Goal: Task Accomplishment & Management: Use online tool/utility

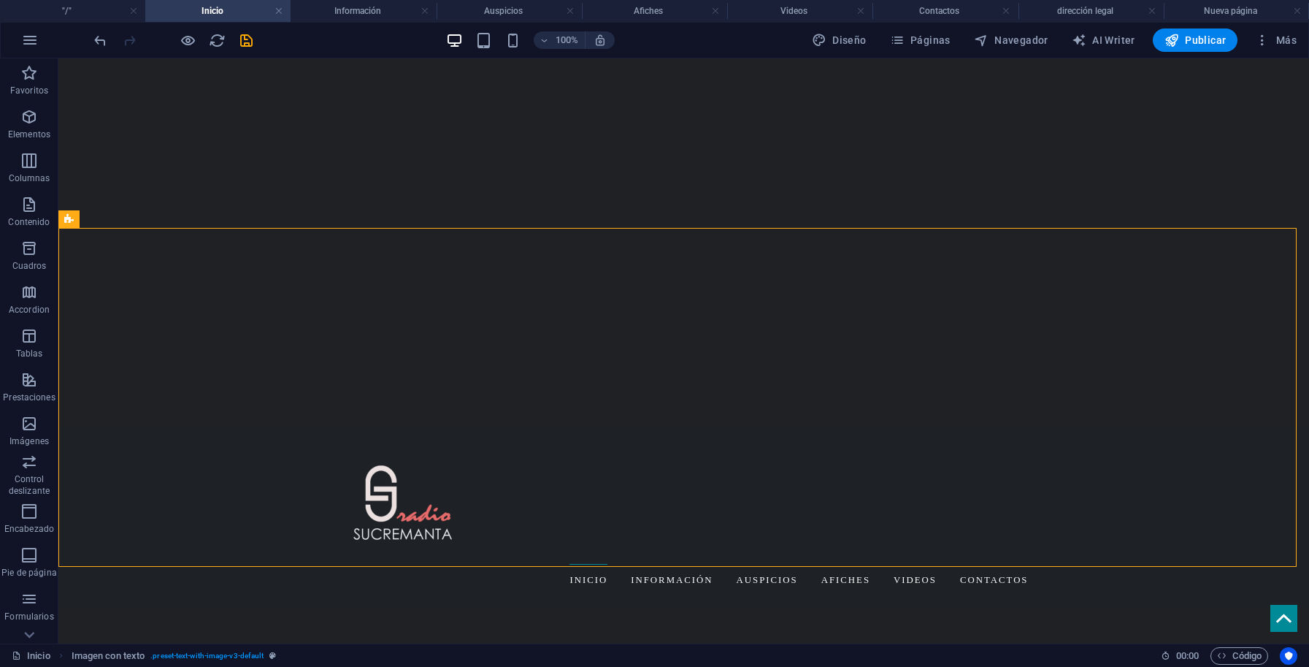
scroll to position [290, 0]
click at [31, 37] on icon "button" at bounding box center [30, 40] width 18 height 18
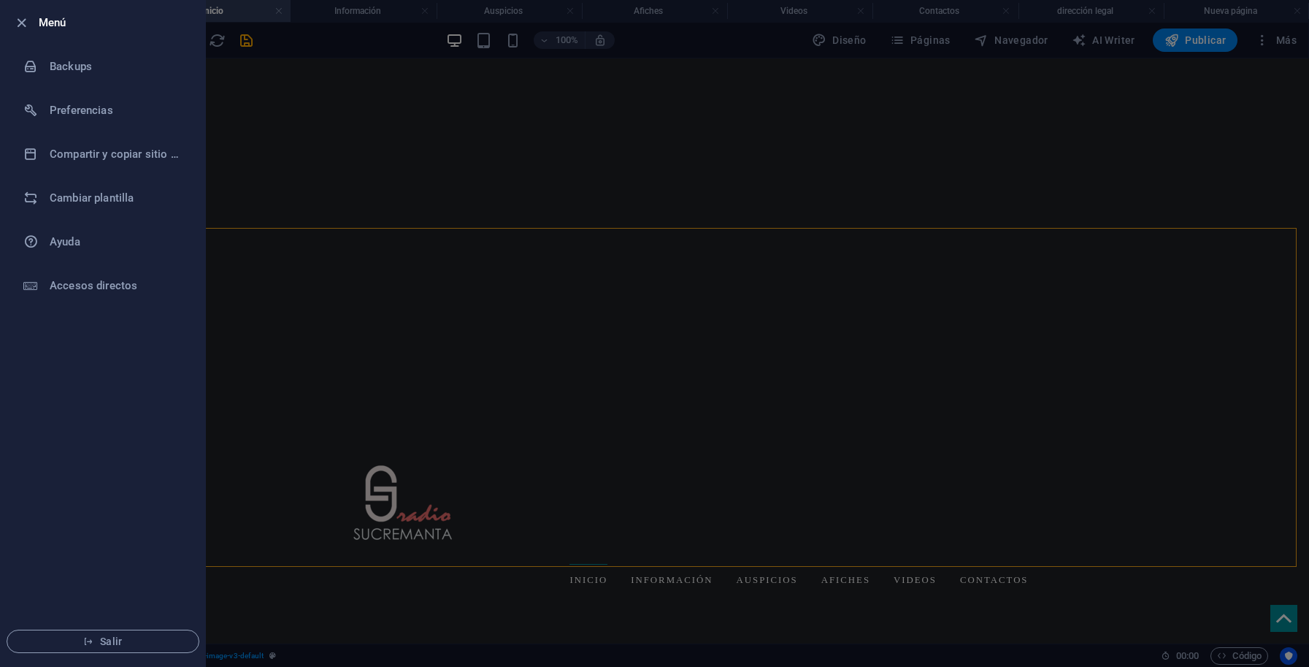
click at [251, 275] on div at bounding box center [654, 333] width 1309 height 667
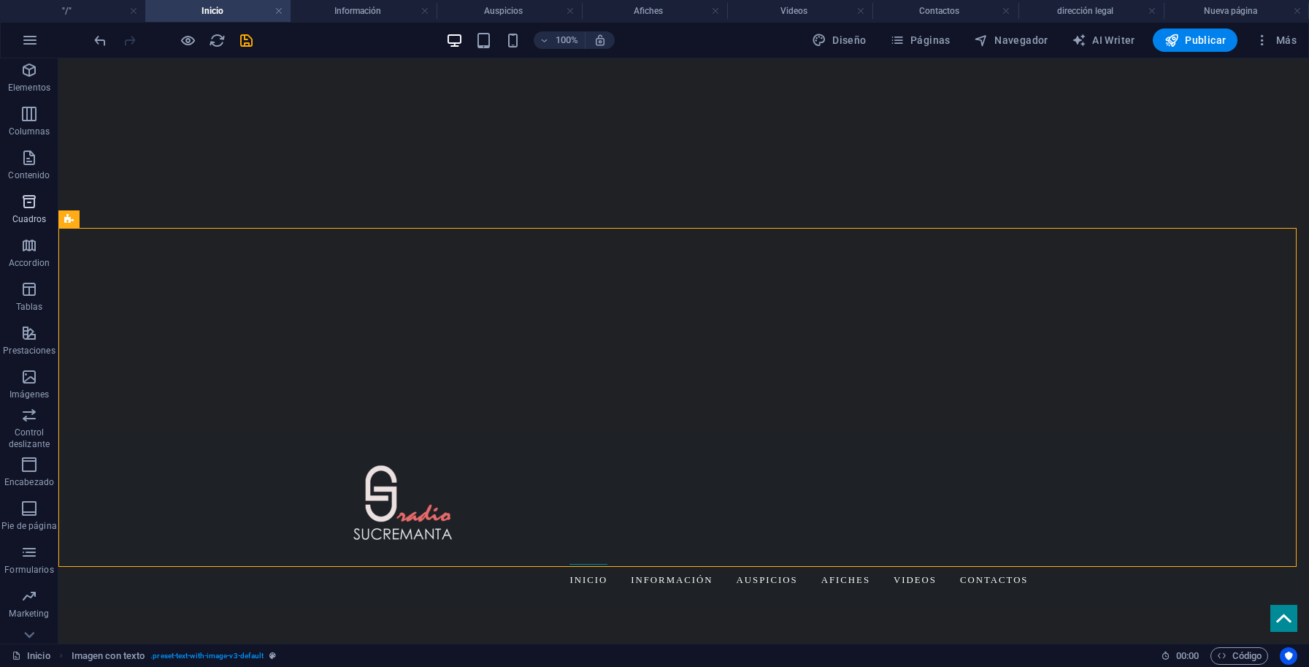
scroll to position [72, 0]
click at [31, 610] on icon "button" at bounding box center [29, 614] width 18 height 18
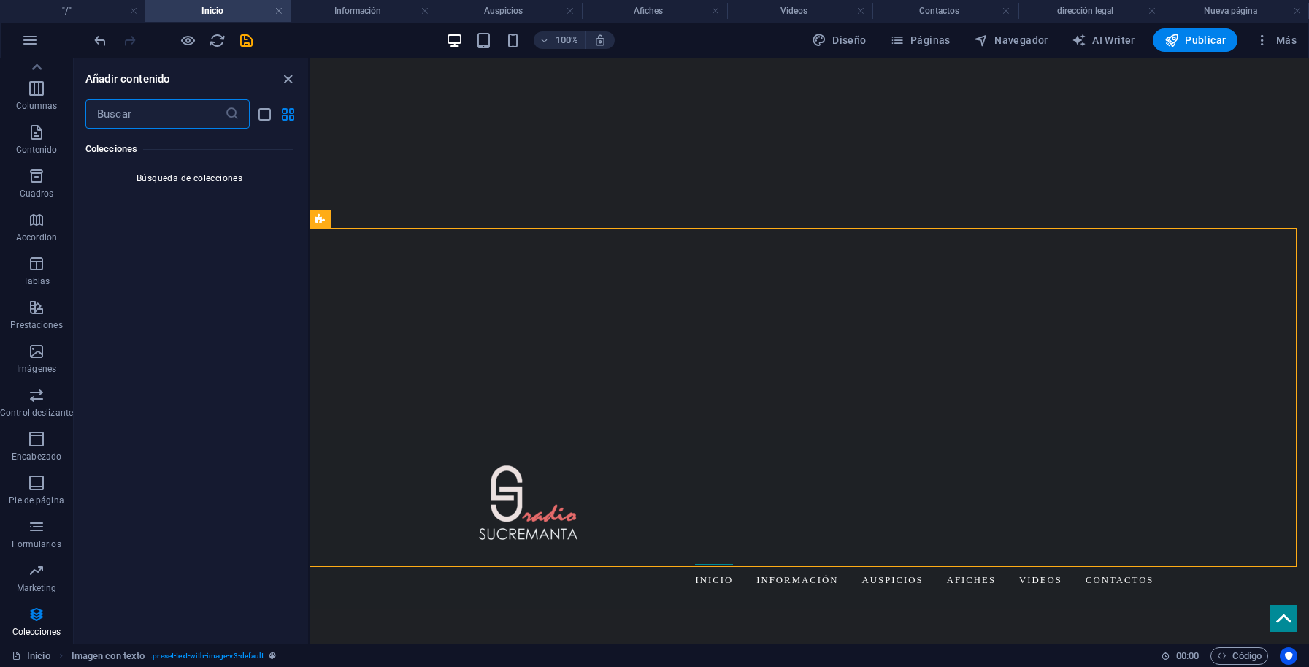
scroll to position [28793, 0]
click at [39, 564] on icon "button" at bounding box center [37, 571] width 18 height 18
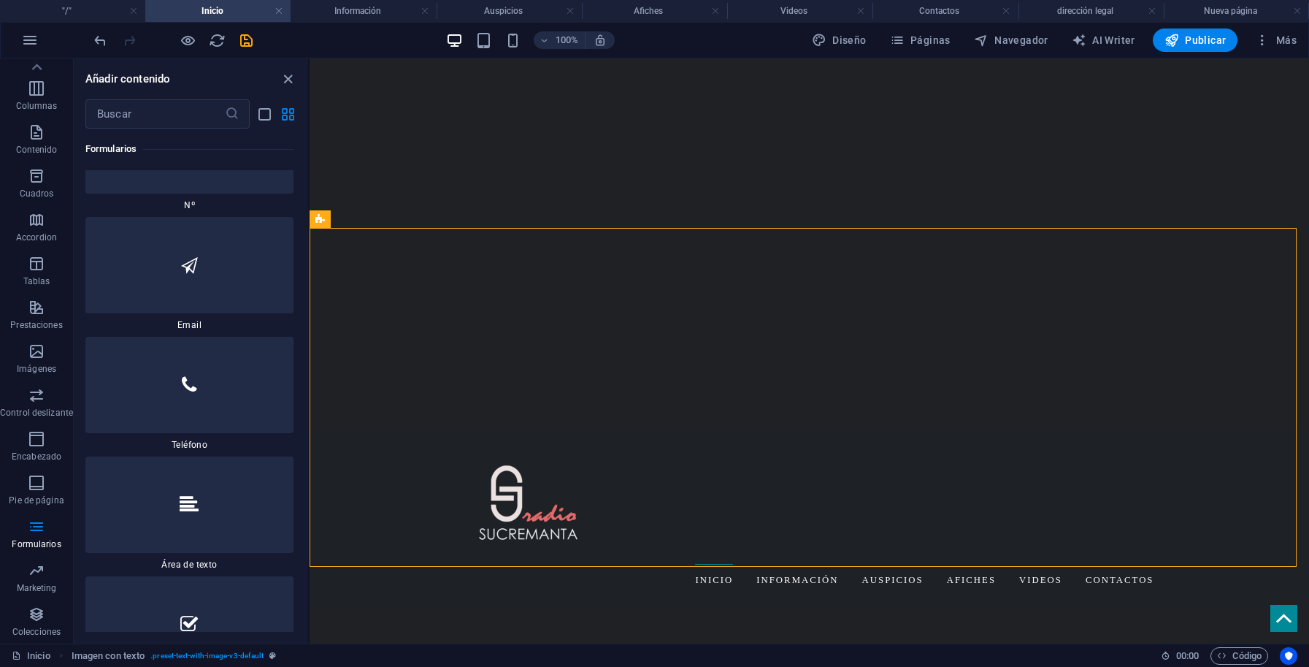
scroll to position [22676, 0]
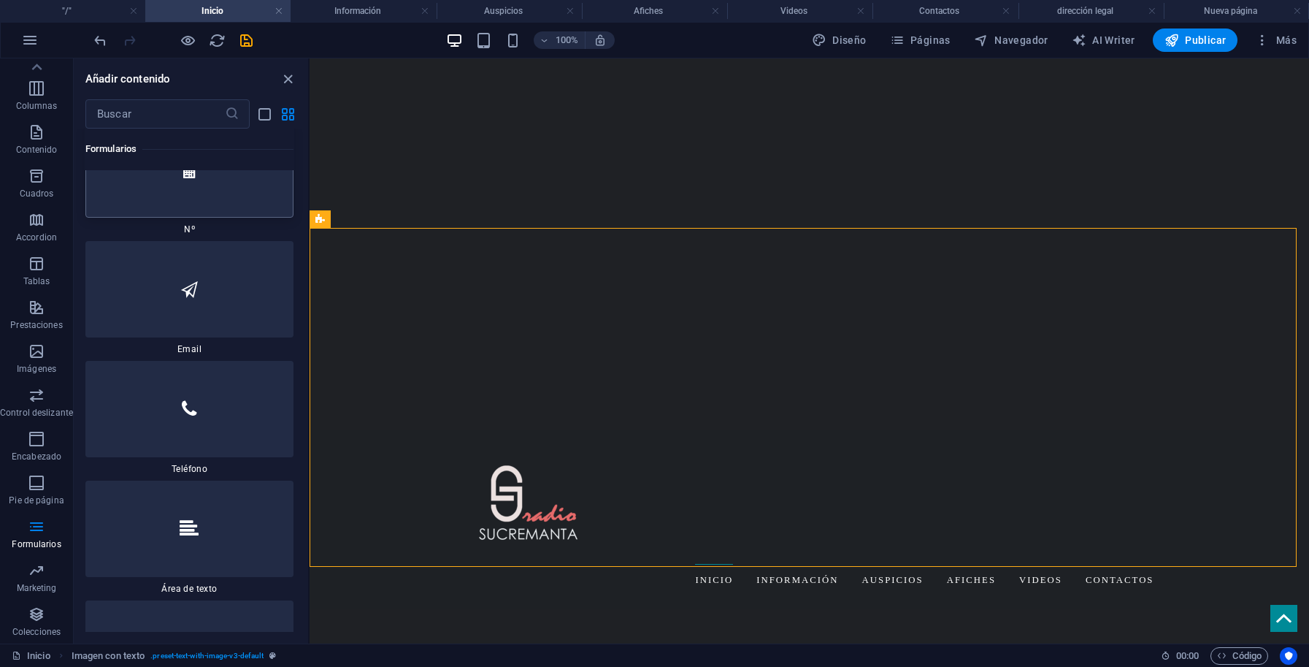
click at [250, 218] on div at bounding box center [189, 169] width 208 height 96
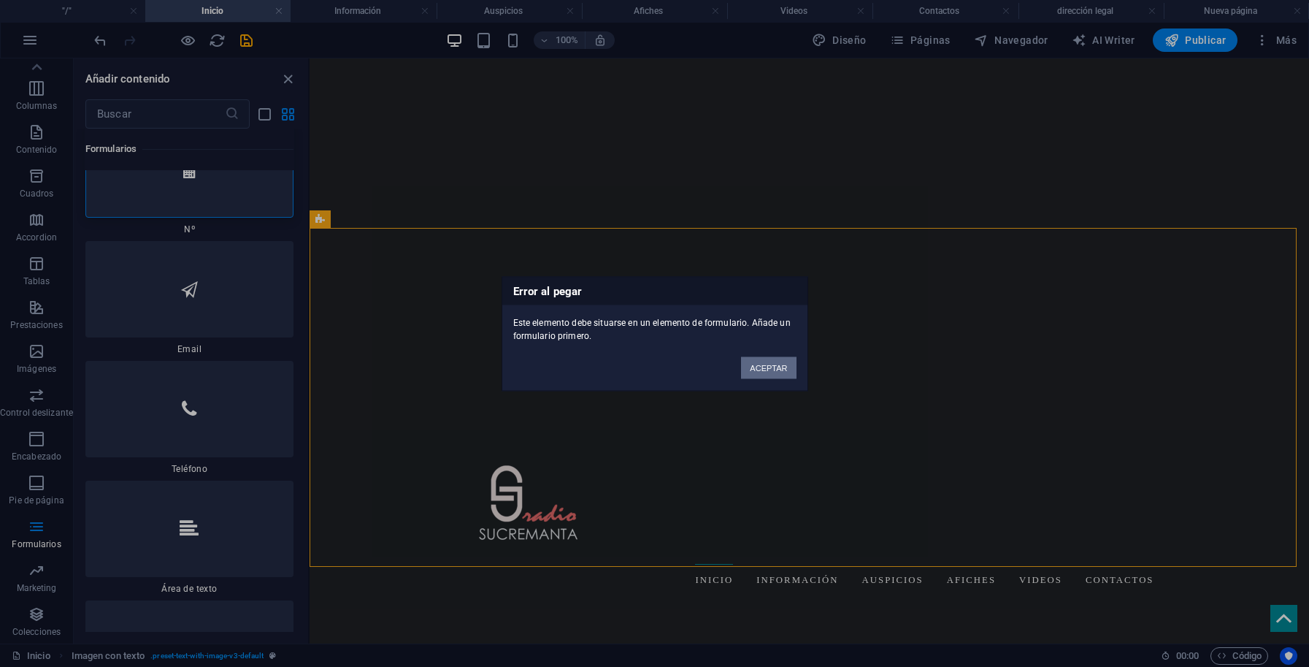
drag, startPoint x: 772, startPoint y: 369, endPoint x: 460, endPoint y: 310, distance: 317.4
click at [772, 369] on button "ACEPTAR" at bounding box center [768, 367] width 55 height 22
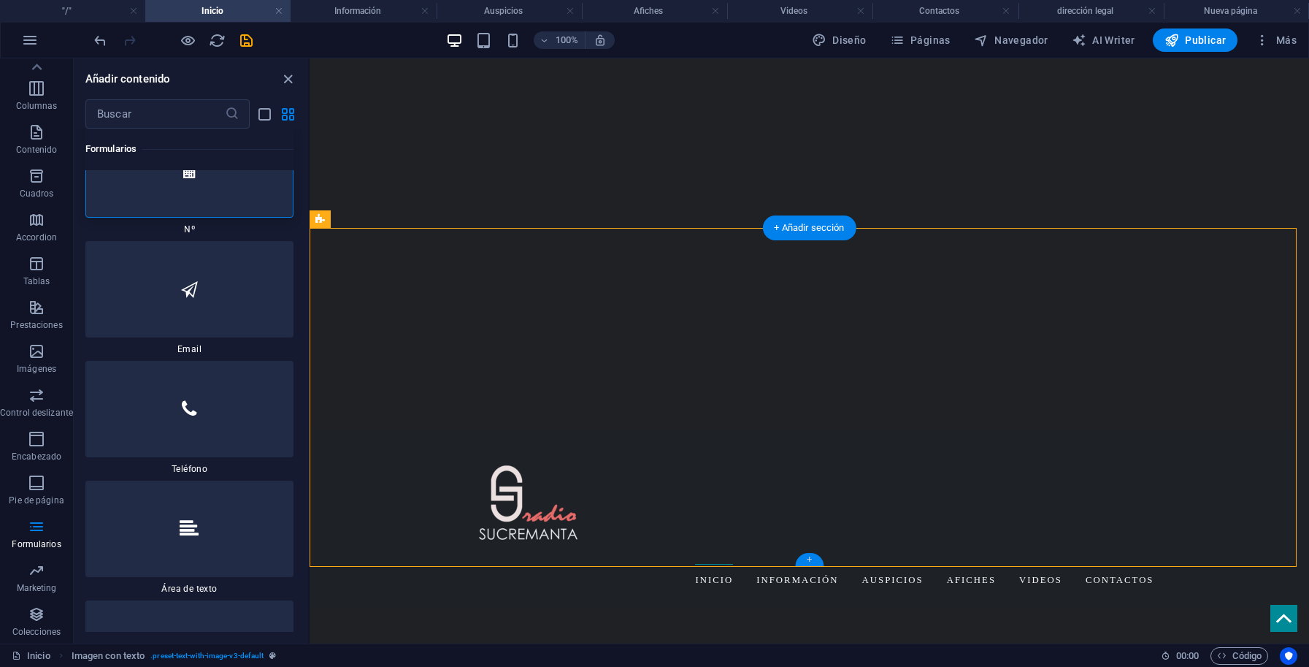
click at [811, 559] on div "+" at bounding box center [809, 559] width 28 height 13
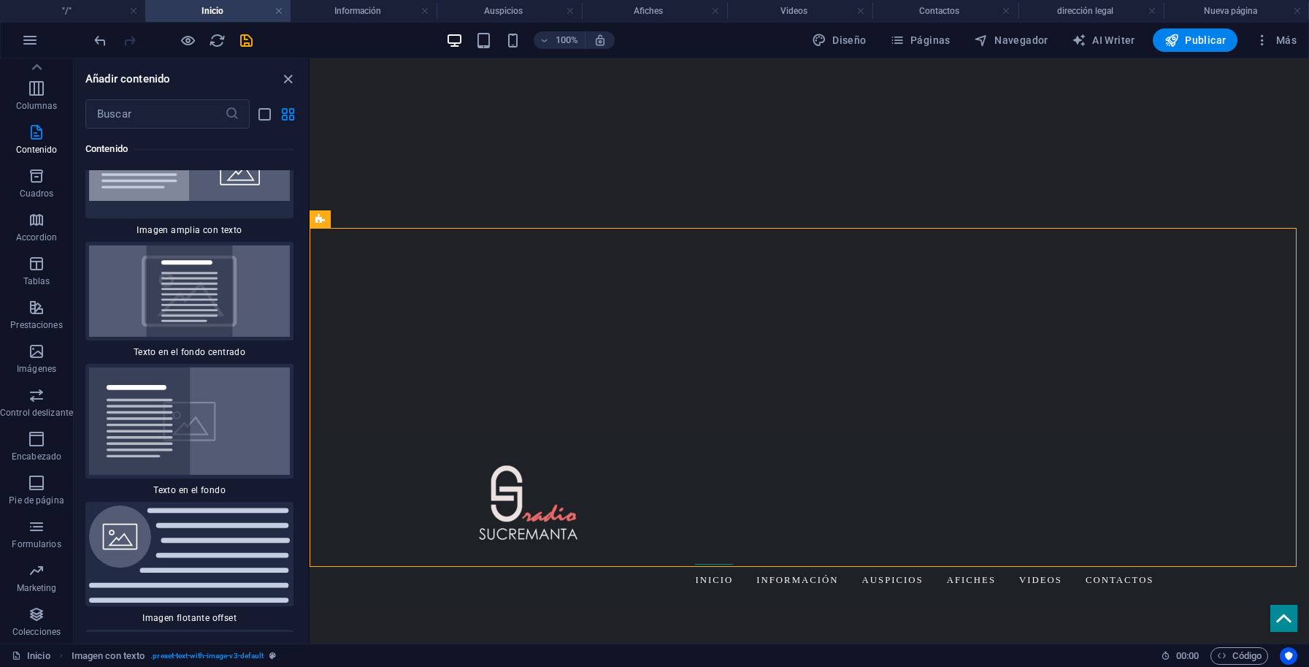
scroll to position [5961, 0]
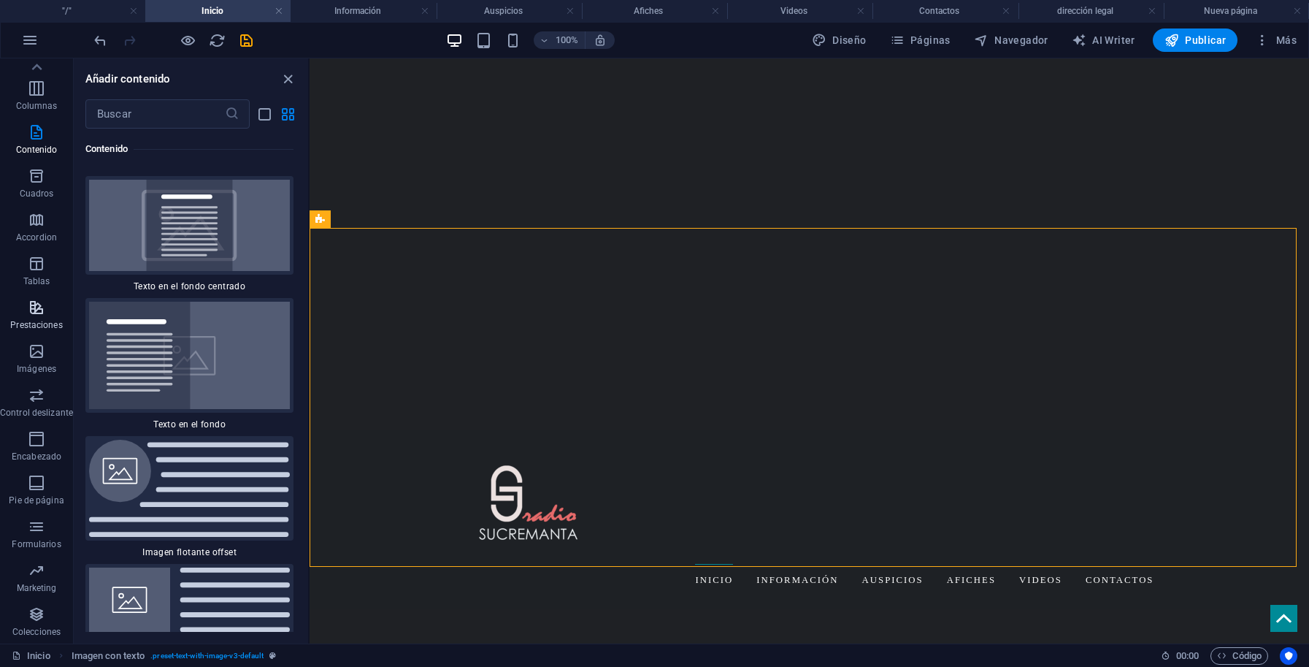
click at [42, 318] on span "Prestaciones" at bounding box center [36, 316] width 73 height 35
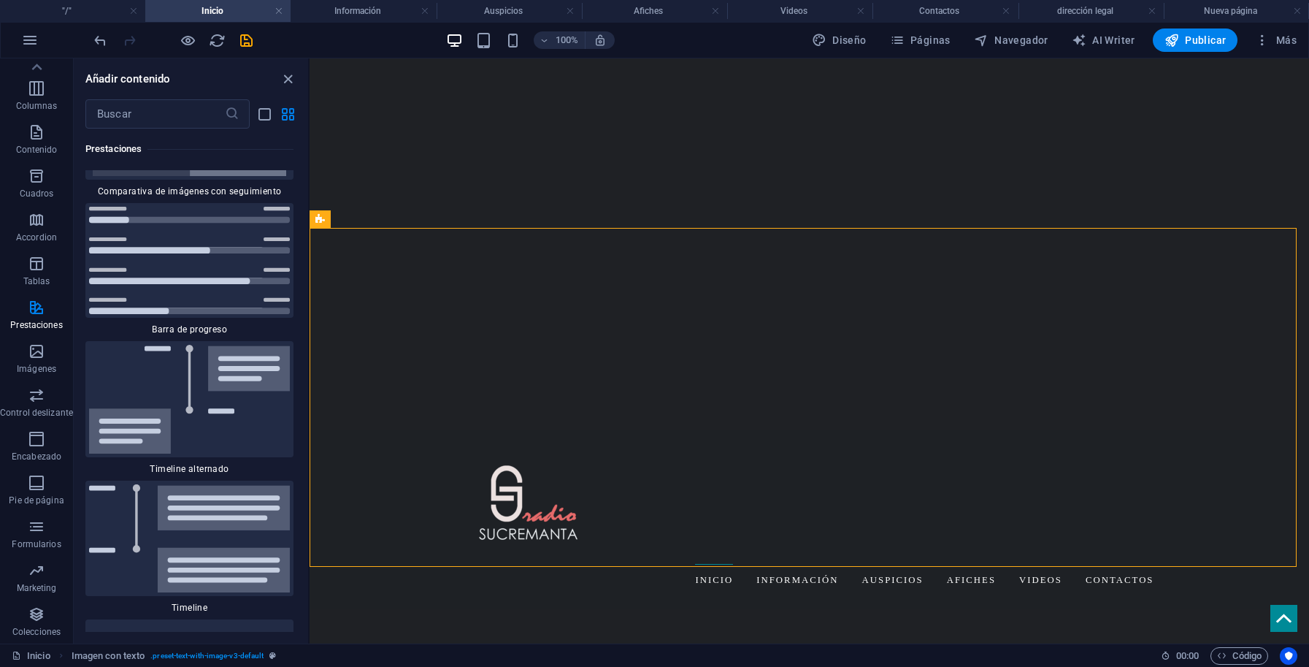
scroll to position [11999, 0]
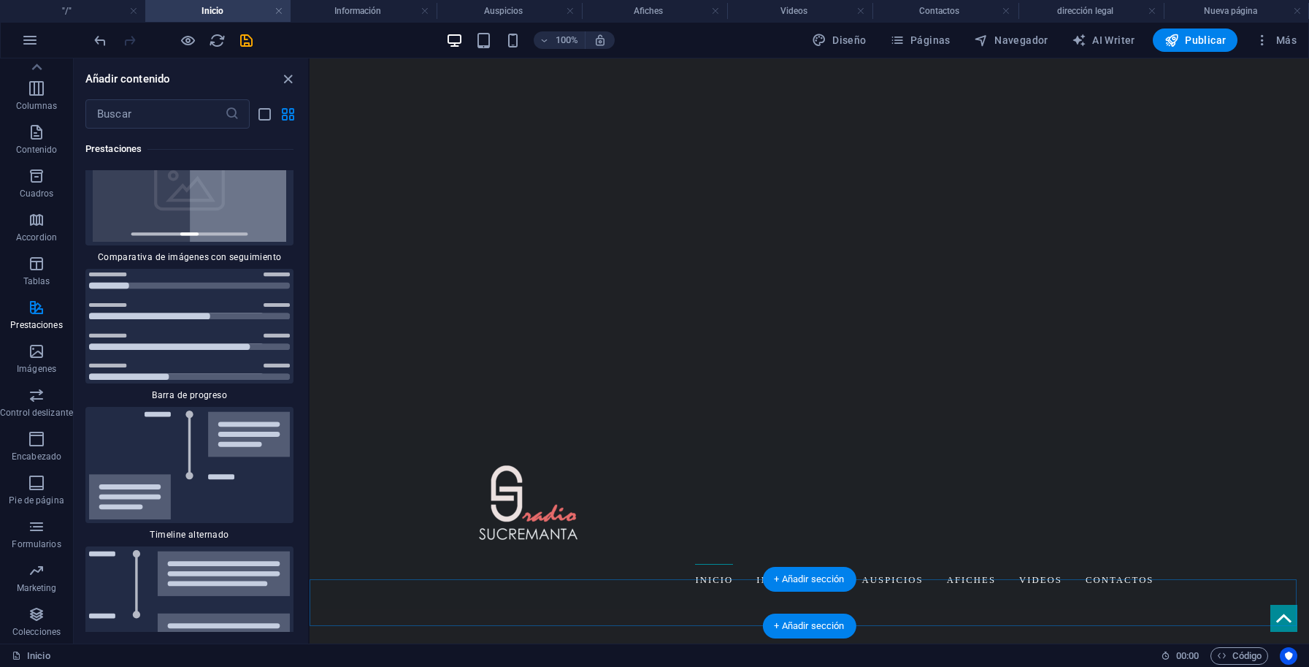
click at [792, 578] on div "+ Añadir sección" at bounding box center [808, 579] width 93 height 25
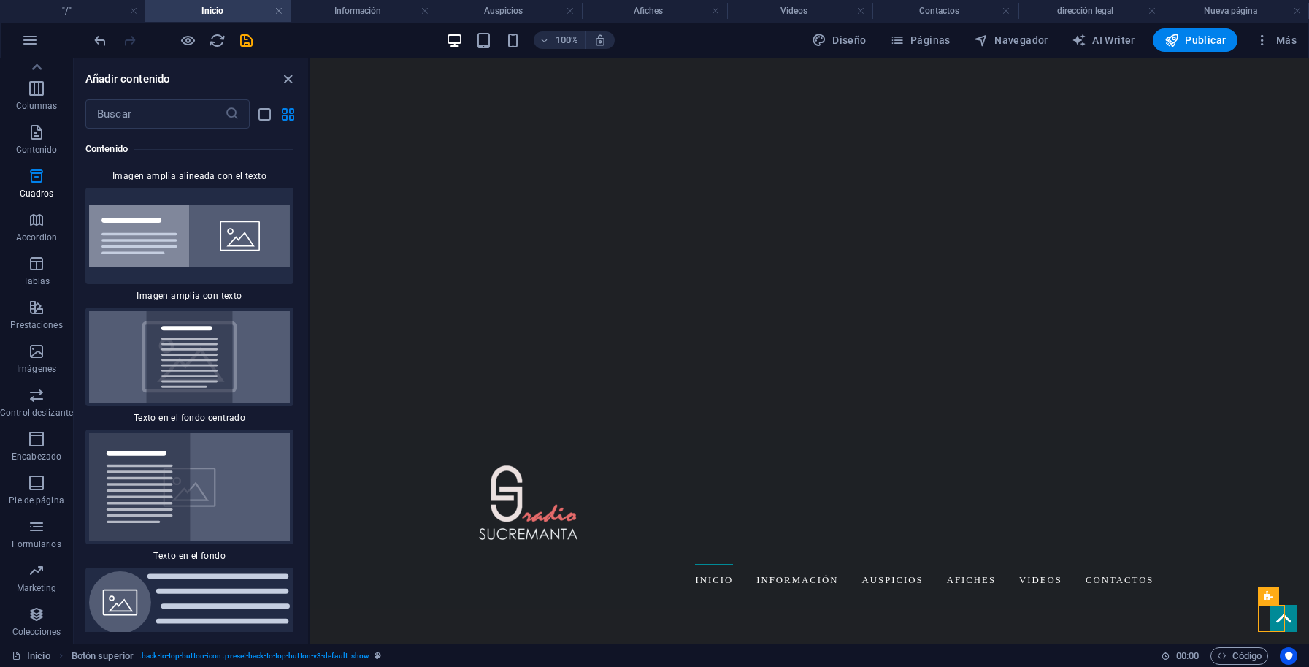
scroll to position [5896, 0]
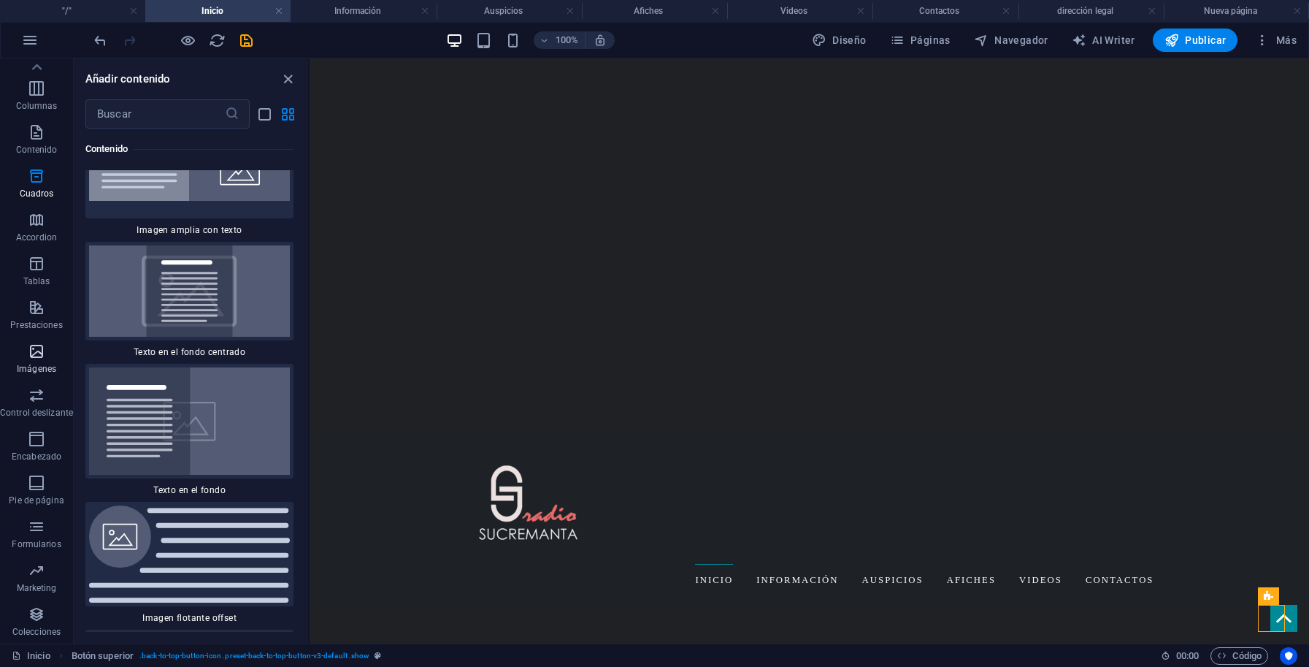
click at [41, 371] on p "Imágenes" at bounding box center [36, 369] width 39 height 12
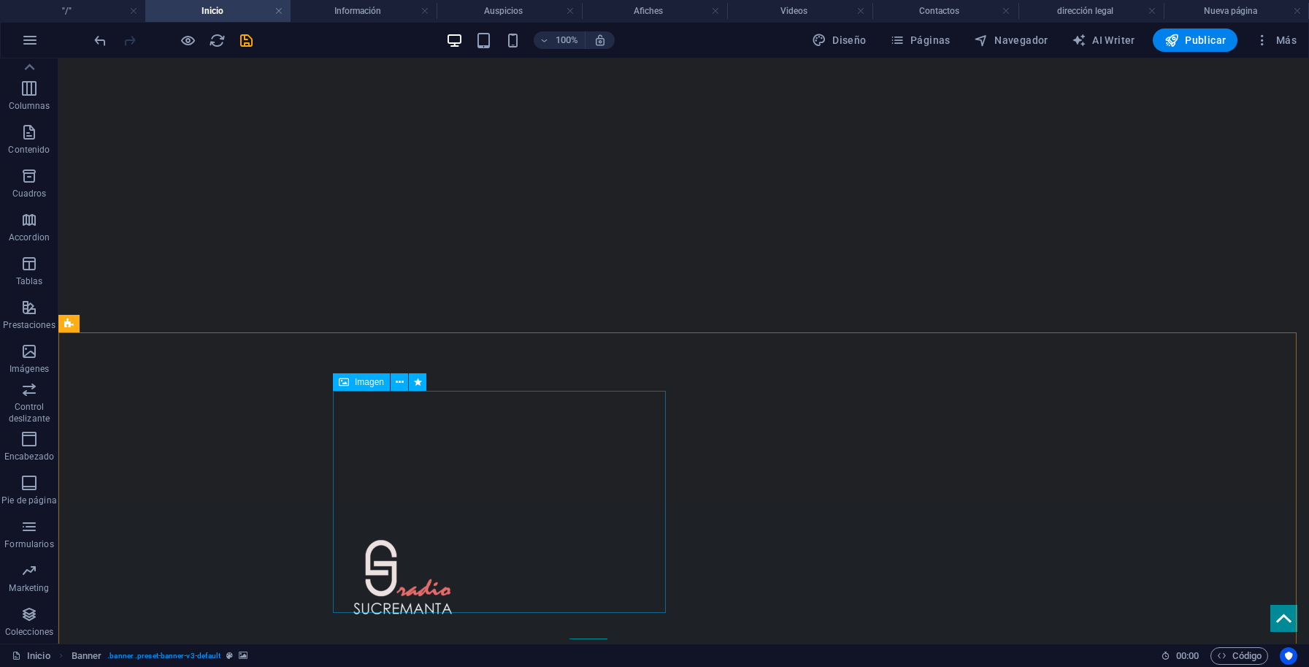
scroll to position [141, 0]
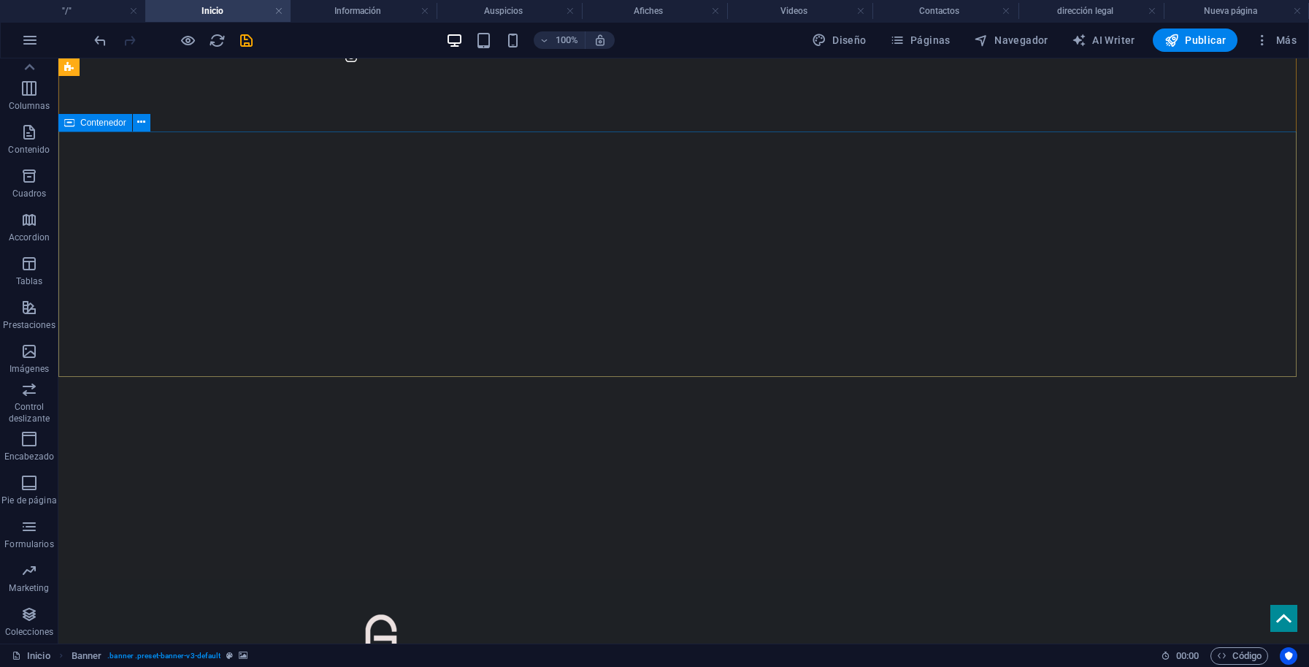
click at [37, 179] on icon "button" at bounding box center [29, 176] width 18 height 18
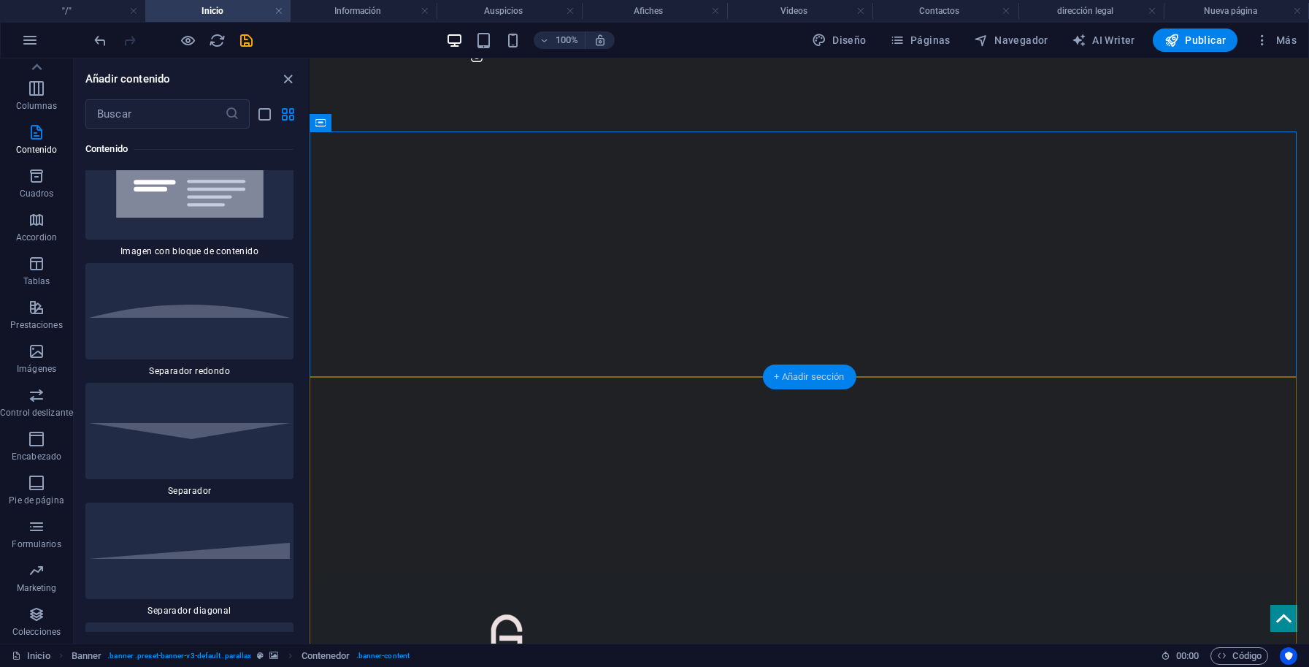
click at [824, 383] on div "+ Añadir sección" at bounding box center [808, 376] width 93 height 25
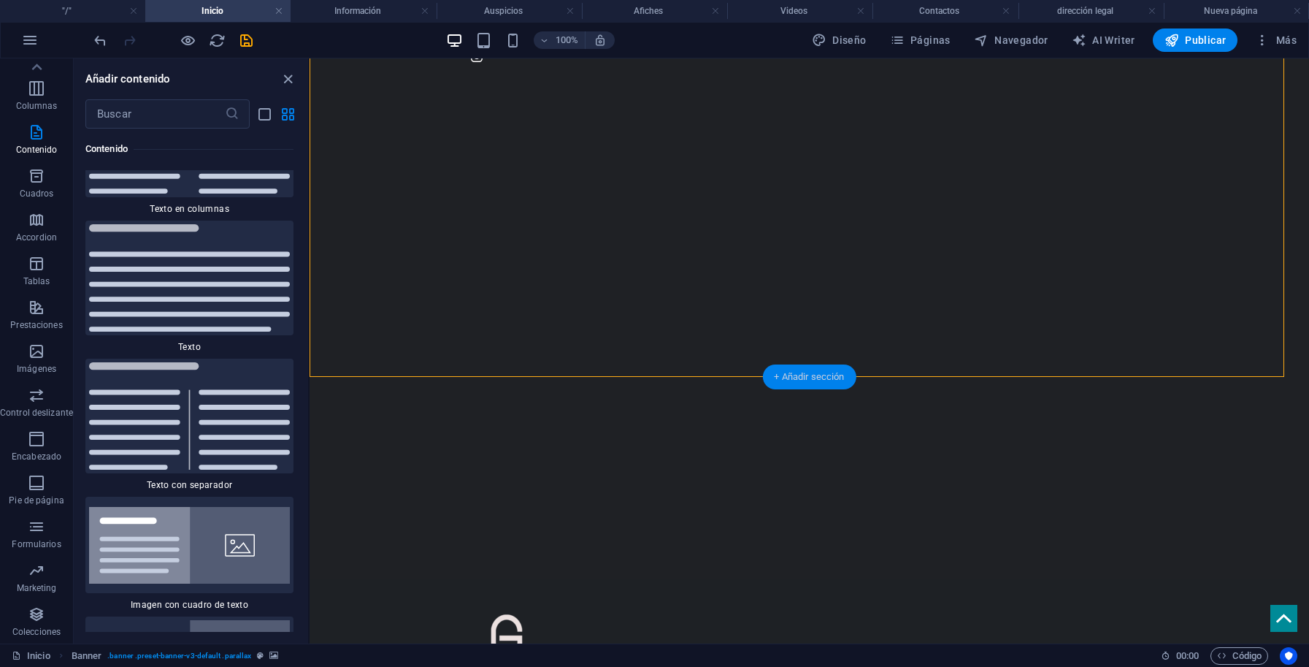
scroll to position [5041, 0]
click at [922, 40] on span "Páginas" at bounding box center [920, 40] width 61 height 15
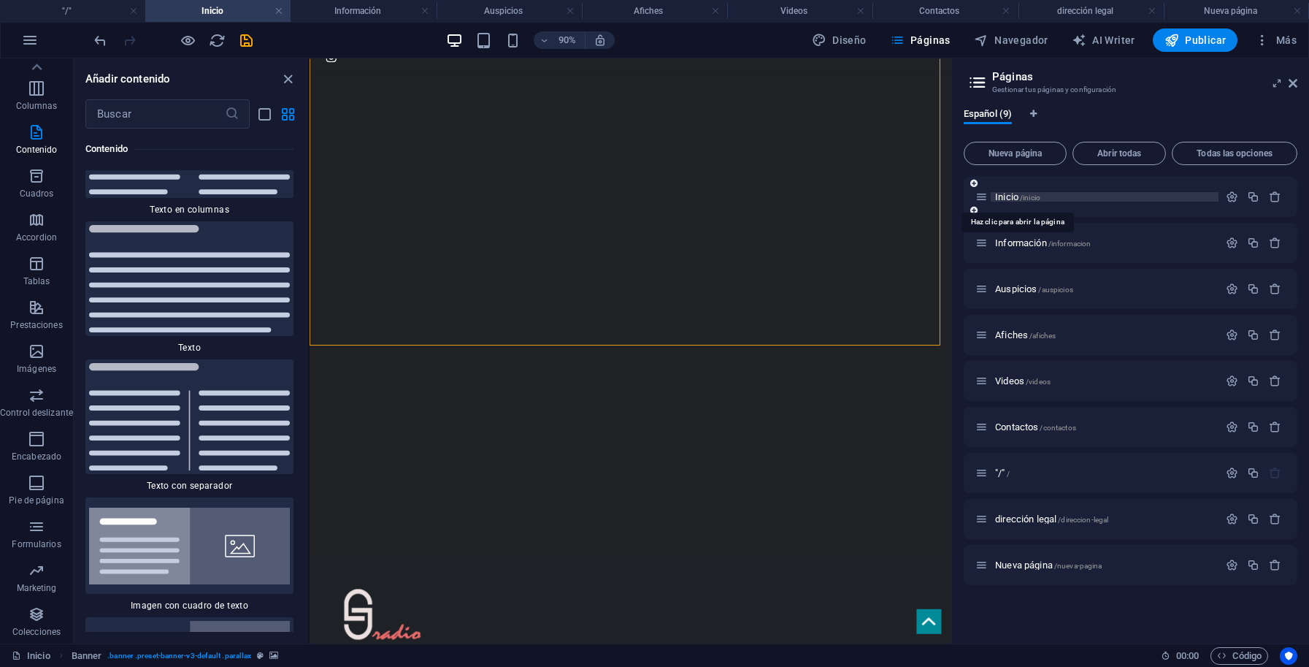
click at [1005, 198] on span "Inicio /inicio" at bounding box center [1017, 196] width 45 height 11
click at [984, 199] on icon at bounding box center [982, 197] width 12 height 12
click at [986, 200] on icon at bounding box center [982, 197] width 12 height 12
click at [1033, 198] on span "/inicio" at bounding box center [1030, 198] width 20 height 8
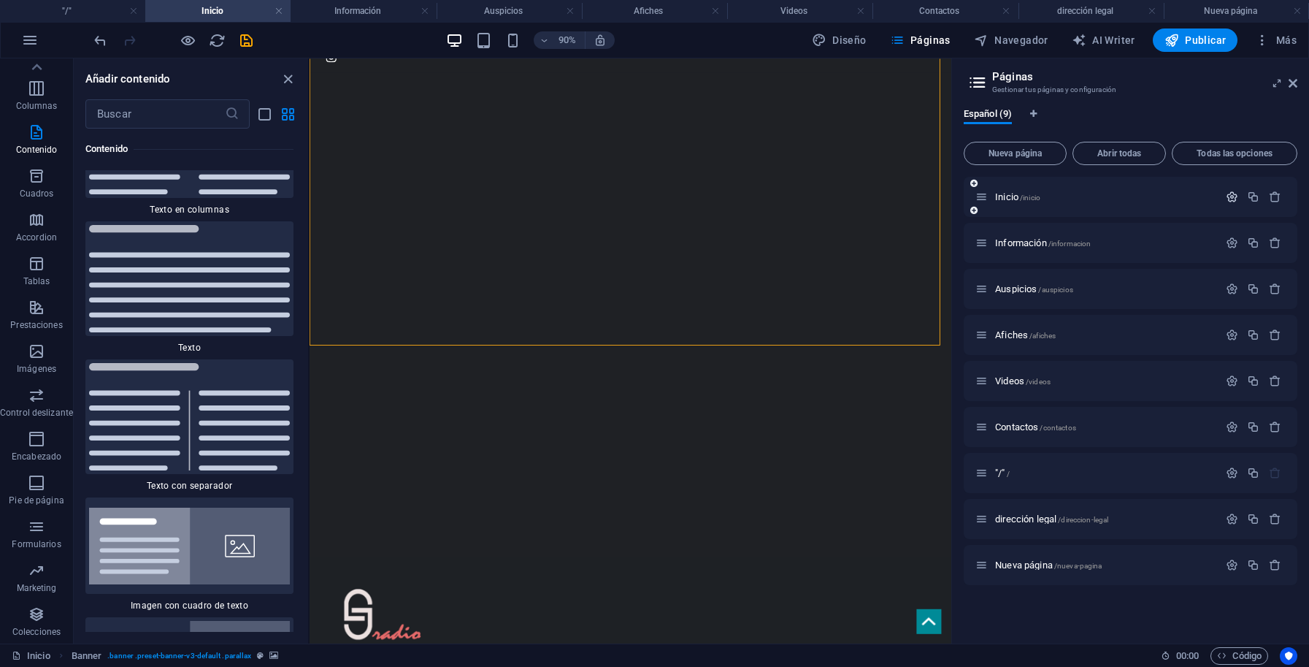
click at [1232, 200] on icon "button" at bounding box center [1232, 197] width 12 height 12
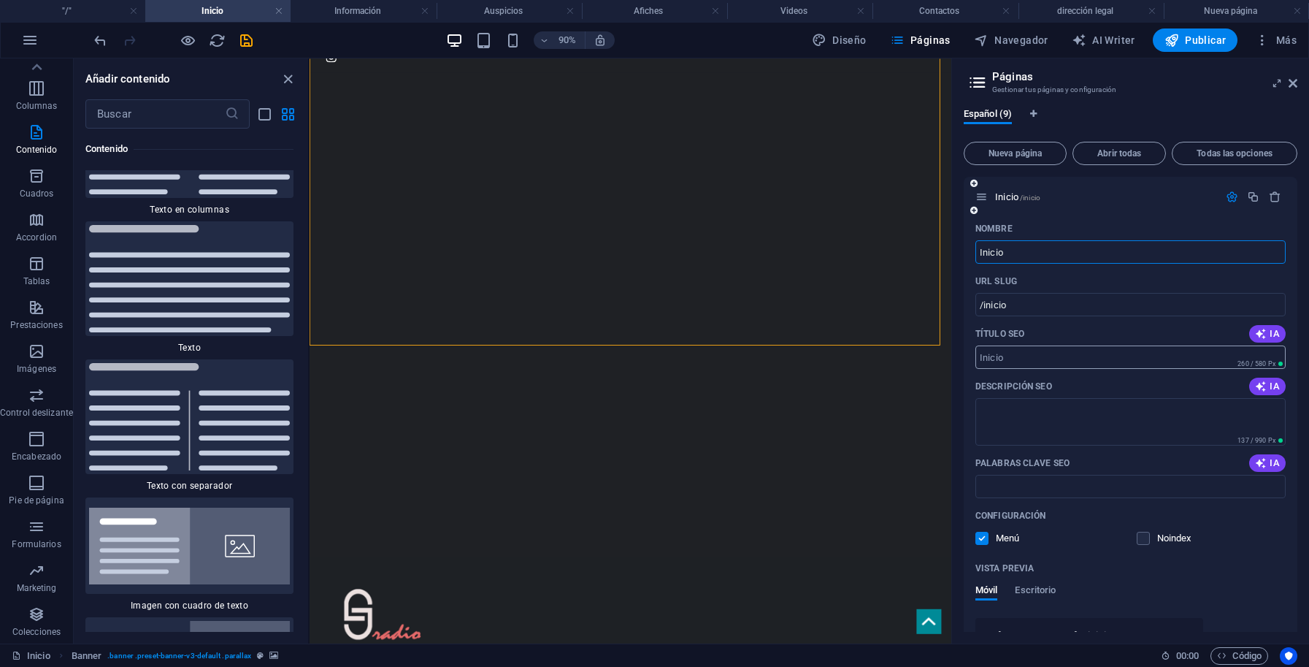
scroll to position [66, 0]
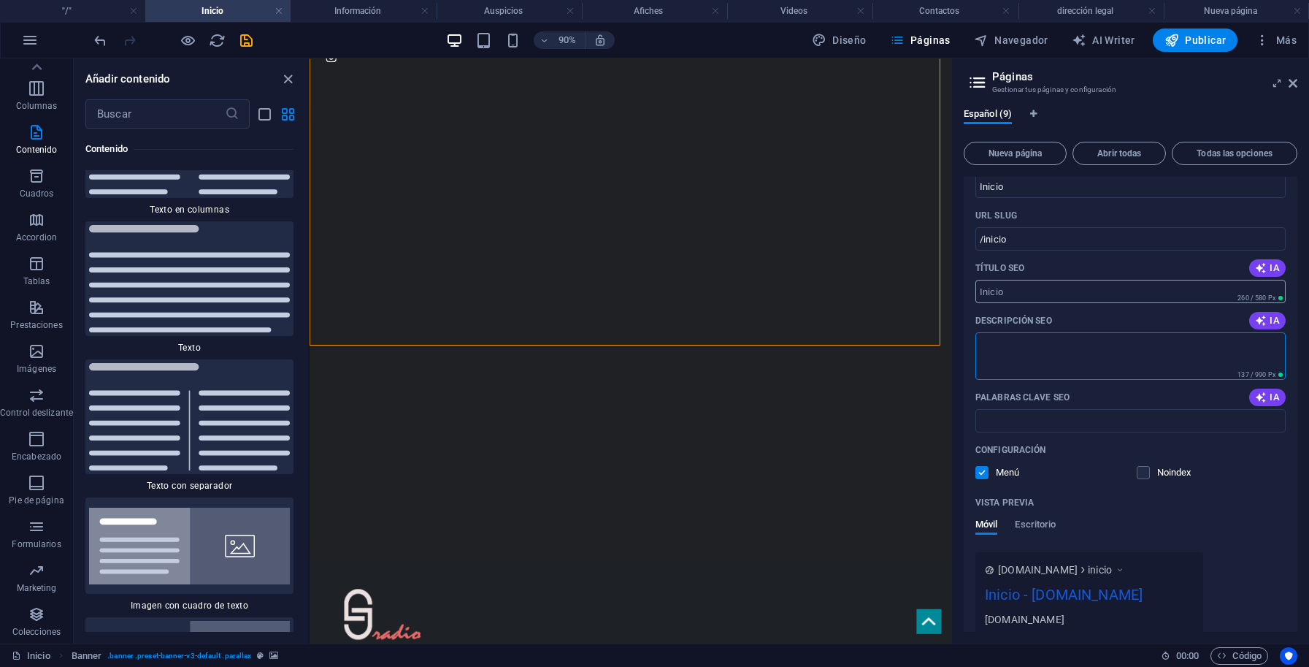
click at [1103, 359] on textarea "Descripción SEO" at bounding box center [1131, 355] width 310 height 47
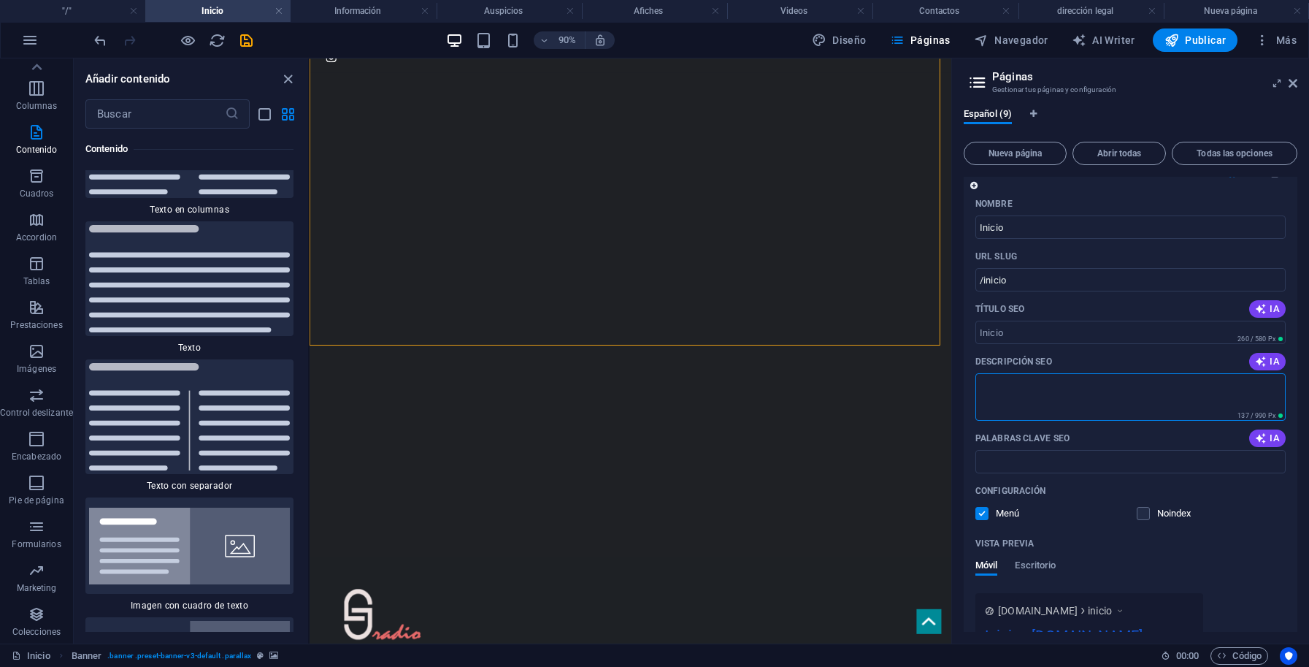
scroll to position [0, 0]
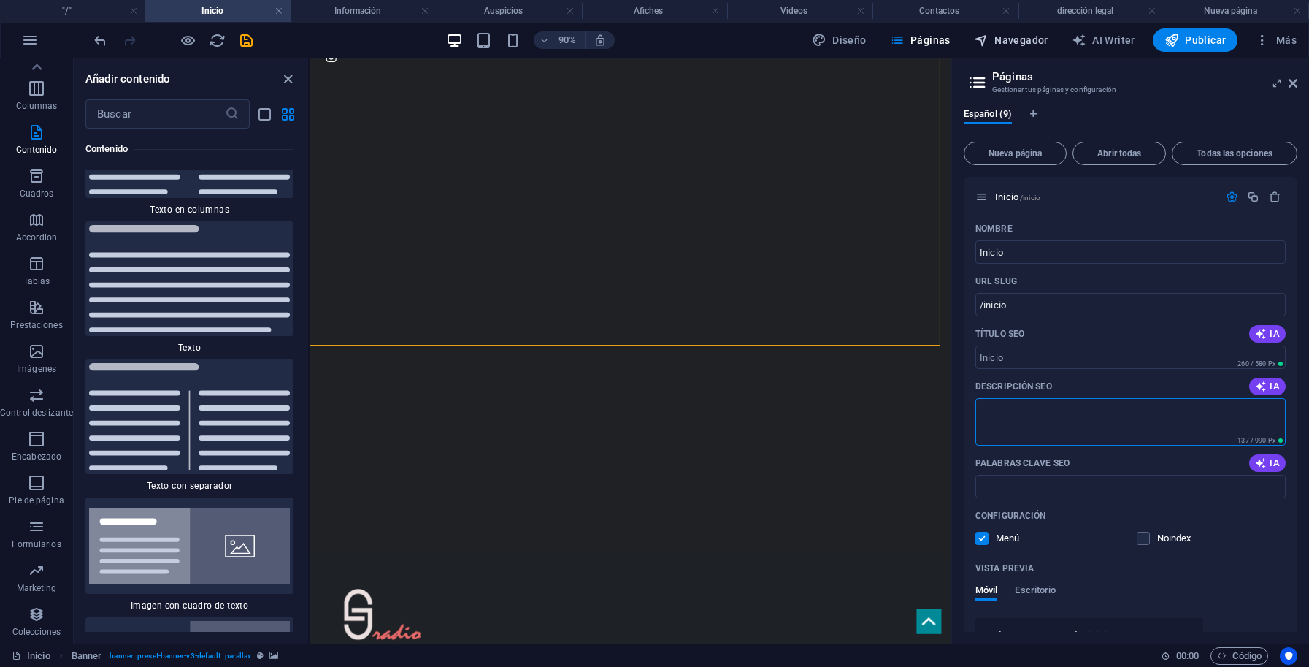
click at [1022, 42] on span "Navegador" at bounding box center [1011, 40] width 74 height 15
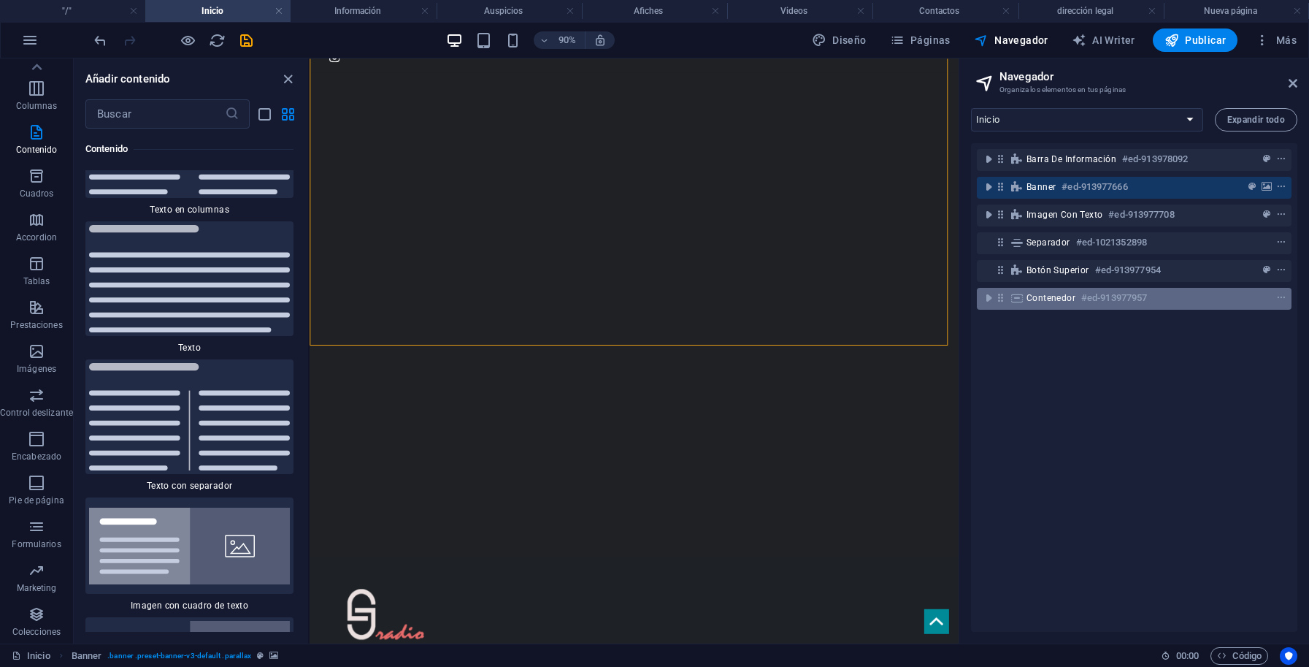
click at [1066, 300] on span "Contenedor" at bounding box center [1051, 298] width 49 height 12
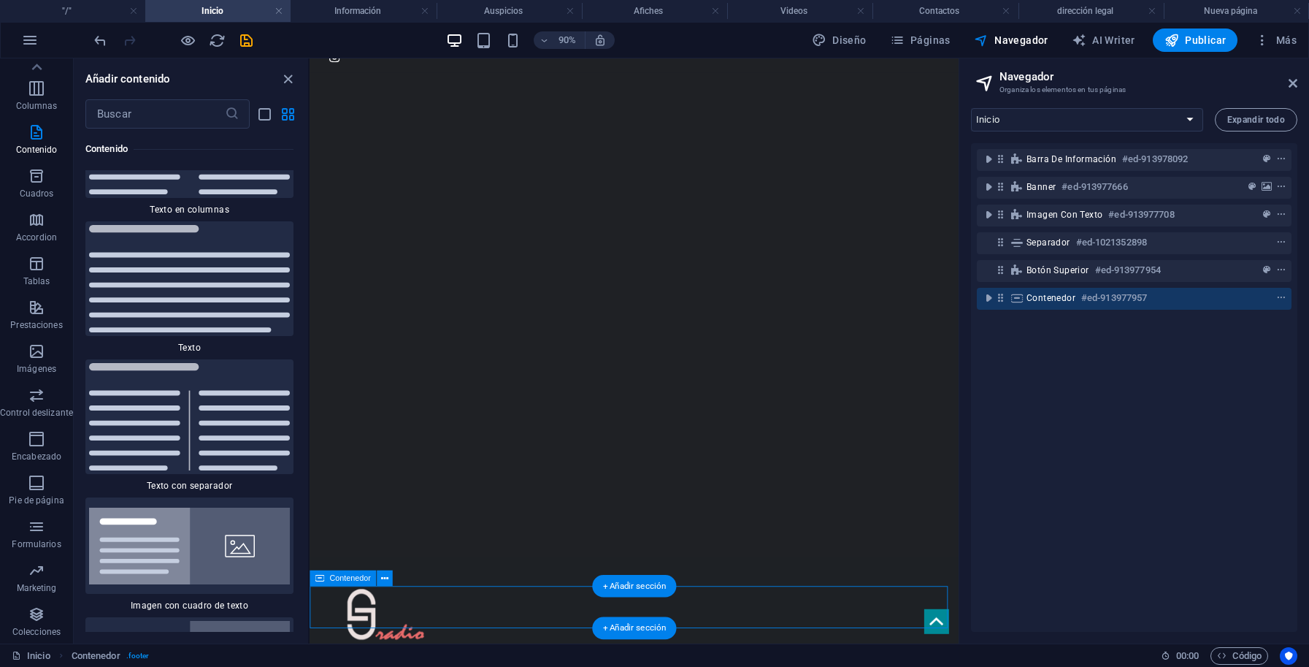
scroll to position [223, 0]
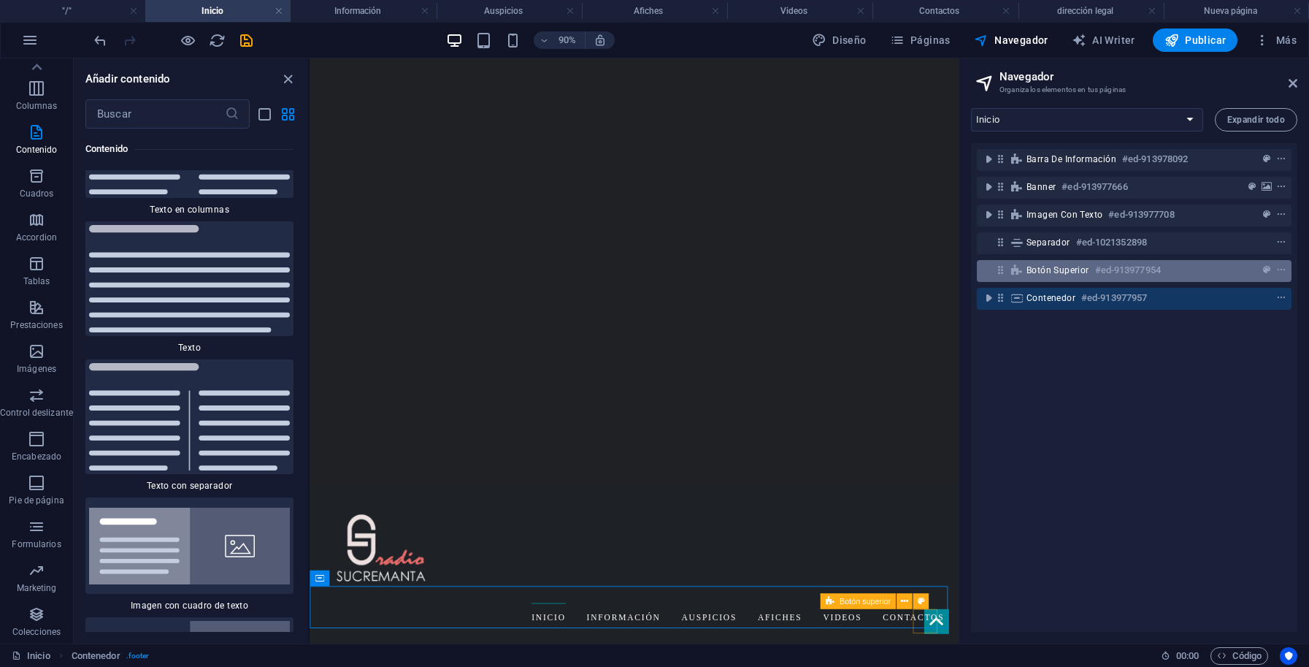
click at [1068, 274] on span "Botón superior" at bounding box center [1058, 270] width 63 height 12
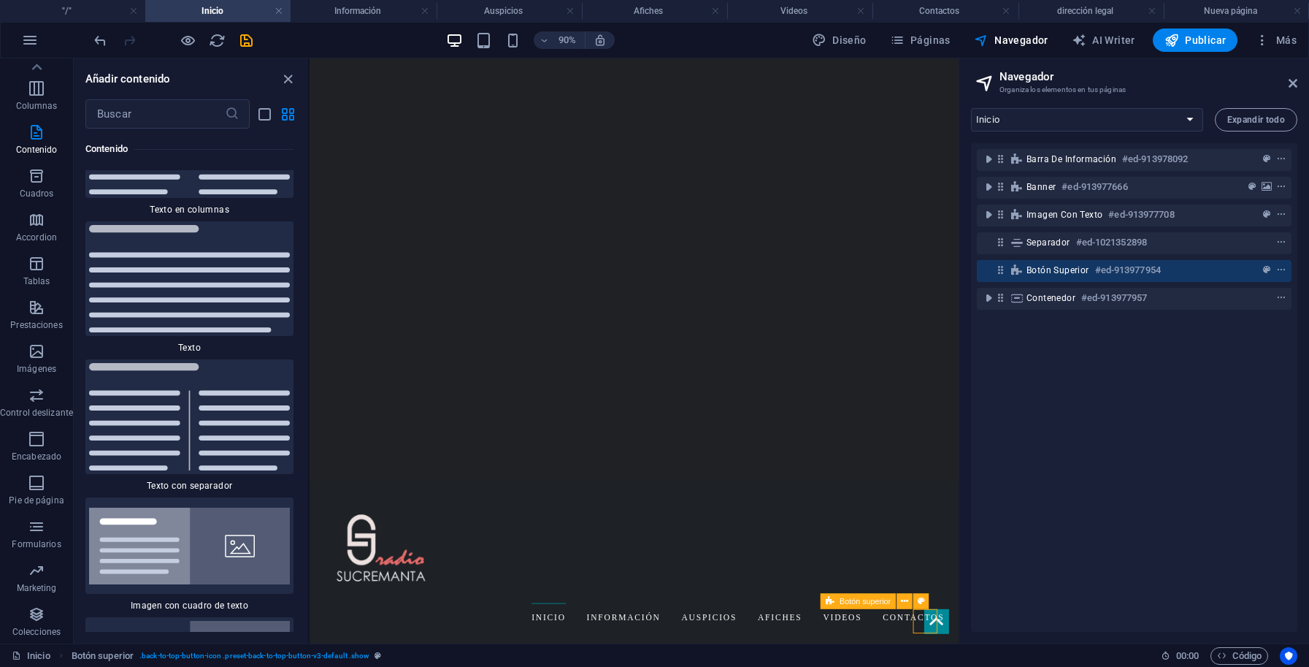
click at [1068, 274] on span "Botón superior" at bounding box center [1058, 270] width 63 height 12
select select "xMidYMid"
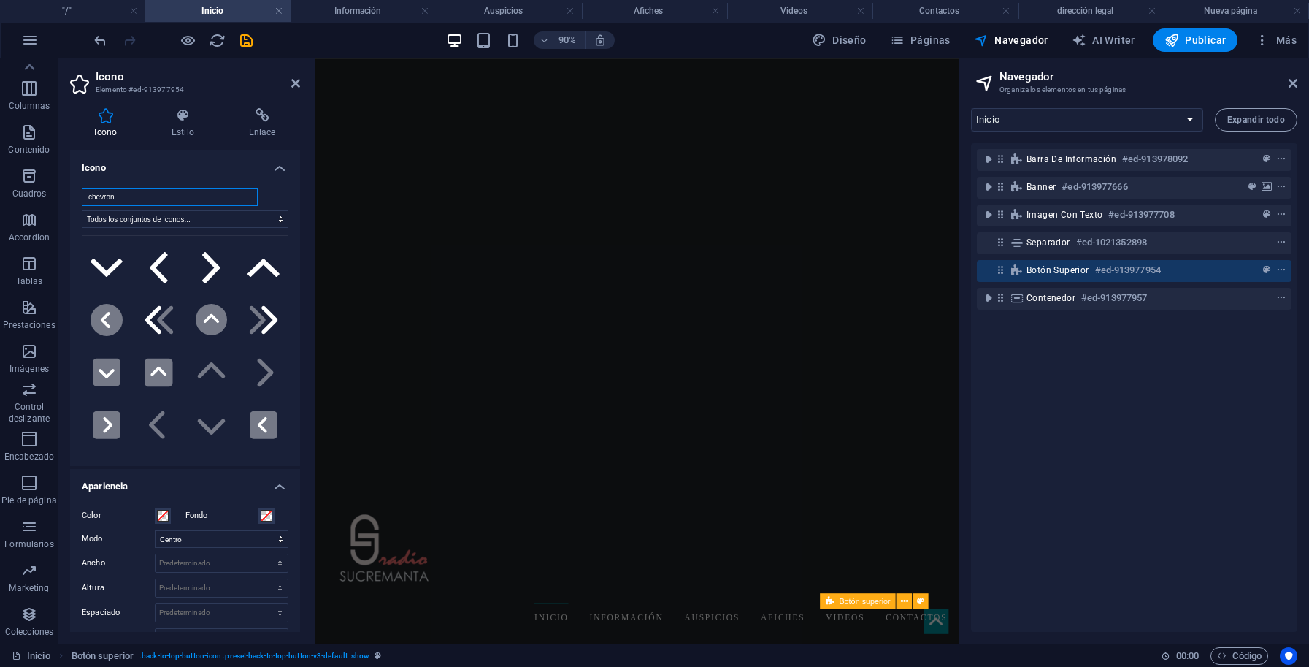
scroll to position [0, 0]
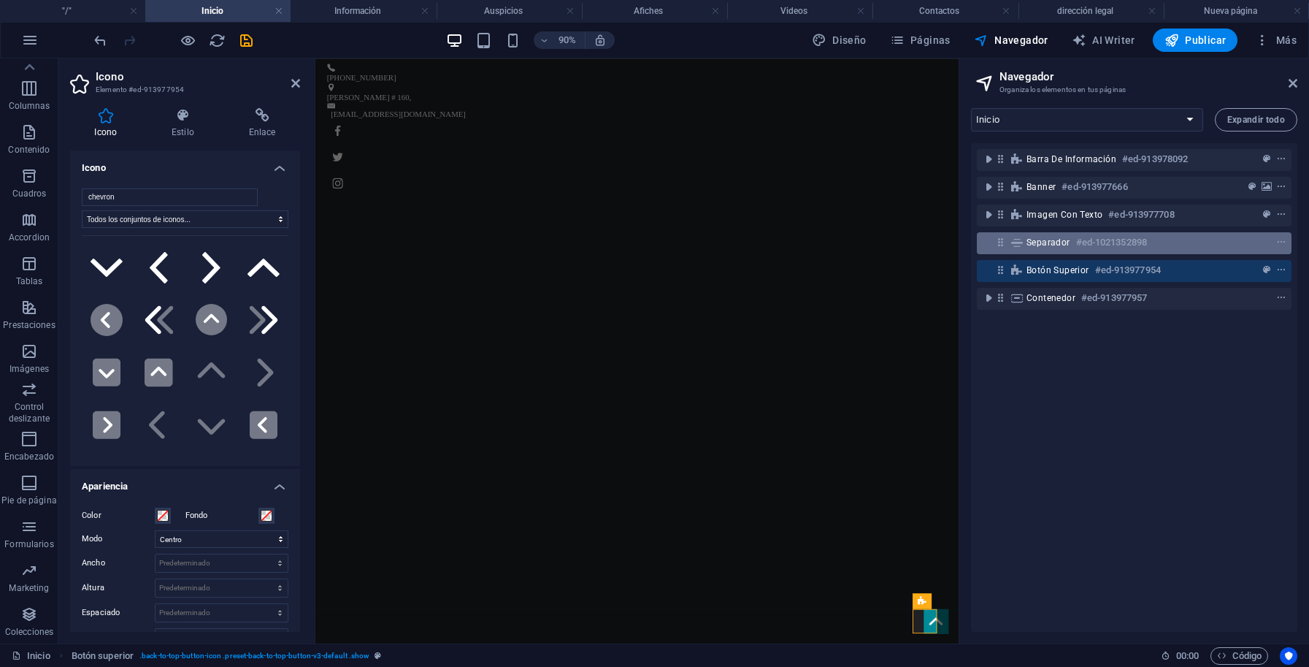
click at [1062, 244] on span "Separador" at bounding box center [1049, 243] width 44 height 12
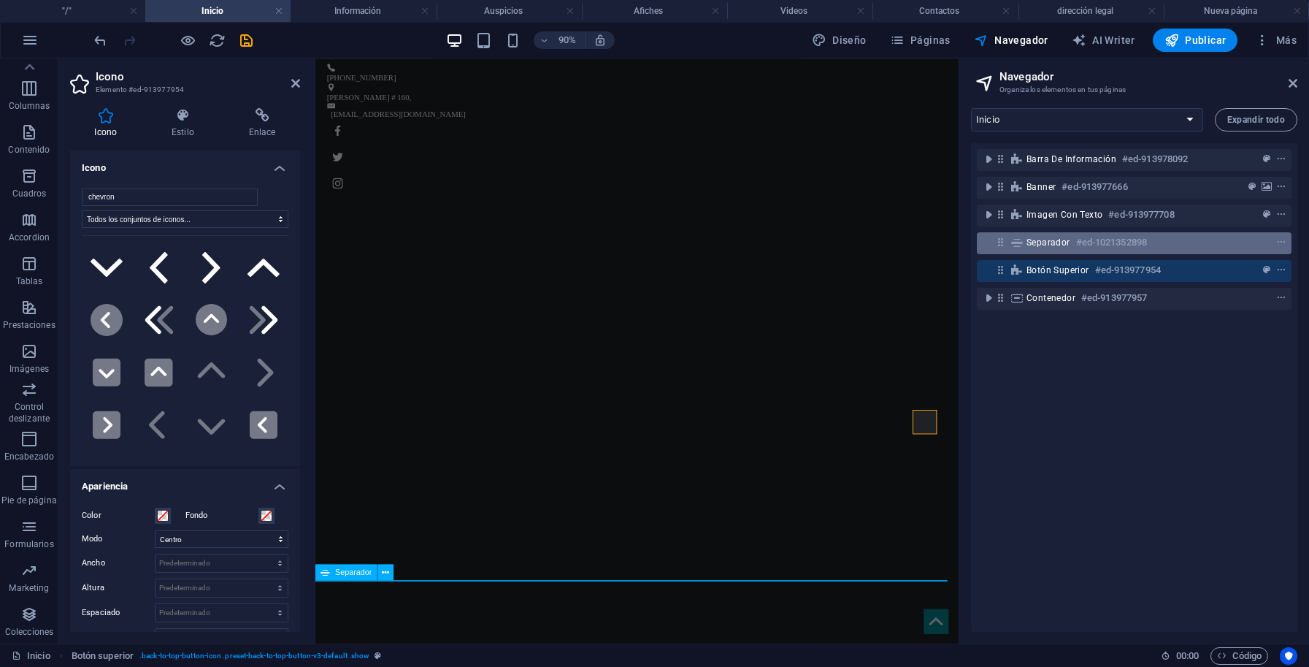
scroll to position [221, 0]
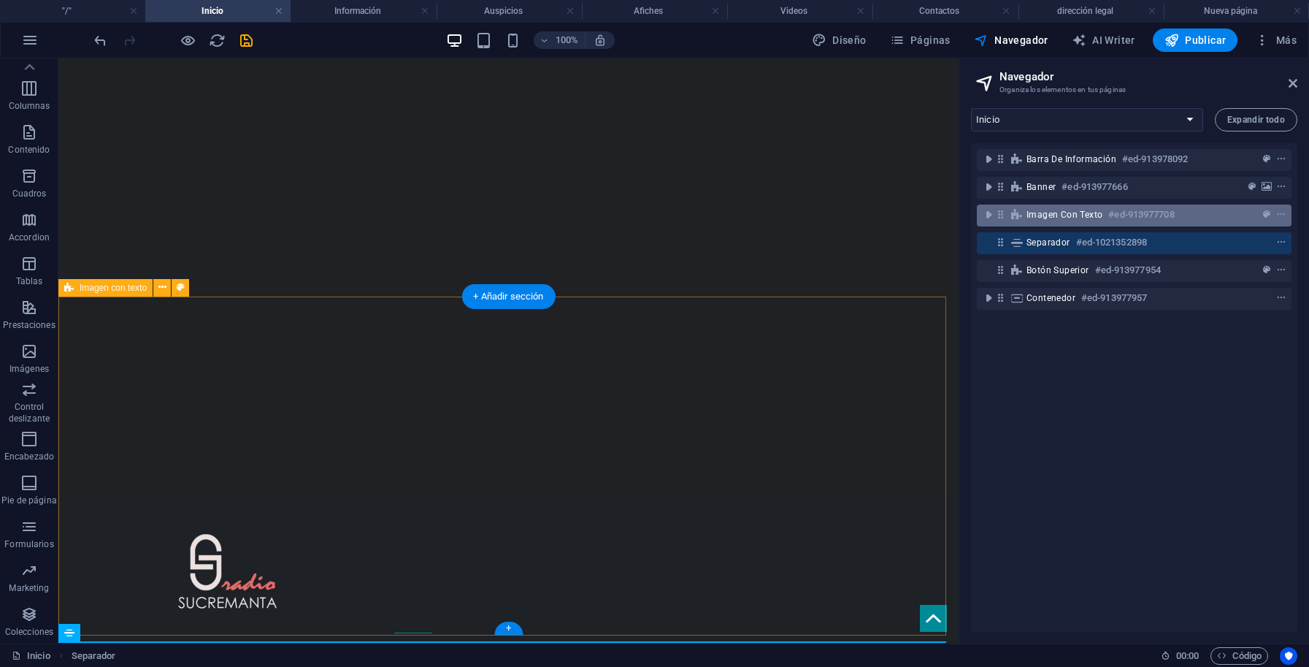
click at [1061, 217] on span "Imagen con texto" at bounding box center [1065, 215] width 76 height 12
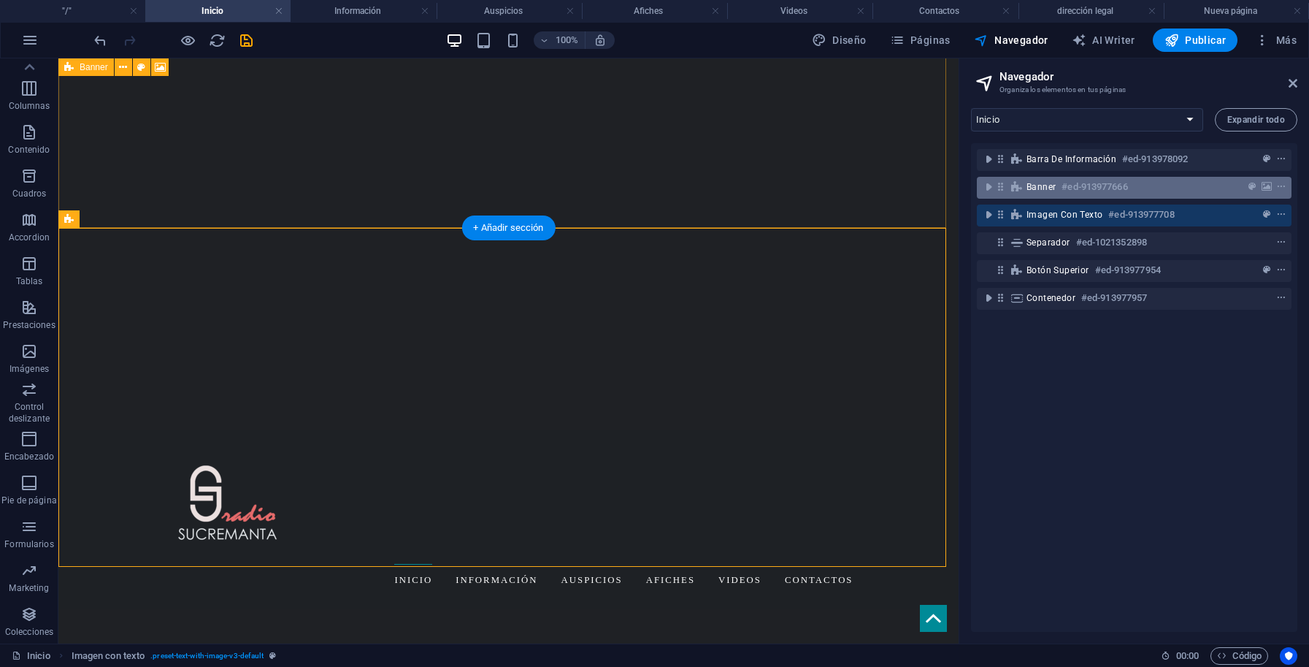
click at [1056, 191] on span "Banner" at bounding box center [1041, 187] width 29 height 12
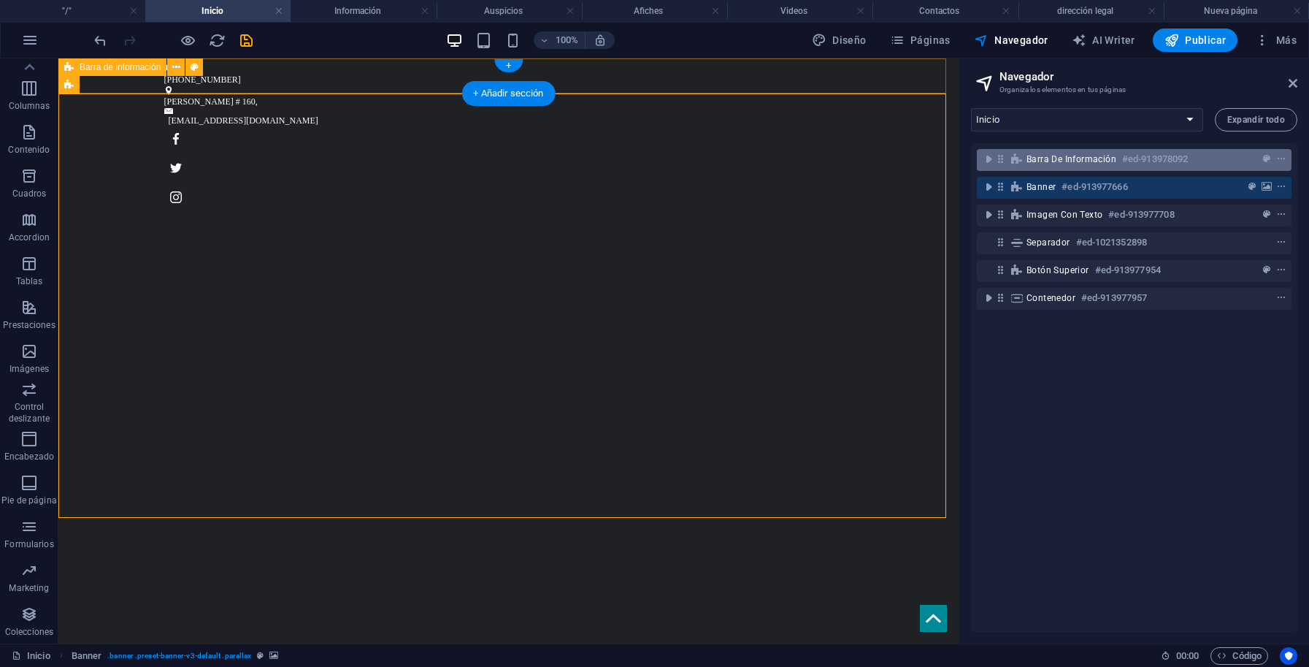
click at [1052, 158] on span "Barra de información" at bounding box center [1072, 159] width 90 height 12
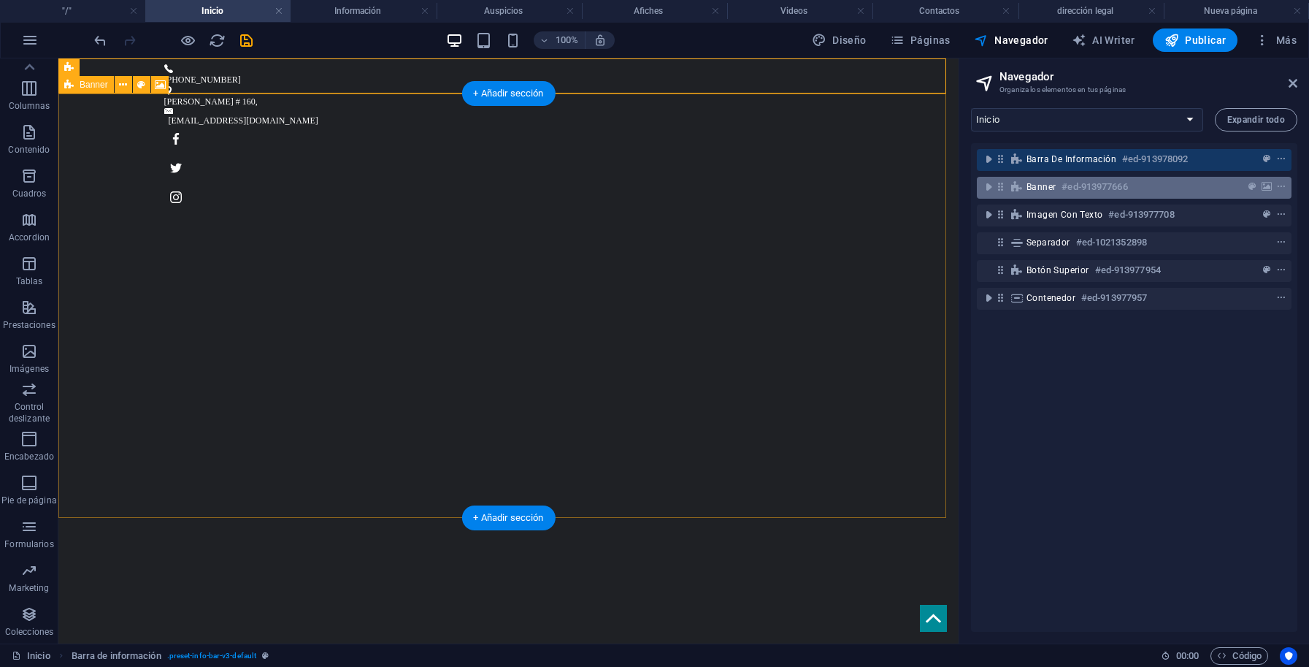
click at [1053, 186] on span "Banner" at bounding box center [1041, 187] width 29 height 12
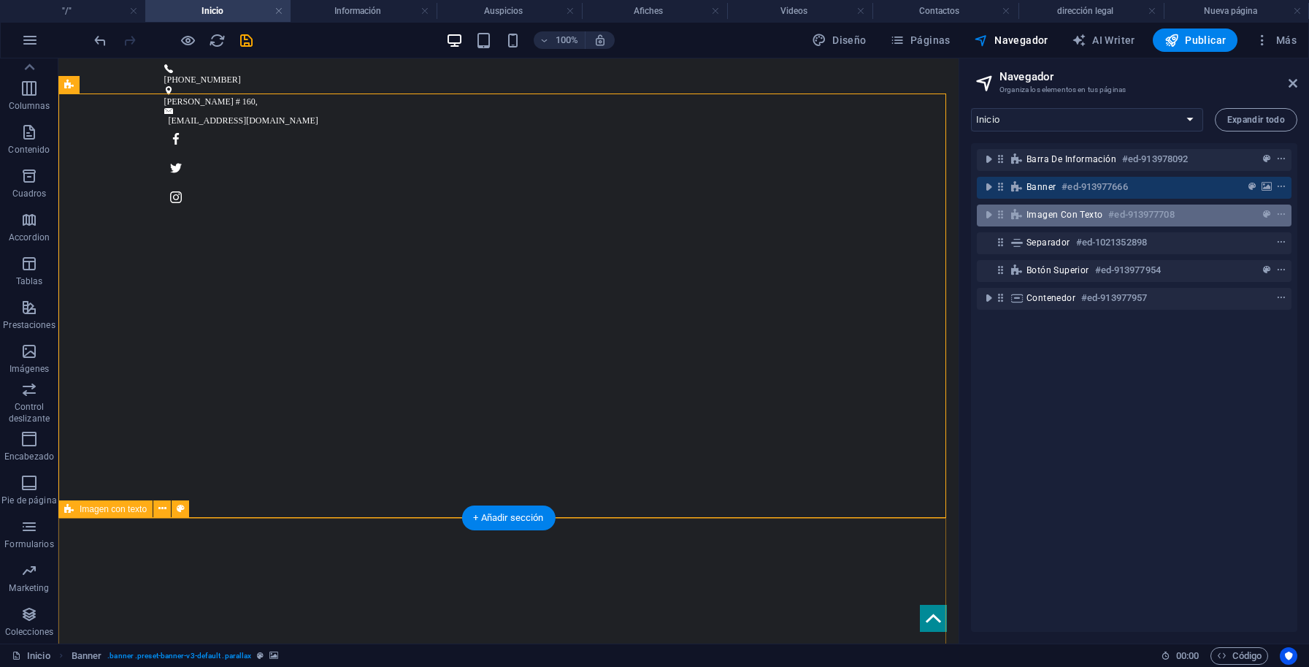
click at [1059, 214] on span "Imagen con texto" at bounding box center [1065, 215] width 76 height 12
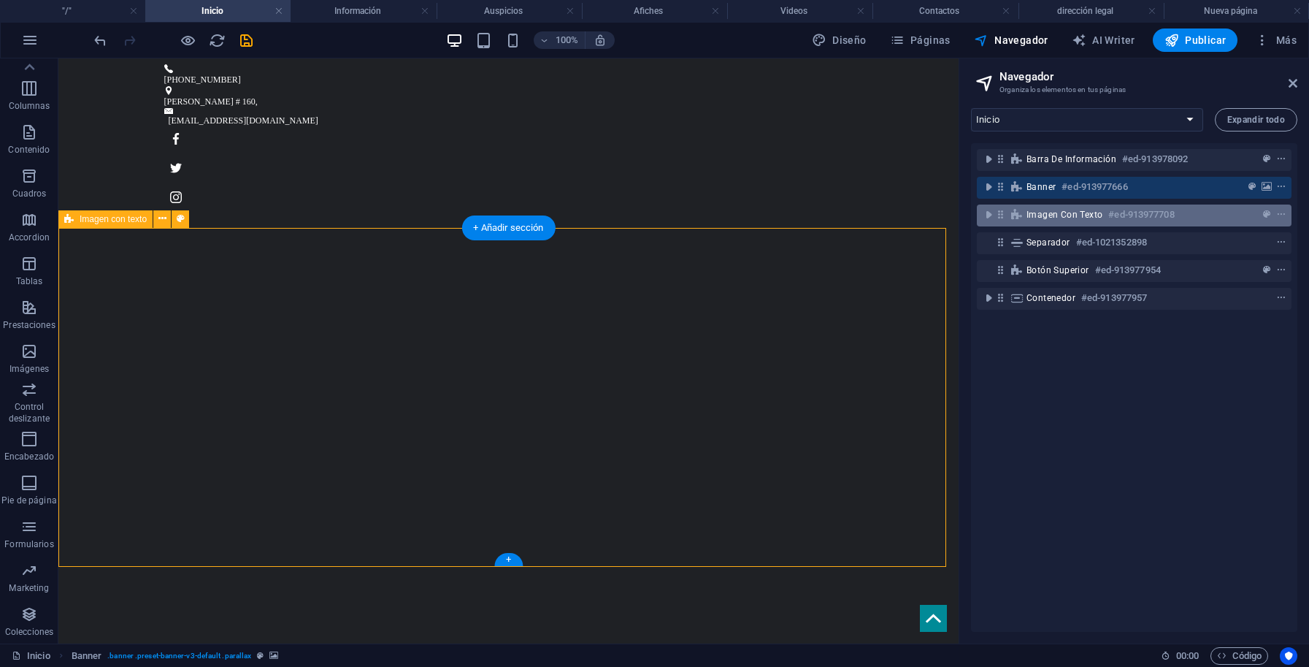
scroll to position [290, 0]
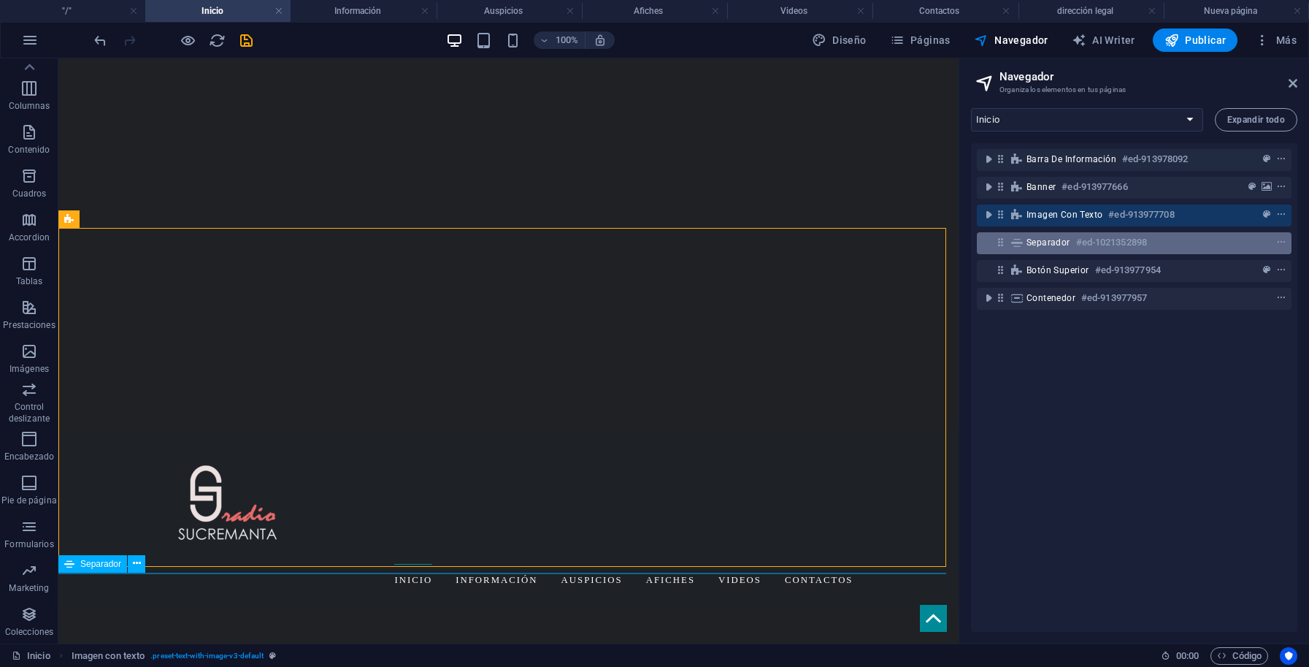
click at [1065, 242] on span "Separador" at bounding box center [1049, 243] width 44 height 12
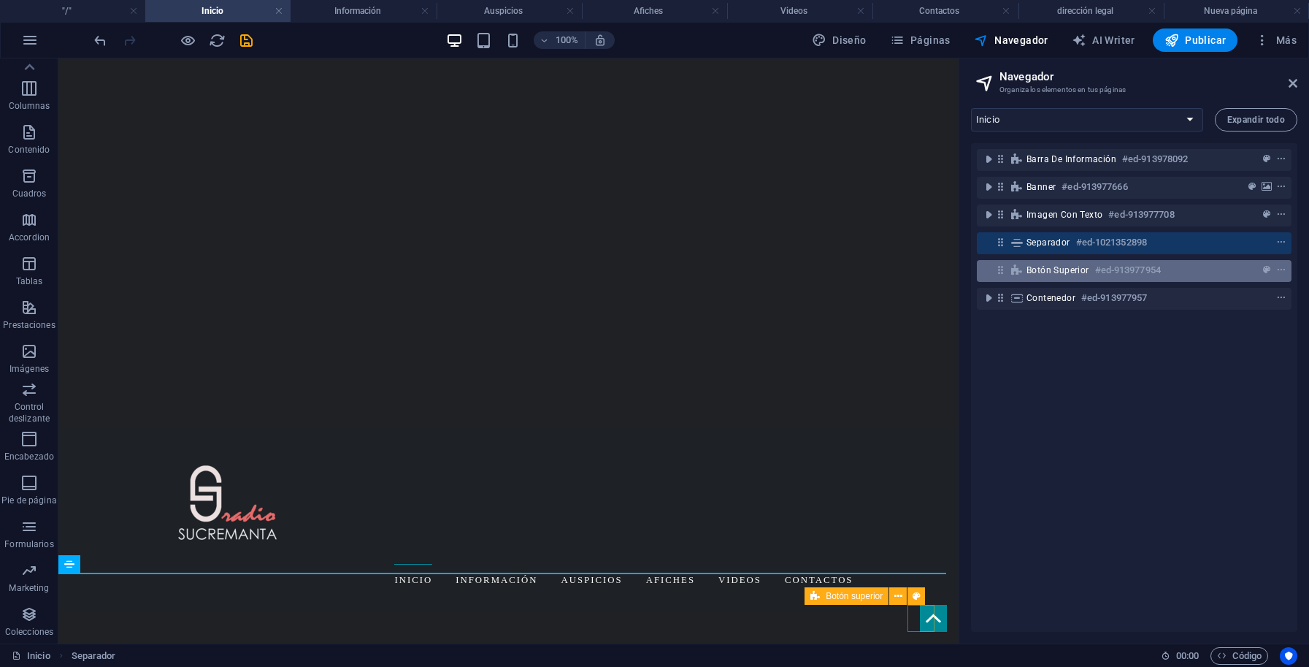
click at [1065, 269] on span "Botón superior" at bounding box center [1058, 270] width 63 height 12
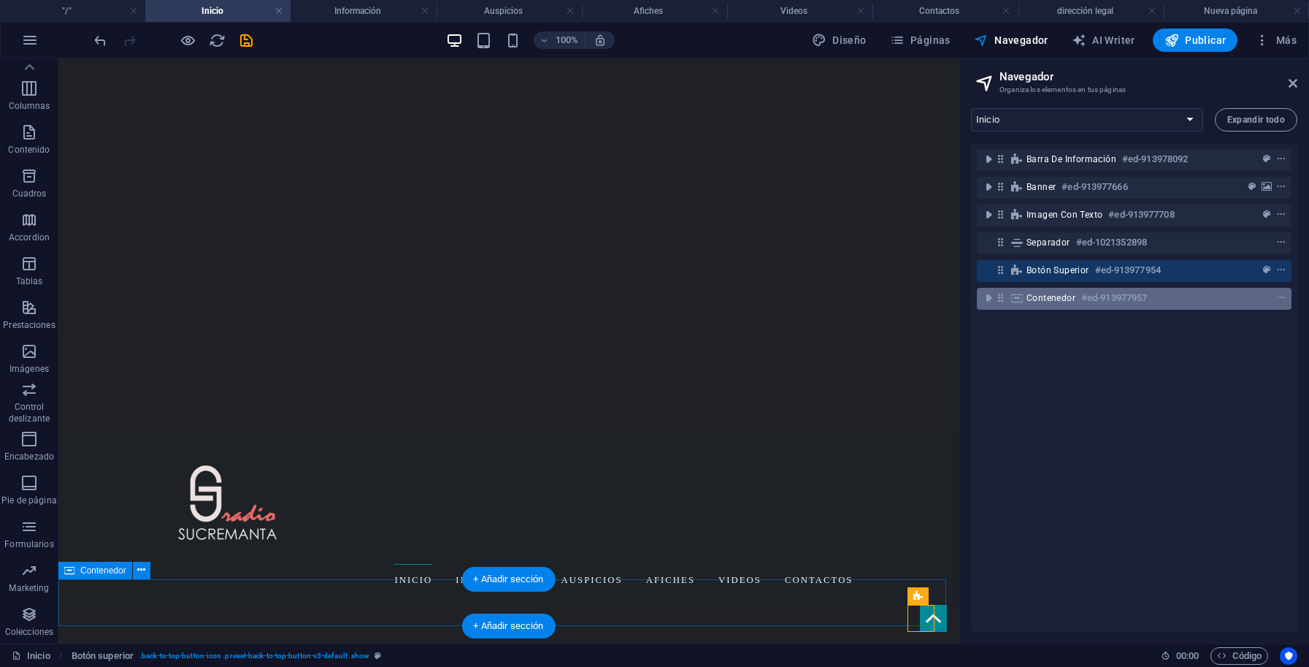
click at [1105, 298] on h6 "#ed-913977957" at bounding box center [1114, 298] width 66 height 18
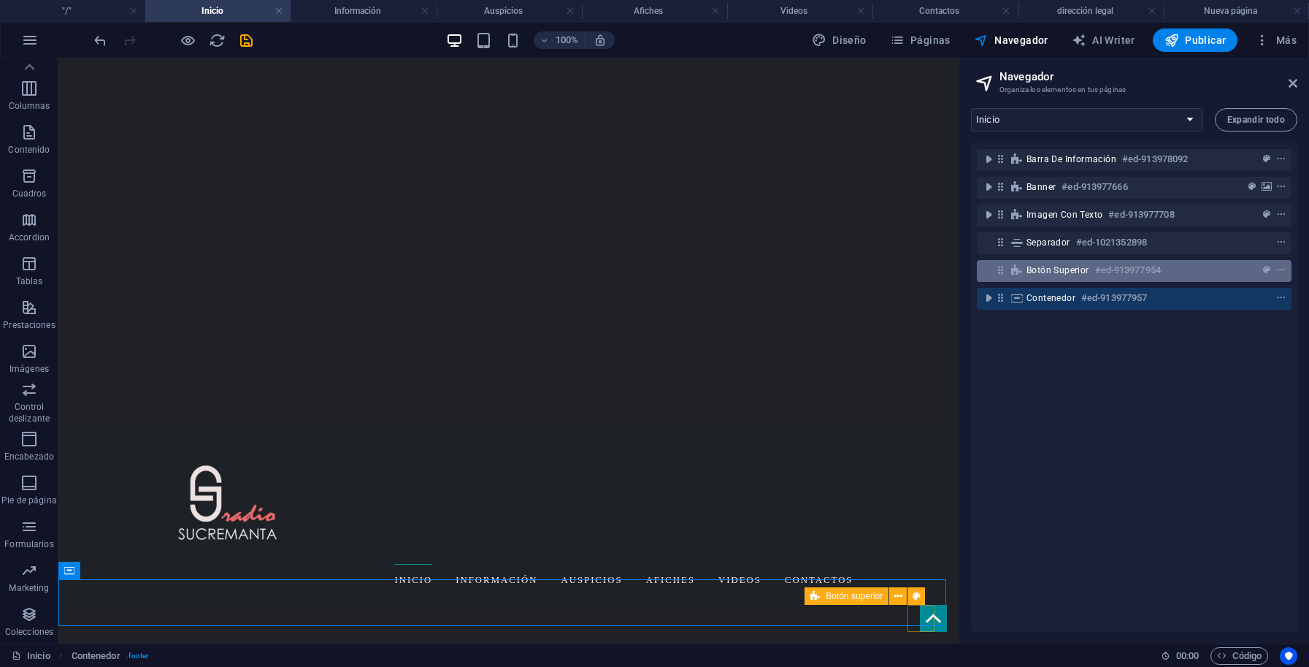
click at [1102, 269] on h6 "#ed-913977954" at bounding box center [1128, 270] width 66 height 18
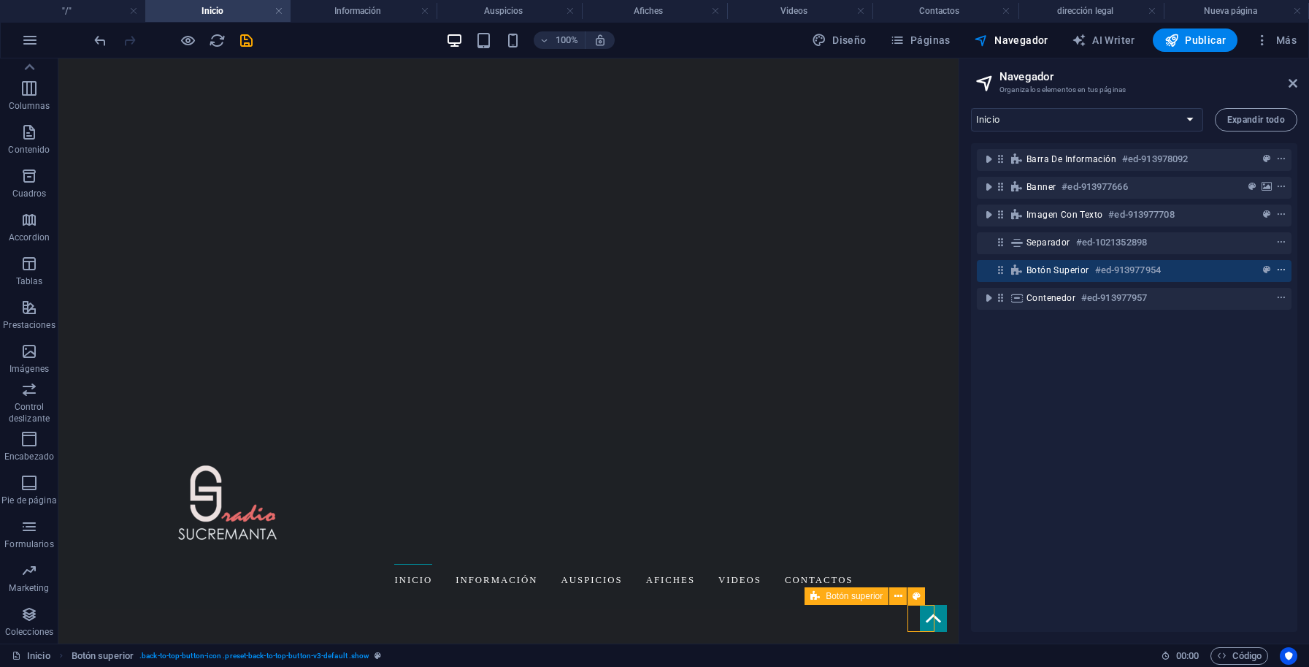
click at [1276, 271] on icon "context-menu" at bounding box center [1281, 270] width 10 height 10
click at [1276, 272] on icon "context-menu" at bounding box center [1281, 270] width 10 height 10
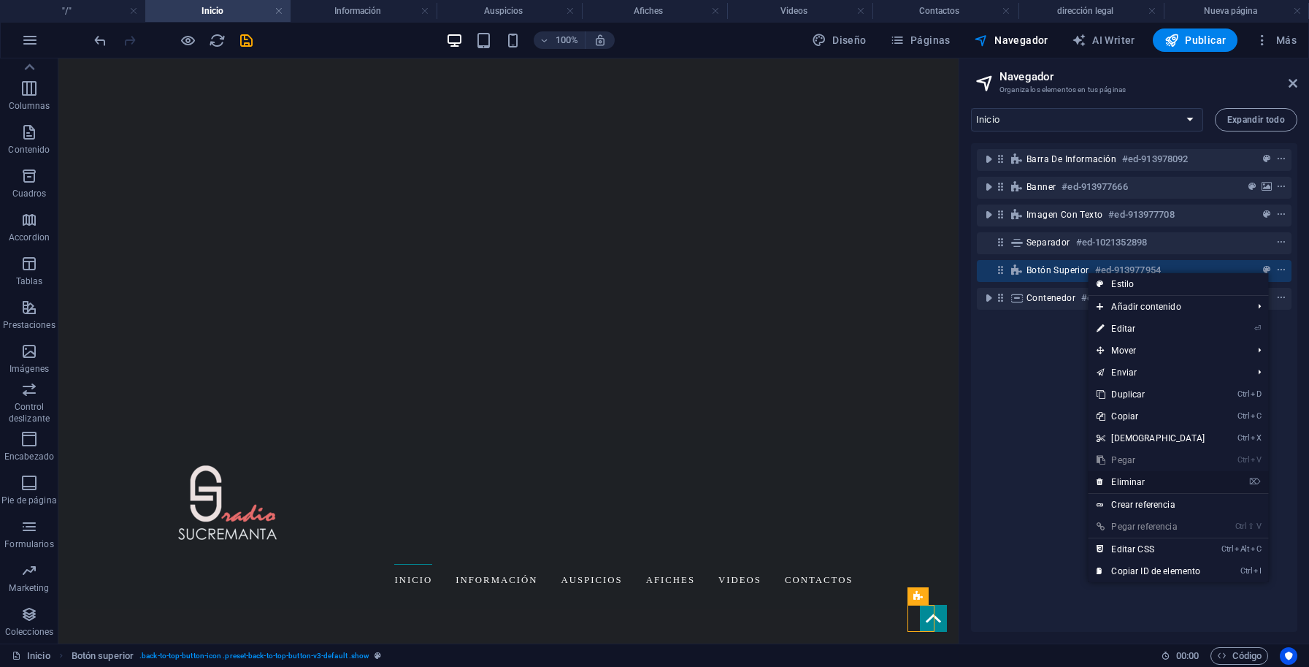
click at [1135, 482] on link "⌦ Eliminar" at bounding box center [1151, 482] width 126 height 22
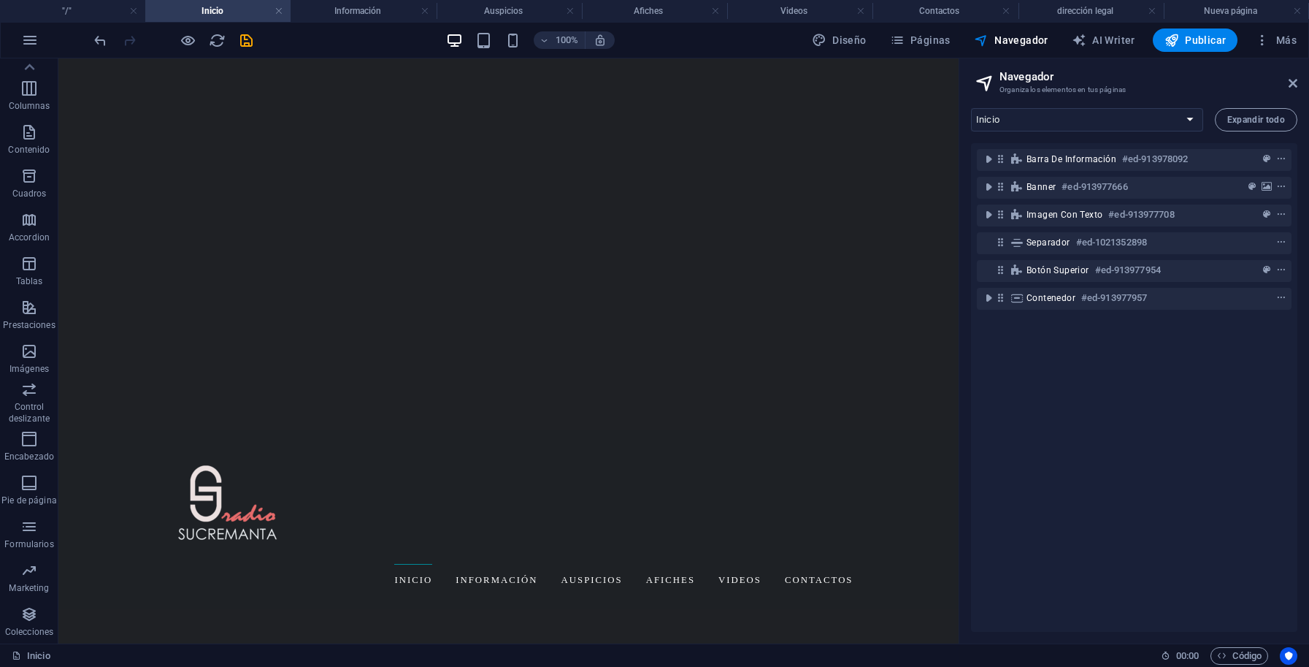
click at [1165, 378] on div "Barra de información #ed-913978092 Banner #ed-913977666 Imagen con texto #ed-91…" at bounding box center [1134, 387] width 326 height 488
click at [1121, 373] on div "Barra de información #ed-913978092 Banner #ed-913977666 Imagen con texto #ed-91…" at bounding box center [1134, 387] width 326 height 488
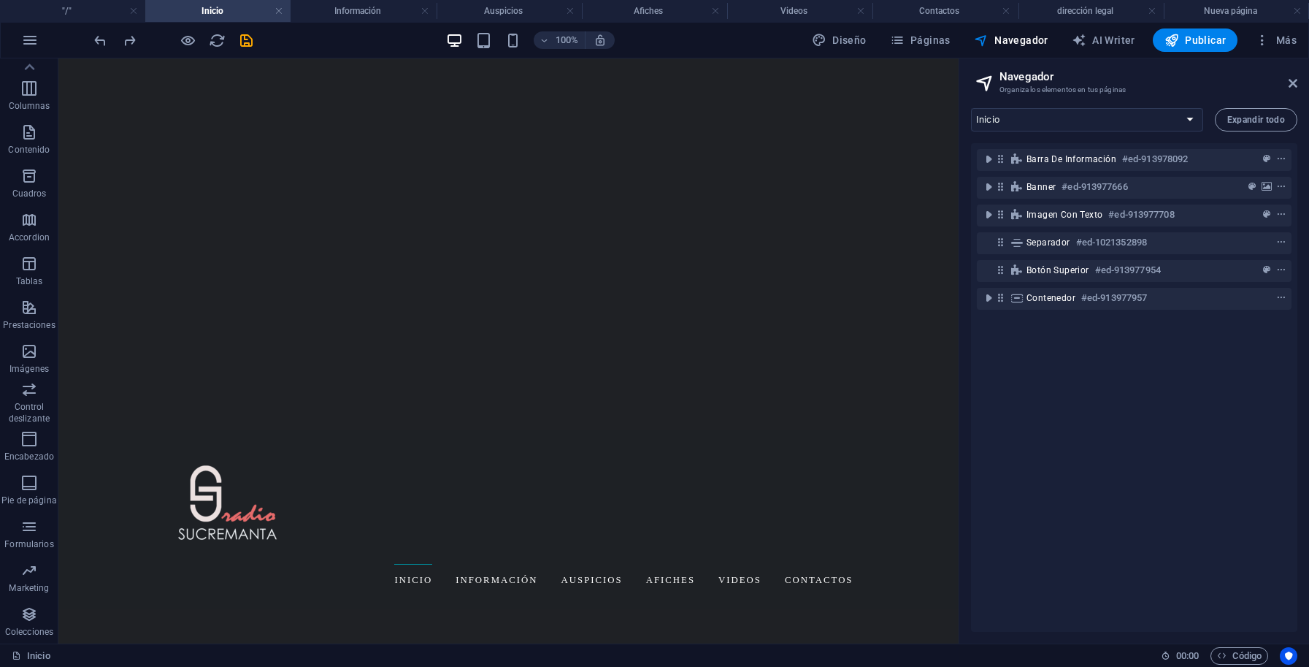
click at [1121, 373] on div "Barra de información #ed-913978092 Banner #ed-913977666 Imagen con texto #ed-91…" at bounding box center [1134, 387] width 326 height 488
click at [1079, 264] on span "Botón superior" at bounding box center [1058, 270] width 63 height 12
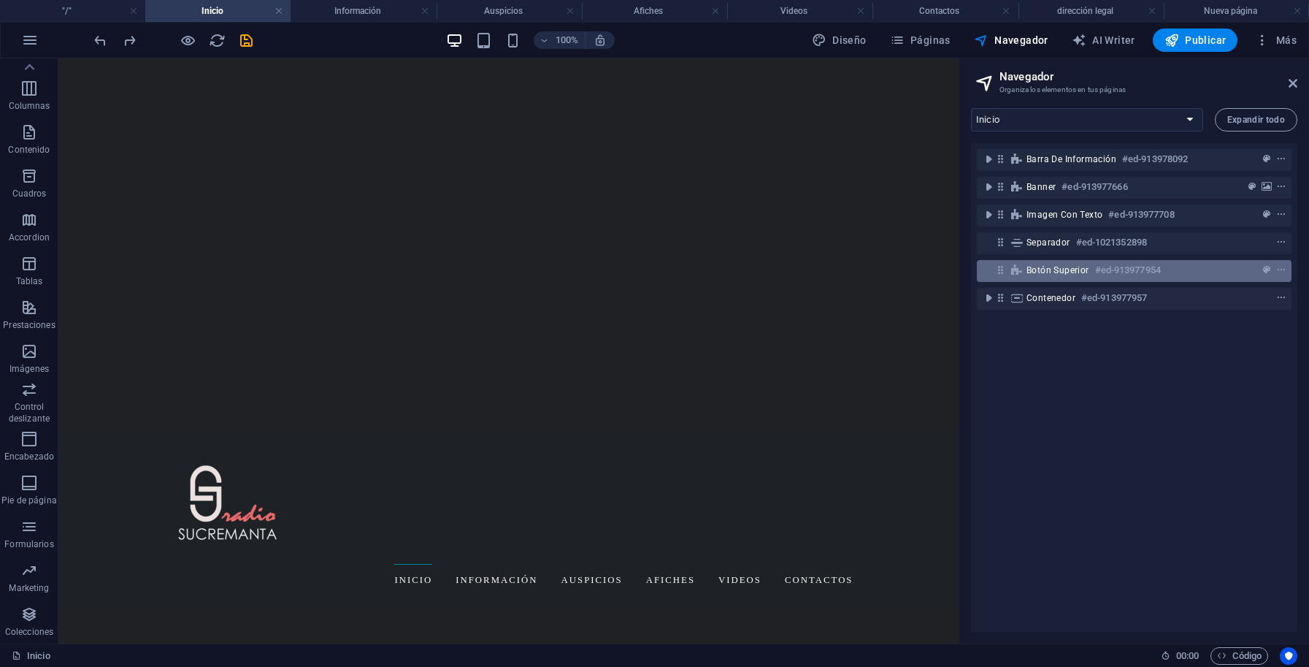
click at [1102, 274] on h6 "#ed-913977954" at bounding box center [1128, 270] width 66 height 18
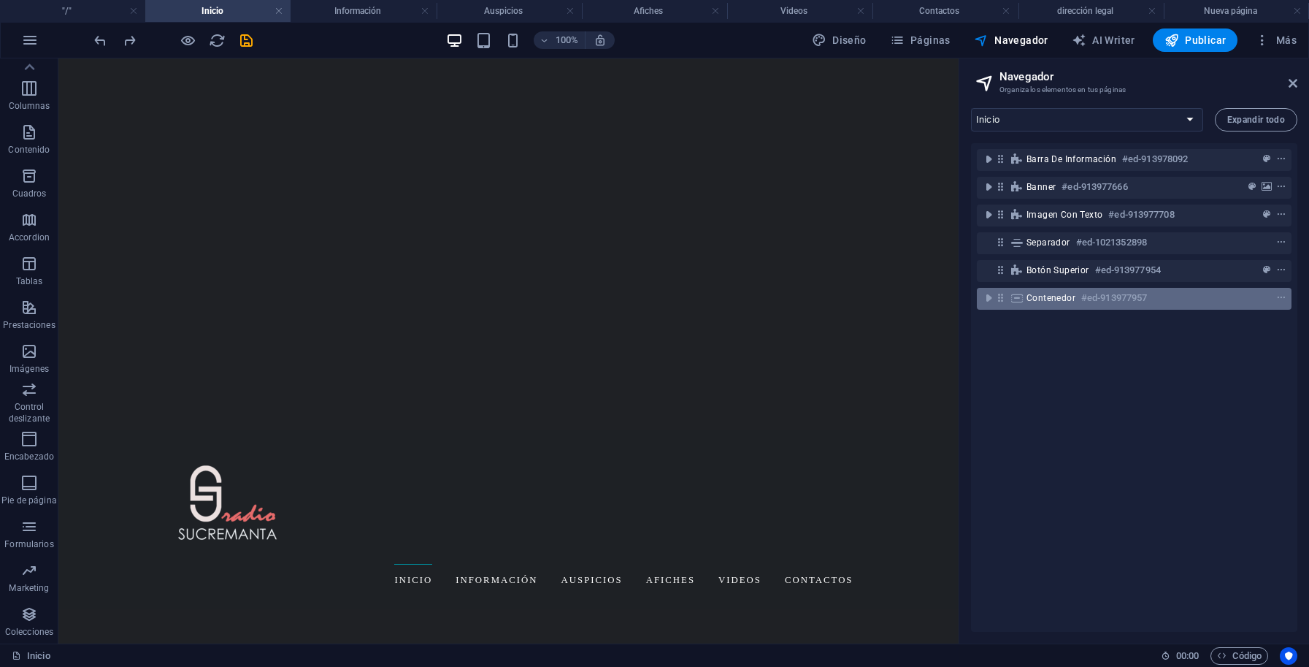
click at [1098, 298] on h6 "#ed-913977957" at bounding box center [1114, 298] width 66 height 18
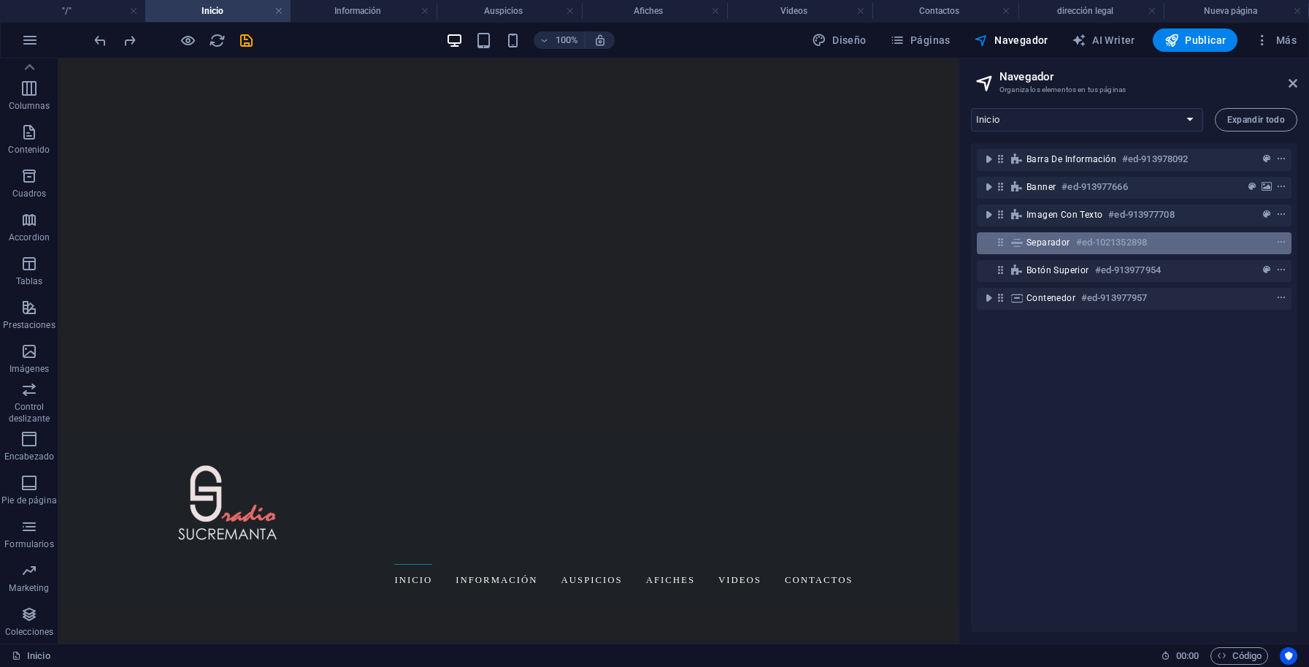
click at [1082, 237] on h6 "#ed-1021352898" at bounding box center [1111, 243] width 71 height 18
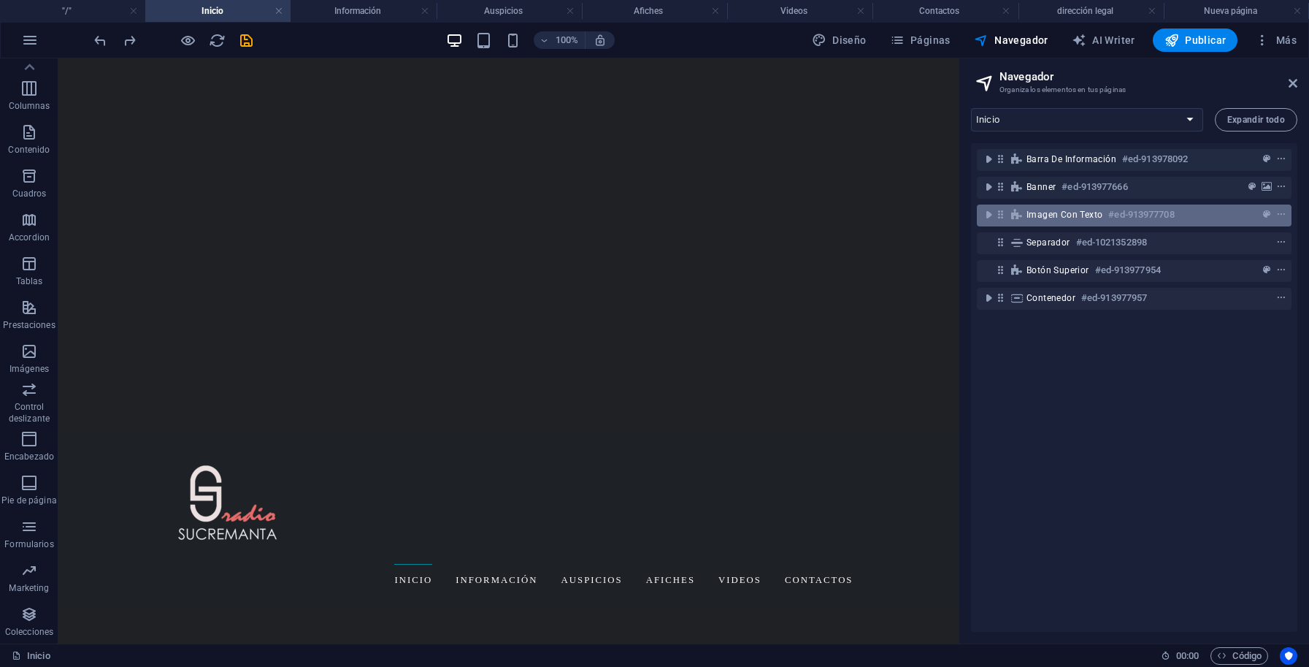
click at [1073, 218] on span "Imagen con texto" at bounding box center [1065, 215] width 76 height 12
click at [1002, 569] on div "Barra de información #ed-913978092 Banner #ed-913977666 Imagen con texto #ed-91…" at bounding box center [1134, 387] width 326 height 488
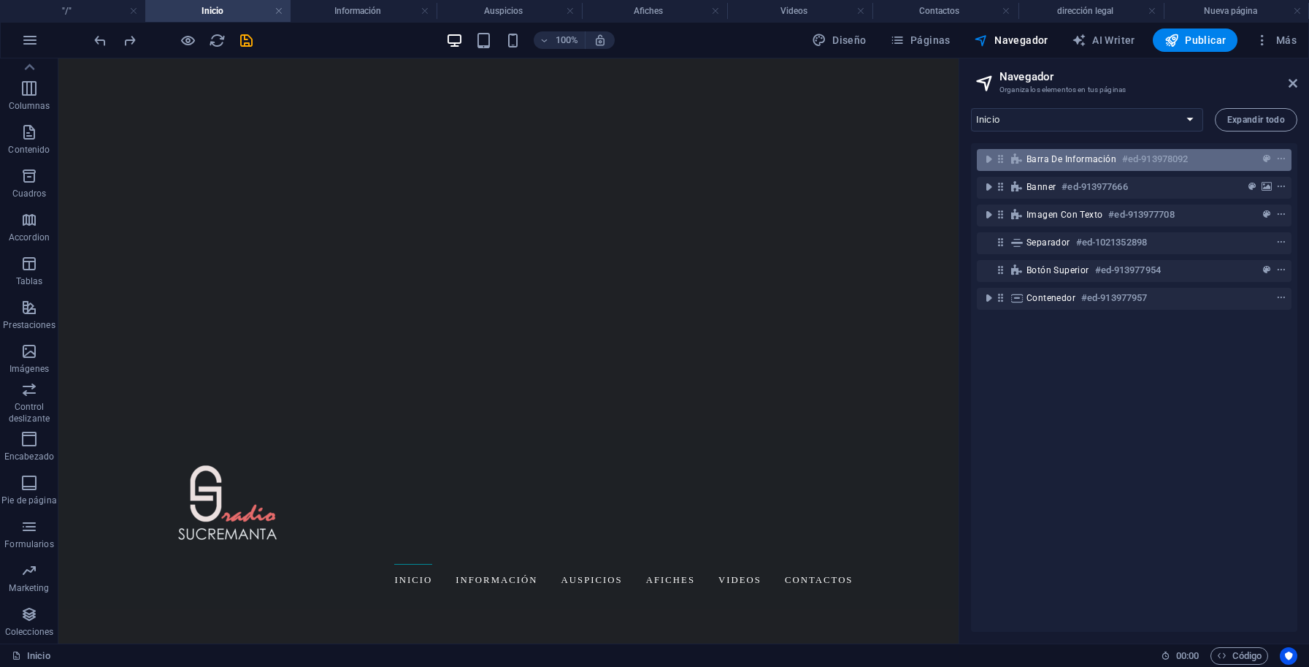
click at [1020, 164] on icon at bounding box center [1017, 159] width 16 height 12
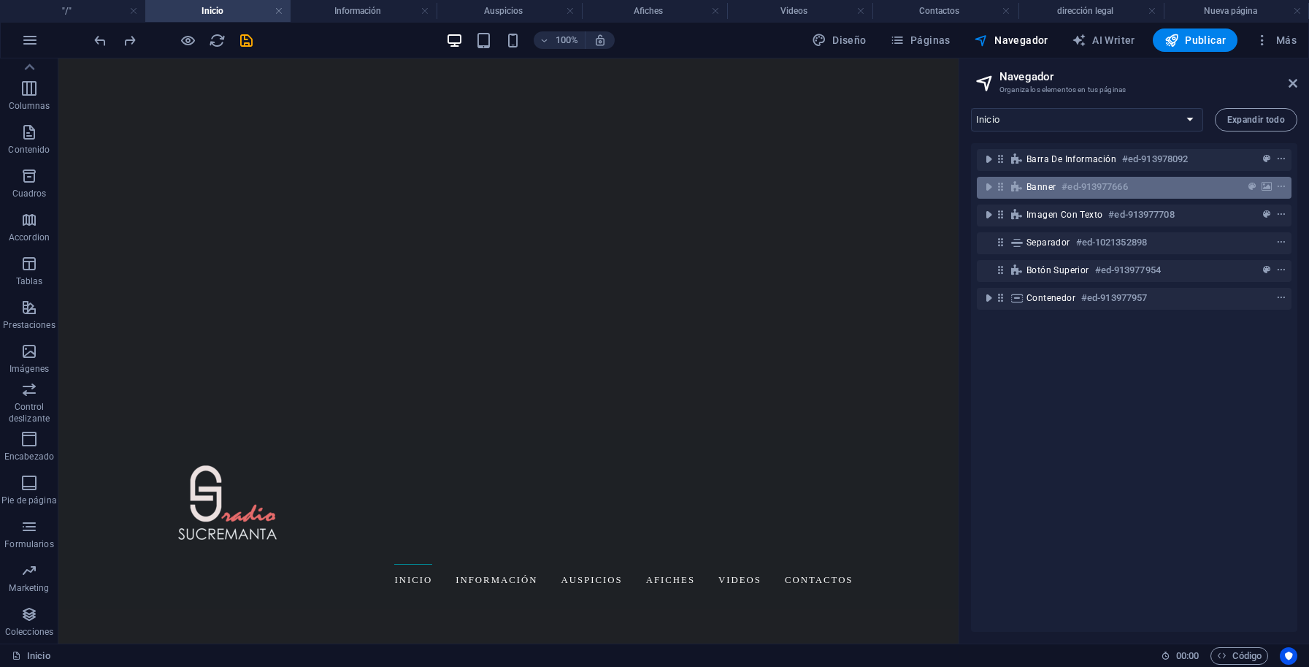
click at [1042, 185] on span "Banner" at bounding box center [1041, 187] width 29 height 12
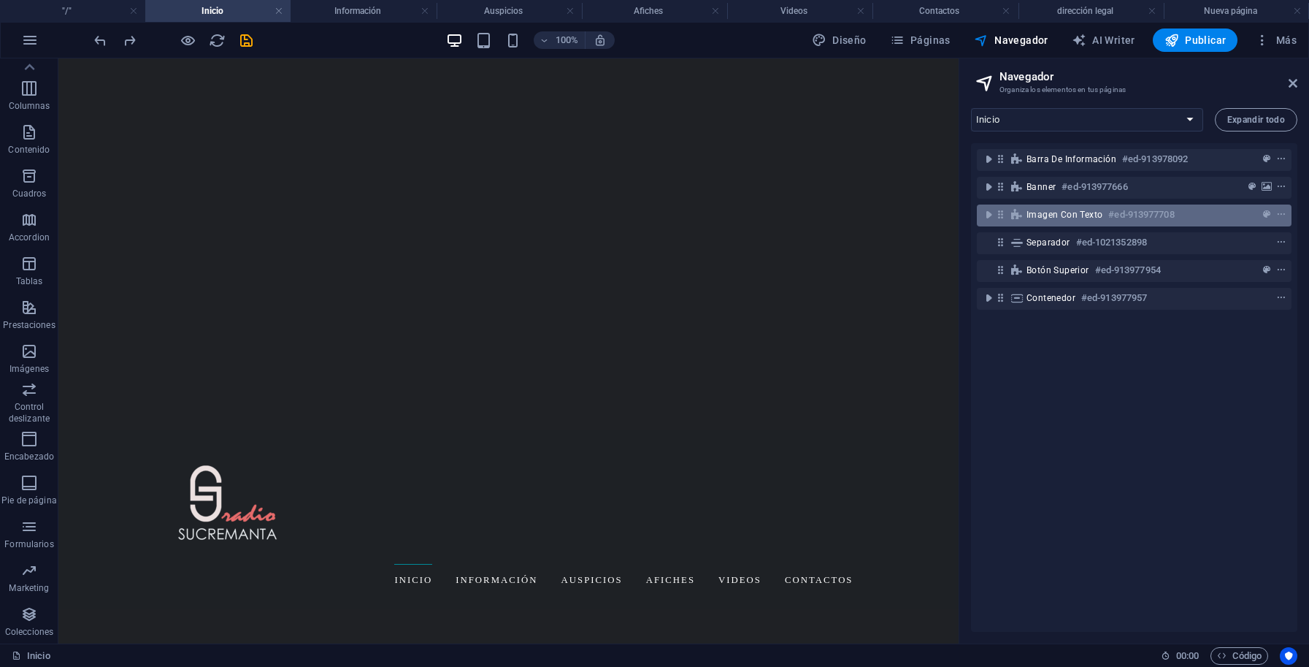
click at [1048, 210] on span "Imagen con texto" at bounding box center [1065, 215] width 76 height 12
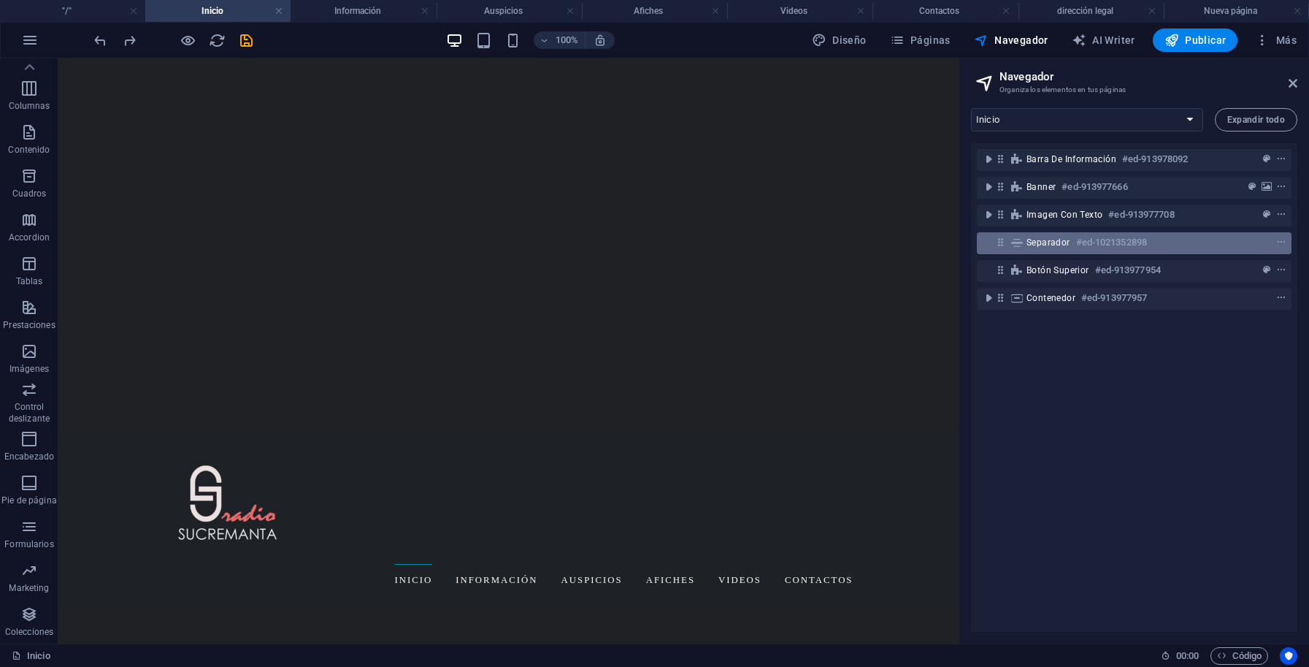
click at [1048, 235] on div "Separador #ed-1021352898" at bounding box center [1123, 243] width 192 height 18
click at [1138, 394] on div "Barra de información #ed-913978092 Banner #ed-913977666 Imagen con texto #ed-91…" at bounding box center [1134, 387] width 326 height 488
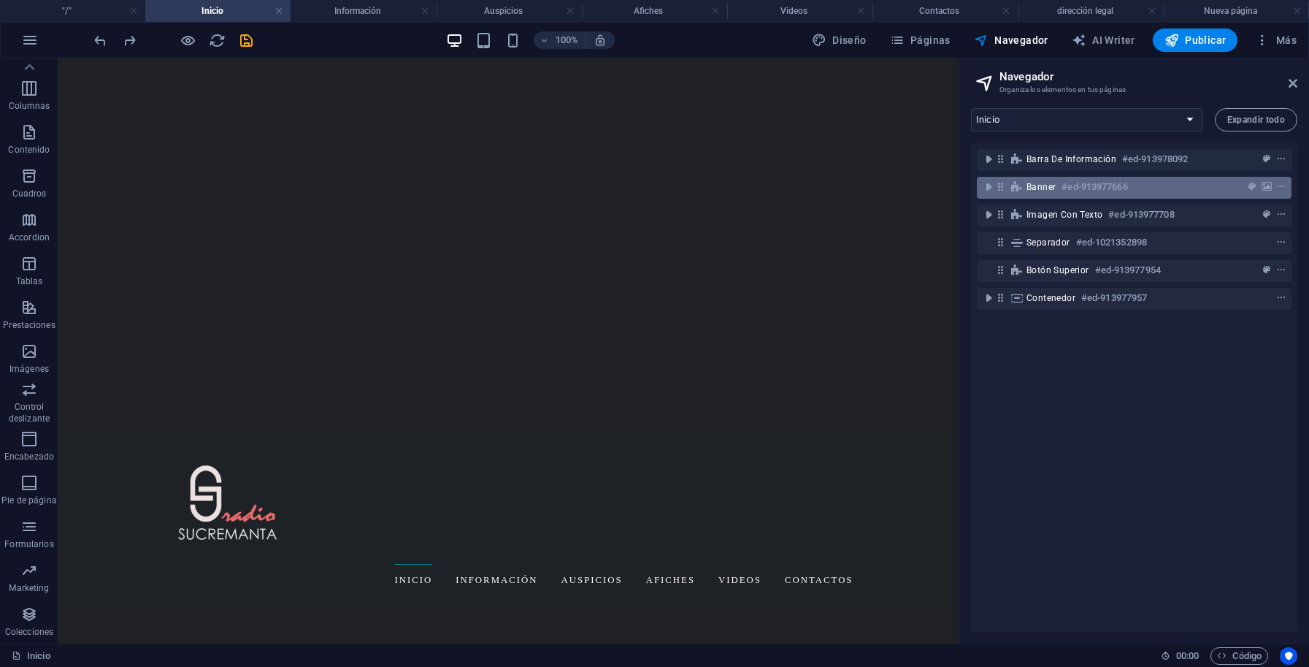
click at [1230, 187] on div at bounding box center [1254, 187] width 69 height 18
click at [1166, 417] on div "Barra de información #ed-913978092 Banner #ed-913977666 Imagen con texto #ed-91…" at bounding box center [1134, 387] width 326 height 488
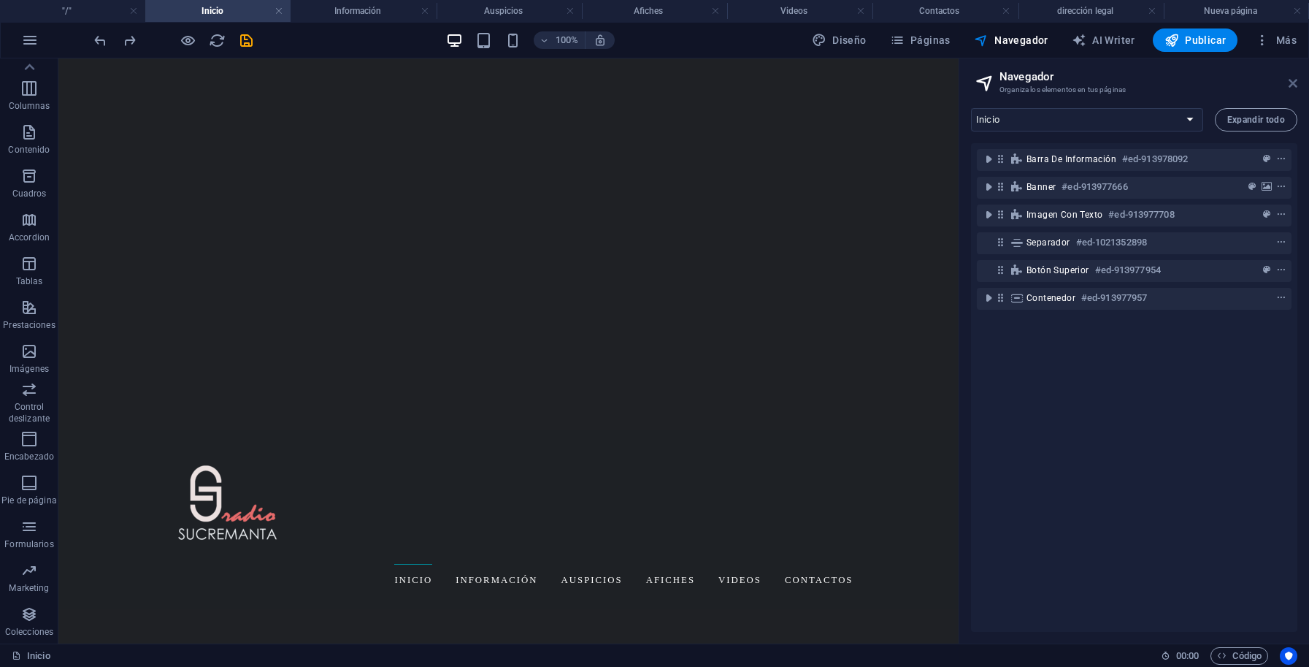
click at [1297, 82] on icon at bounding box center [1293, 83] width 9 height 12
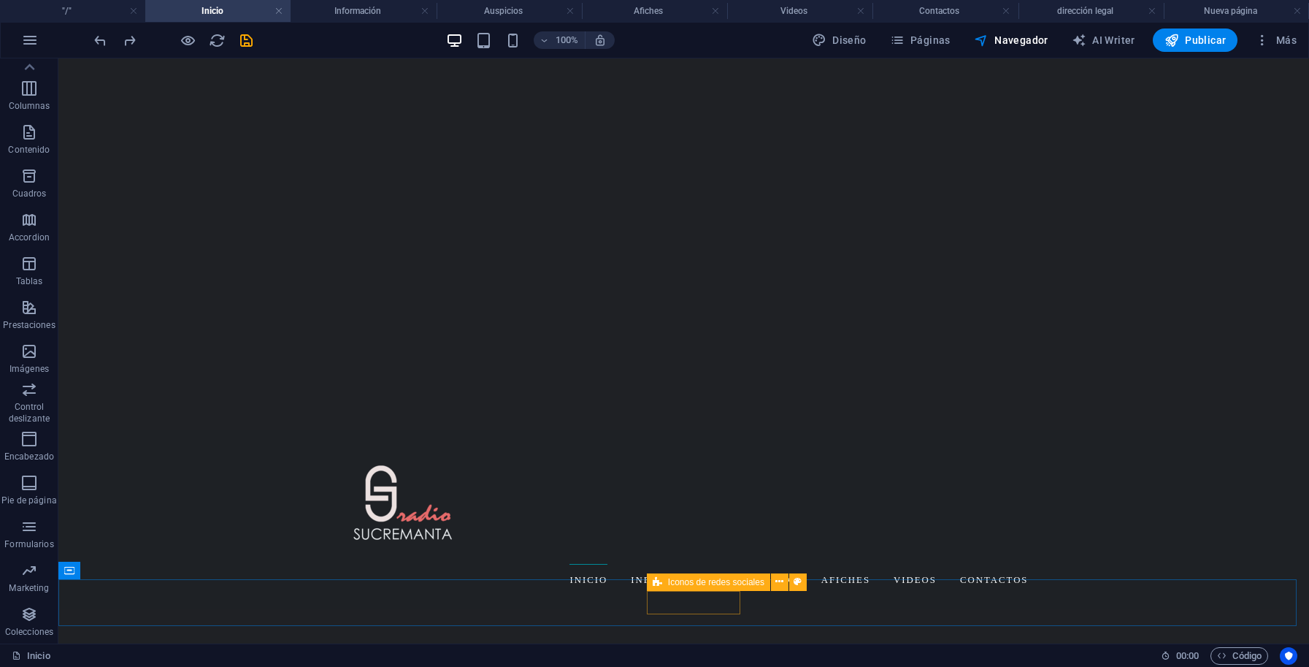
click at [693, 581] on span "Iconos de redes sociales" at bounding box center [716, 582] width 96 height 9
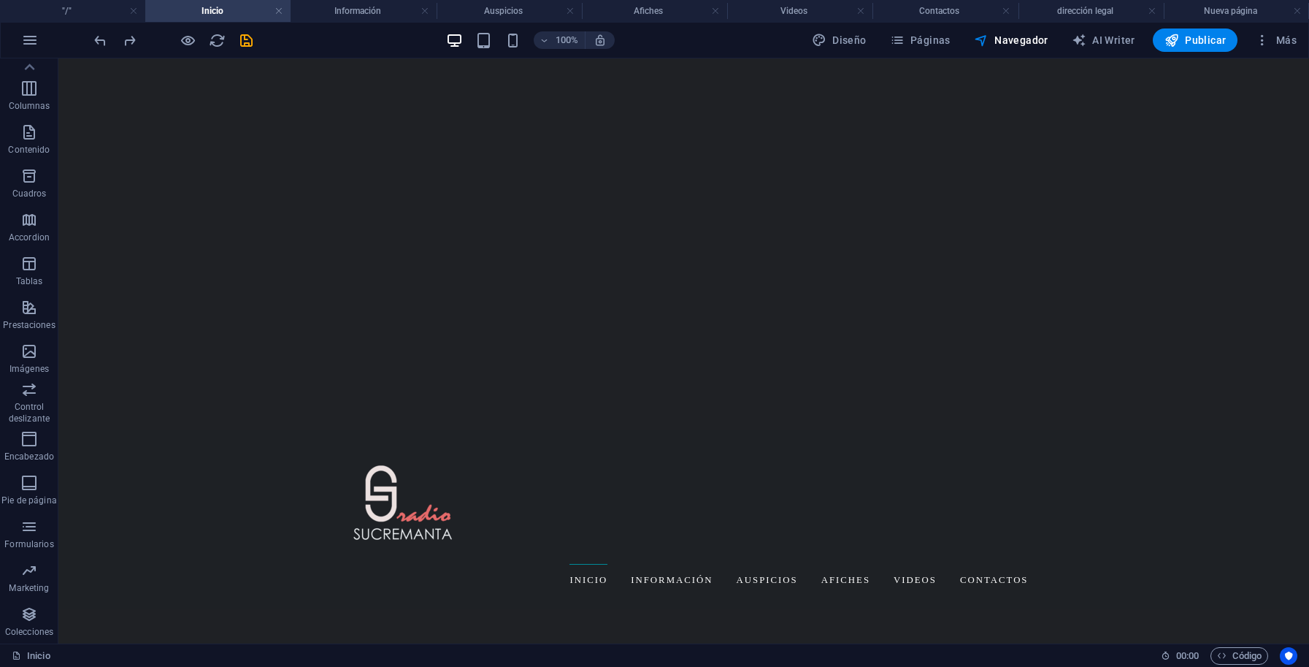
click at [1110, 39] on span "AI Writer" at bounding box center [1104, 40] width 64 height 15
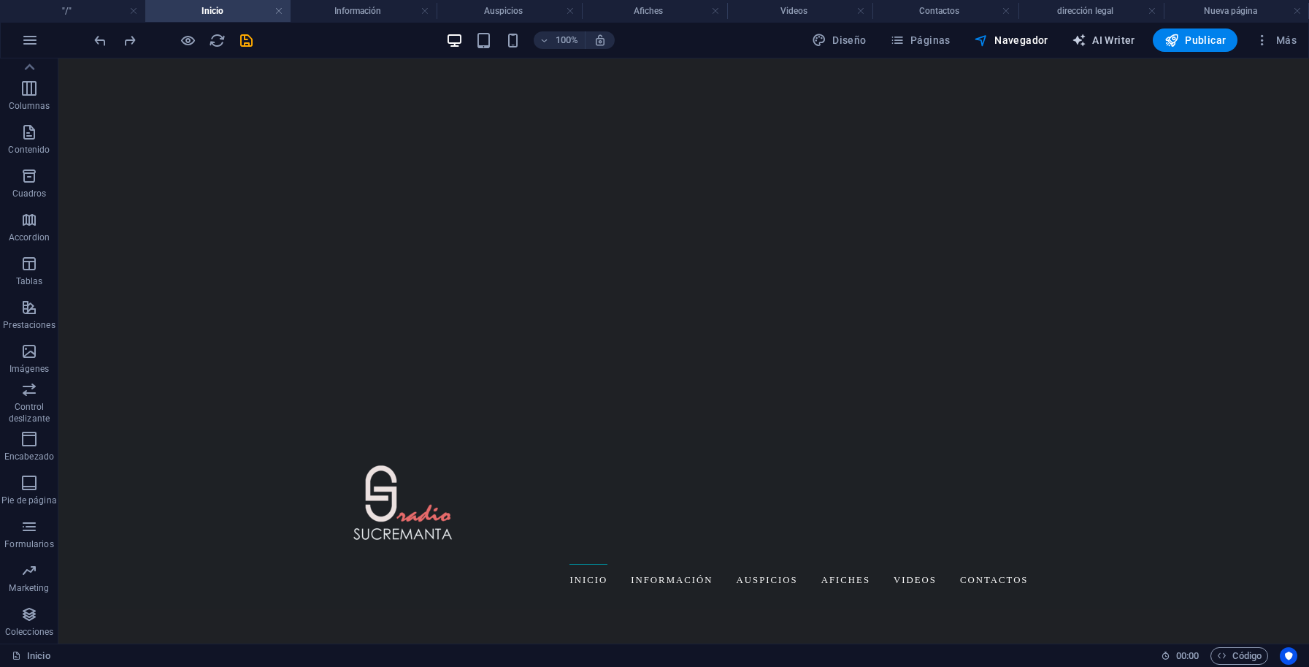
click at [1111, 39] on span "AI Writer" at bounding box center [1104, 40] width 64 height 15
click at [930, 37] on span "Páginas" at bounding box center [920, 40] width 61 height 15
click at [931, 37] on span "Páginas" at bounding box center [920, 40] width 61 height 15
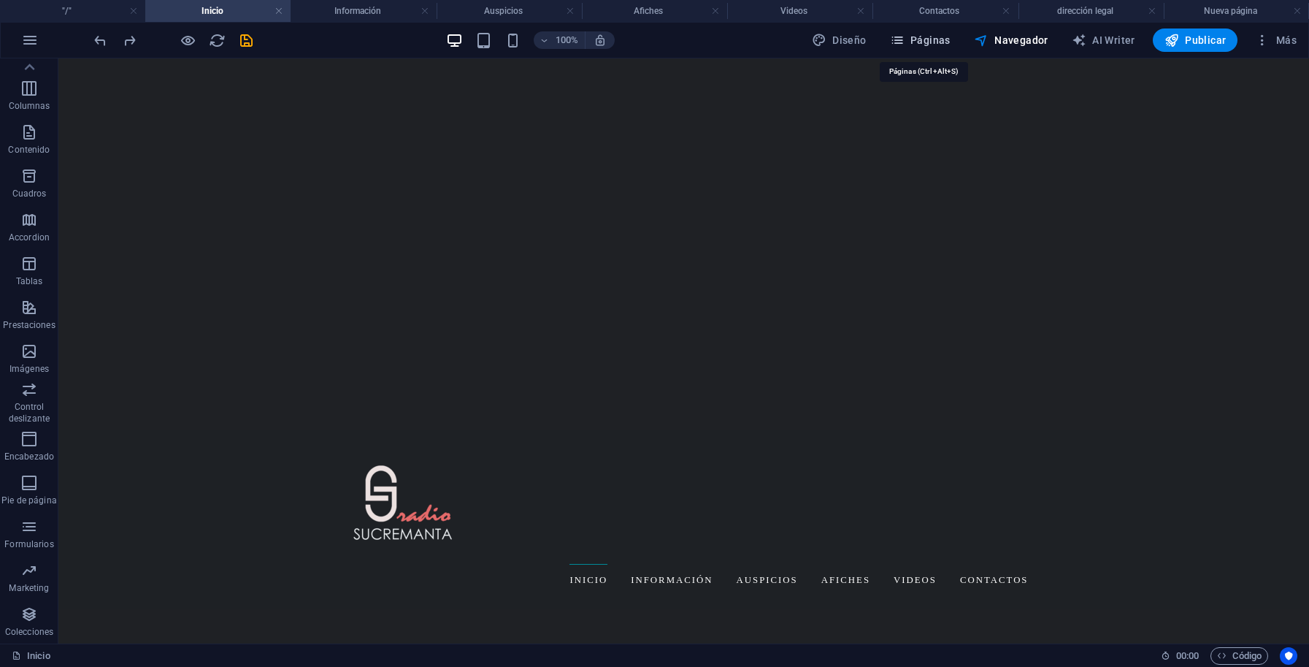
click at [931, 37] on span "Páginas" at bounding box center [920, 40] width 61 height 15
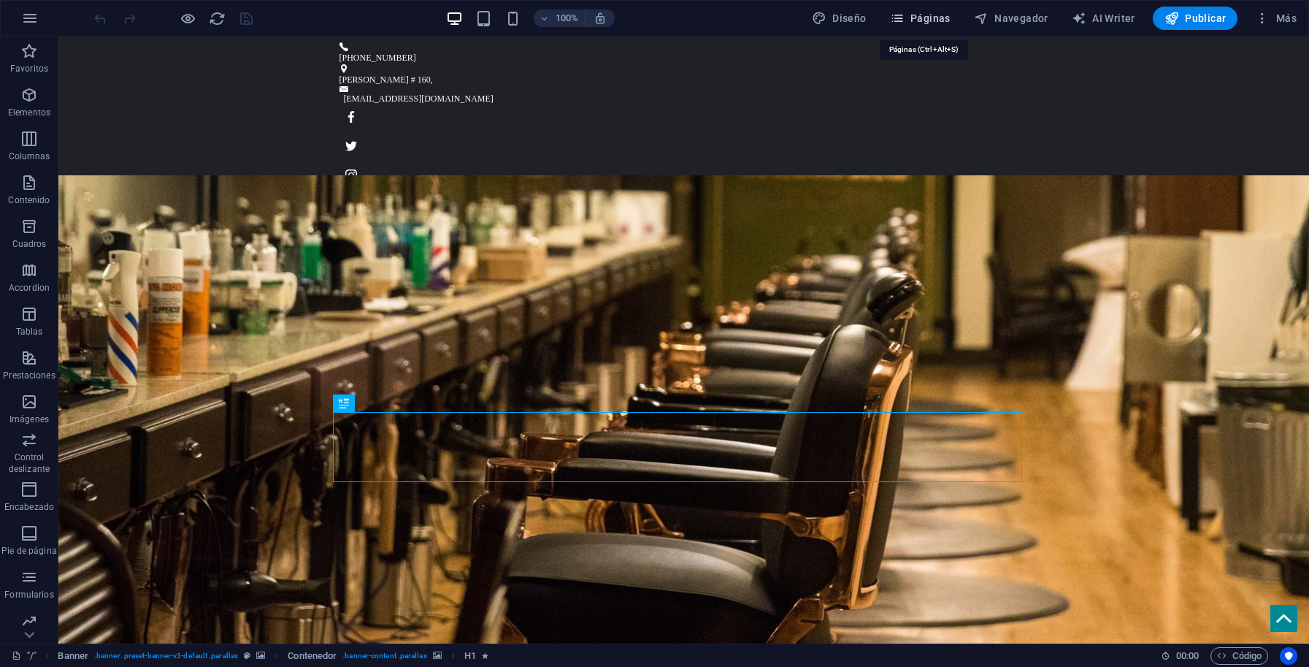
click at [946, 20] on span "Páginas" at bounding box center [920, 18] width 61 height 15
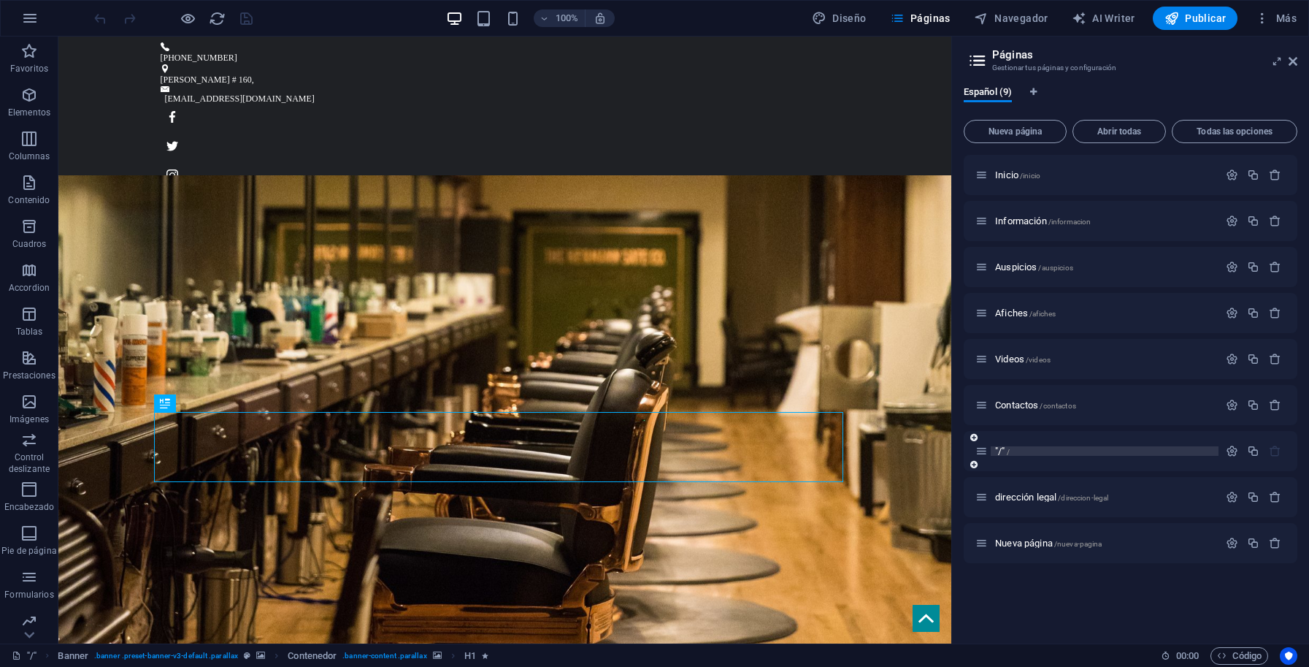
click at [1002, 446] on span ""/" /" at bounding box center [1002, 450] width 15 height 11
click at [1049, 445] on div ""/" /" at bounding box center [1097, 450] width 243 height 17
click at [1031, 450] on p ""/" /" at bounding box center [1104, 450] width 219 height 9
click at [1024, 497] on span "dirección legal /direccion-legal" at bounding box center [1051, 496] width 113 height 11
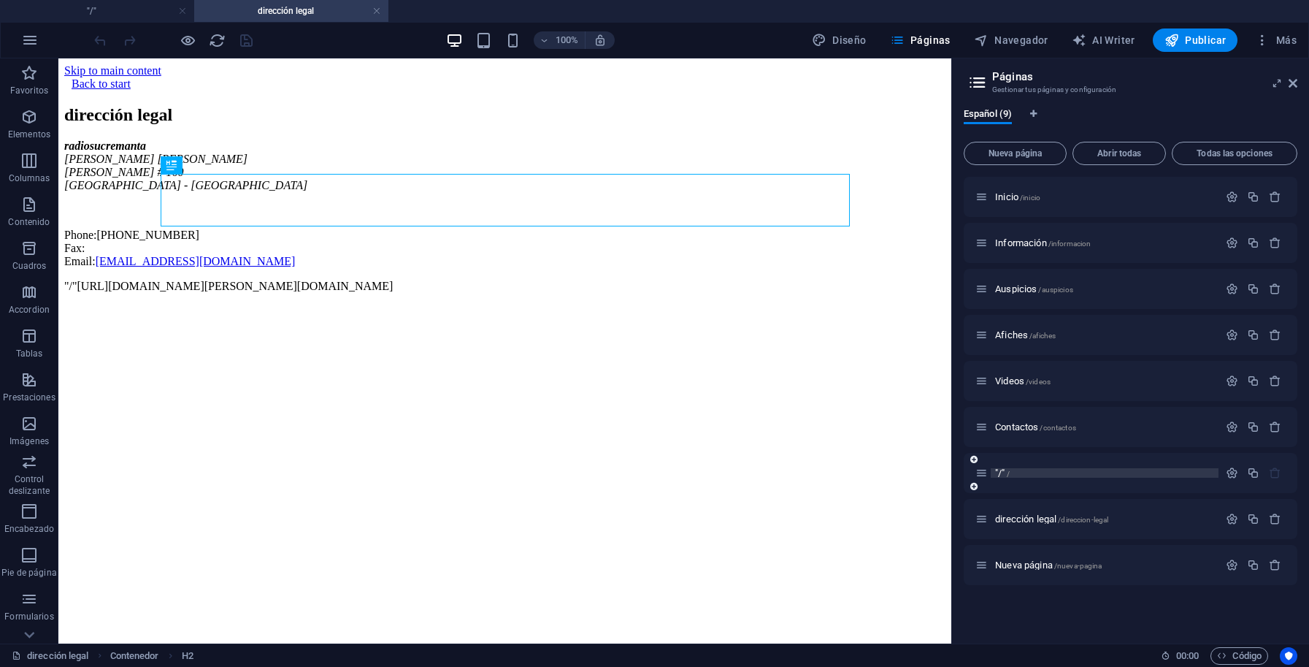
click at [1012, 475] on p ""/" /" at bounding box center [1104, 472] width 219 height 9
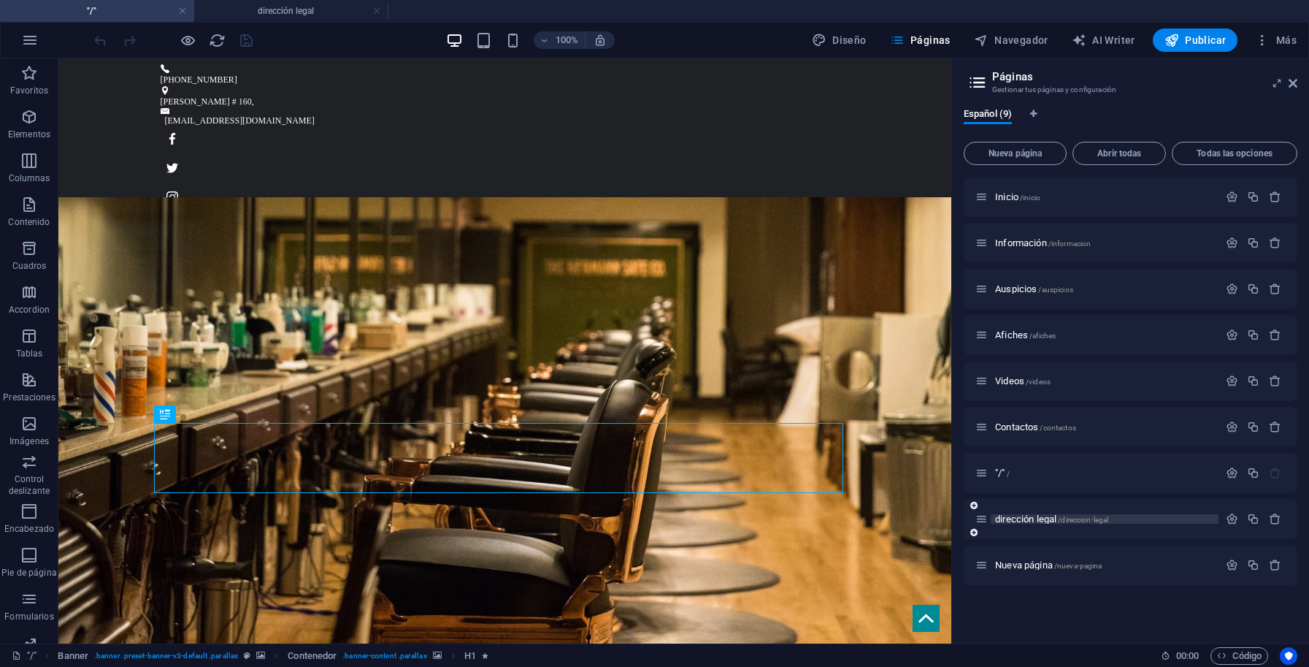
click at [1030, 521] on span "dirección legal /direccion-legal" at bounding box center [1051, 518] width 113 height 11
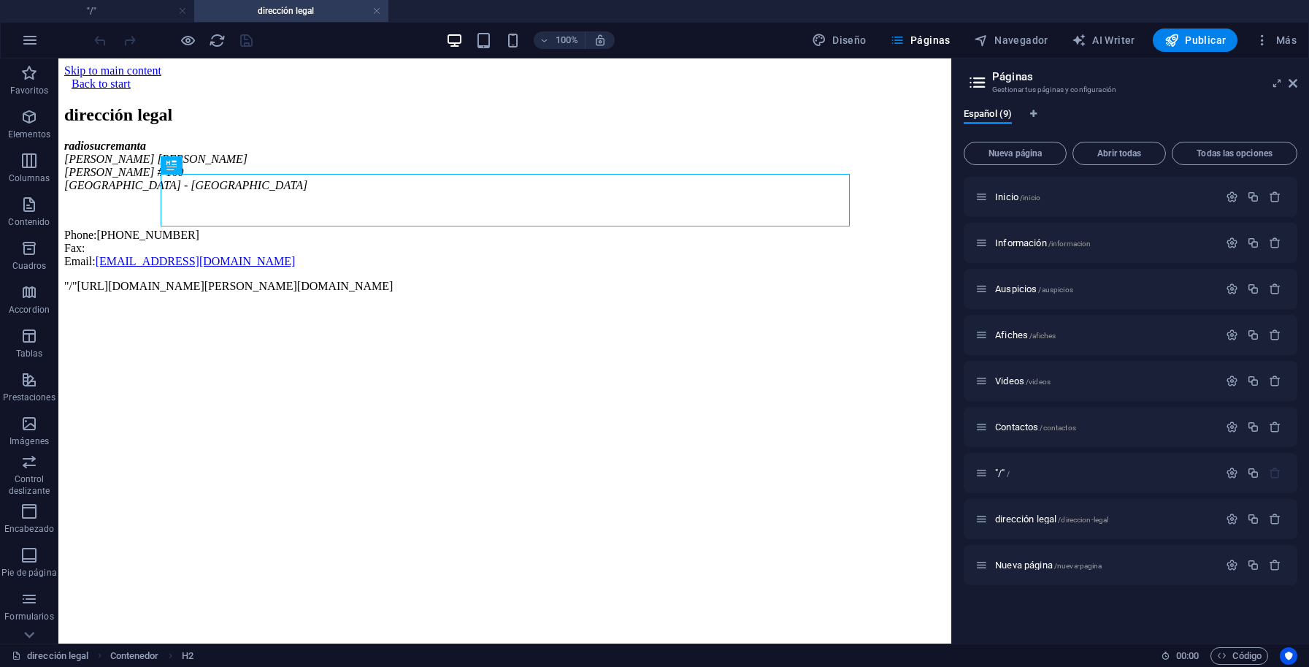
click at [252, 293] on body "Skip to main content Back to start dirección legal radiosucremanta [PERSON_NAME…" at bounding box center [504, 178] width 881 height 229
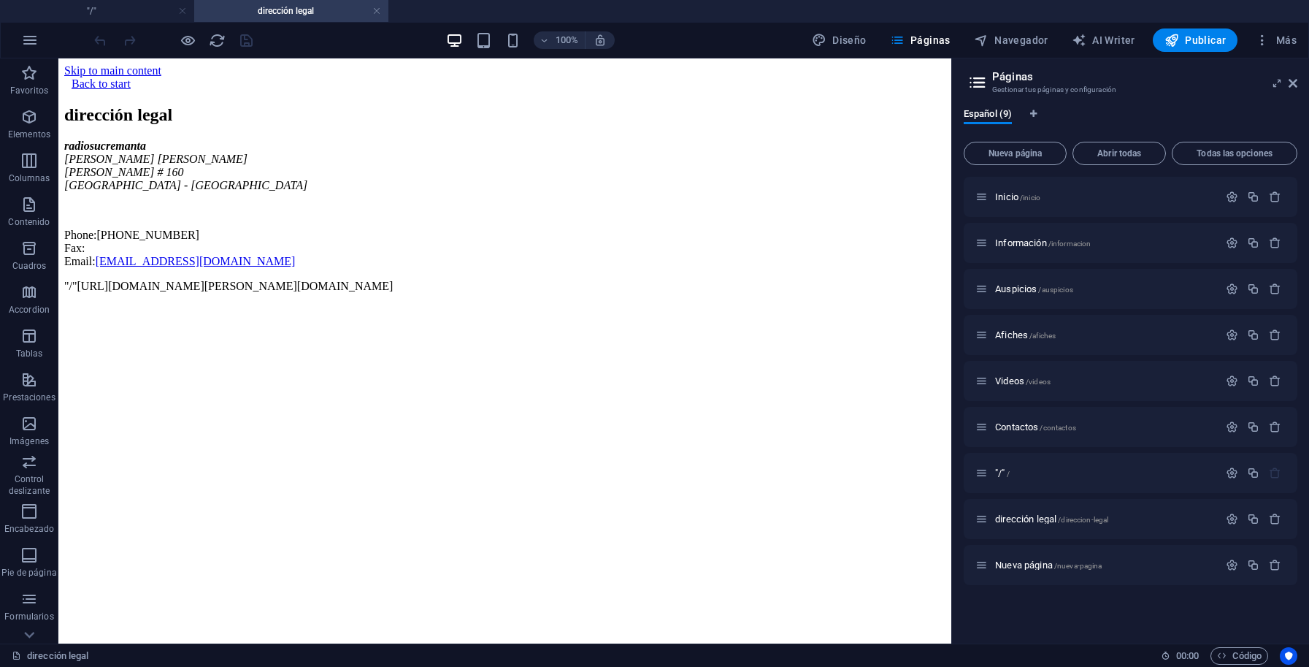
click at [253, 293] on body "Skip to main content Back to start dirección legal radiosucremanta [PERSON_NAME…" at bounding box center [504, 178] width 881 height 229
click at [1014, 562] on span "Nueva página /nueva-pagina" at bounding box center [1048, 564] width 107 height 11
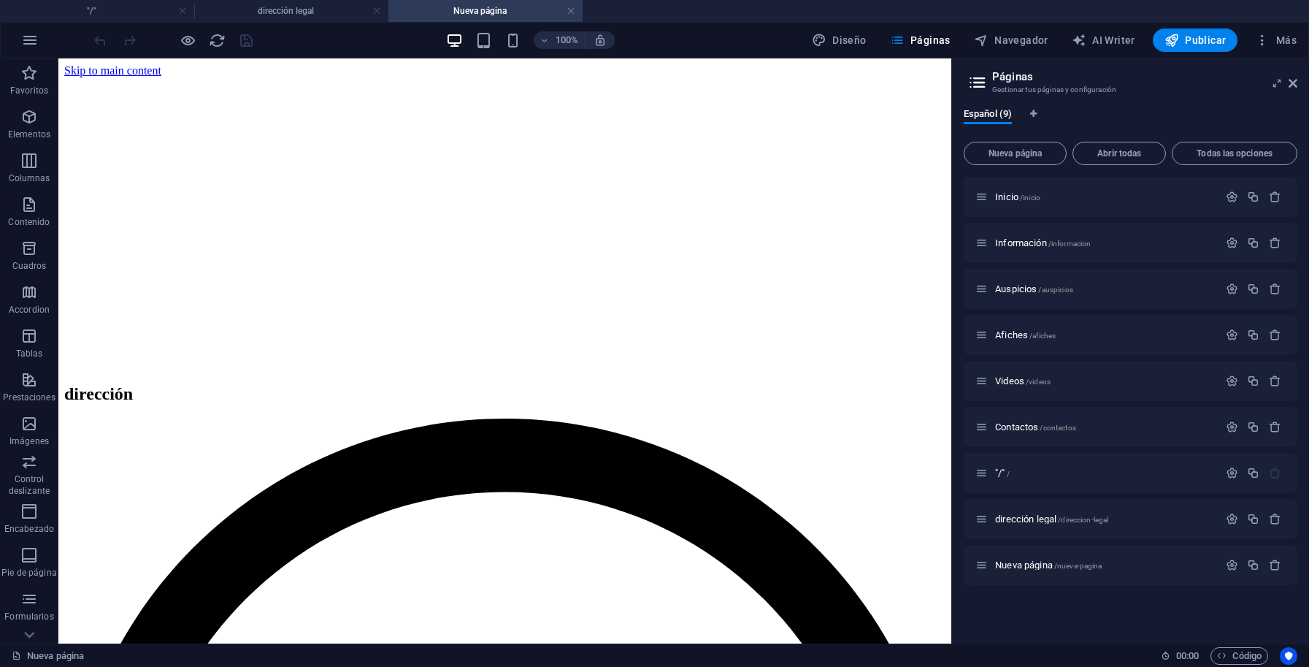
click at [1009, 527] on div "dirección legal /direccion-legal" at bounding box center [1131, 519] width 334 height 40
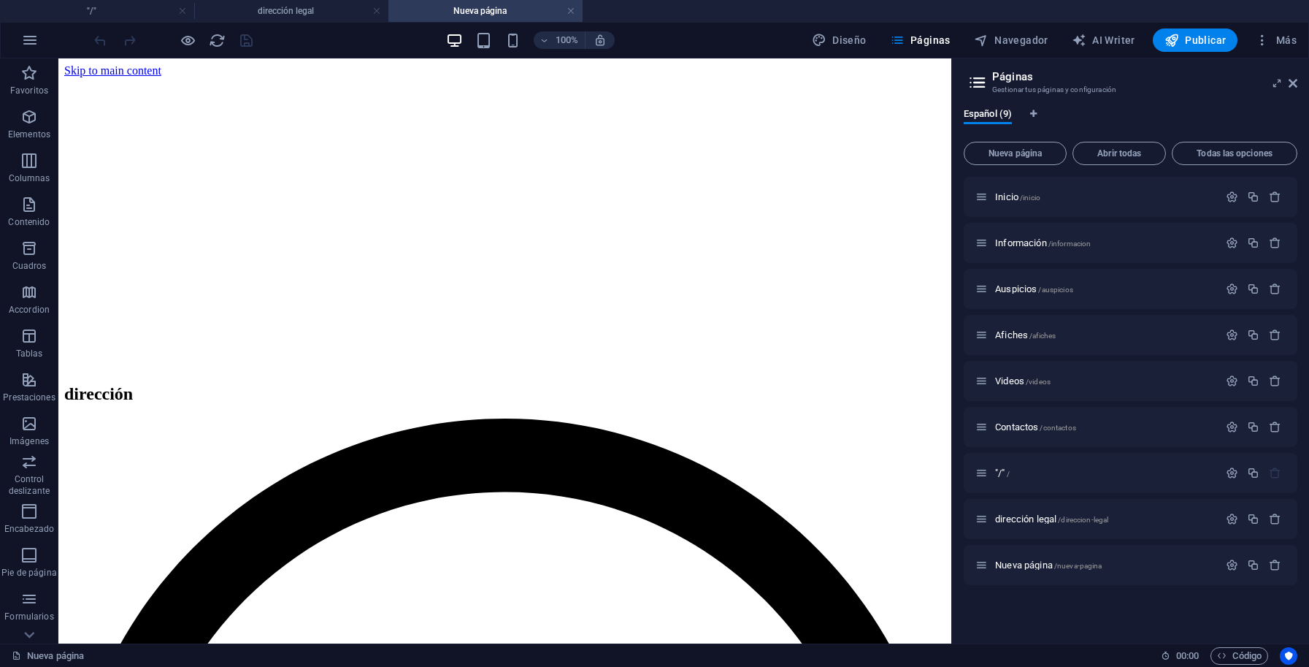
click at [1020, 426] on span "Contactos /contactos" at bounding box center [1035, 426] width 81 height 11
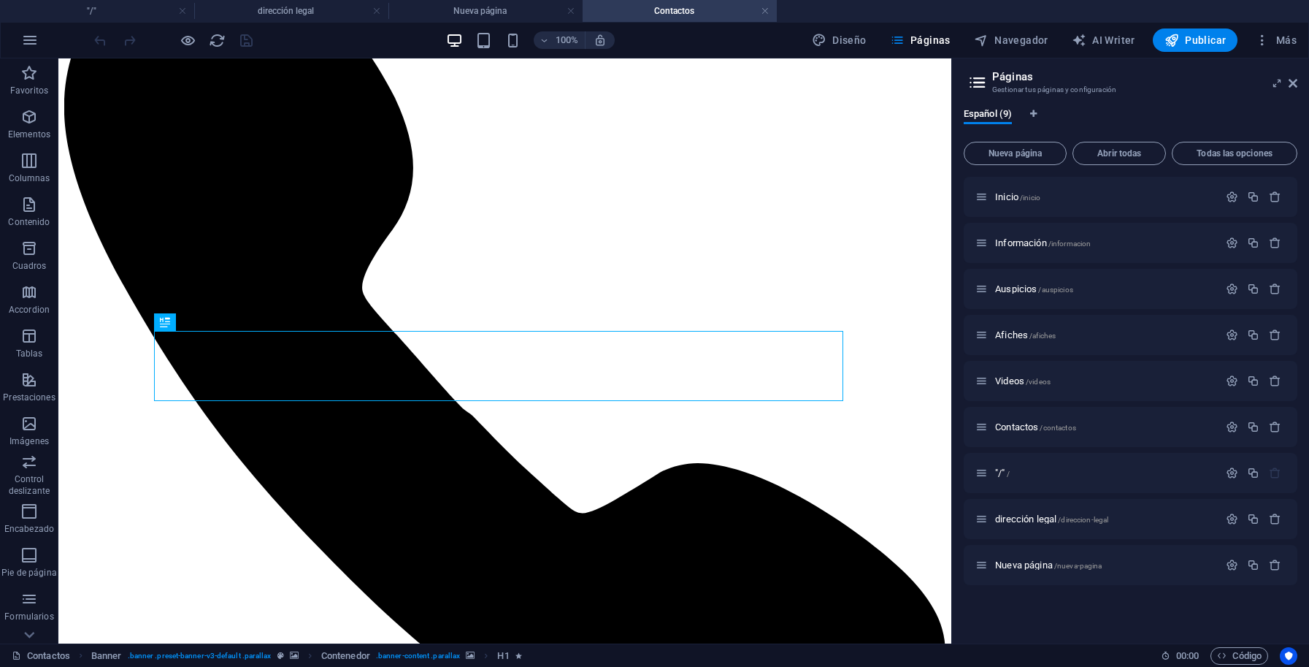
scroll to position [185, 0]
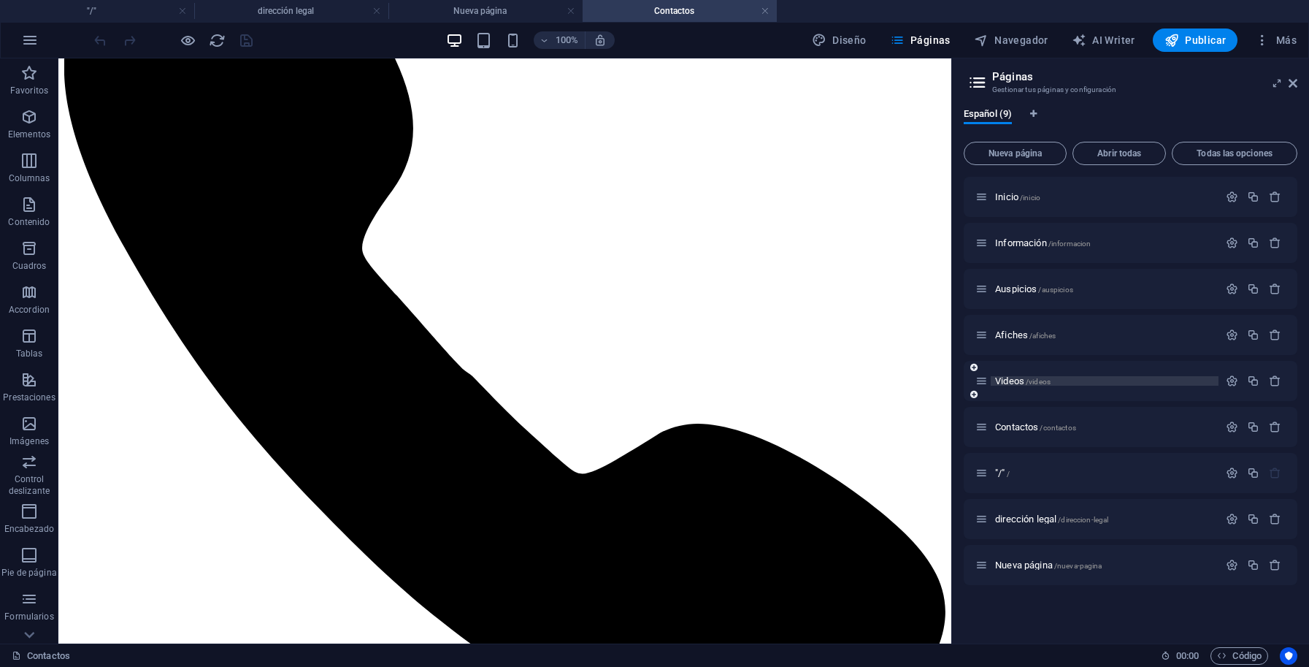
click at [1035, 380] on span "/videos" at bounding box center [1038, 382] width 25 height 8
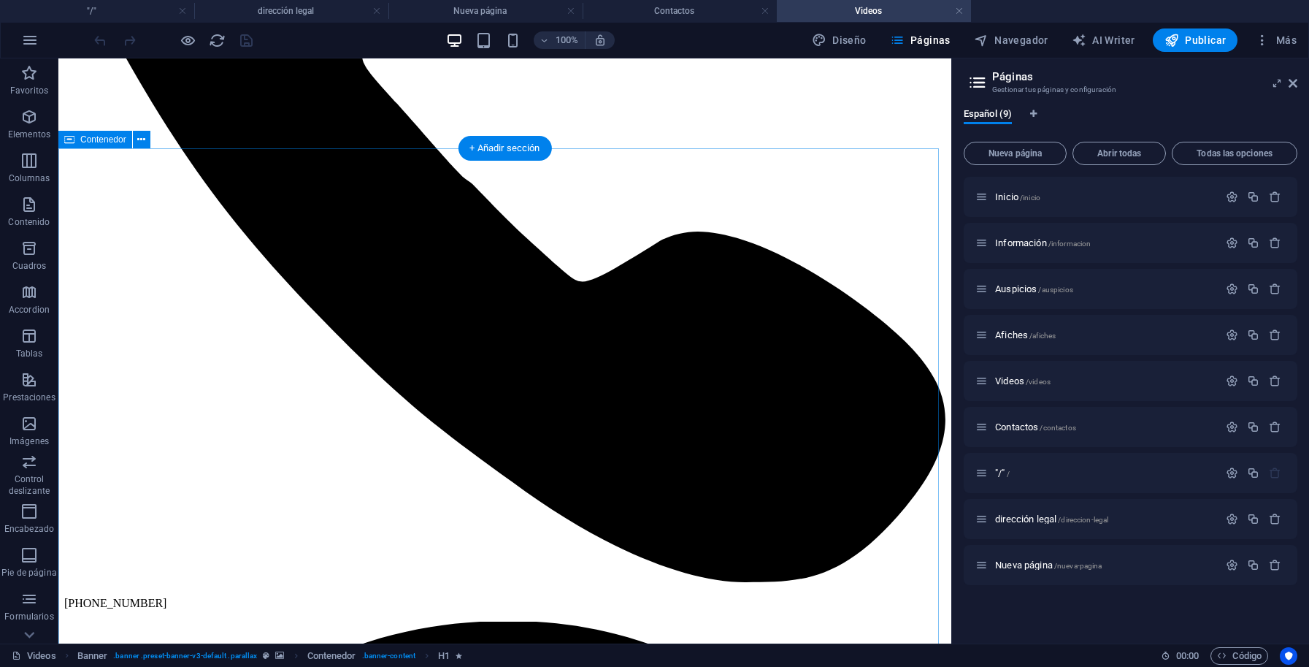
scroll to position [429, 0]
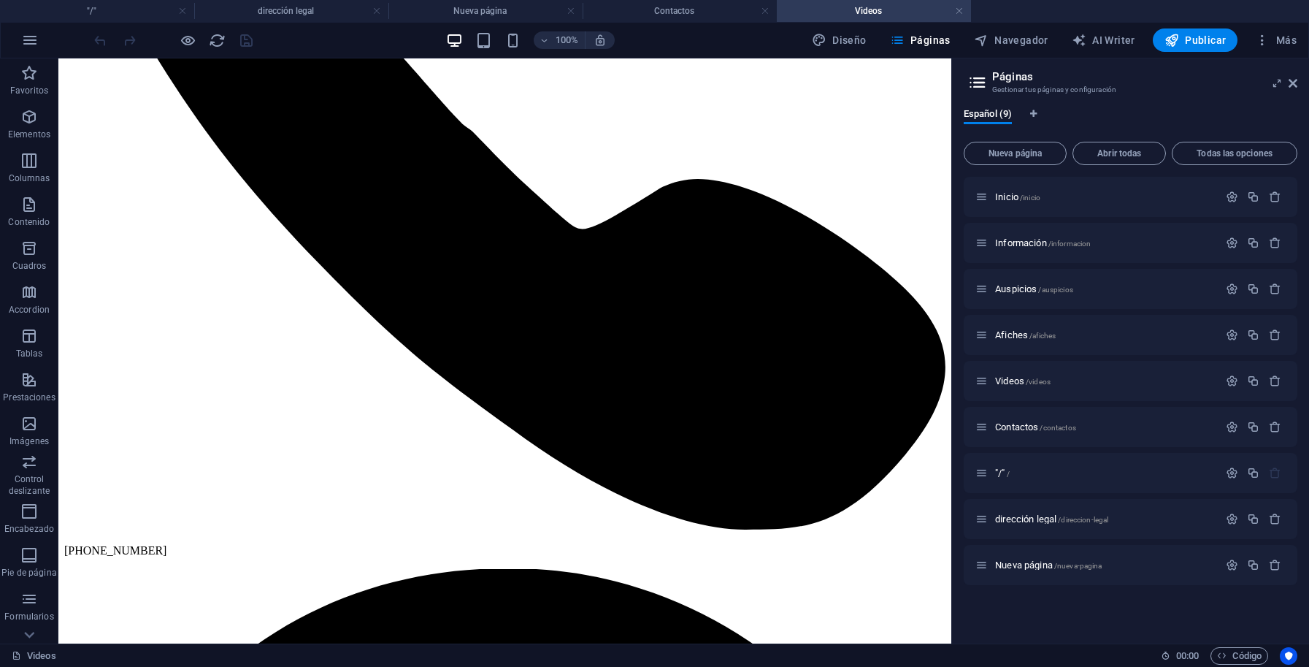
click at [1016, 334] on span "Afiches /afiches" at bounding box center [1025, 334] width 61 height 11
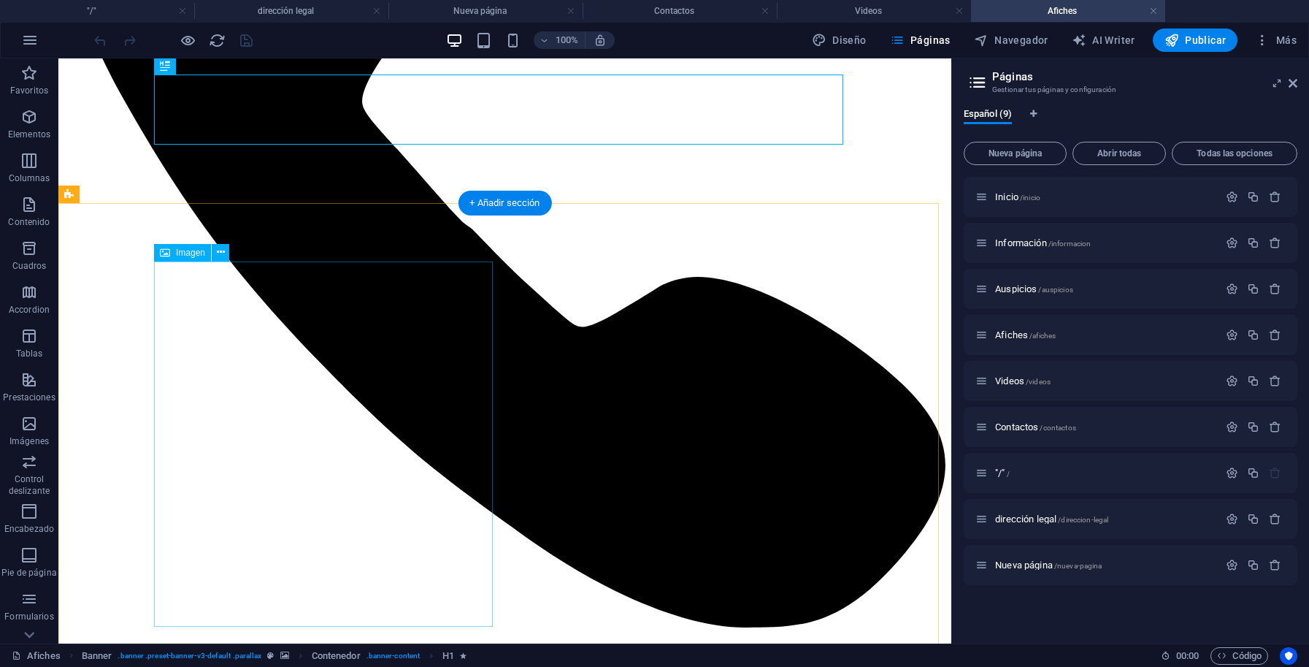
scroll to position [362, 0]
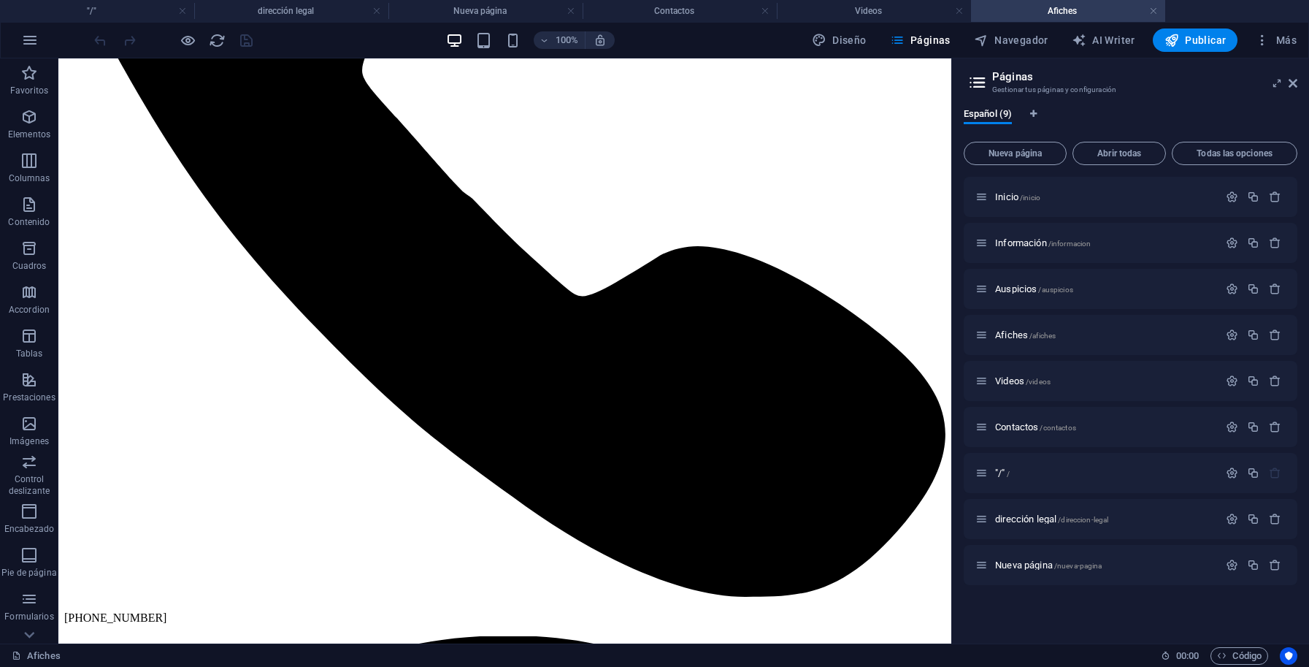
click at [1035, 286] on span "Auspicios /auspicios" at bounding box center [1034, 288] width 78 height 11
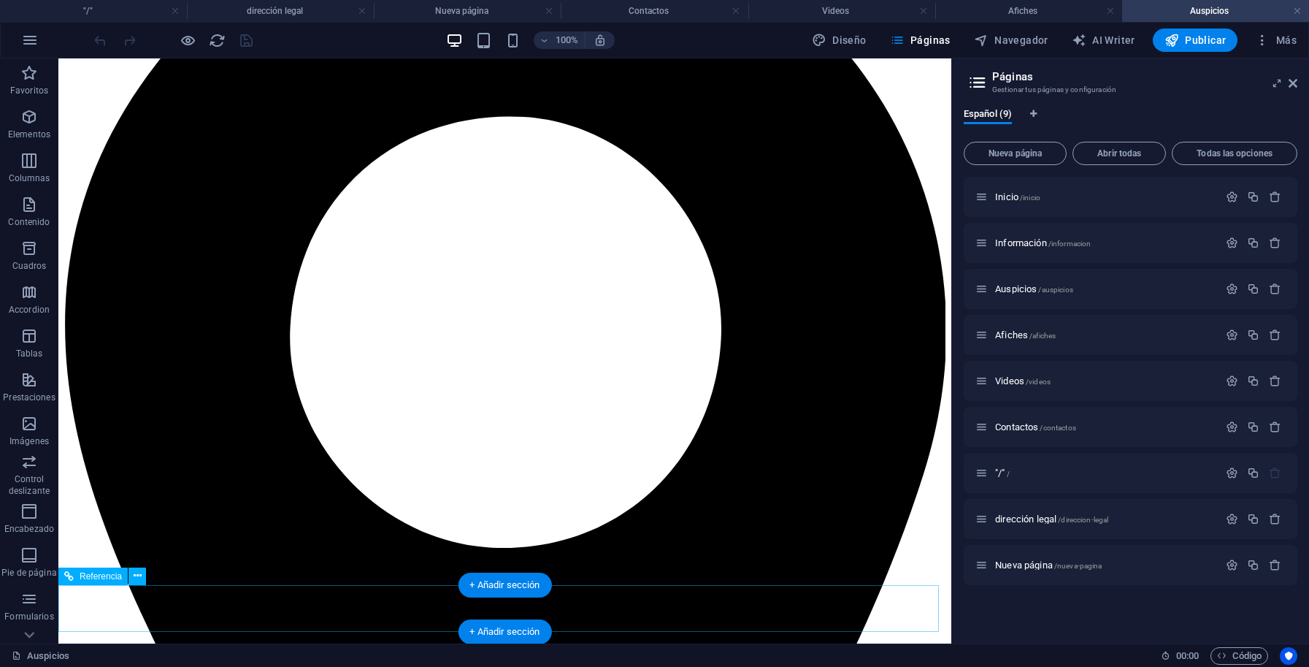
scroll to position [1180, 0]
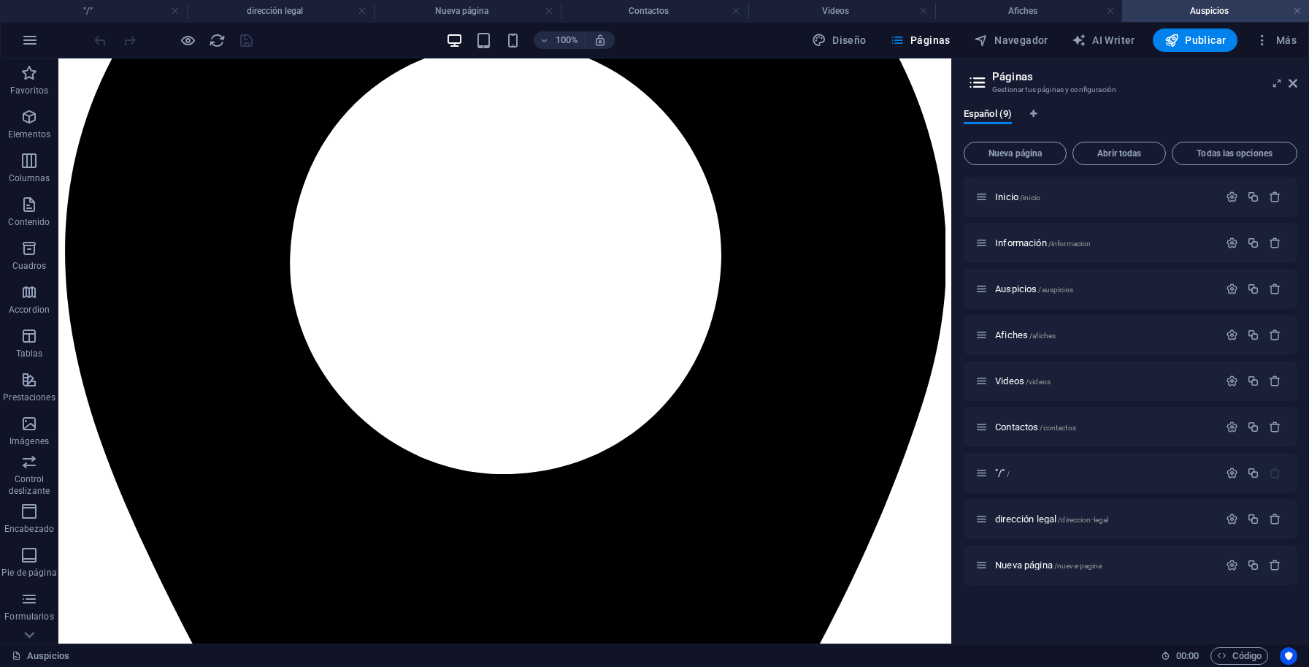
click at [1040, 239] on span "Información /informacion" at bounding box center [1043, 242] width 96 height 11
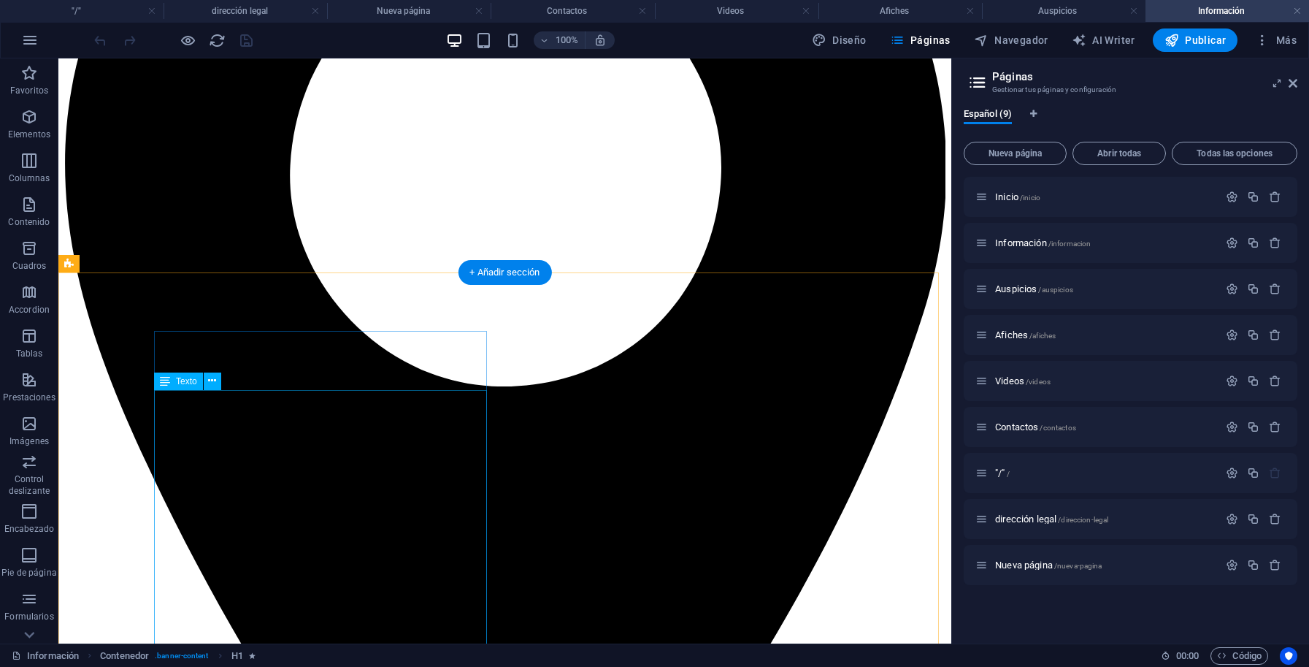
scroll to position [1476, 0]
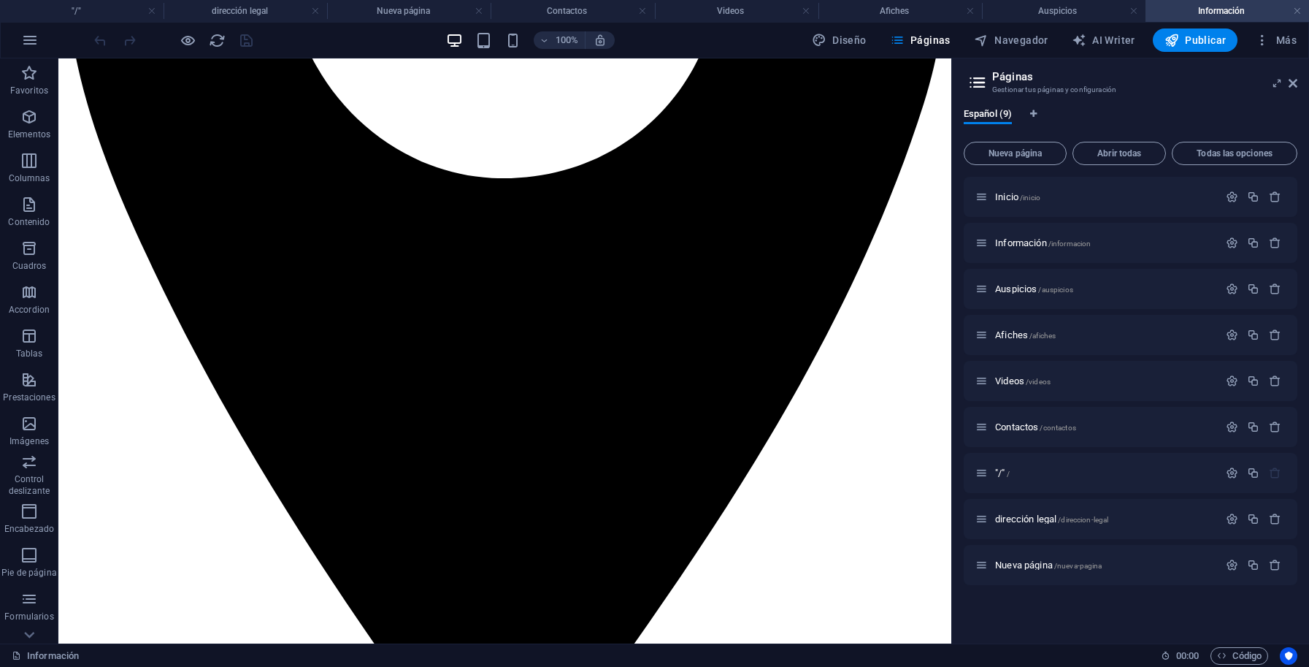
click at [1034, 204] on div "Inicio /inicio" at bounding box center [1097, 196] width 243 height 17
click at [1021, 202] on div "Inicio /inicio" at bounding box center [1097, 196] width 243 height 17
click at [1014, 197] on span "Inicio /inicio" at bounding box center [1017, 196] width 45 height 11
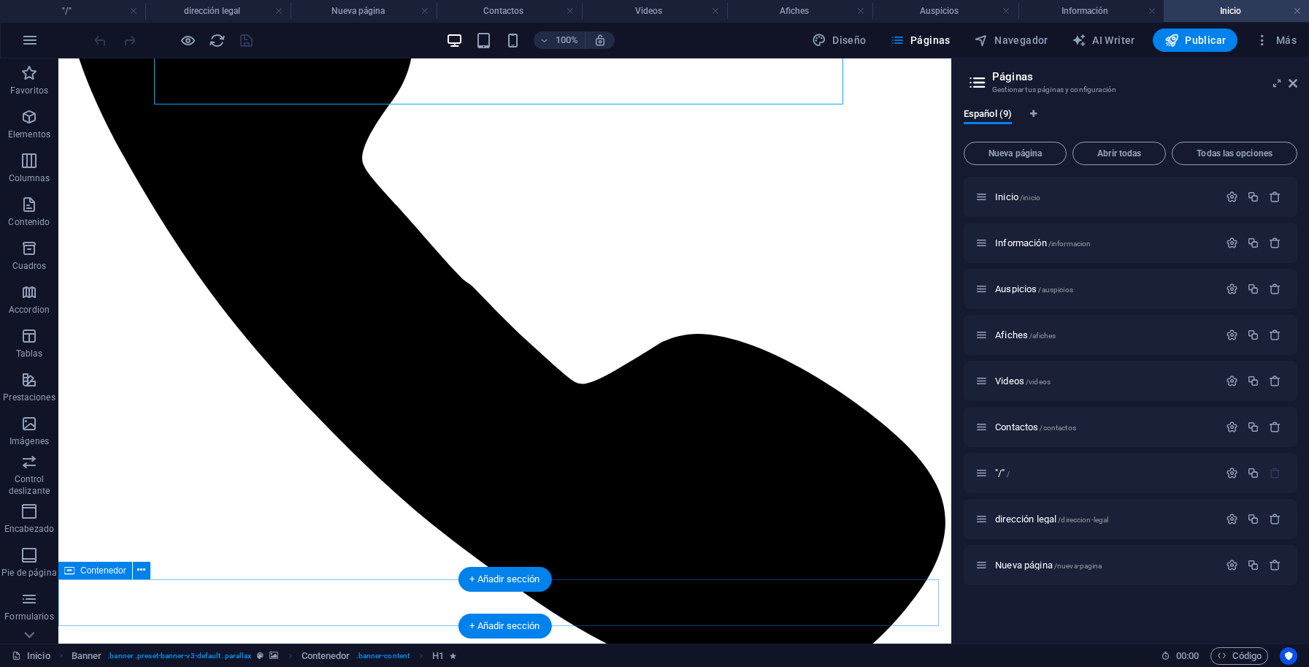
scroll to position [296, 0]
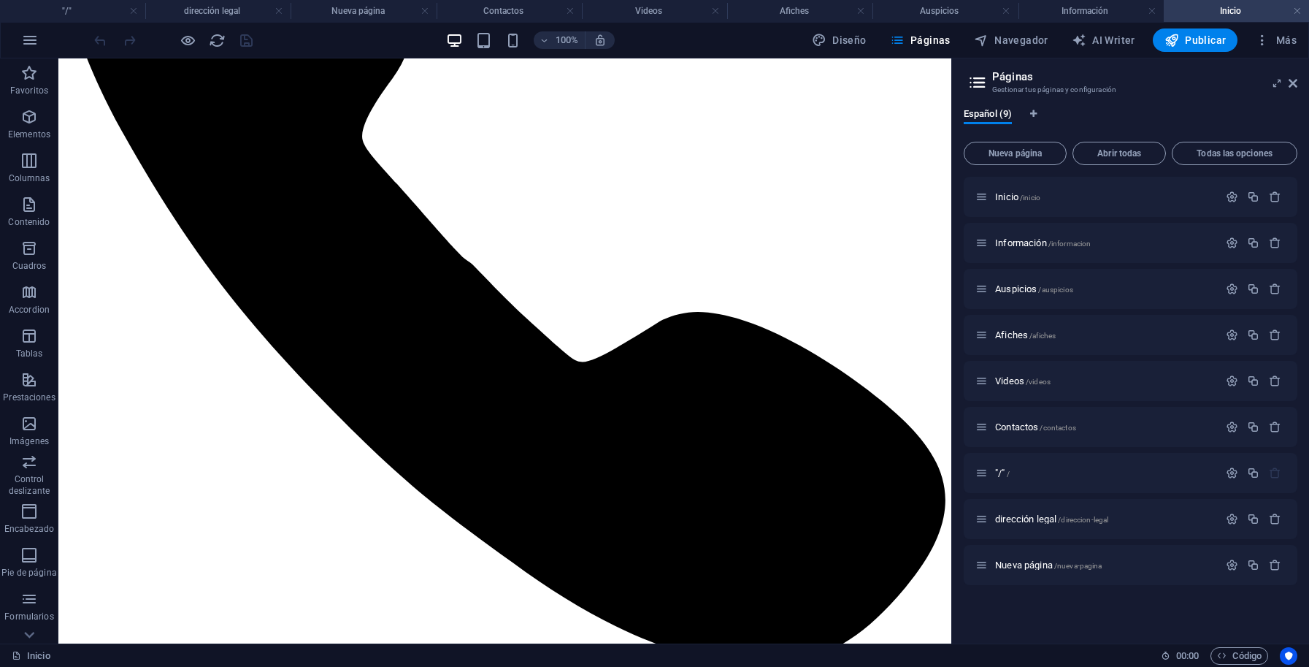
click at [1234, 477] on icon "button" at bounding box center [1232, 473] width 12 height 12
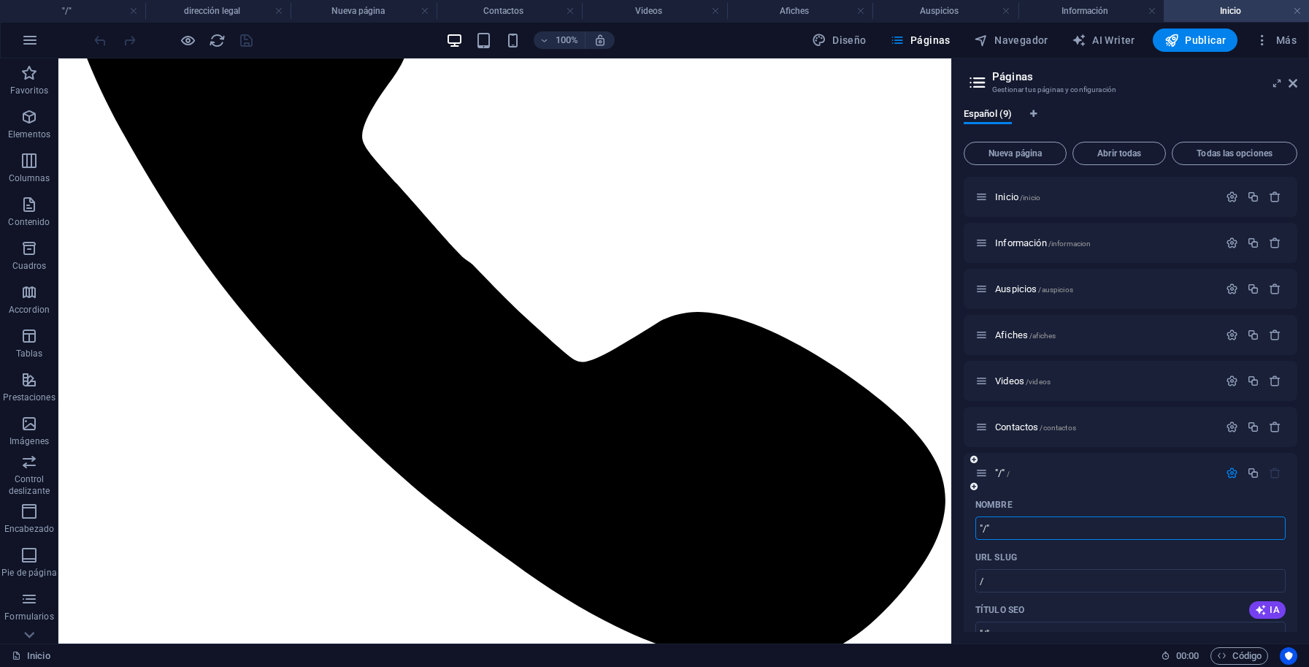
click at [985, 477] on icon at bounding box center [982, 473] width 12 height 12
click at [1226, 476] on icon "button" at bounding box center [1232, 473] width 12 height 12
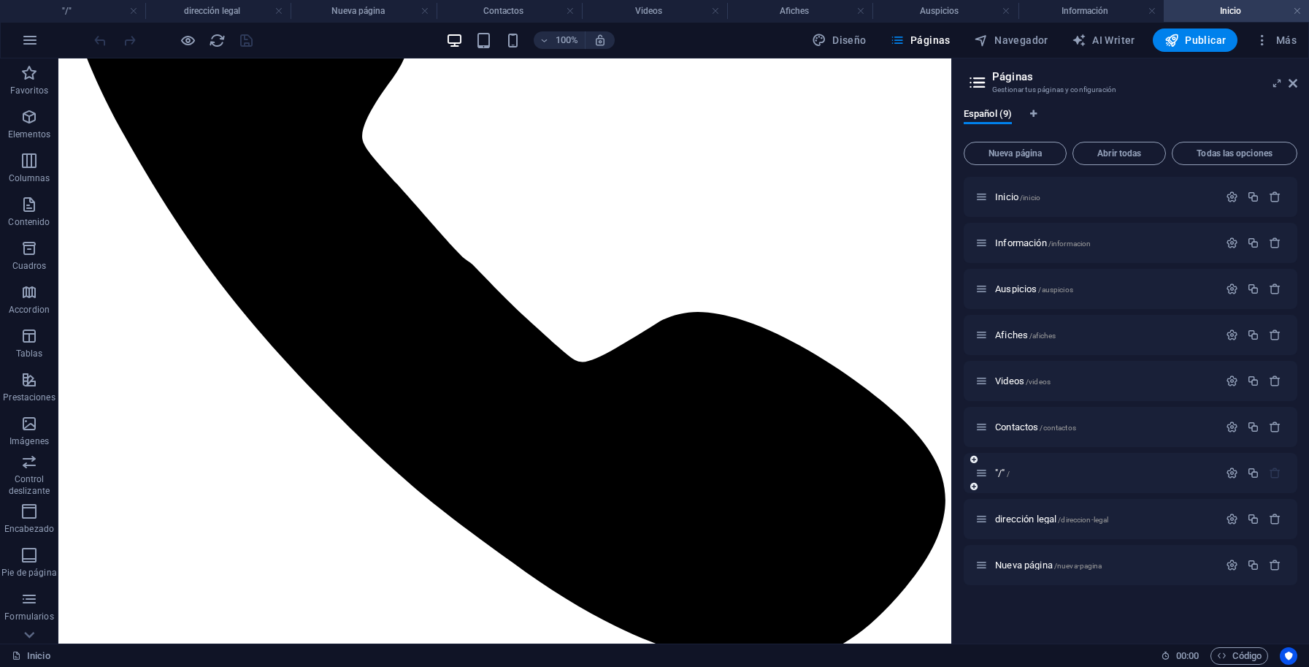
click at [1279, 473] on icon "button" at bounding box center [1275, 473] width 12 height 12
click at [984, 475] on icon at bounding box center [982, 473] width 12 height 12
click at [1252, 472] on icon "button" at bounding box center [1253, 473] width 12 height 12
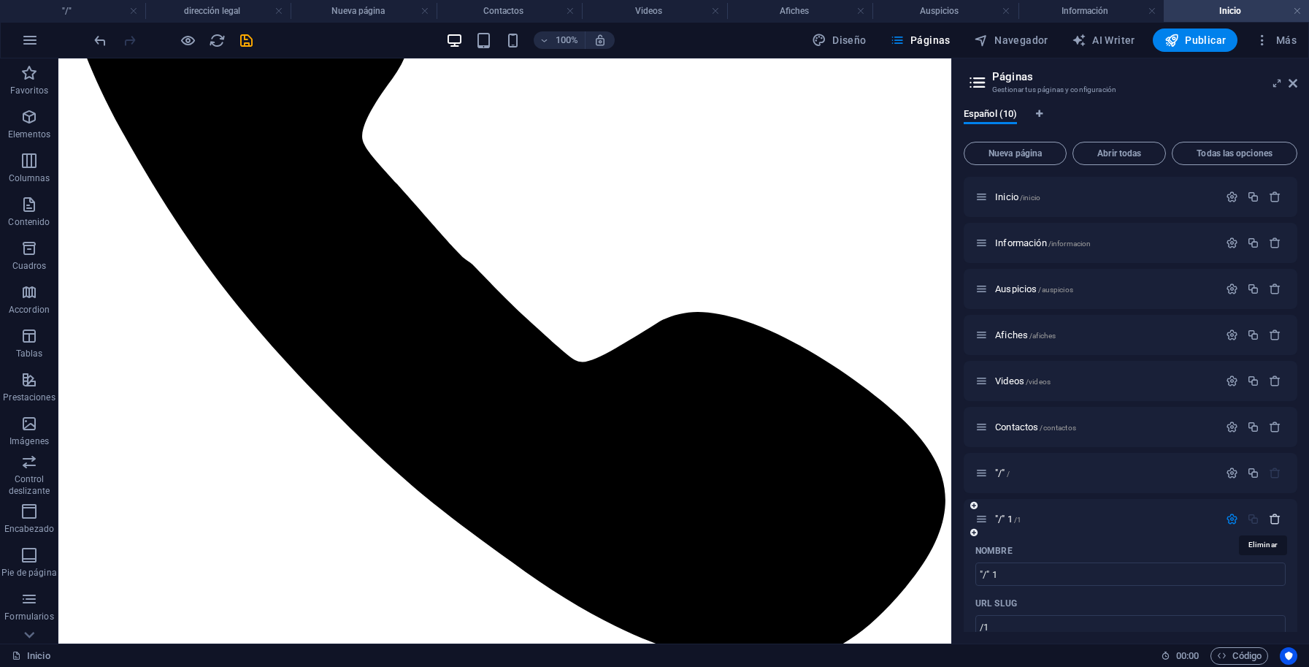
click at [1269, 523] on icon "button" at bounding box center [1275, 519] width 12 height 12
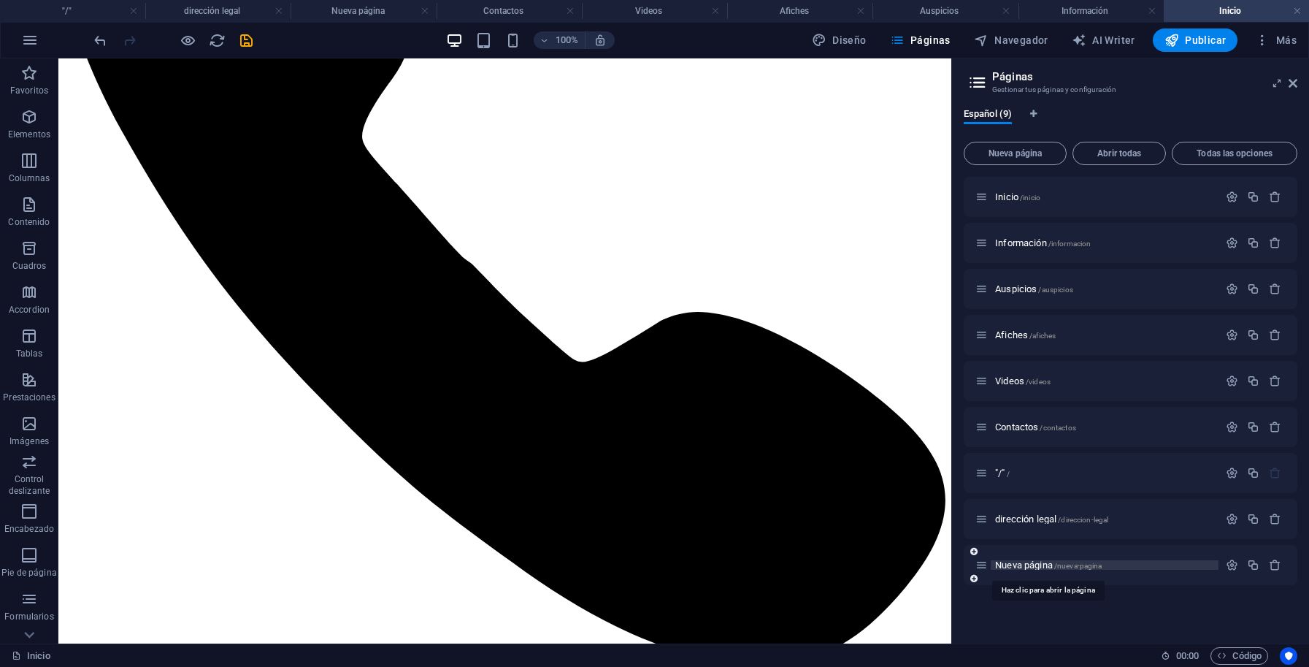
click at [1011, 566] on span "Nueva página /nueva-pagina" at bounding box center [1048, 564] width 107 height 11
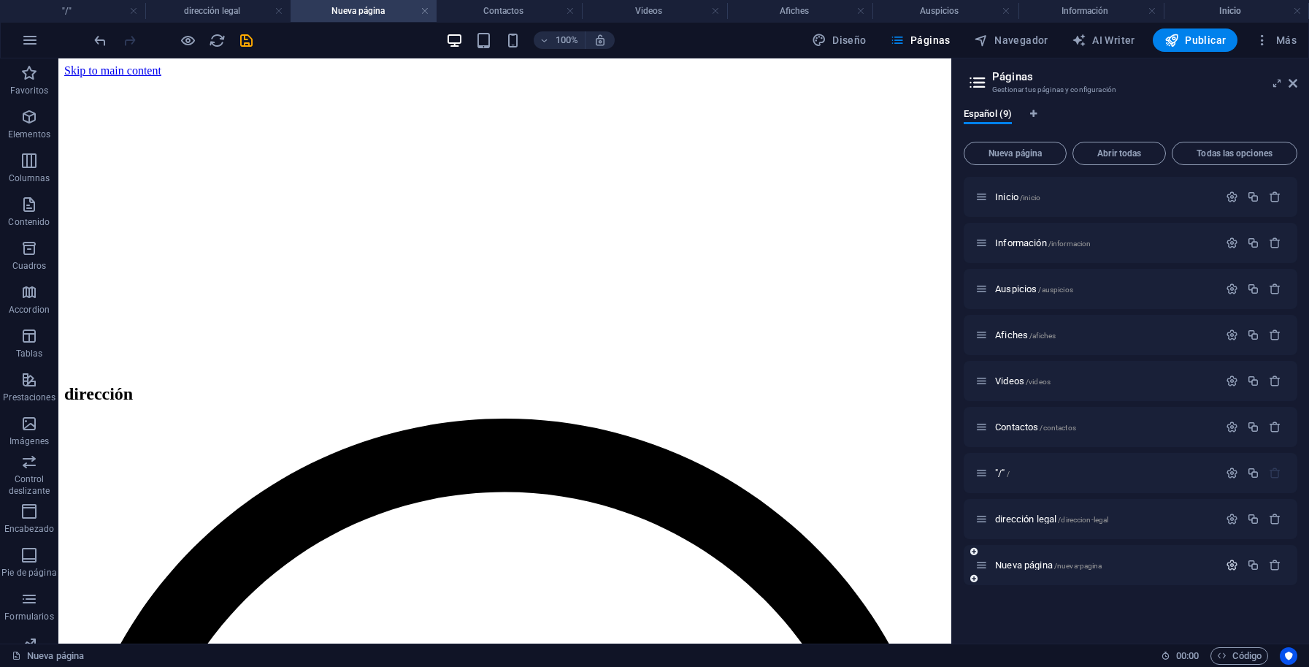
click at [1229, 566] on icon "button" at bounding box center [1232, 565] width 12 height 12
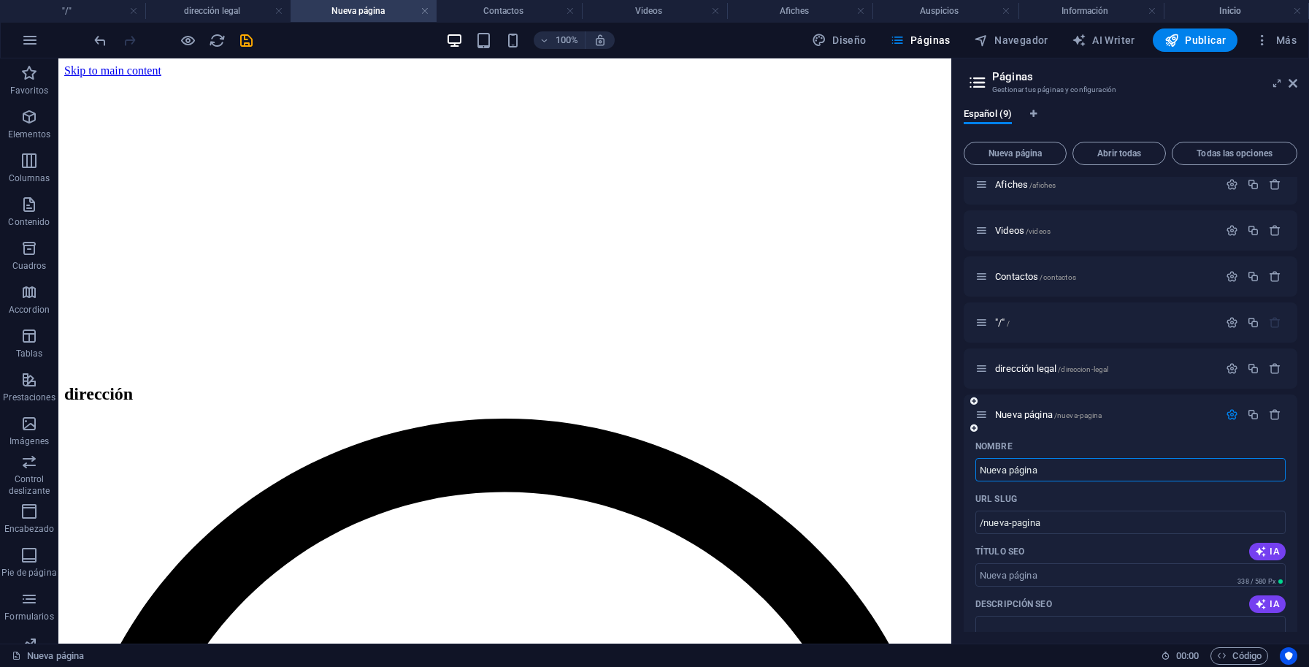
scroll to position [131, 0]
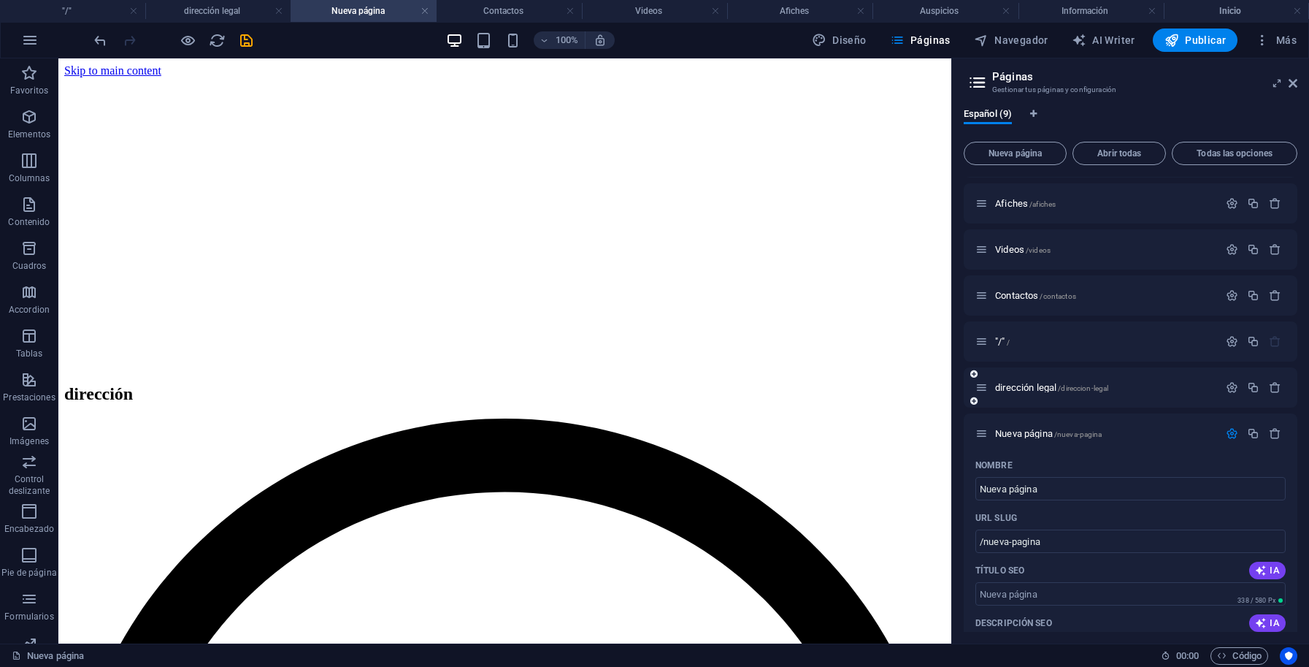
click at [1089, 392] on div "dirección legal /direccion-legal" at bounding box center [1097, 387] width 243 height 17
click at [1019, 392] on div "dirección legal /direccion-legal" at bounding box center [1097, 387] width 243 height 17
click at [1222, 432] on button "button" at bounding box center [1232, 433] width 21 height 12
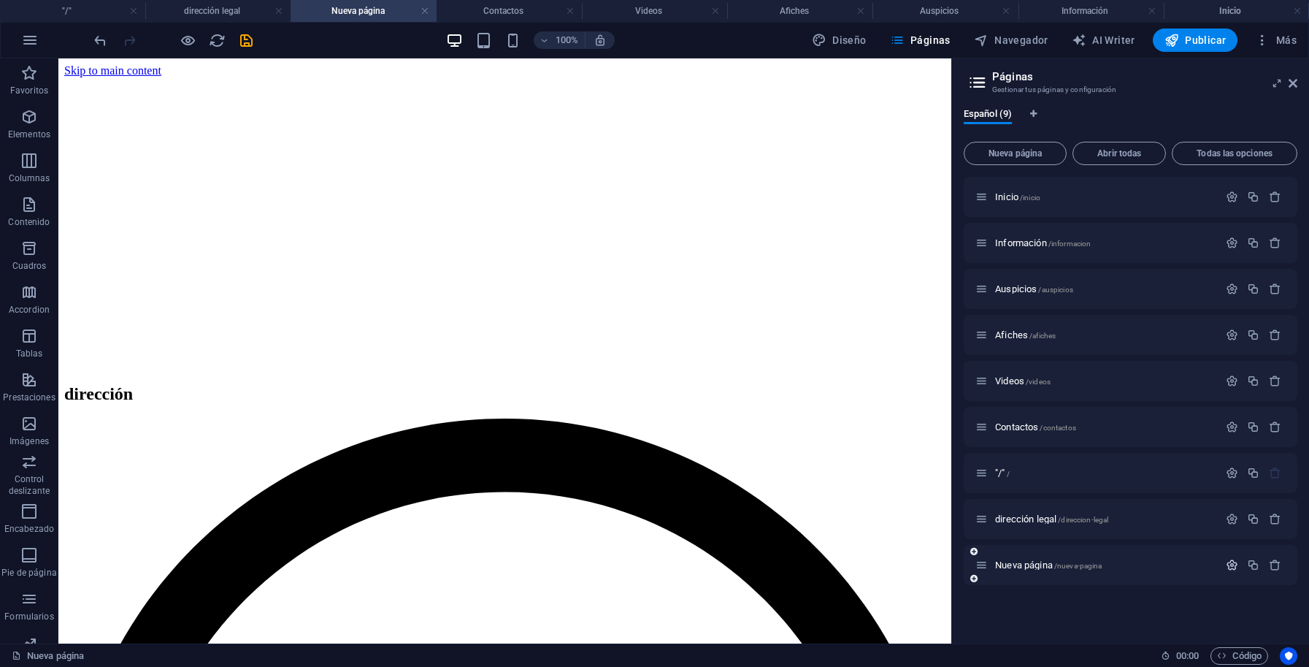
scroll to position [0, 0]
click at [1273, 475] on icon "button" at bounding box center [1275, 473] width 12 height 12
click at [973, 486] on icon at bounding box center [973, 486] width 7 height 9
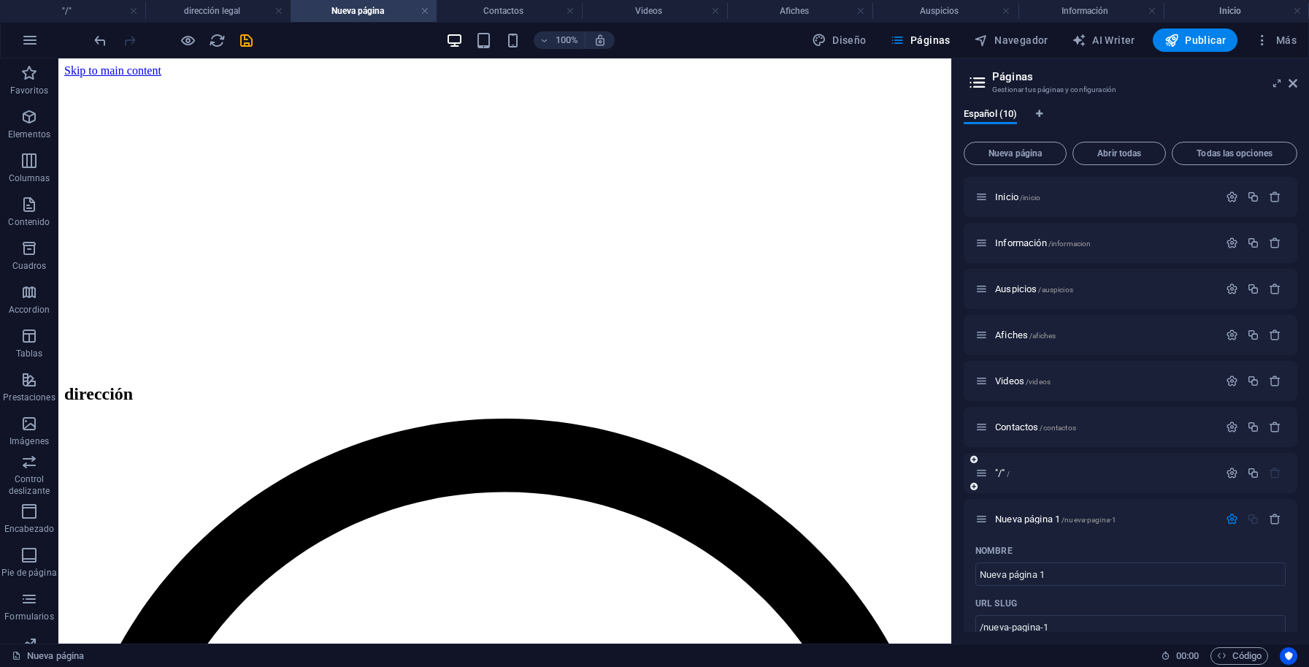
click at [973, 486] on icon at bounding box center [973, 486] width 7 height 9
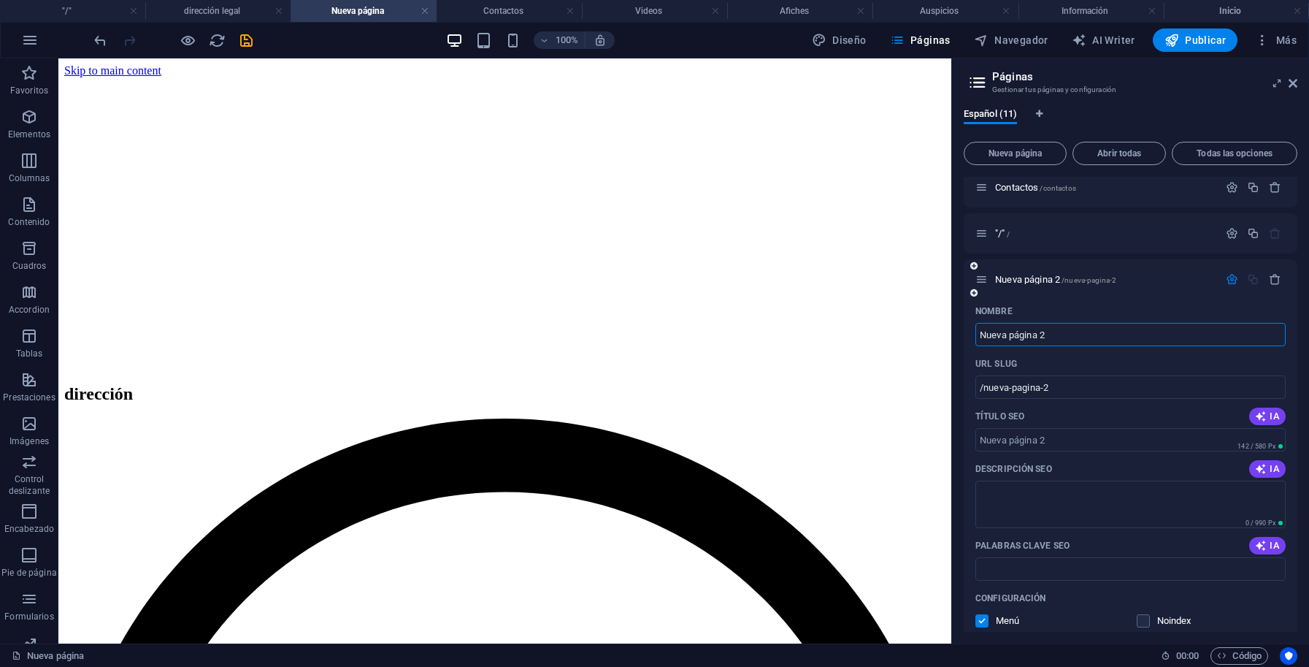
scroll to position [197, 0]
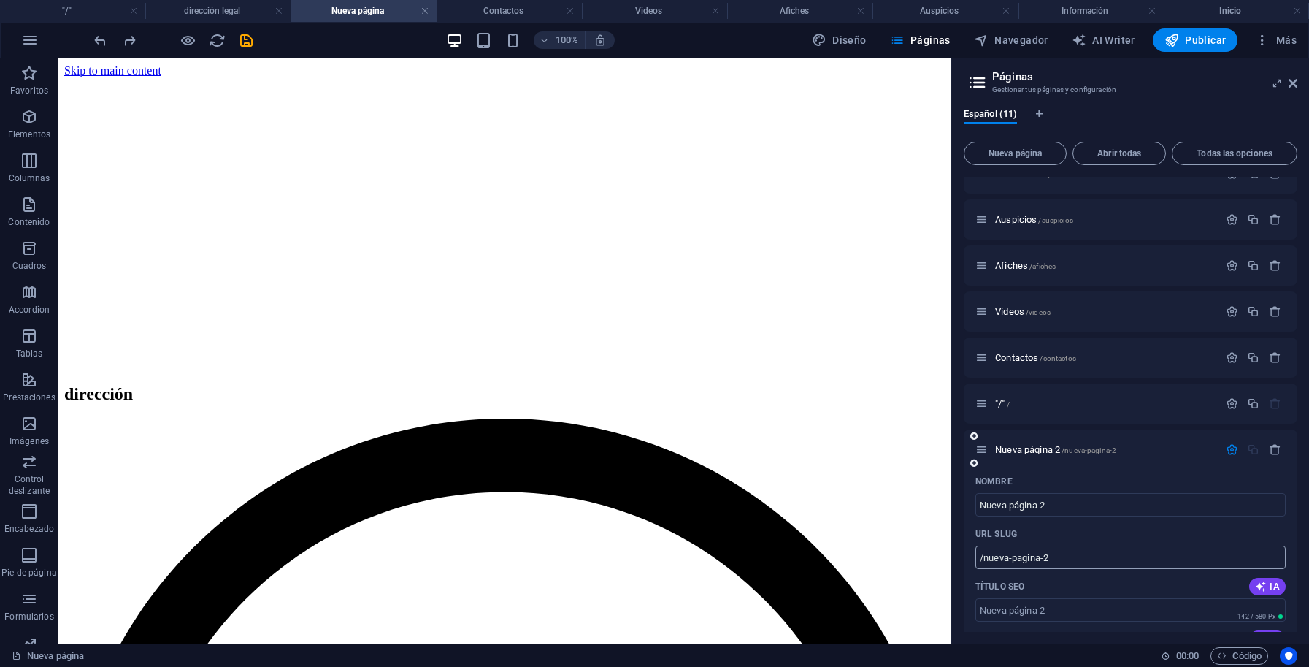
scroll to position [66, 0]
click at [1226, 407] on icon "button" at bounding box center [1232, 407] width 12 height 12
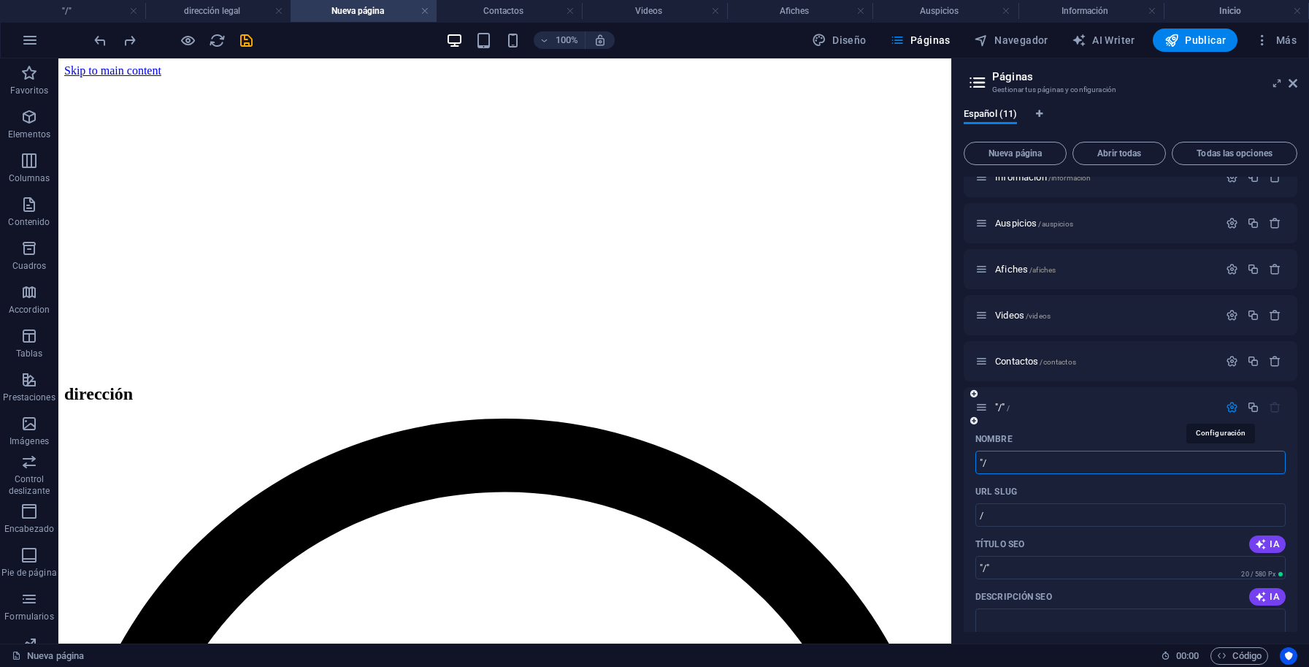
type input """
click at [1226, 410] on icon "button" at bounding box center [1232, 407] width 12 height 12
click at [1269, 453] on icon "button" at bounding box center [1275, 453] width 12 height 12
click at [1269, 452] on icon "button" at bounding box center [1275, 453] width 12 height 12
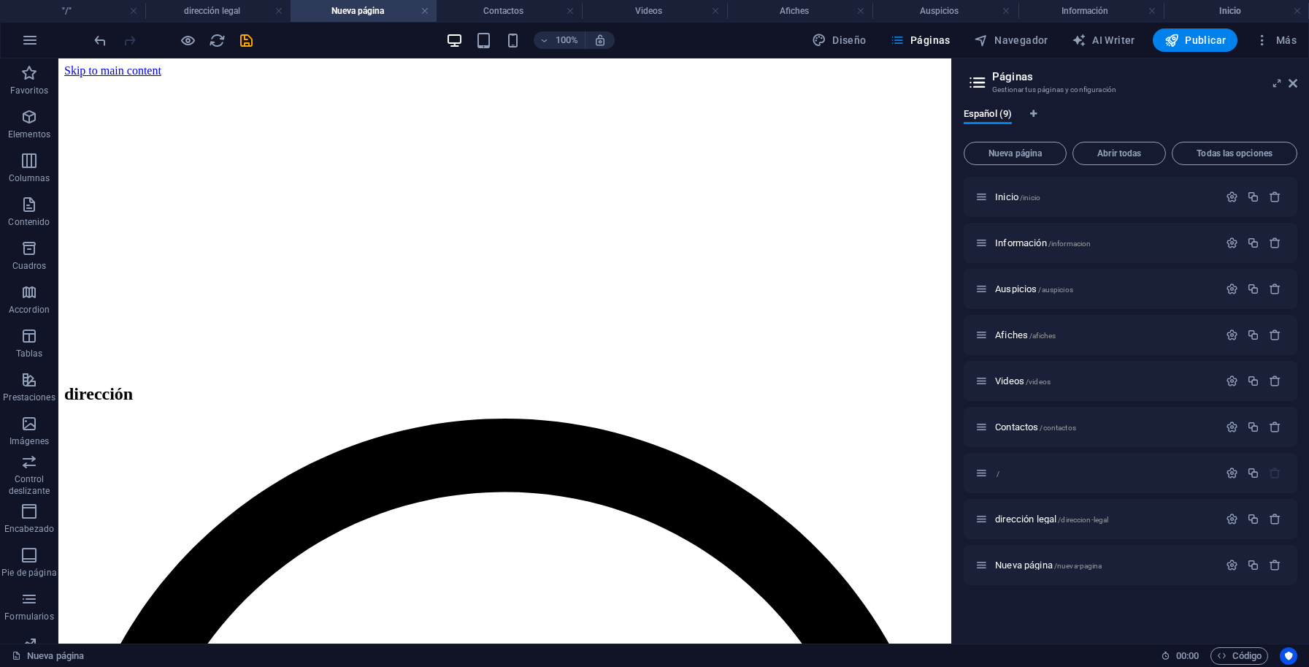
scroll to position [0, 0]
click at [1175, 477] on p "/" at bounding box center [1104, 472] width 219 height 9
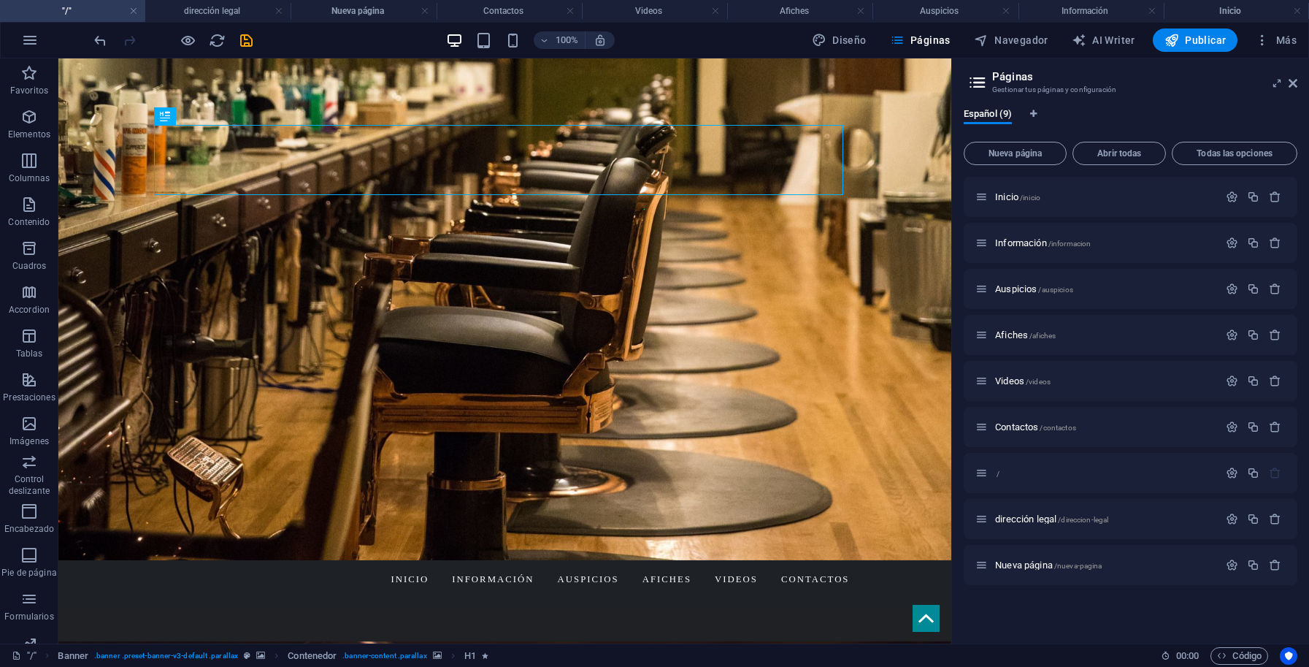
scroll to position [404, 0]
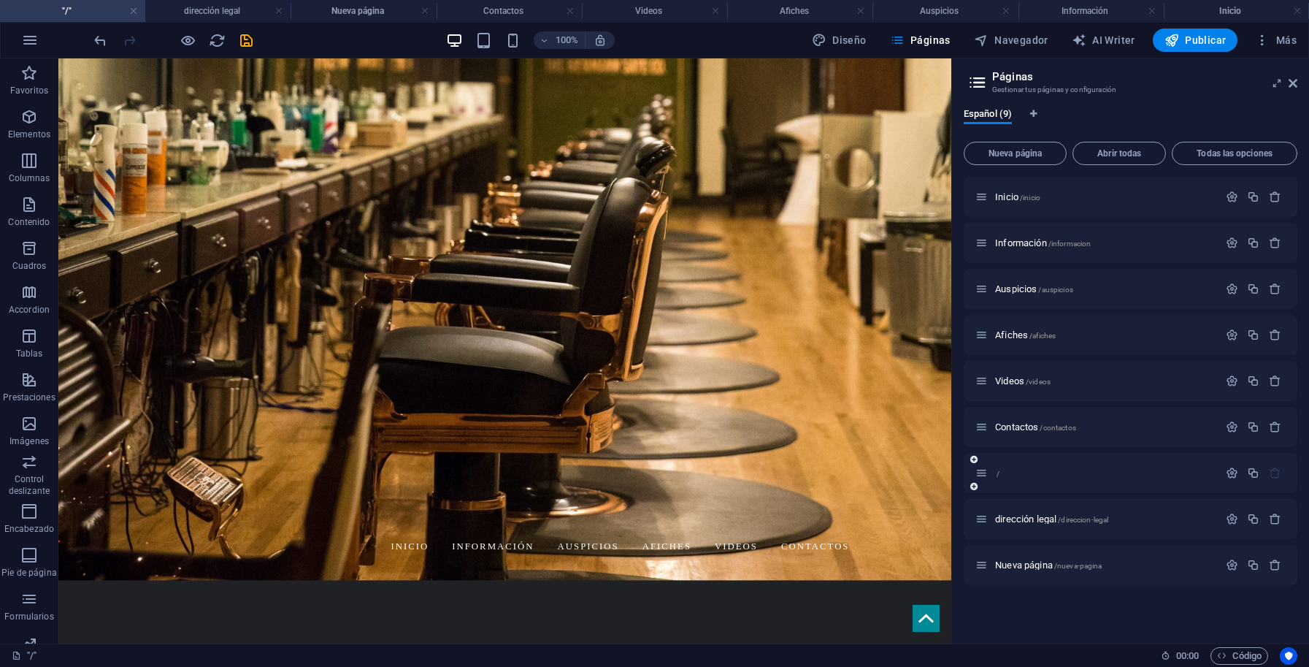
click at [983, 471] on icon at bounding box center [982, 473] width 12 height 12
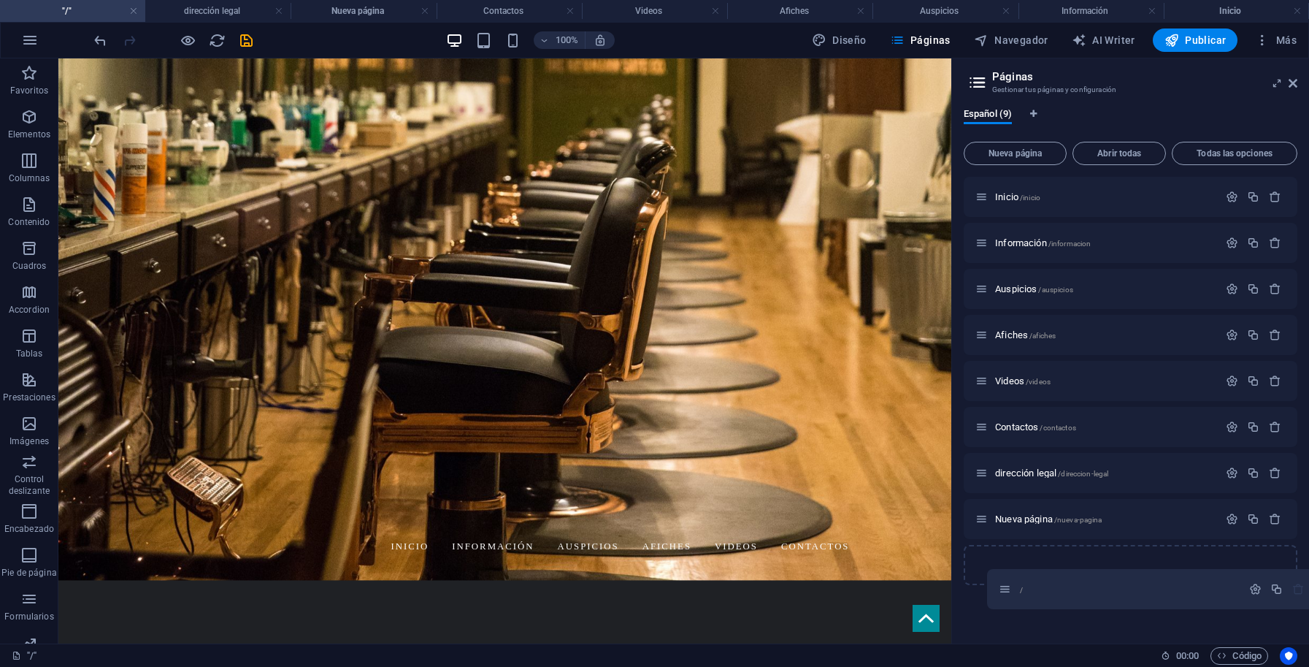
drag, startPoint x: 984, startPoint y: 472, endPoint x: 1011, endPoint y: 592, distance: 123.3
click at [1011, 592] on div "Inicio /inicio Información /informacion Auspicios /auspicios Afiches /afiches V…" at bounding box center [1131, 404] width 334 height 455
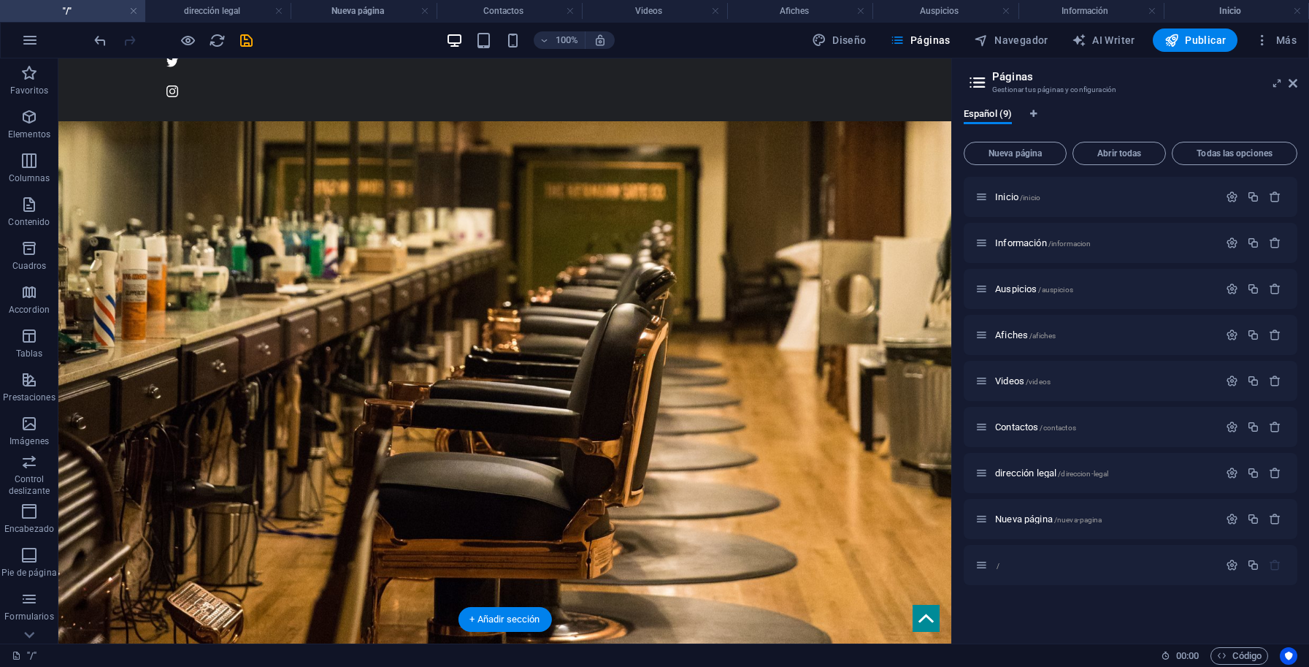
scroll to position [0, 0]
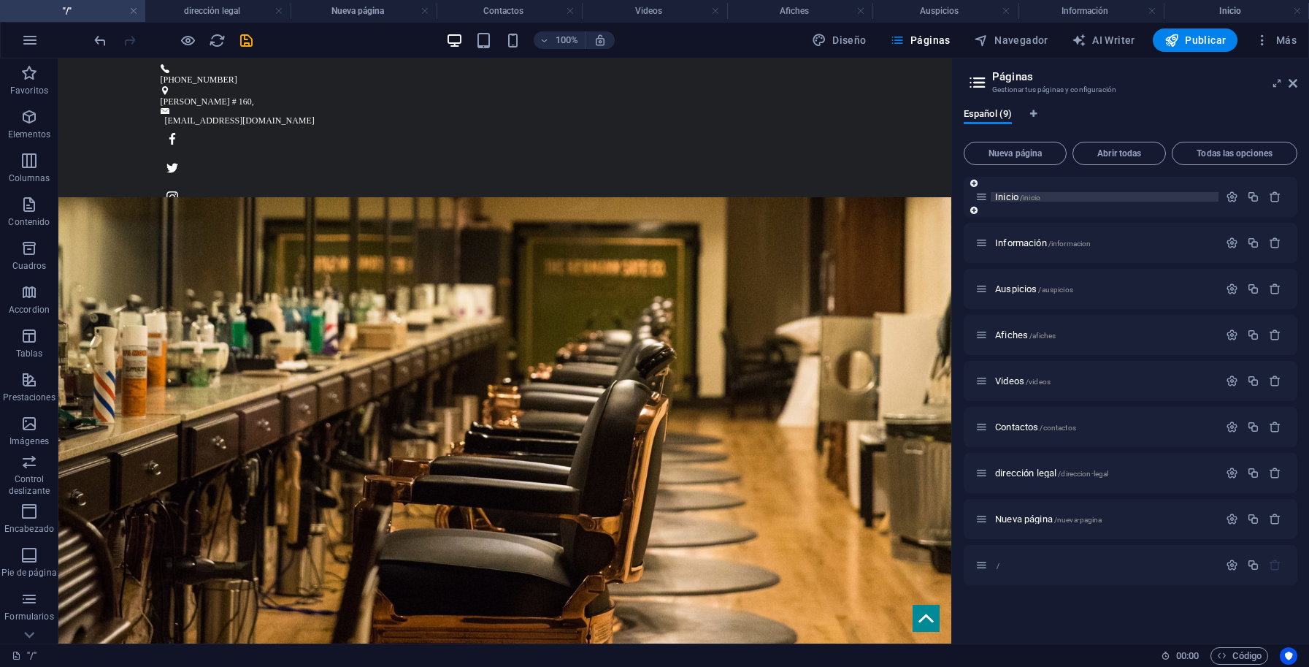
click at [993, 192] on div "Inicio /inicio" at bounding box center [1105, 196] width 228 height 9
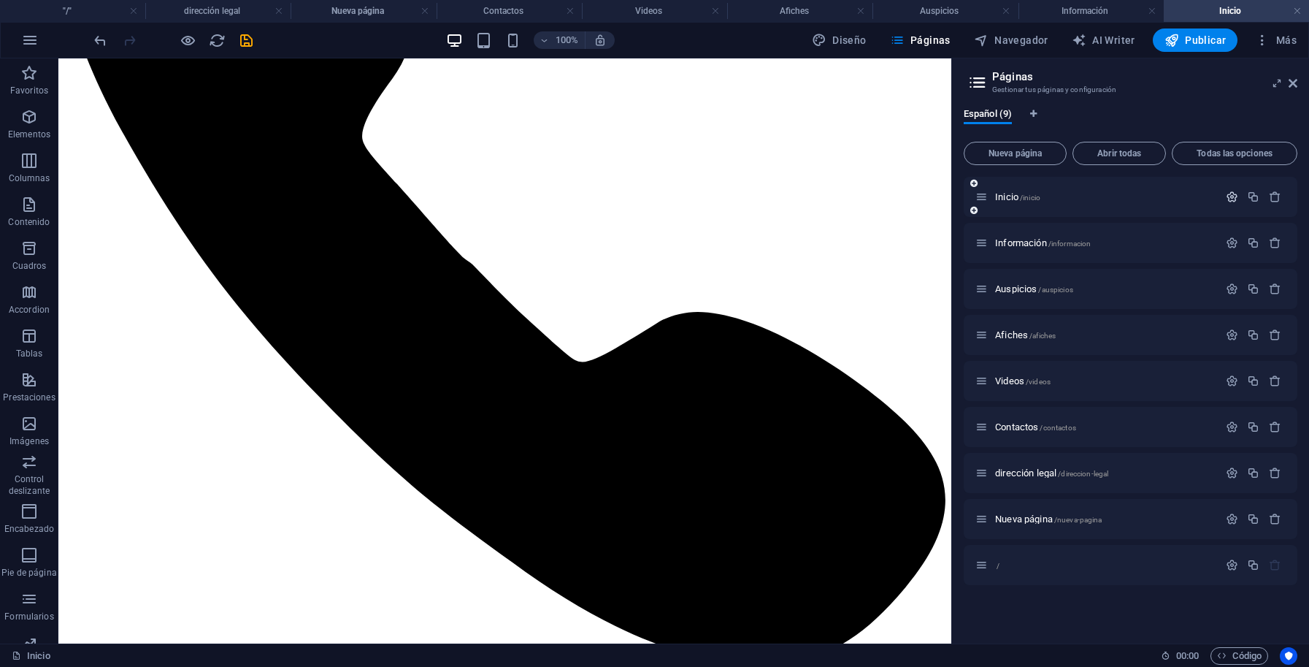
click at [1228, 198] on icon "button" at bounding box center [1232, 197] width 12 height 12
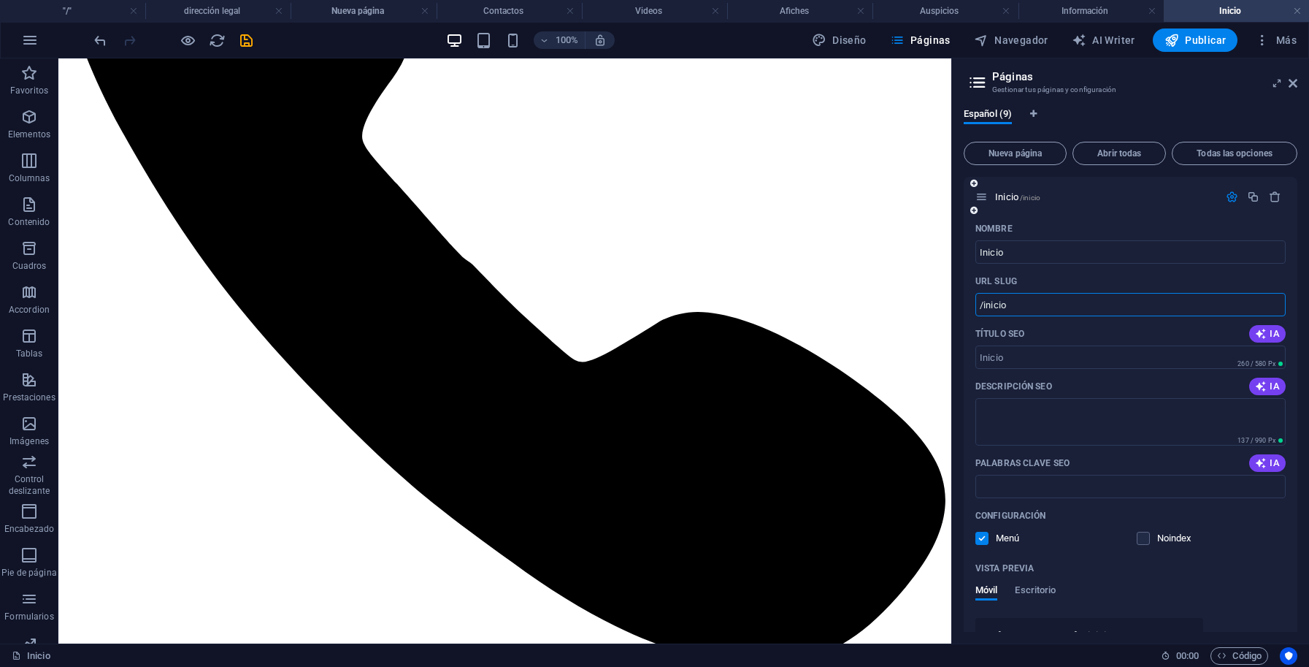
click at [1062, 303] on input "/inicio" at bounding box center [1131, 304] width 310 height 23
drag, startPoint x: 1062, startPoint y: 303, endPoint x: 962, endPoint y: 302, distance: 99.3
click at [976, 302] on input "/inicio" at bounding box center [1131, 304] width 310 height 23
drag, startPoint x: 274, startPoint y: 637, endPoint x: 81, endPoint y: 641, distance: 192.8
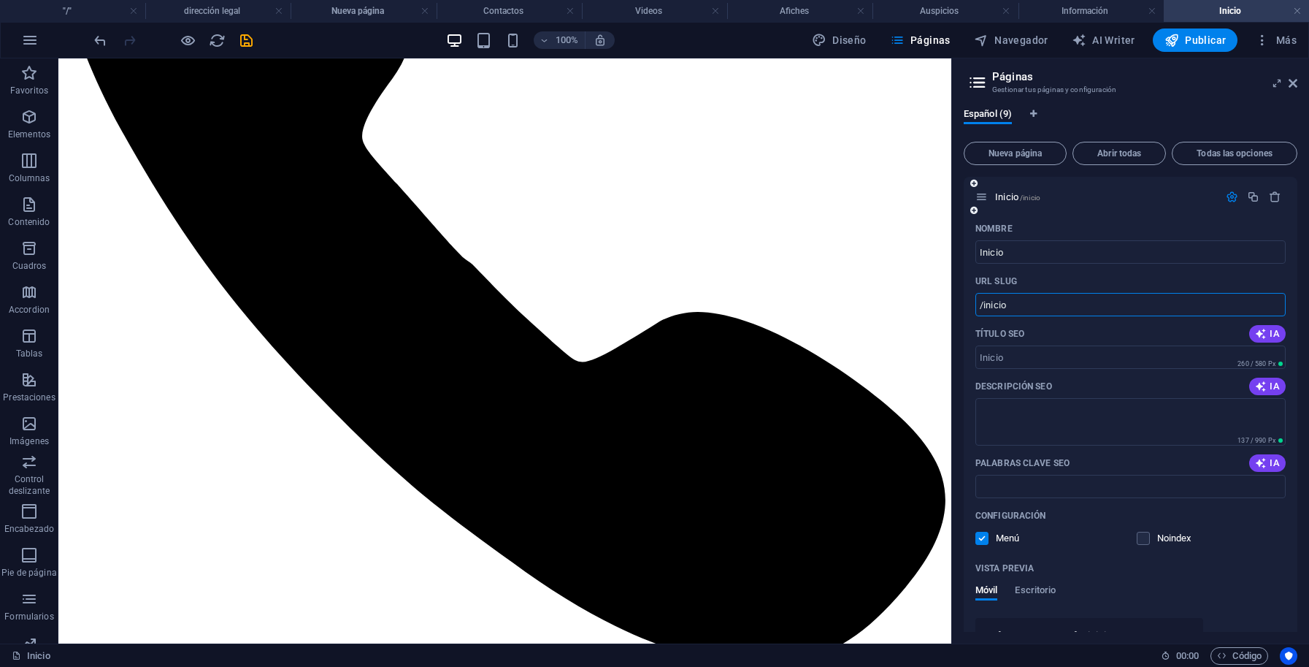
drag, startPoint x: 1026, startPoint y: 304, endPoint x: 939, endPoint y: 304, distance: 86.9
click at [976, 304] on input "/inicio" at bounding box center [1131, 304] width 310 height 23
click at [1015, 304] on input "URL SLUG" at bounding box center [1131, 304] width 310 height 23
click at [1187, 88] on h3 "Gestionar tus páginas y configuración" at bounding box center [1130, 89] width 276 height 13
drag, startPoint x: 1198, startPoint y: 8, endPoint x: 1195, endPoint y: -42, distance: 50.5
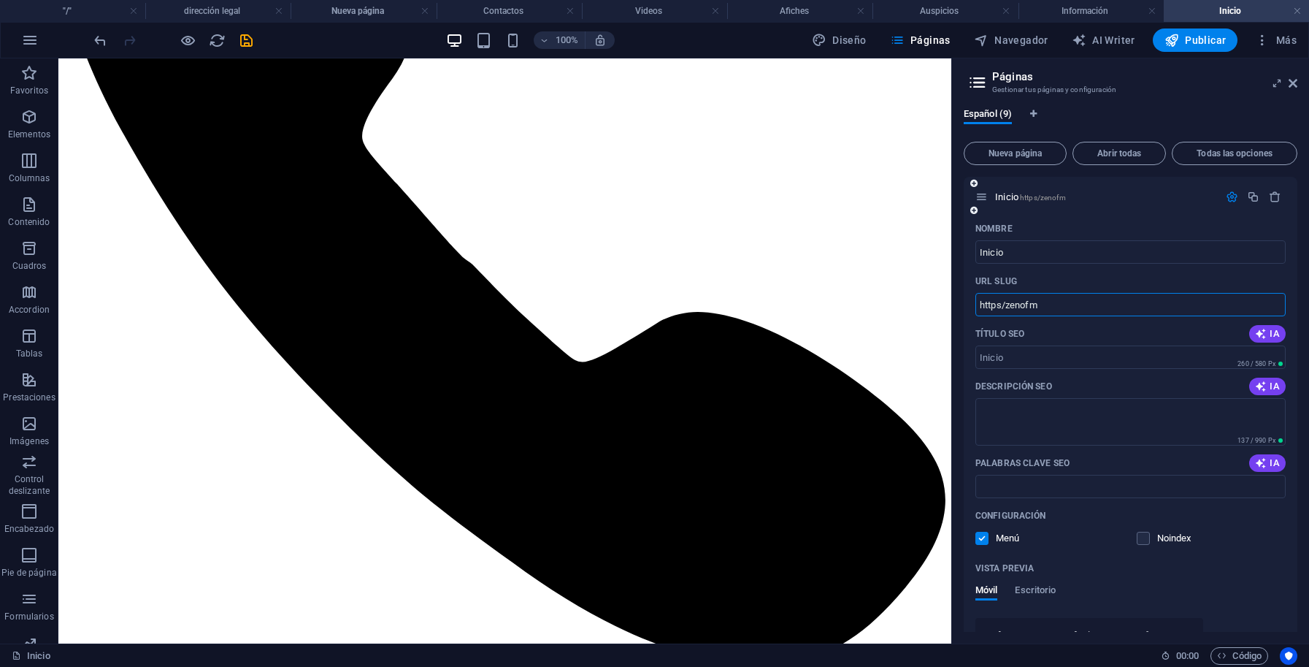
click at [1065, 307] on input "https/zenofm" at bounding box center [1131, 304] width 310 height 23
click at [1027, 304] on input "https/zenofm" at bounding box center [1131, 304] width 310 height 23
click at [1060, 304] on input "https/zenofm" at bounding box center [1131, 304] width 310 height 23
type input "https/zenofm/radio/radio-sucremanta/"
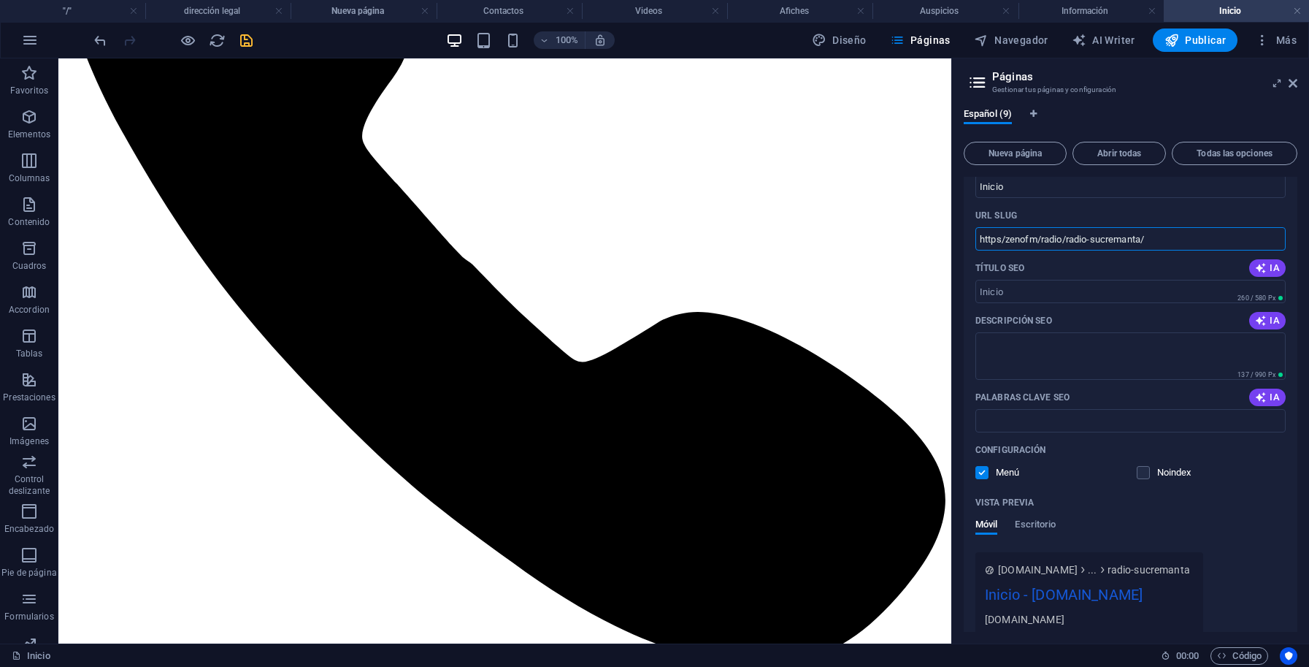
click at [241, 39] on icon "save" at bounding box center [246, 40] width 17 height 17
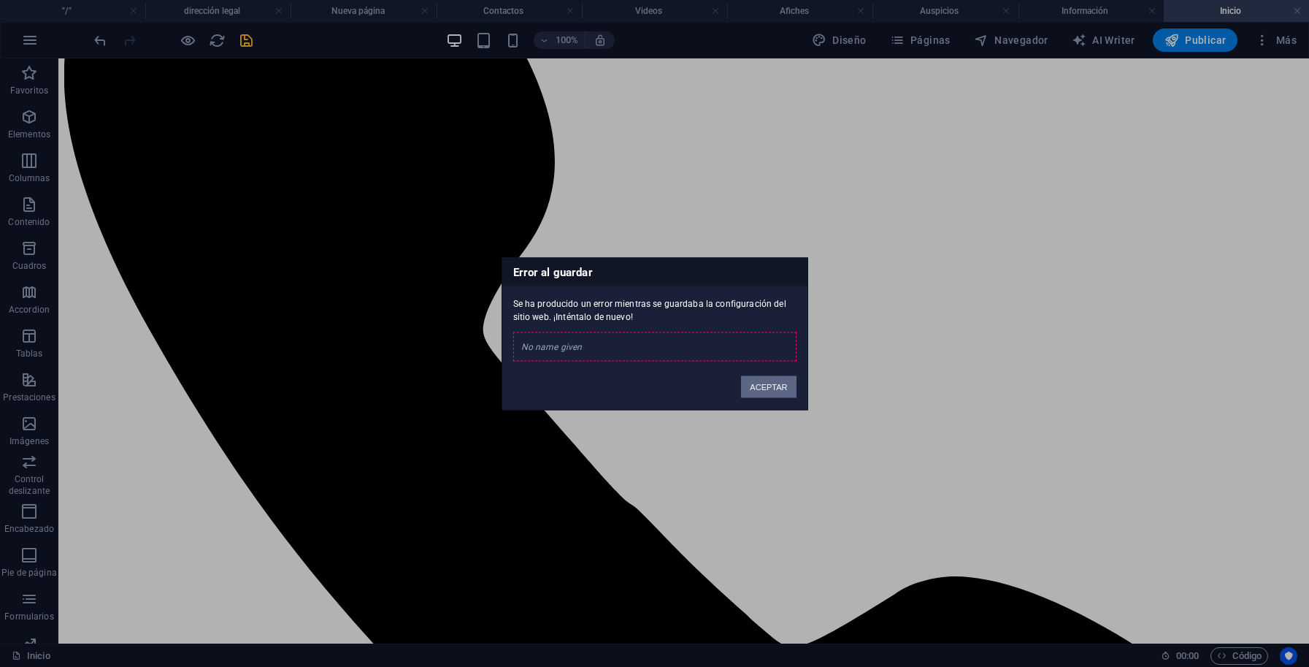
scroll to position [296, 0]
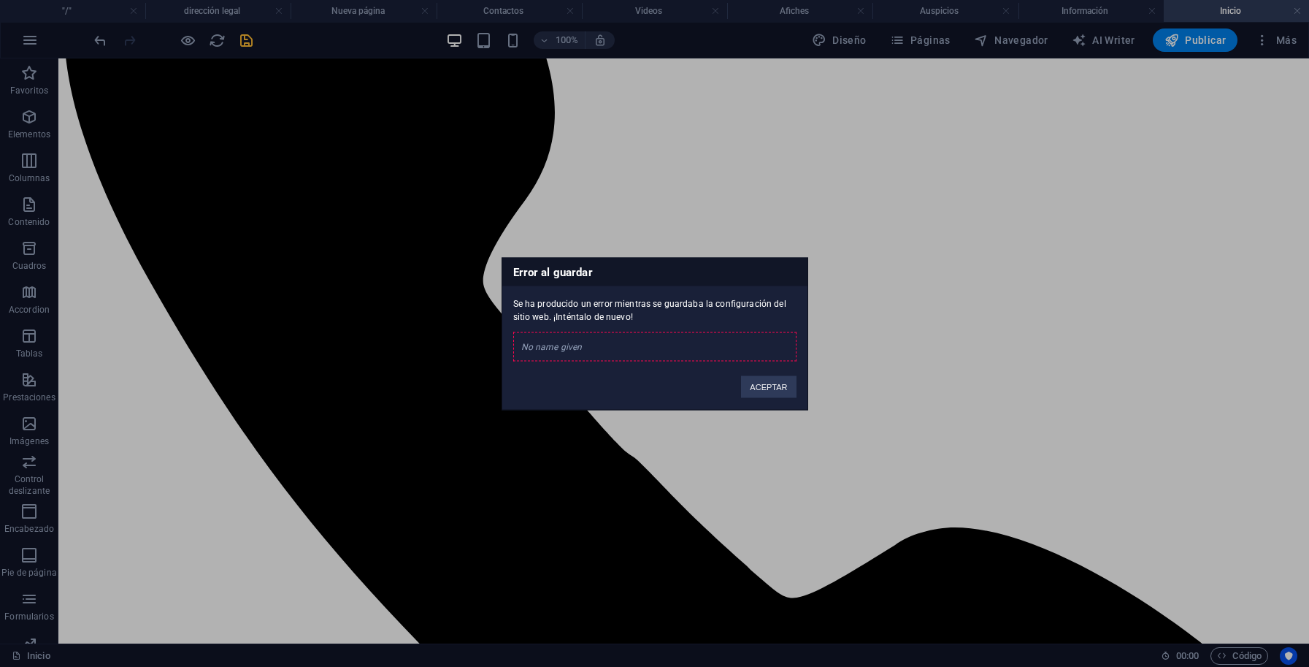
click at [589, 349] on div "No name given" at bounding box center [654, 346] width 283 height 29
click at [756, 389] on button "ACEPTAR" at bounding box center [768, 386] width 55 height 22
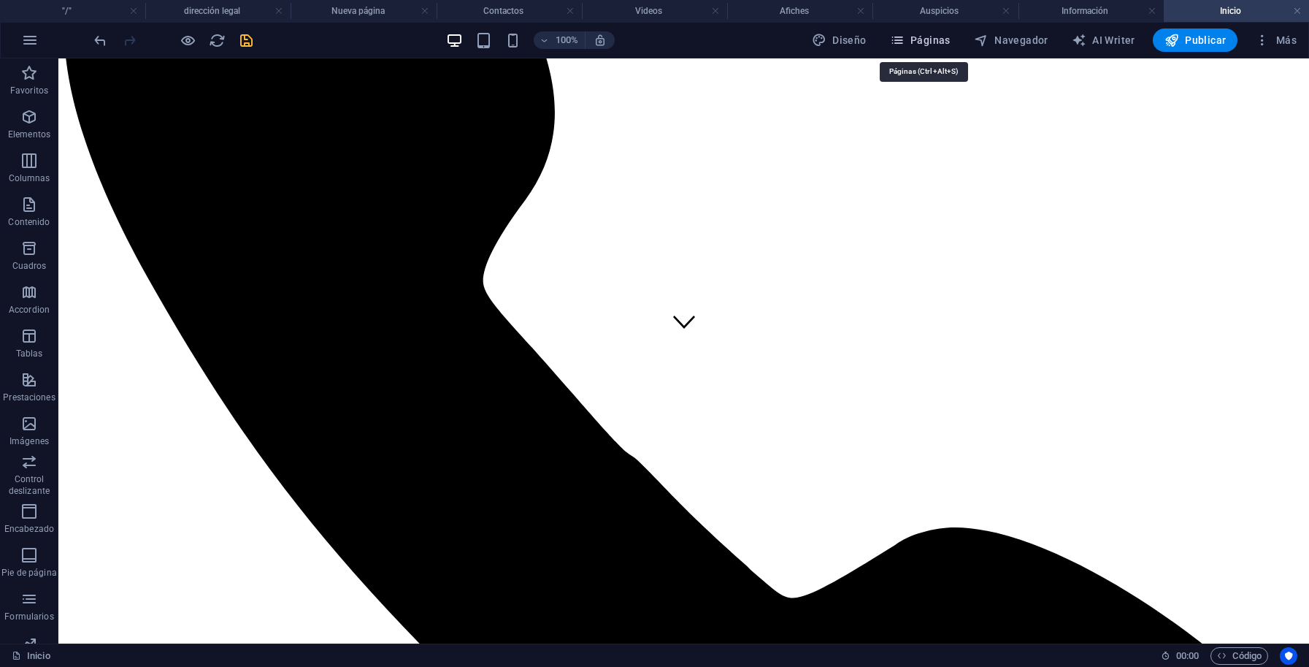
click at [938, 42] on span "Páginas" at bounding box center [920, 40] width 61 height 15
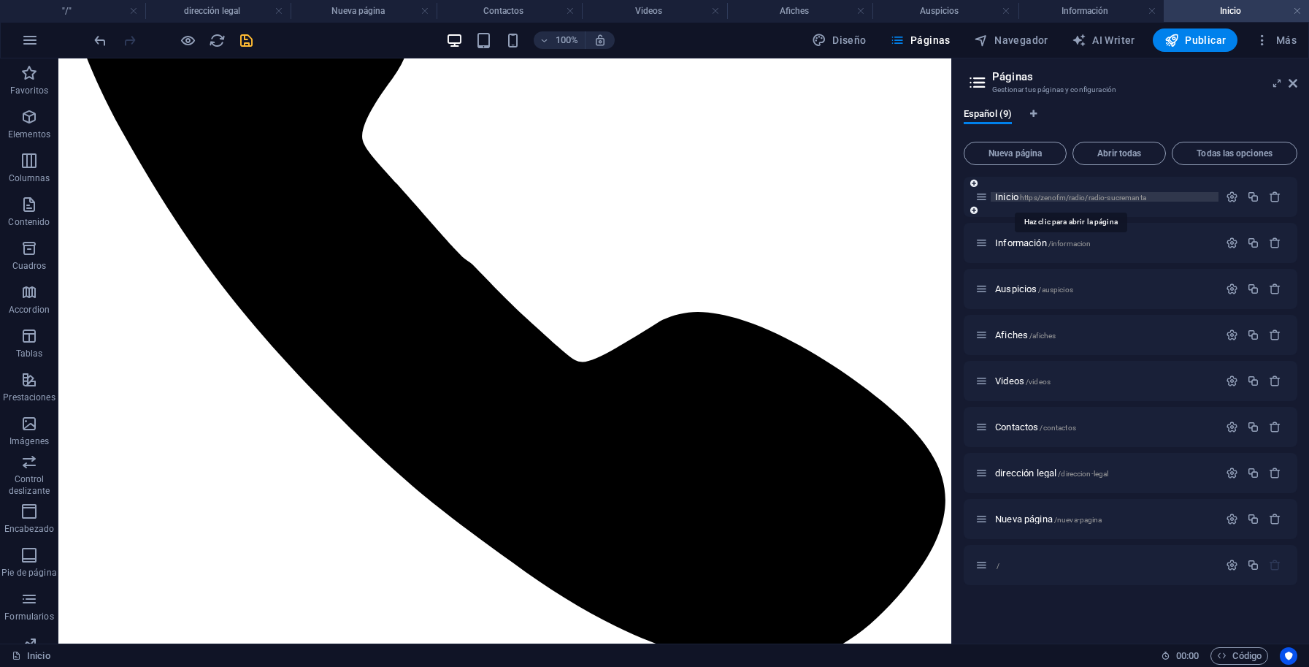
click at [1004, 195] on span "Inicio https/zenofm/radio/radio-sucremanta" at bounding box center [1070, 196] width 151 height 11
click at [1237, 197] on icon "button" at bounding box center [1232, 197] width 12 height 12
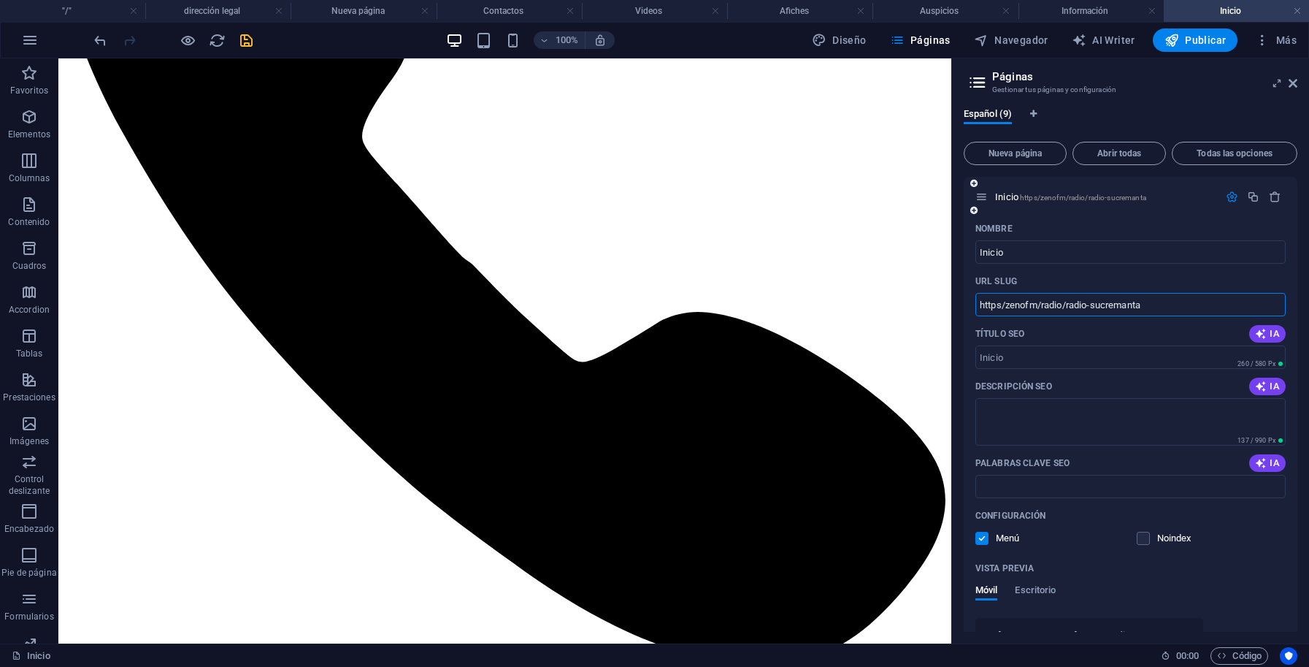
drag, startPoint x: 1157, startPoint y: 304, endPoint x: 977, endPoint y: 304, distance: 180.4
click at [977, 304] on input "https/zenofm/radio/radio-sucremanta" at bounding box center [1131, 304] width 310 height 23
click at [31, 45] on icon "button" at bounding box center [30, 40] width 18 height 18
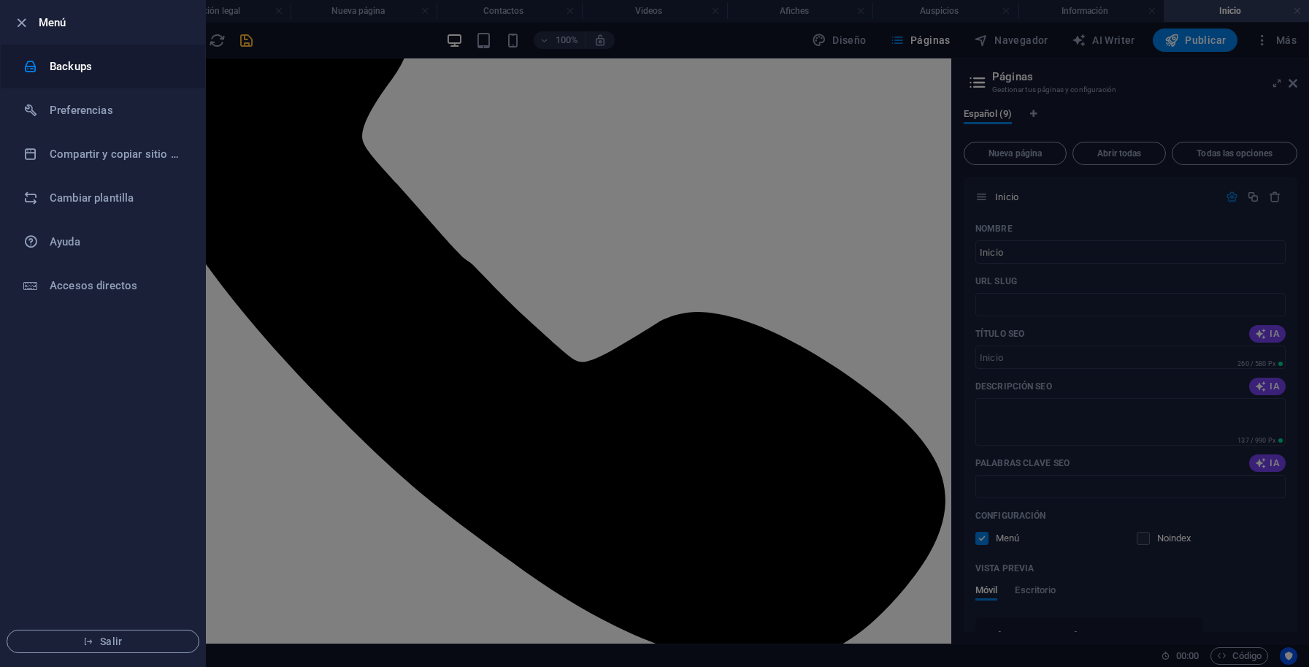
click at [58, 67] on h6 "Backups" at bounding box center [117, 67] width 135 height 18
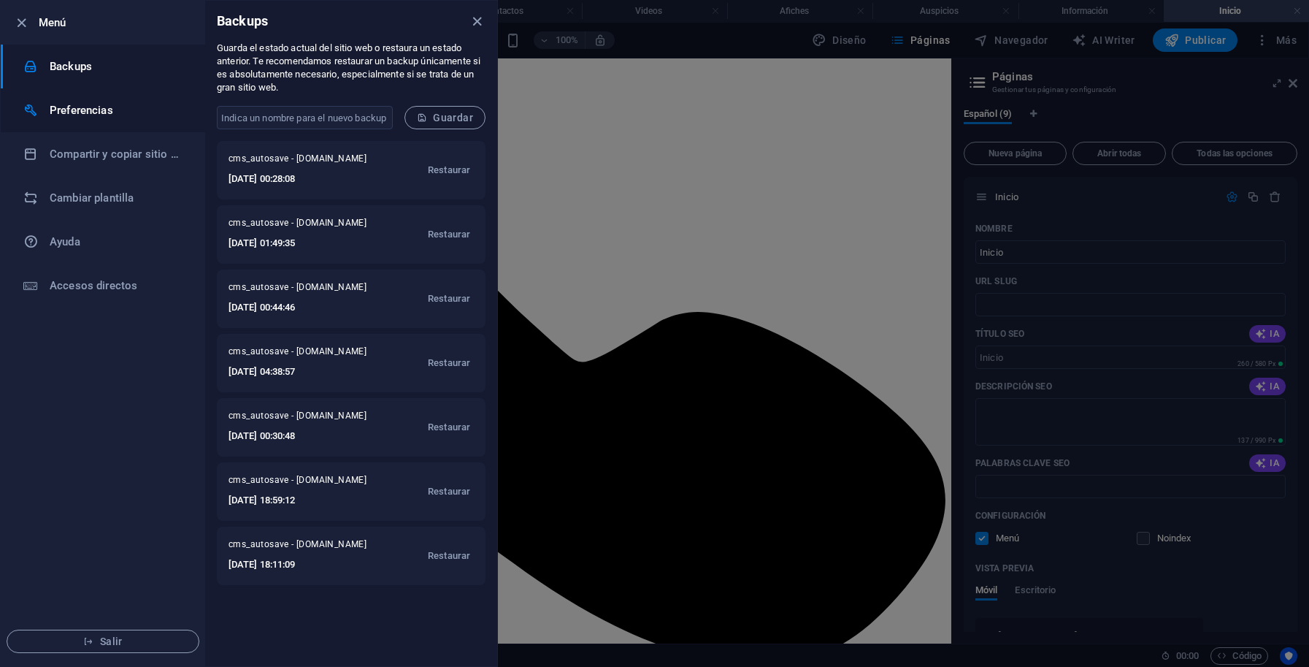
click at [84, 112] on h6 "Preferencias" at bounding box center [117, 110] width 135 height 18
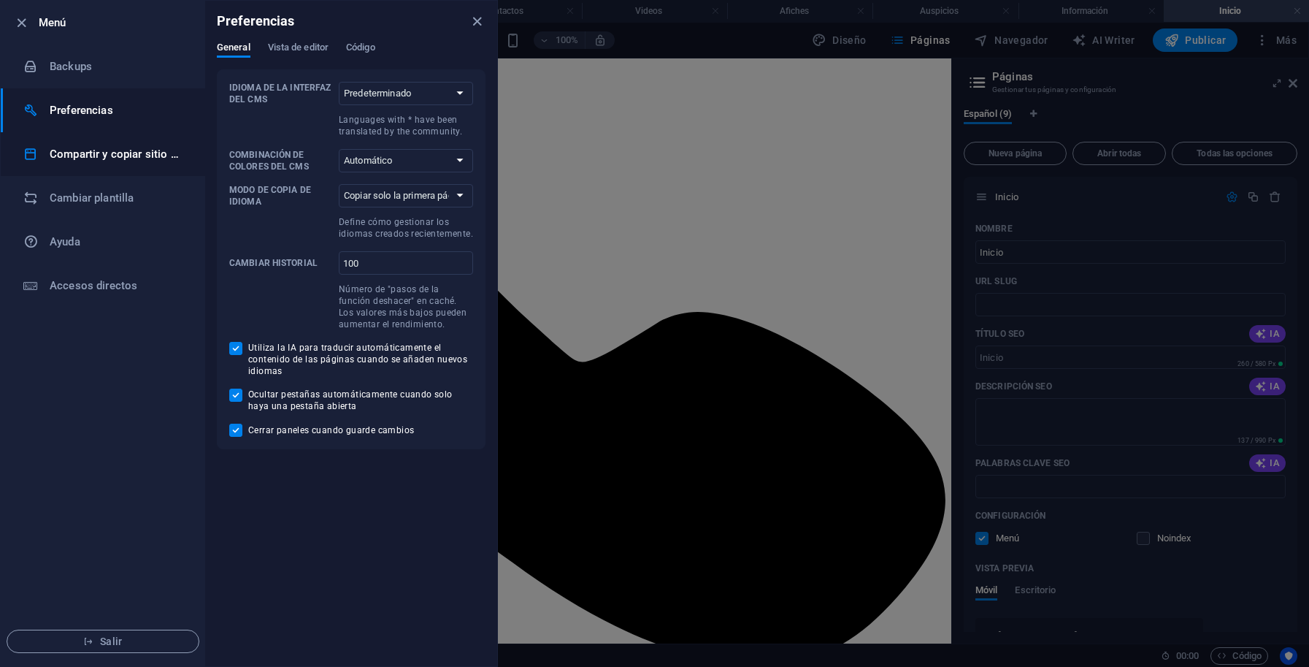
click at [83, 158] on h6 "Compartir y copiar sitio web" at bounding box center [117, 154] width 135 height 18
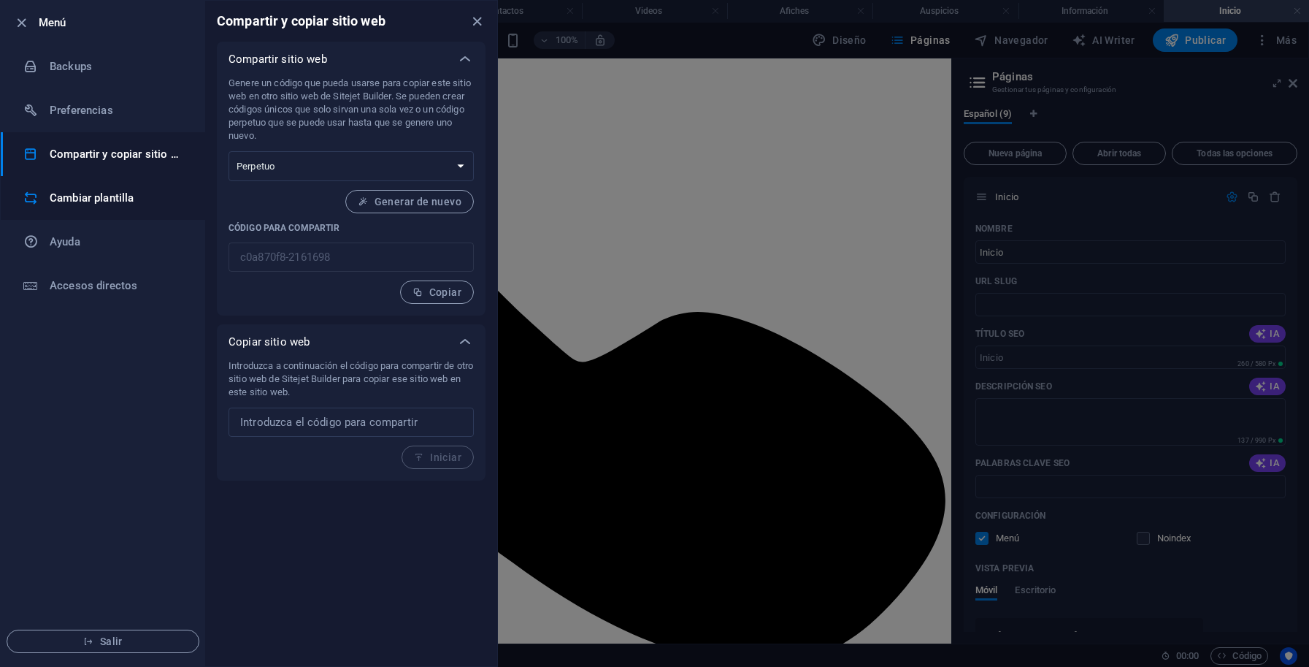
click at [84, 199] on h6 "Cambiar plantilla" at bounding box center [117, 198] width 135 height 18
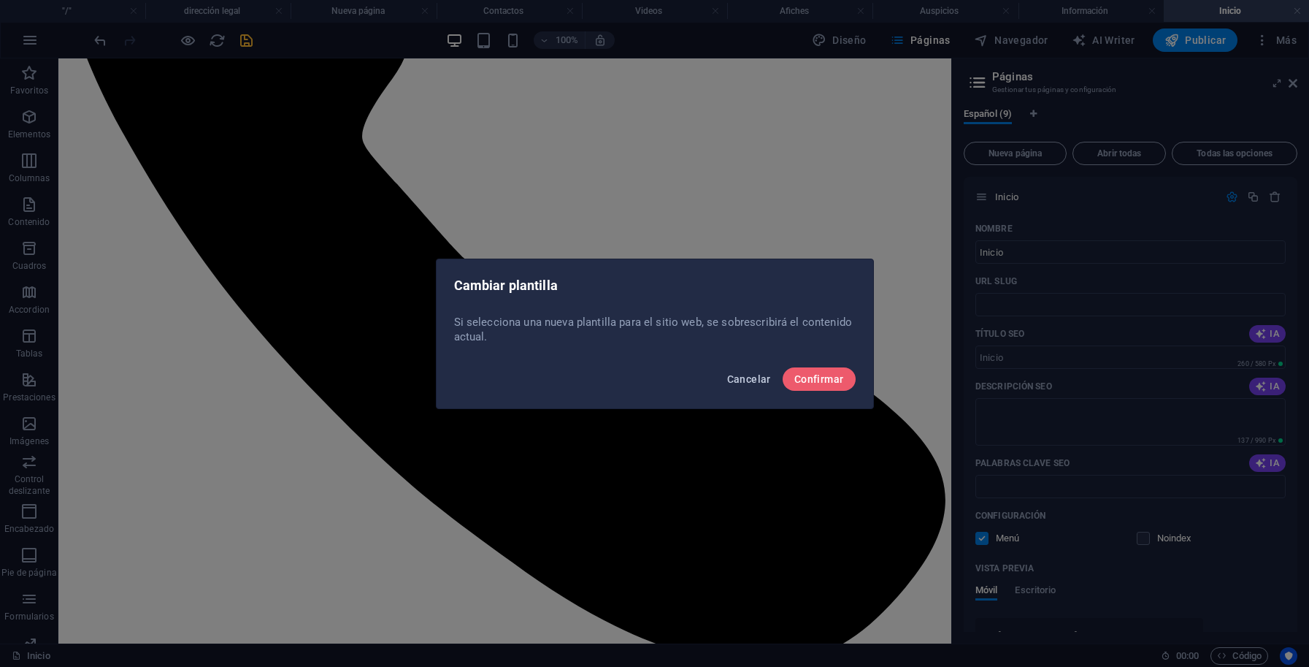
click at [748, 382] on span "Cancelar" at bounding box center [749, 379] width 44 height 12
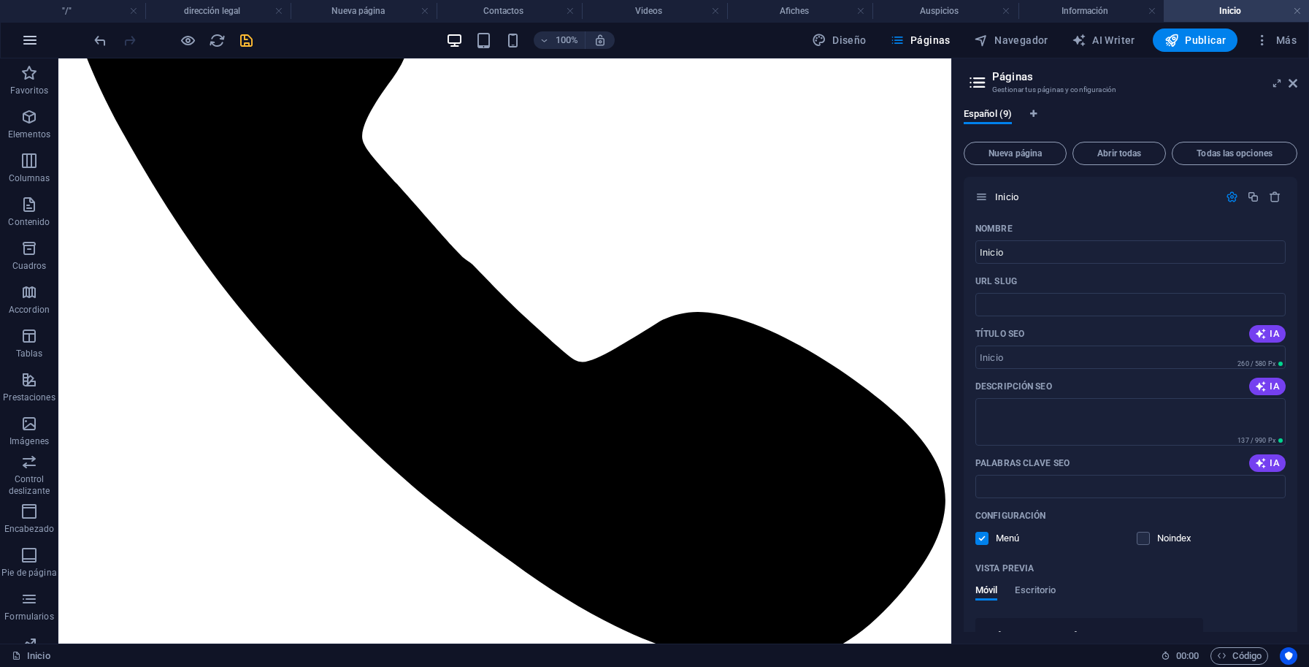
click at [26, 39] on icon "button" at bounding box center [30, 40] width 18 height 18
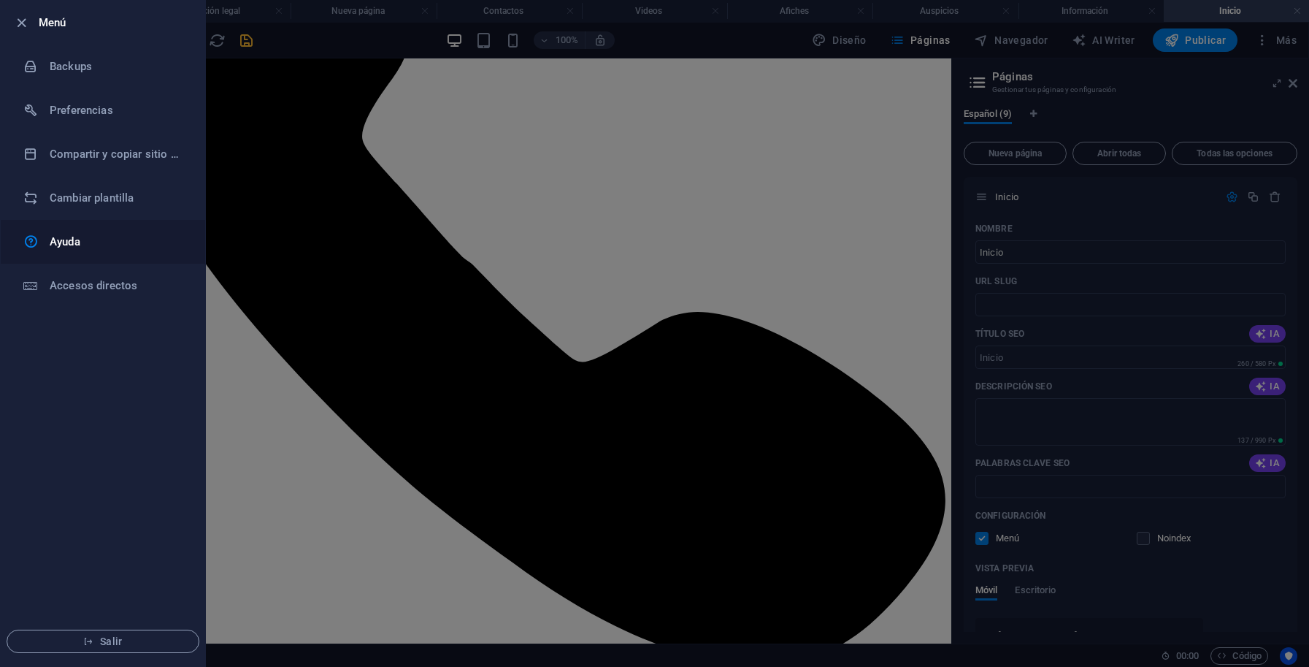
click at [71, 243] on h6 "Ayuda" at bounding box center [117, 242] width 135 height 18
click at [895, 394] on div at bounding box center [654, 333] width 1309 height 667
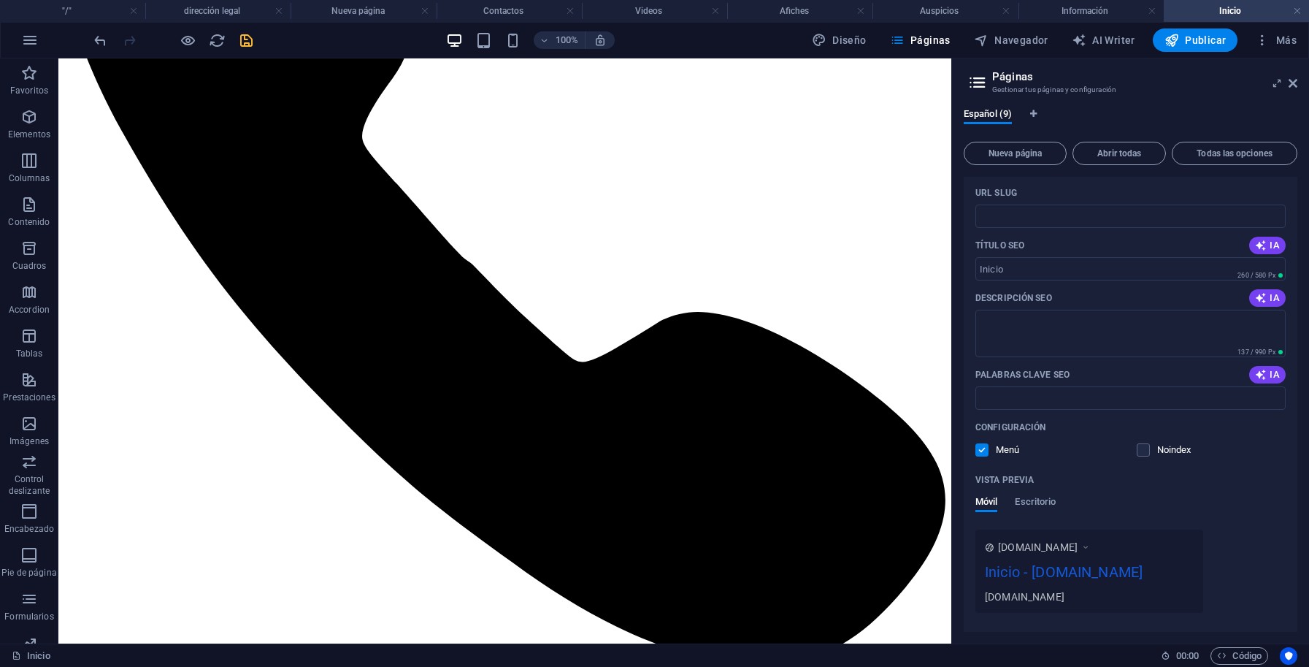
scroll to position [197, 0]
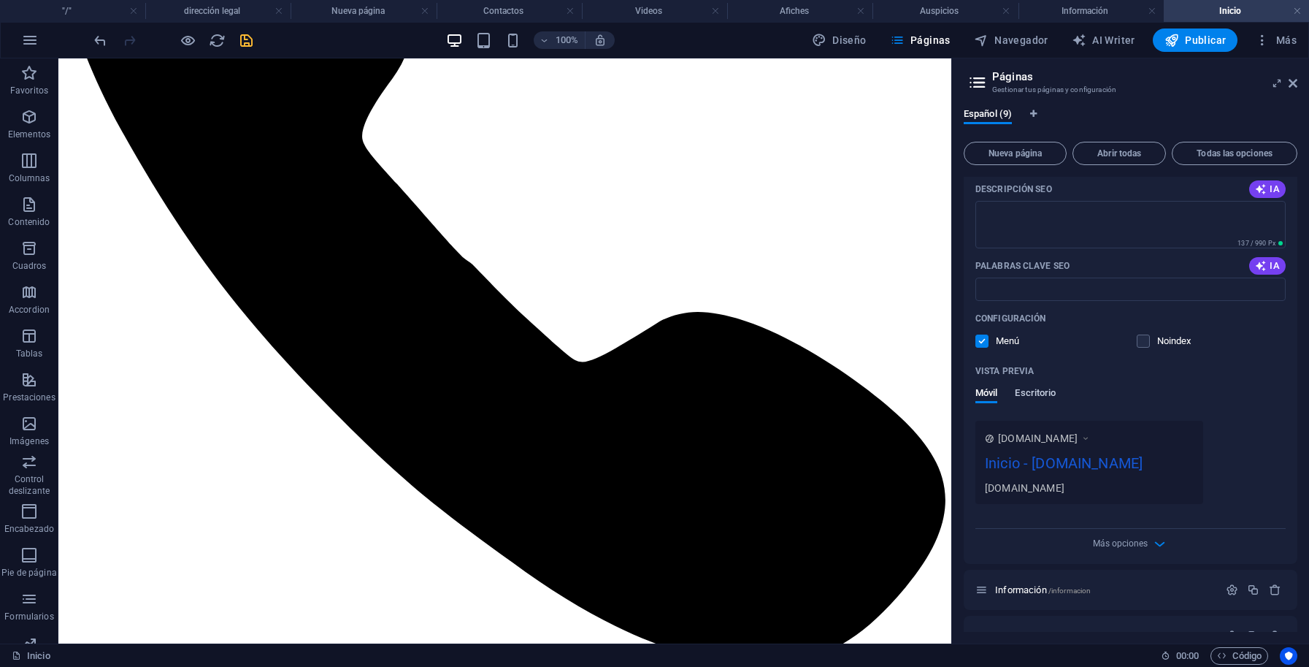
click at [1046, 395] on span "Escritorio" at bounding box center [1035, 394] width 41 height 20
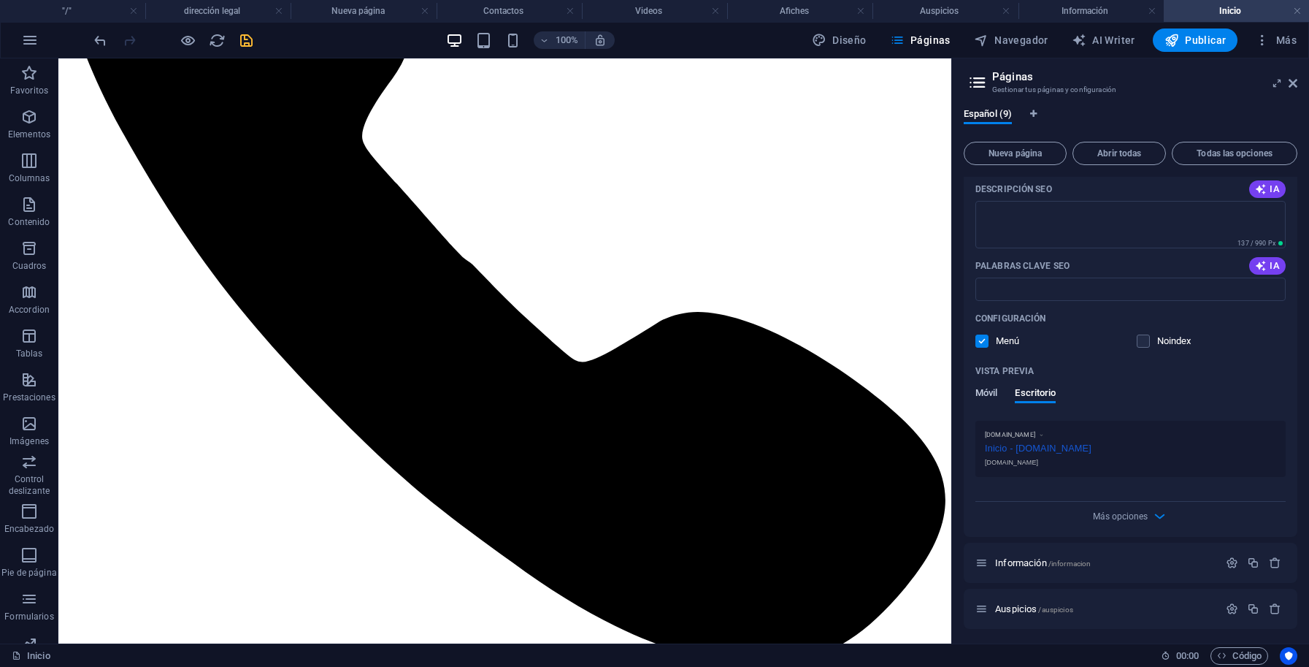
click at [990, 394] on span "Móvil" at bounding box center [987, 394] width 22 height 20
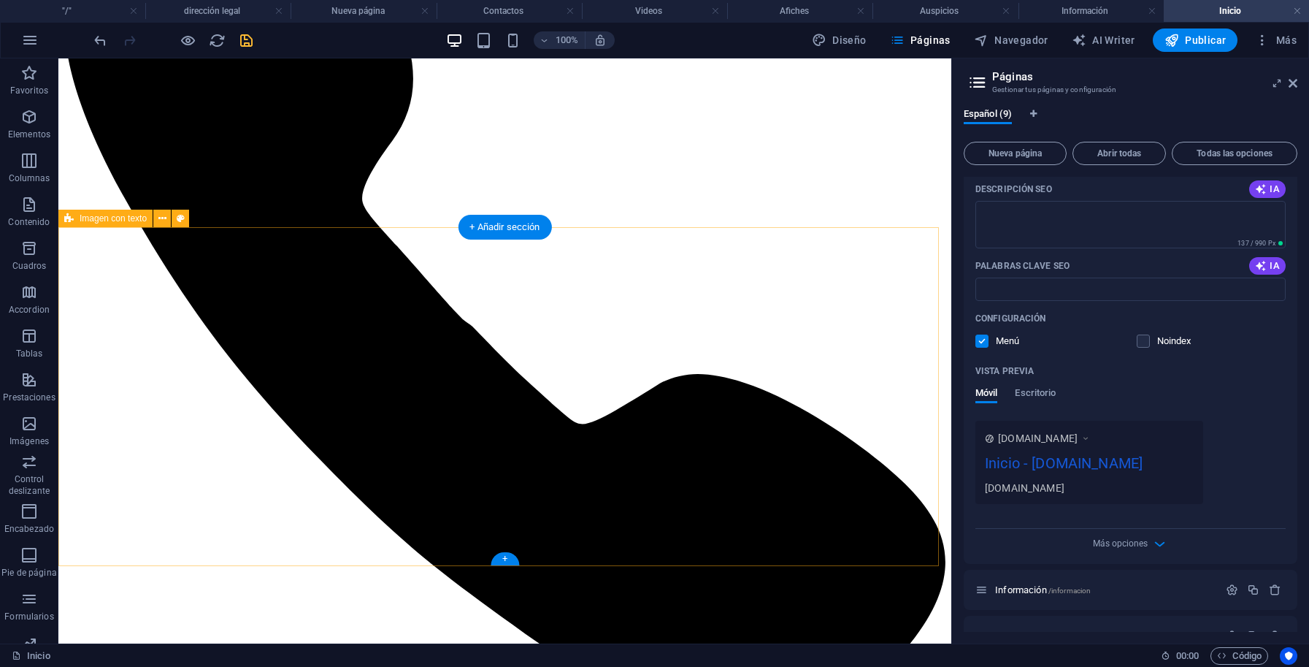
scroll to position [296, 0]
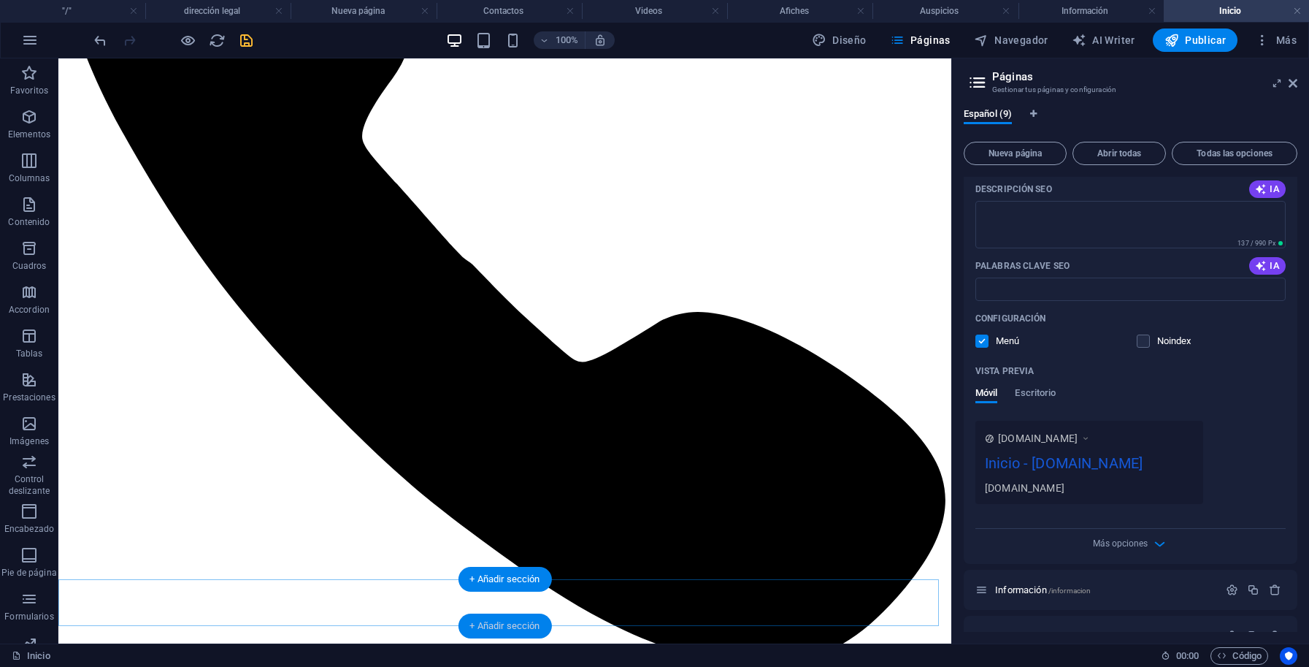
click at [500, 627] on div "+ Añadir sección" at bounding box center [504, 625] width 93 height 25
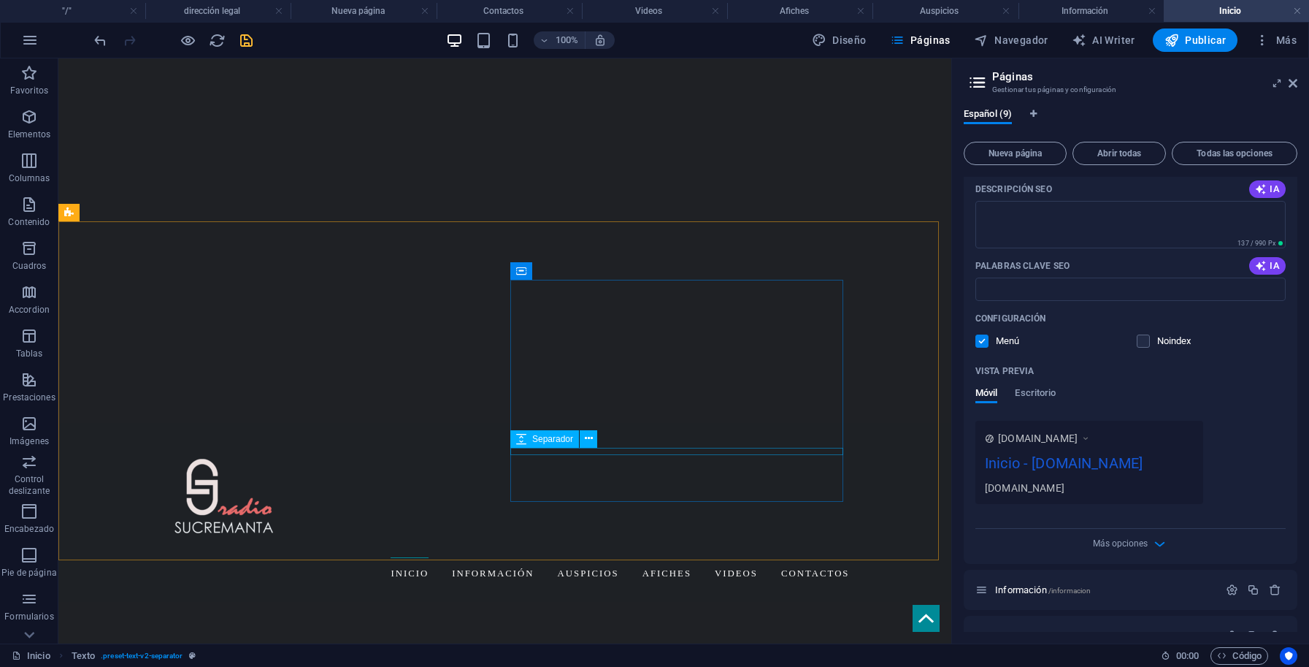
click at [568, 434] on span "Separador" at bounding box center [552, 438] width 41 height 9
click at [587, 440] on icon at bounding box center [589, 438] width 8 height 15
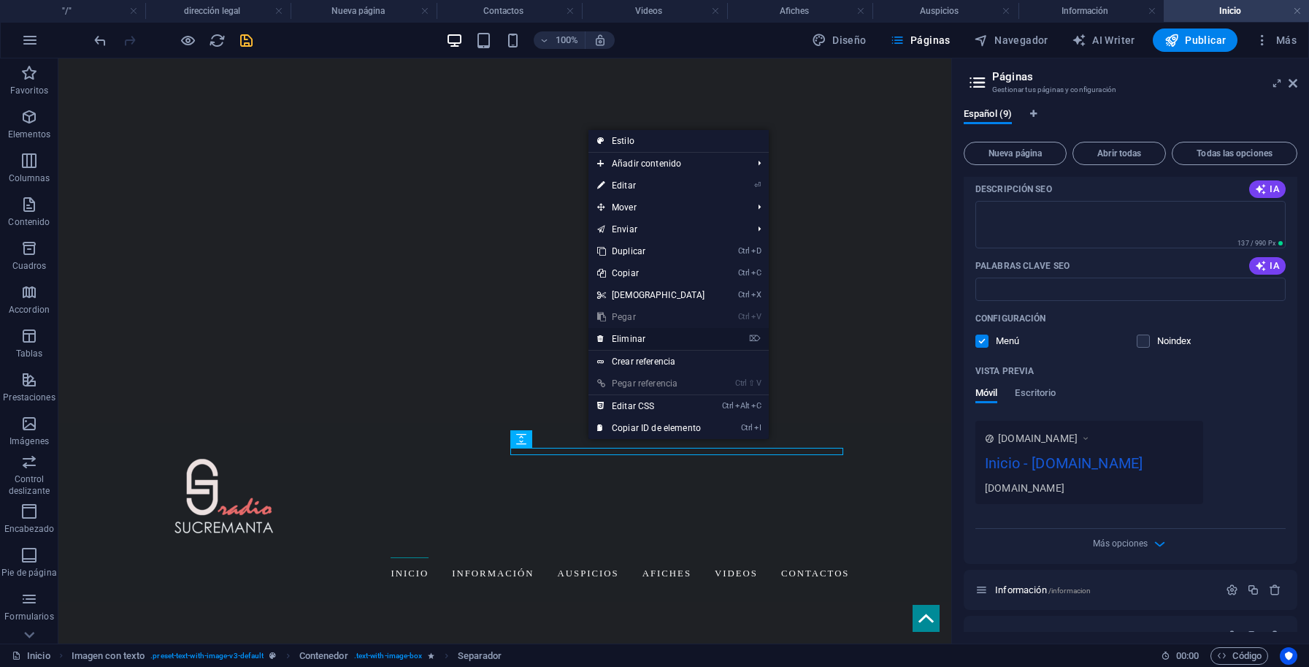
click at [631, 342] on link "⌦ Eliminar" at bounding box center [652, 339] width 126 height 22
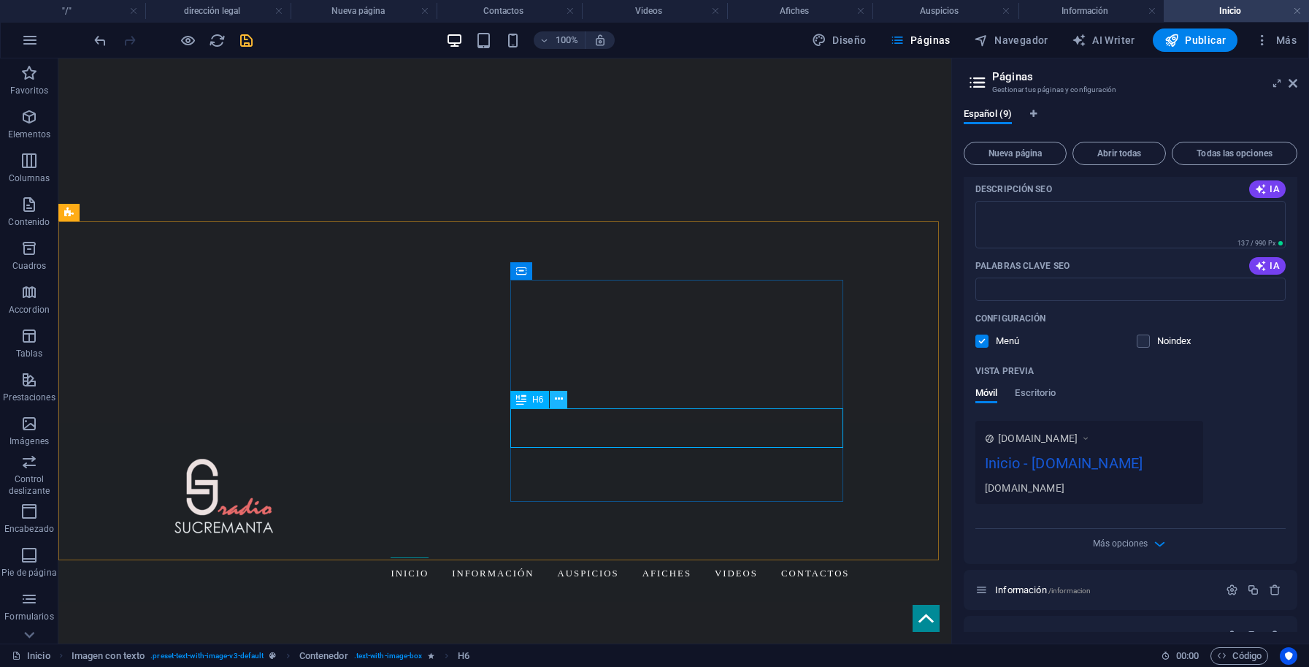
click at [561, 400] on icon at bounding box center [559, 398] width 8 height 15
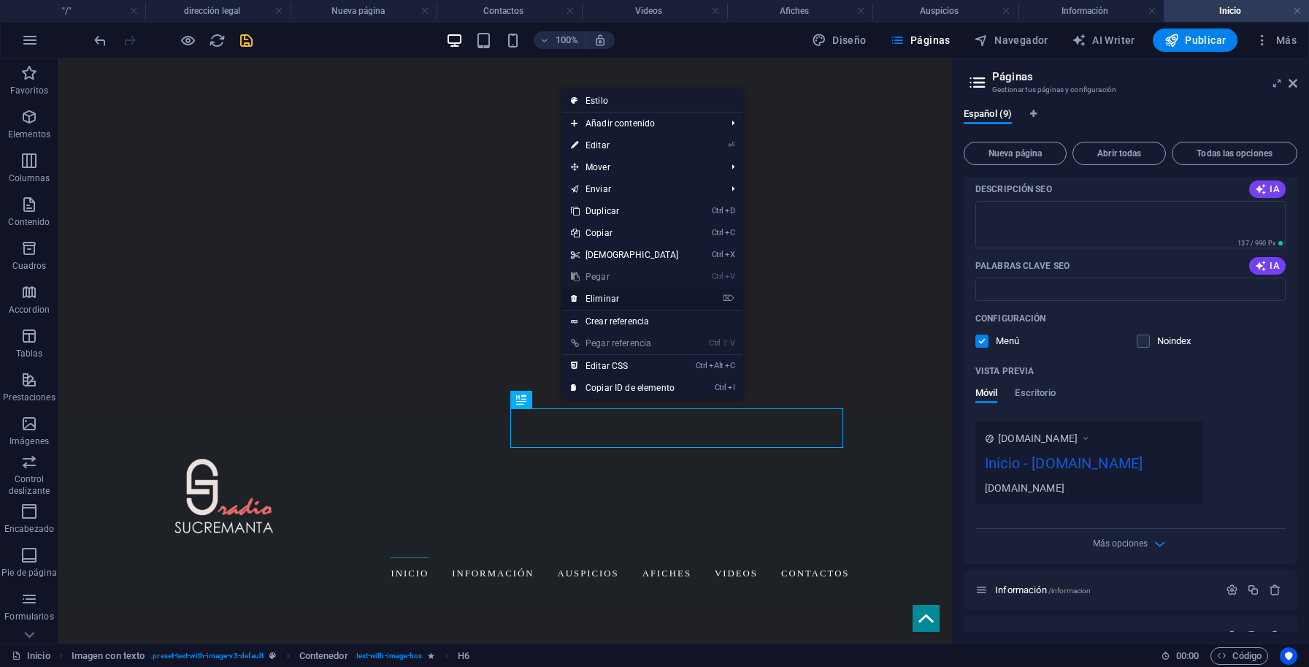
click at [621, 302] on link "⌦ Eliminar" at bounding box center [625, 299] width 126 height 22
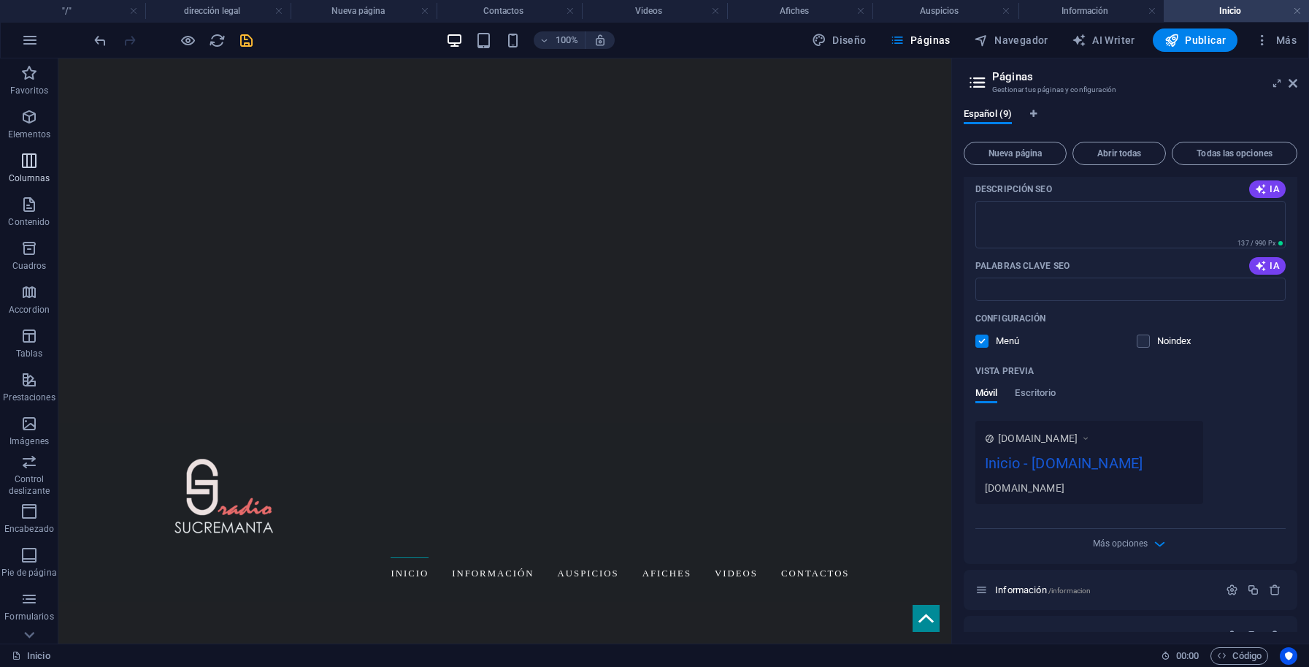
click at [28, 161] on icon "button" at bounding box center [29, 161] width 18 height 18
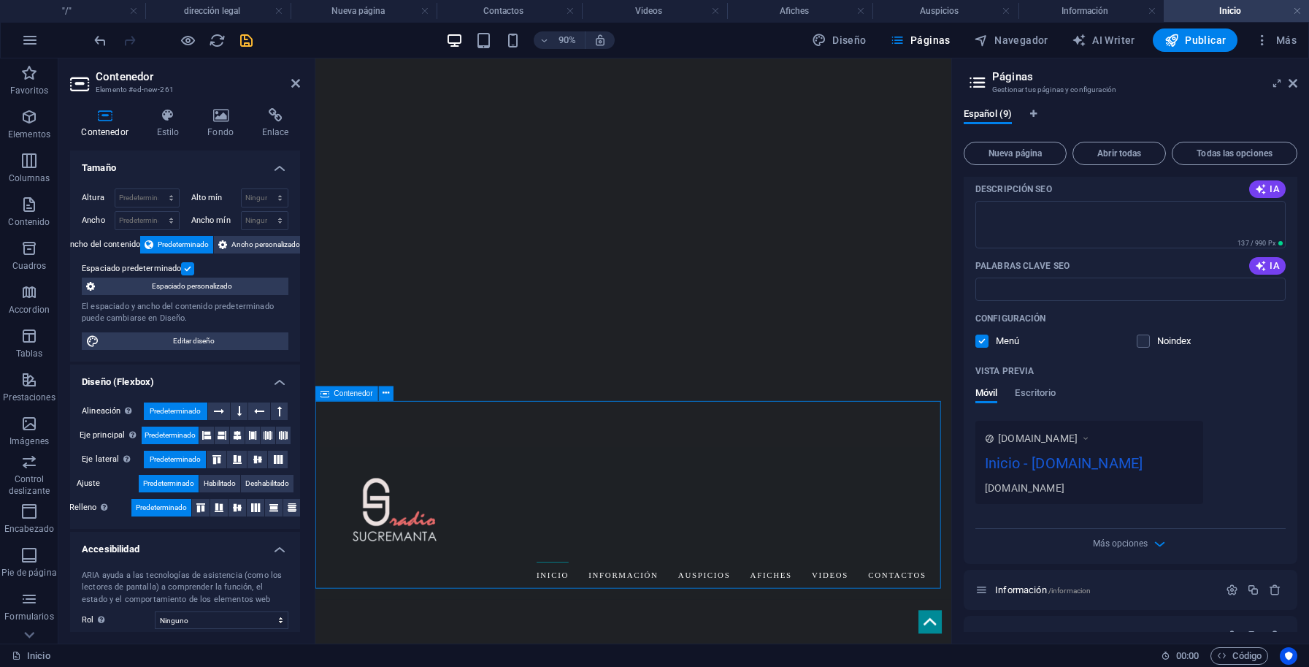
scroll to position [414, 0]
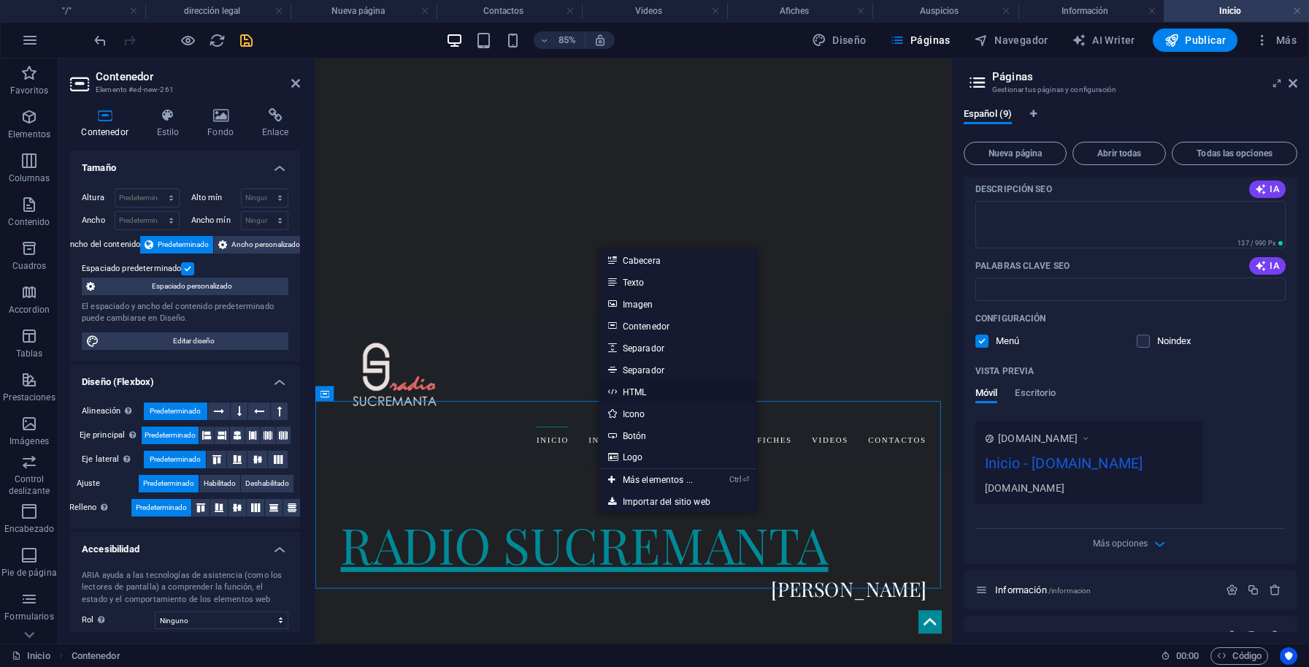
click at [637, 388] on link "HTML" at bounding box center [677, 391] width 157 height 22
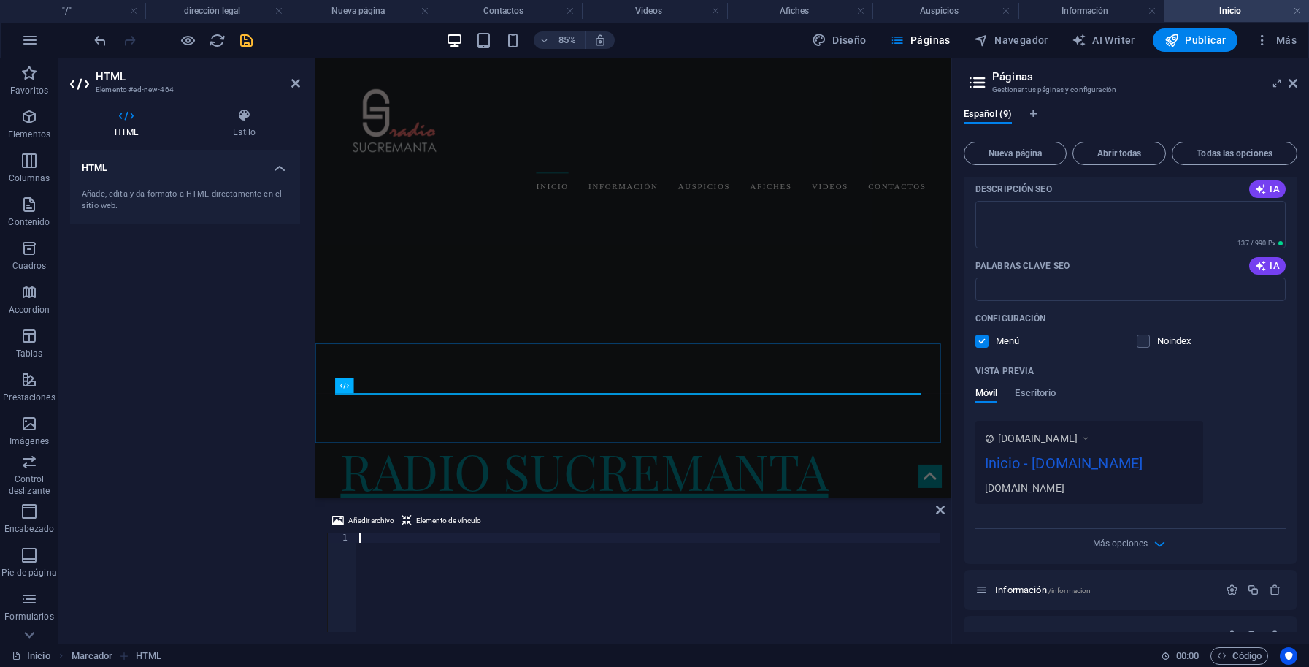
scroll to position [482, 0]
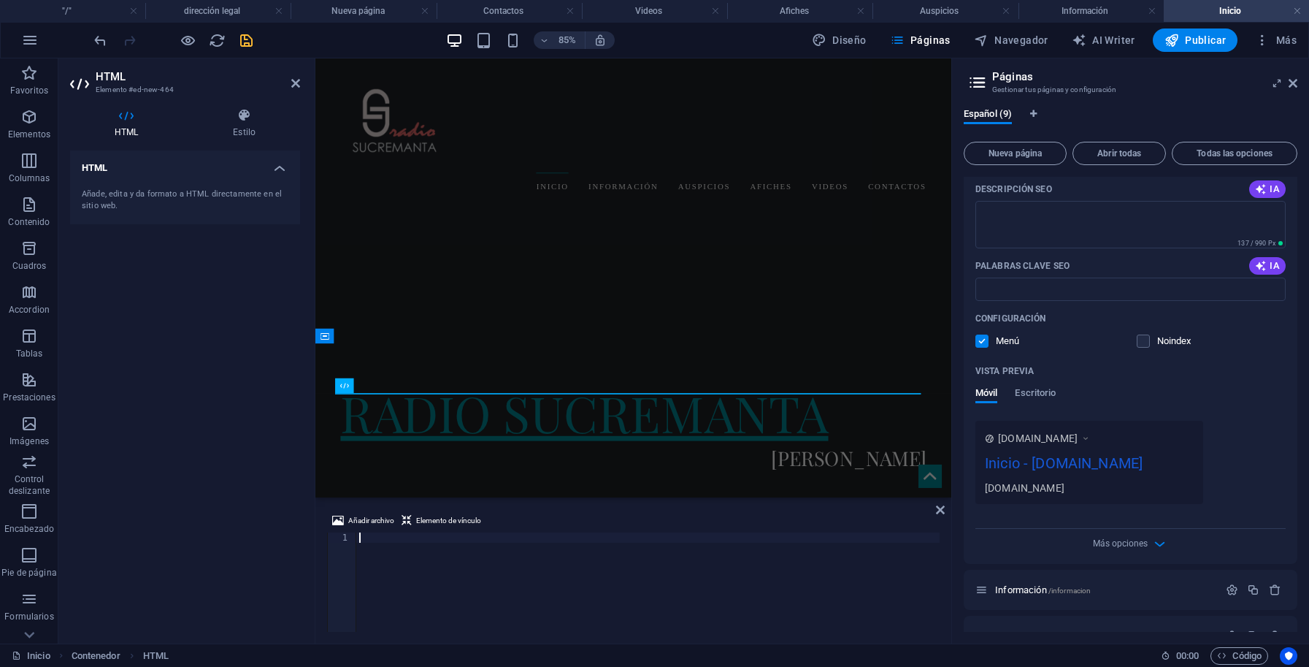
paste textarea "[URL][PERSON_NAME][DOMAIN_NAME]"
type textarea "[URL][PERSON_NAME][DOMAIN_NAME]"
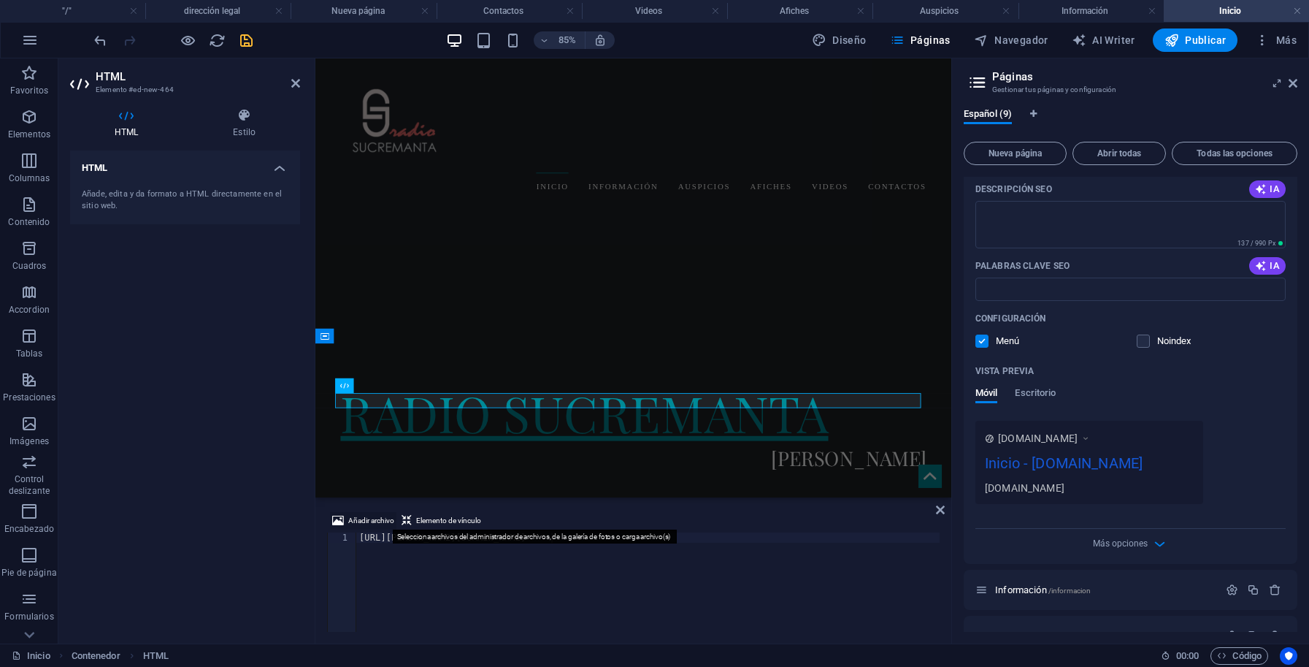
click at [381, 522] on span "Añadir archivo" at bounding box center [371, 521] width 46 height 18
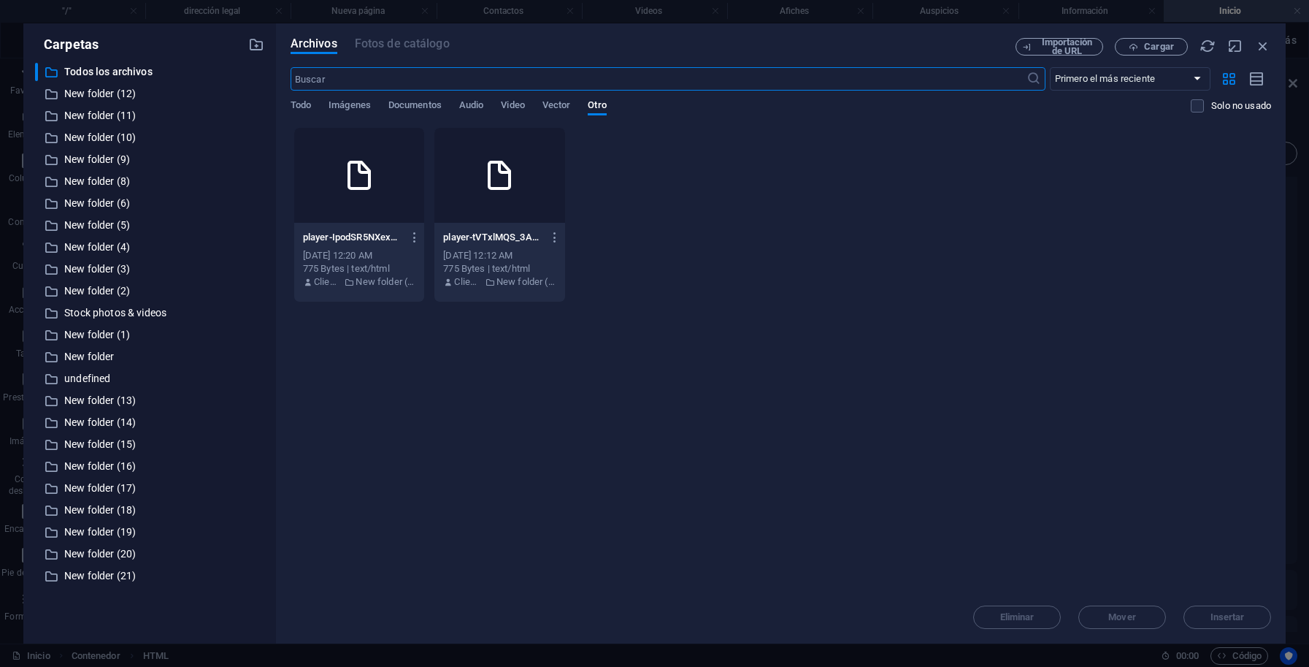
scroll to position [0, 0]
click at [422, 237] on icon "button" at bounding box center [415, 237] width 14 height 13
click at [453, 313] on h6 "Obtener enlace" at bounding box center [454, 311] width 70 height 18
drag, startPoint x: 1262, startPoint y: 1, endPoint x: 313, endPoint y: 141, distance: 959.4
click at [1262, 1] on div "Carpetas ​ Todos los archivos Todos los archivos ​ New folder (12) New folder (…" at bounding box center [654, 333] width 1309 height 667
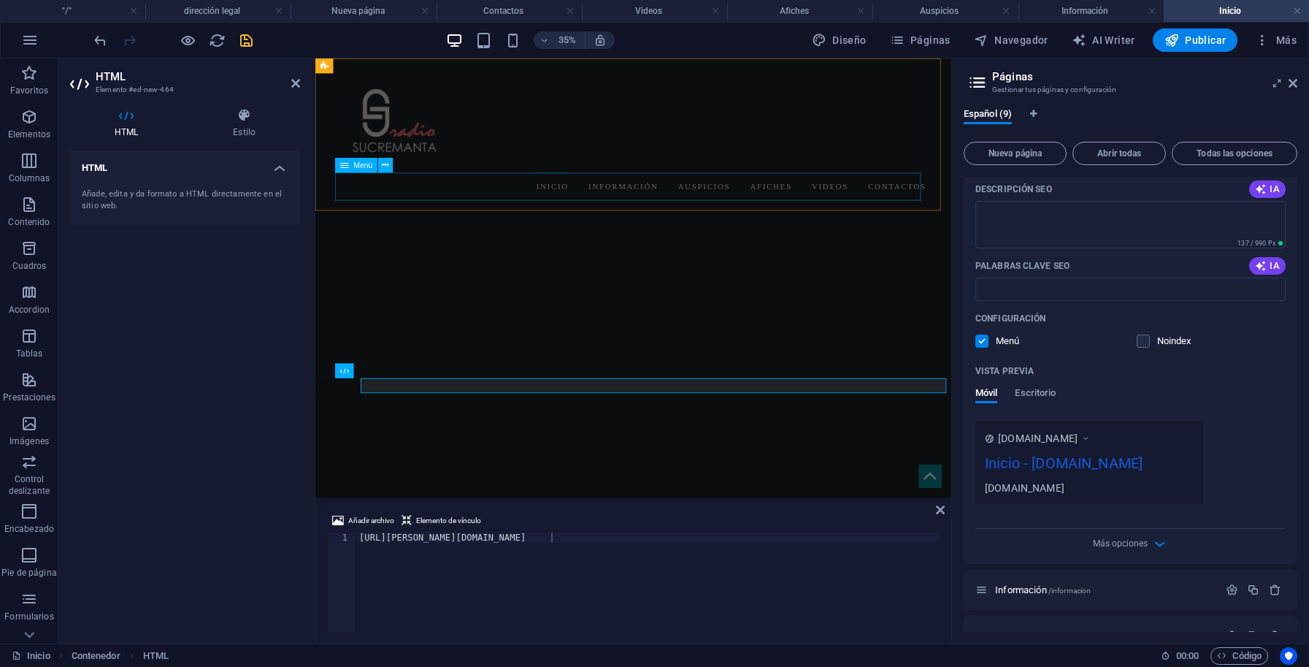
scroll to position [499, 0]
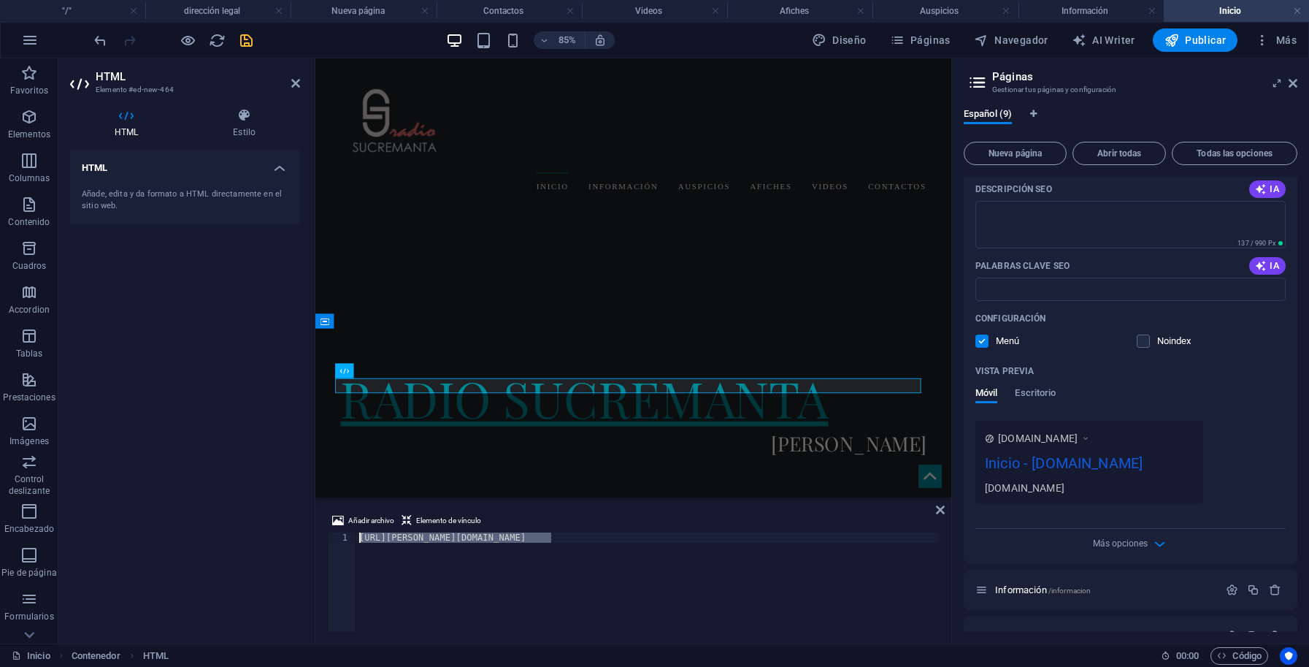
drag, startPoint x: 561, startPoint y: 537, endPoint x: 355, endPoint y: 535, distance: 205.9
click at [356, 535] on div "[URL][PERSON_NAME][DOMAIN_NAME]" at bounding box center [647, 581] width 583 height 99
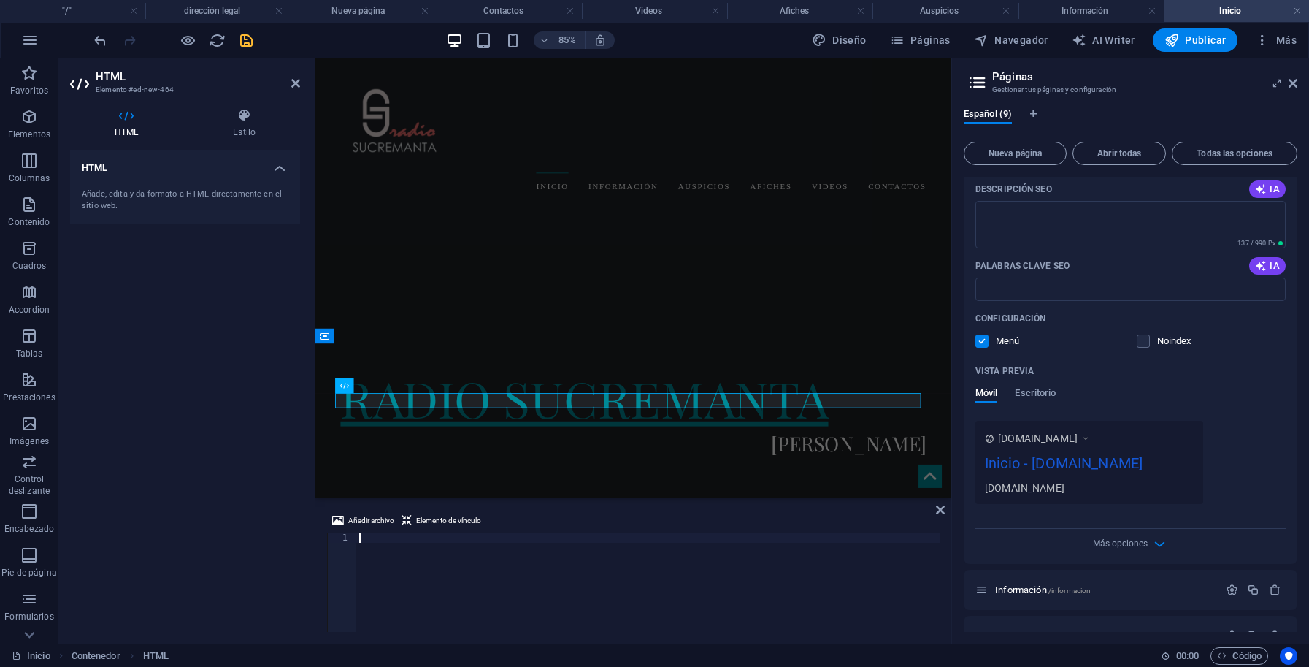
scroll to position [482, 0]
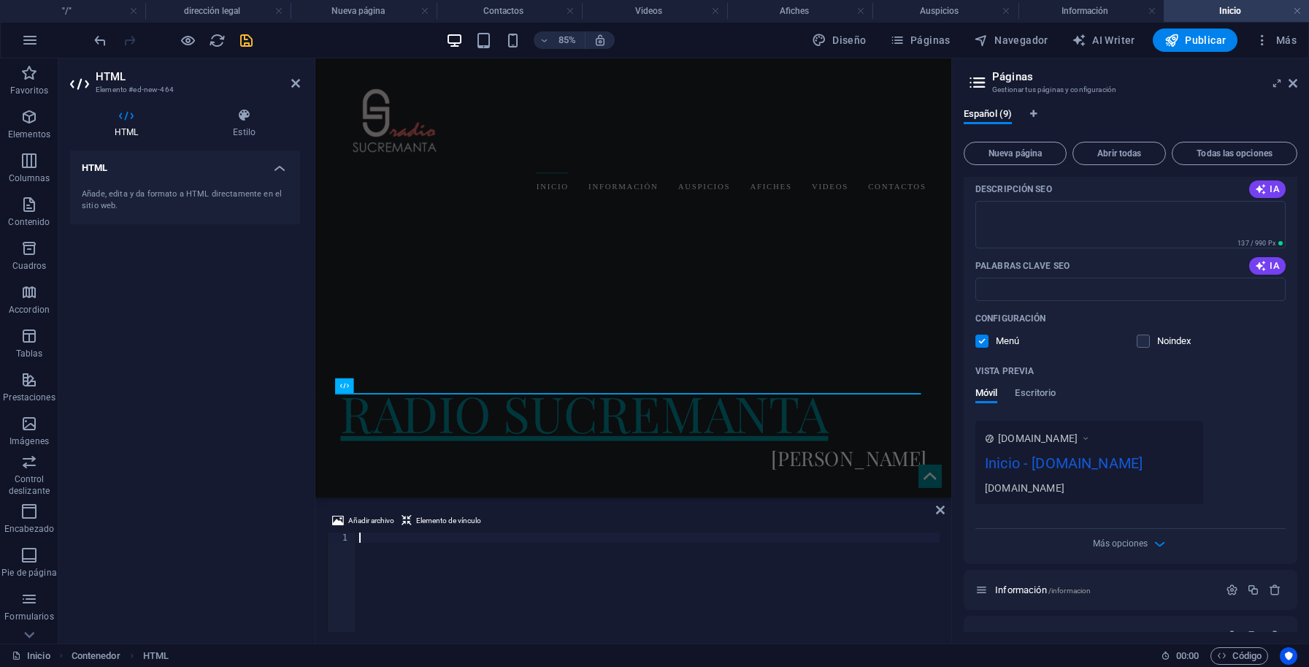
paste textarea "[URL][DOMAIN_NAME]"
type textarea "[URL][DOMAIN_NAME]"
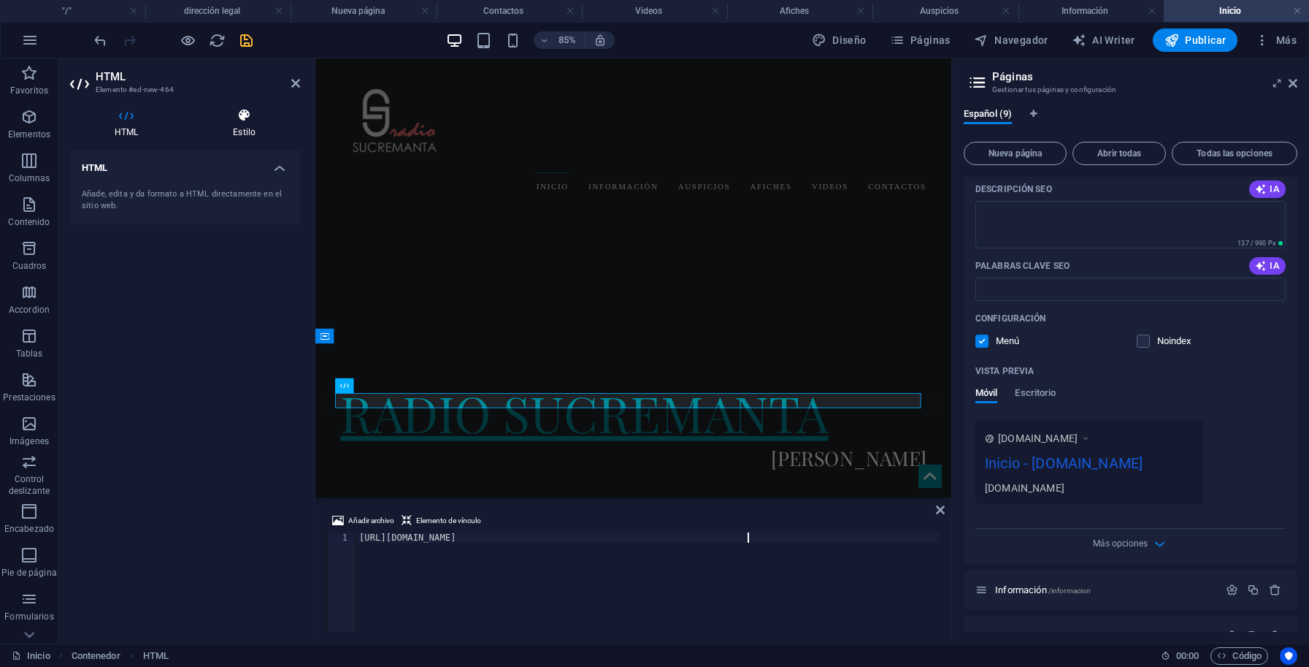
click at [245, 122] on icon at bounding box center [244, 115] width 112 height 15
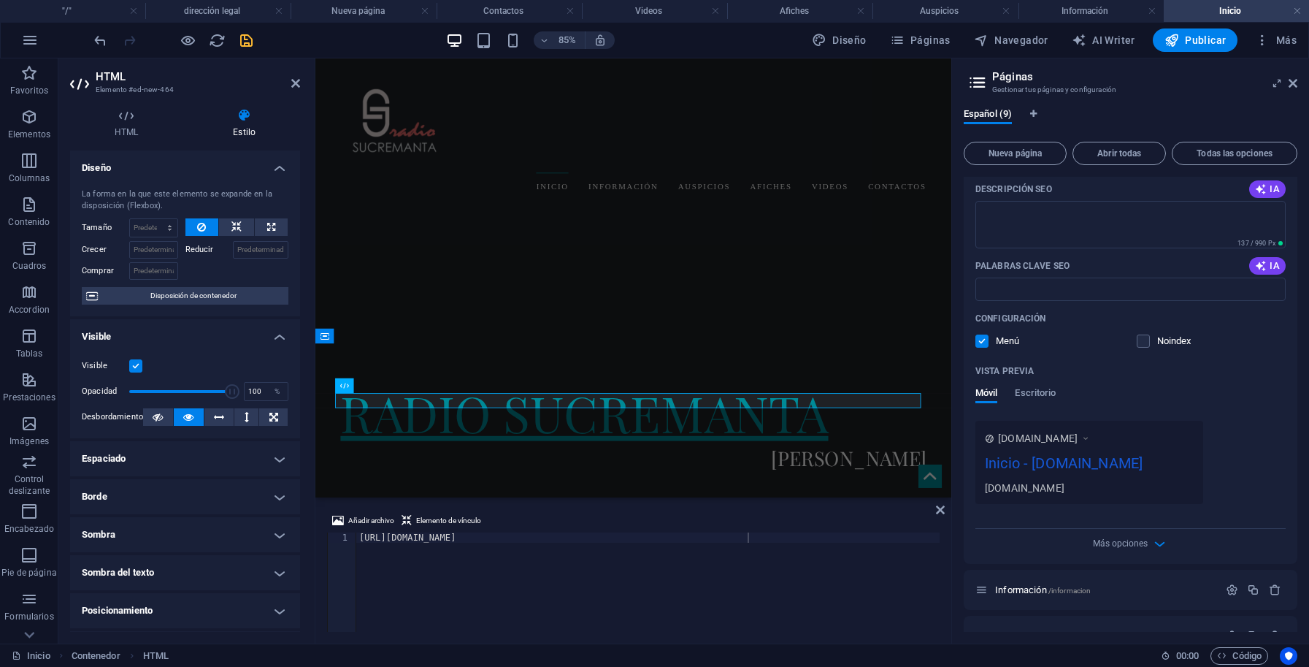
click at [264, 334] on h4 "Visible" at bounding box center [185, 332] width 230 height 26
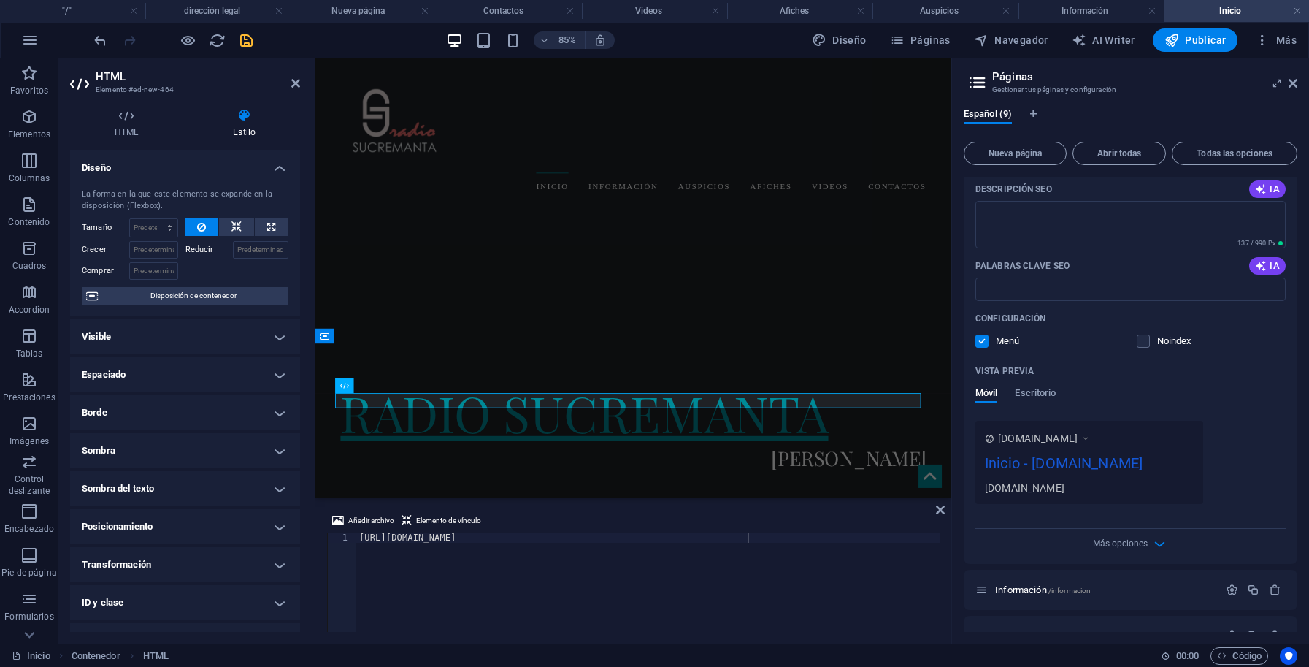
click at [264, 334] on h4 "Visible" at bounding box center [185, 336] width 230 height 35
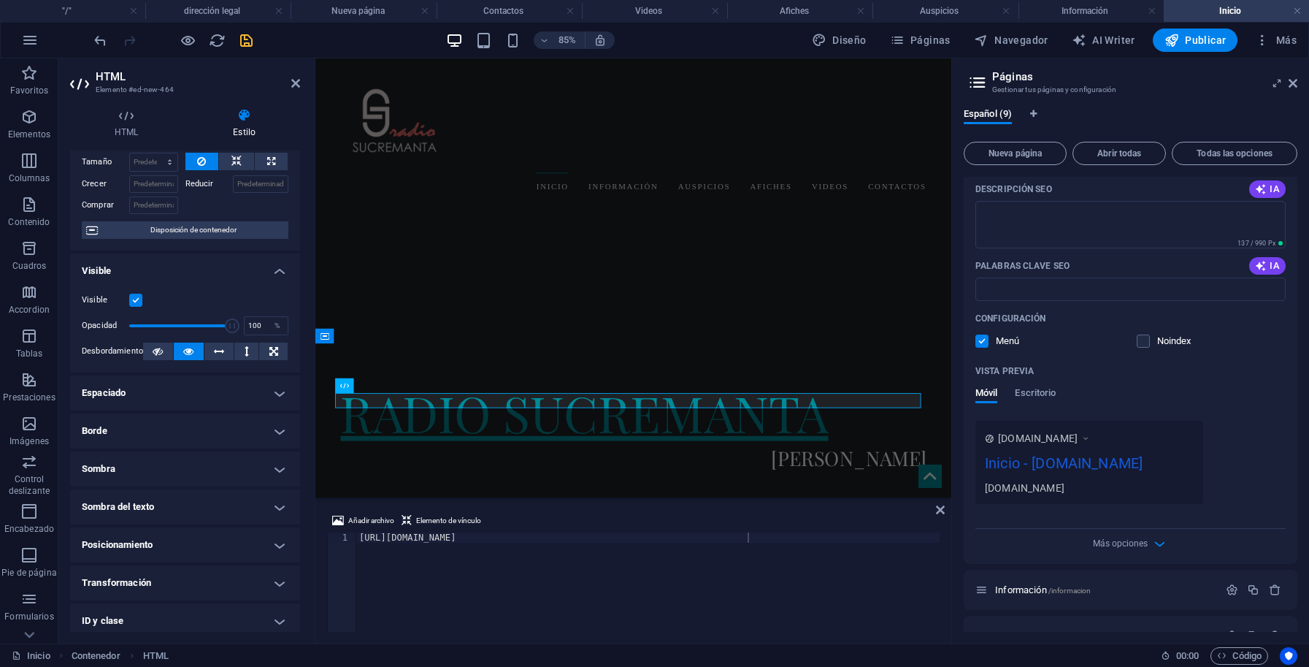
scroll to position [148, 0]
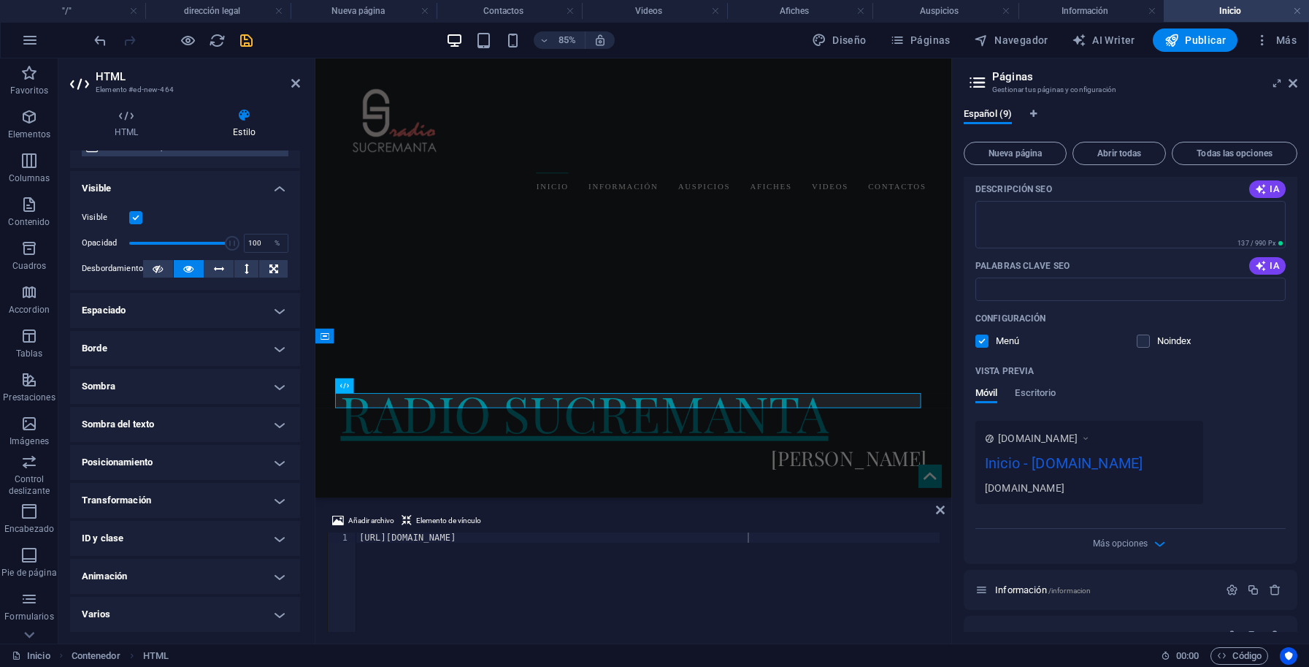
click at [268, 540] on h4 "ID y clase" at bounding box center [185, 538] width 230 height 35
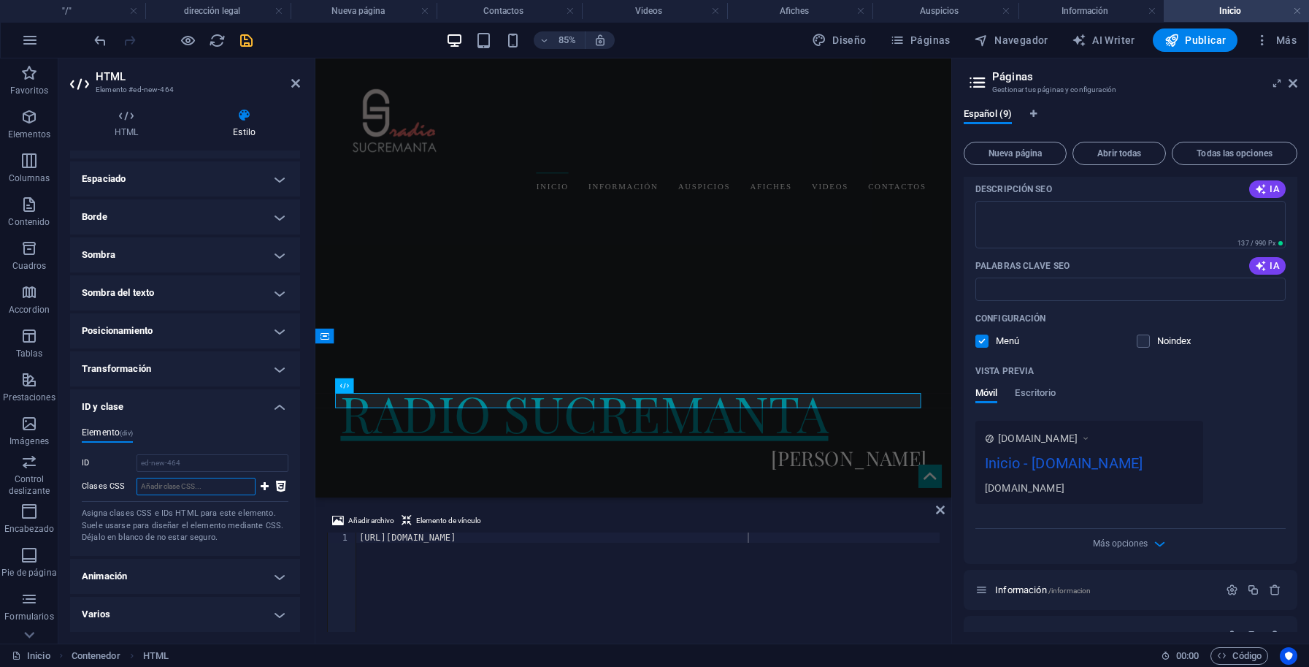
click at [211, 489] on input "Clases CSS" at bounding box center [196, 487] width 119 height 18
paste input "[URL][DOMAIN_NAME]"
type input "[URL][DOMAIN_NAME]"
drag, startPoint x: 737, startPoint y: 540, endPoint x: 351, endPoint y: 534, distance: 386.3
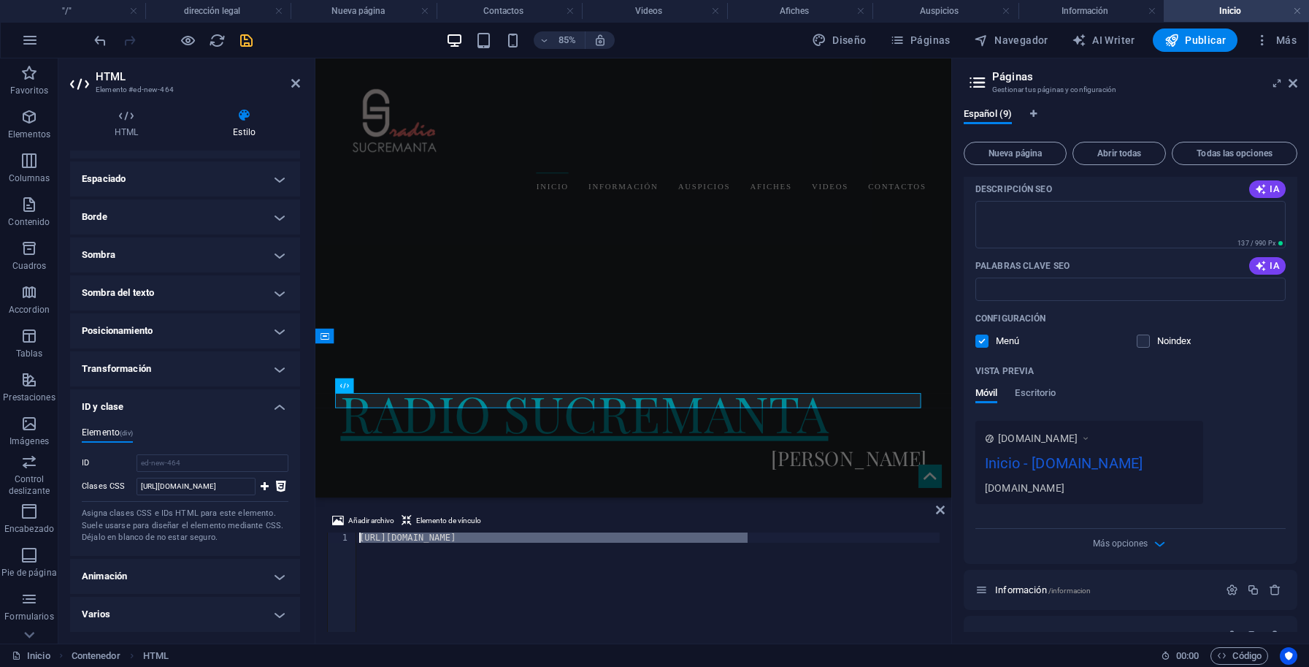
click at [356, 534] on div "[URL][DOMAIN_NAME]" at bounding box center [647, 581] width 583 height 99
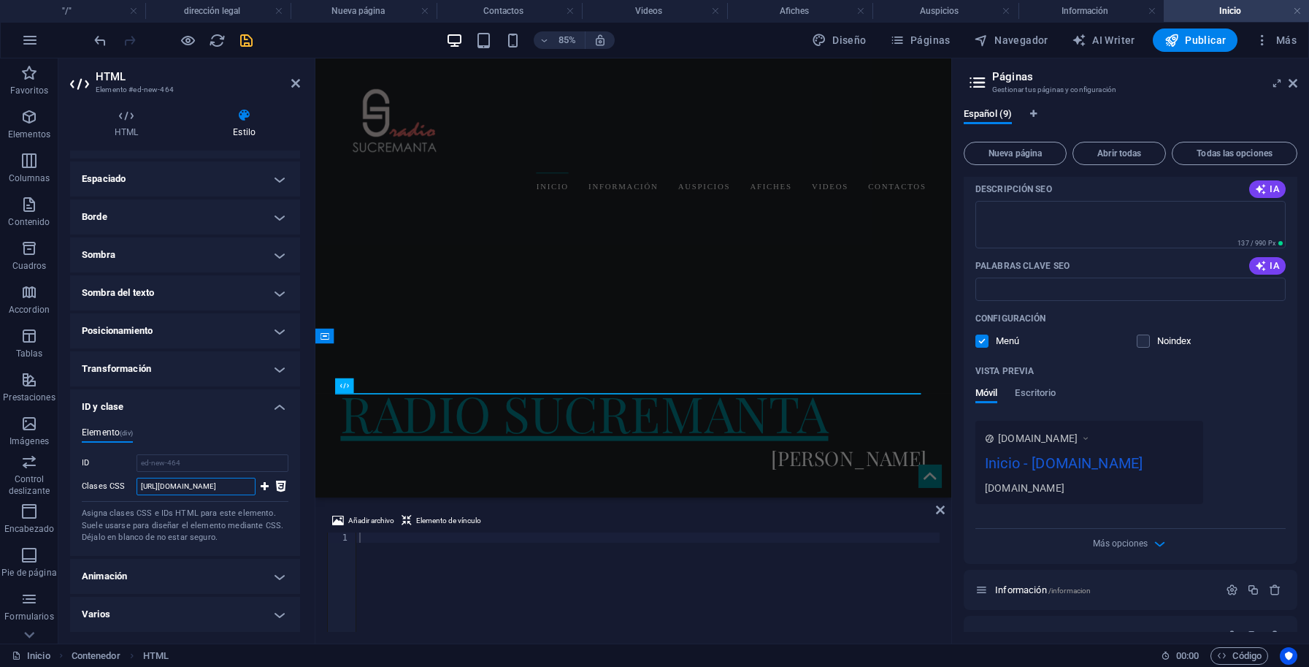
click at [214, 486] on input "[URL][DOMAIN_NAME]" at bounding box center [196, 487] width 119 height 18
click at [1269, 1] on li "Inicio" at bounding box center [1236, 11] width 145 height 22
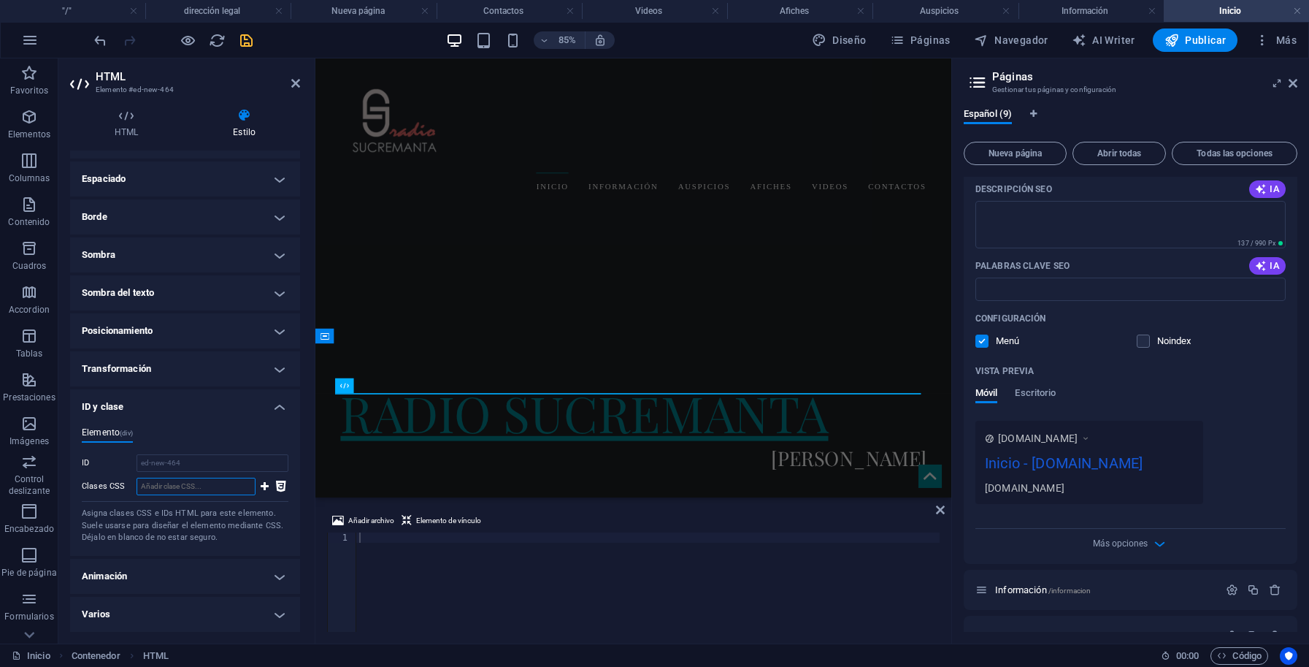
click at [195, 485] on input "Clases CSS" at bounding box center [196, 487] width 119 height 18
paste input "[URL][PERSON_NAME][DOMAIN_NAME]"
type input "[URL][PERSON_NAME][DOMAIN_NAME]"
click at [276, 485] on icon at bounding box center [281, 487] width 10 height 18
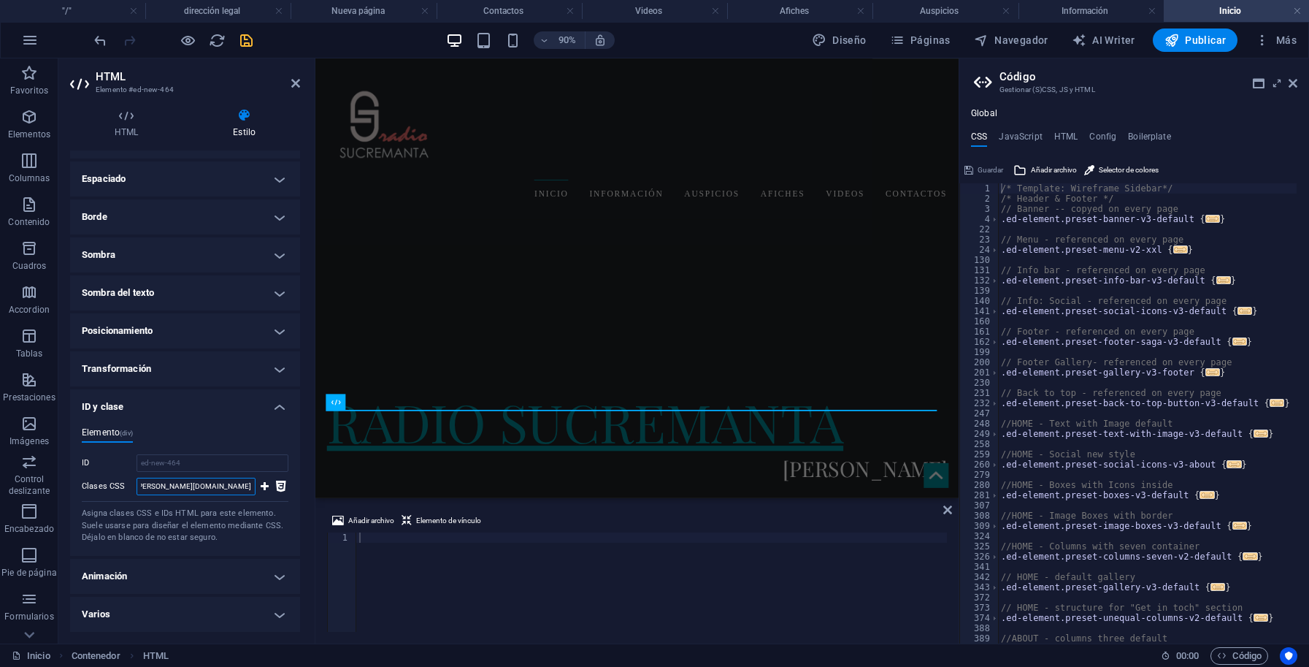
click at [215, 487] on input "[URL][PERSON_NAME][DOMAIN_NAME]" at bounding box center [196, 487] width 119 height 18
click at [1062, 137] on h4 "HTML" at bounding box center [1066, 139] width 24 height 16
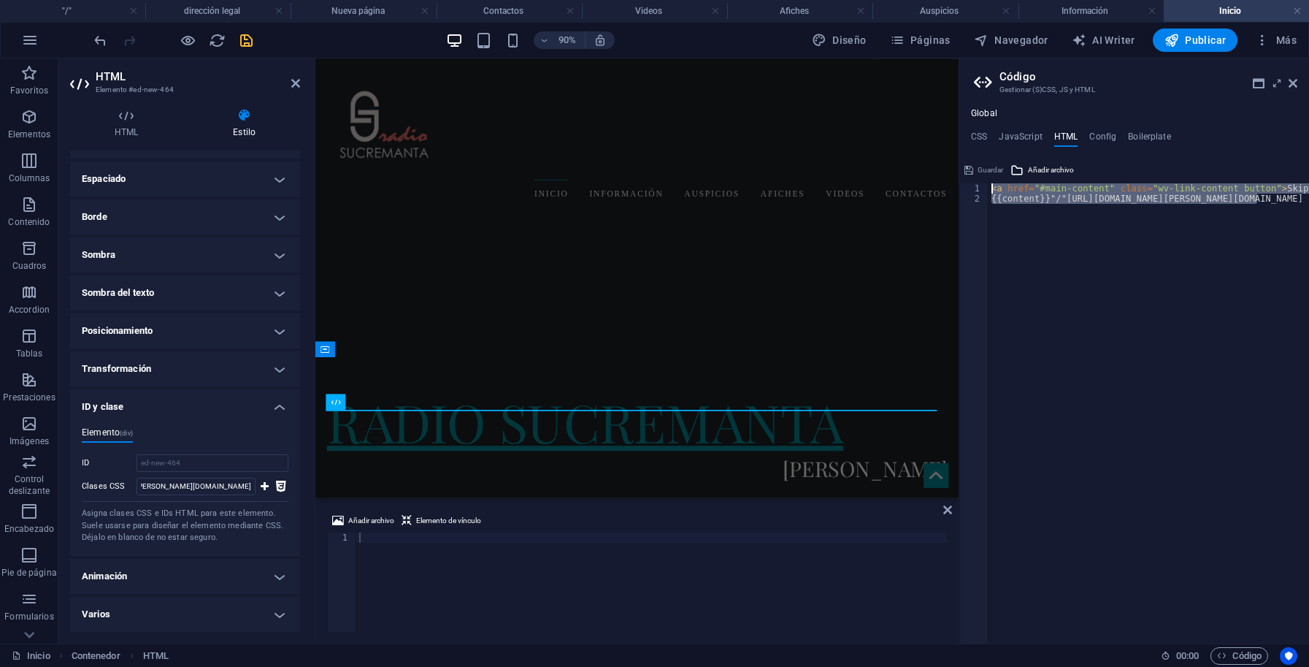
drag, startPoint x: 1270, startPoint y: 202, endPoint x: 990, endPoint y: 188, distance: 280.0
click at [990, 188] on div "< a href = "#main-content" class = "wv-link-content button" > Skip to main cont…" at bounding box center [1186, 417] width 394 height 468
type textarea "<a href="#main-content" class="wv-link-content button">Skip to main content</a>…"
type textarea "<a href="#main-content" class="wv-link-content button">Skip to main content</a>"
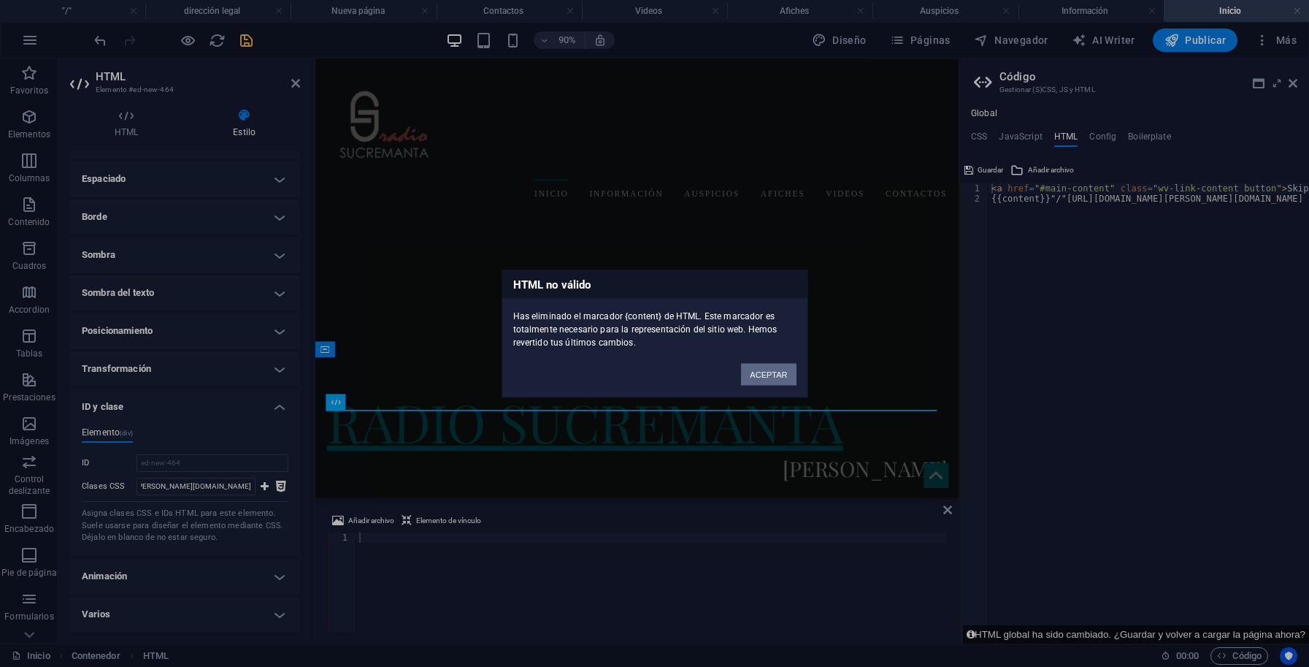
click at [773, 373] on button "ACEPTAR" at bounding box center [768, 374] width 55 height 22
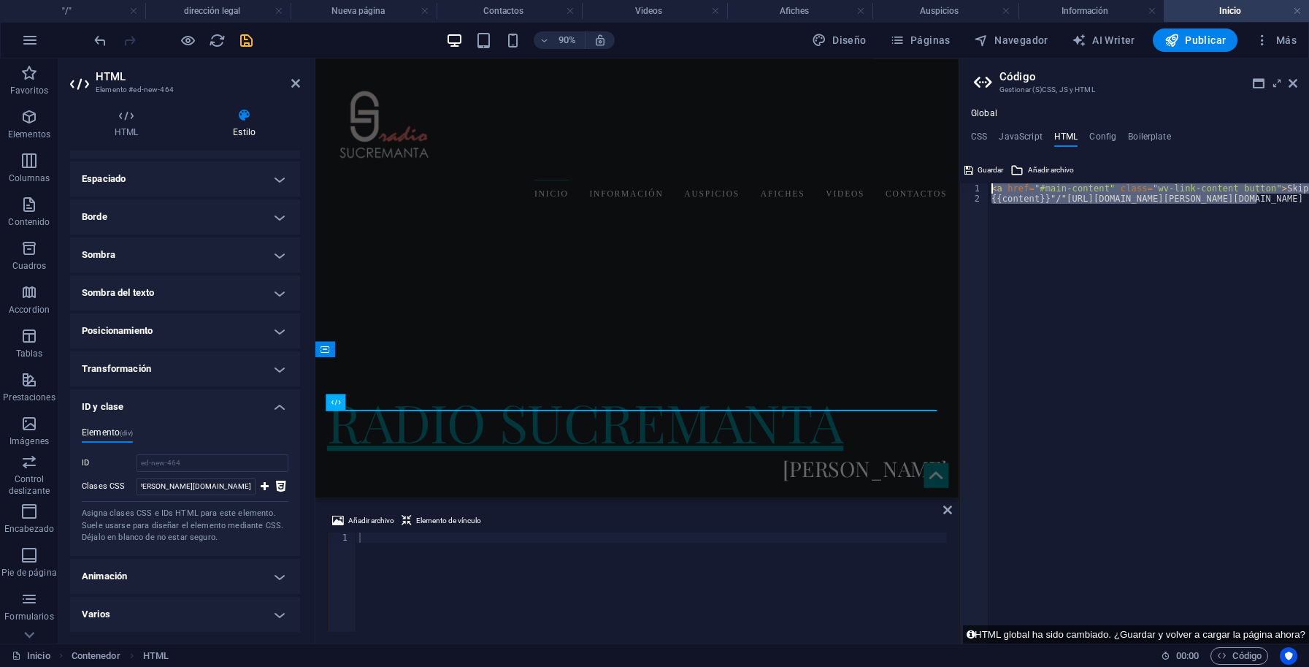
drag, startPoint x: 1265, startPoint y: 199, endPoint x: 994, endPoint y: 215, distance: 272.2
click at [989, 191] on div "< a href = "#main-content" class = "wv-link-content button" > Skip to main cont…" at bounding box center [1149, 413] width 321 height 460
click at [1056, 245] on div "< a href = "#main-content" class = "wv-link-content button" > Skip to main cont…" at bounding box center [1149, 413] width 321 height 460
type textarea "{{content}}"/"[URL][DOMAIN_NAME][PERSON_NAME][DOMAIN_NAME]"
click at [1005, 135] on h4 "JavaScript" at bounding box center [1020, 139] width 43 height 16
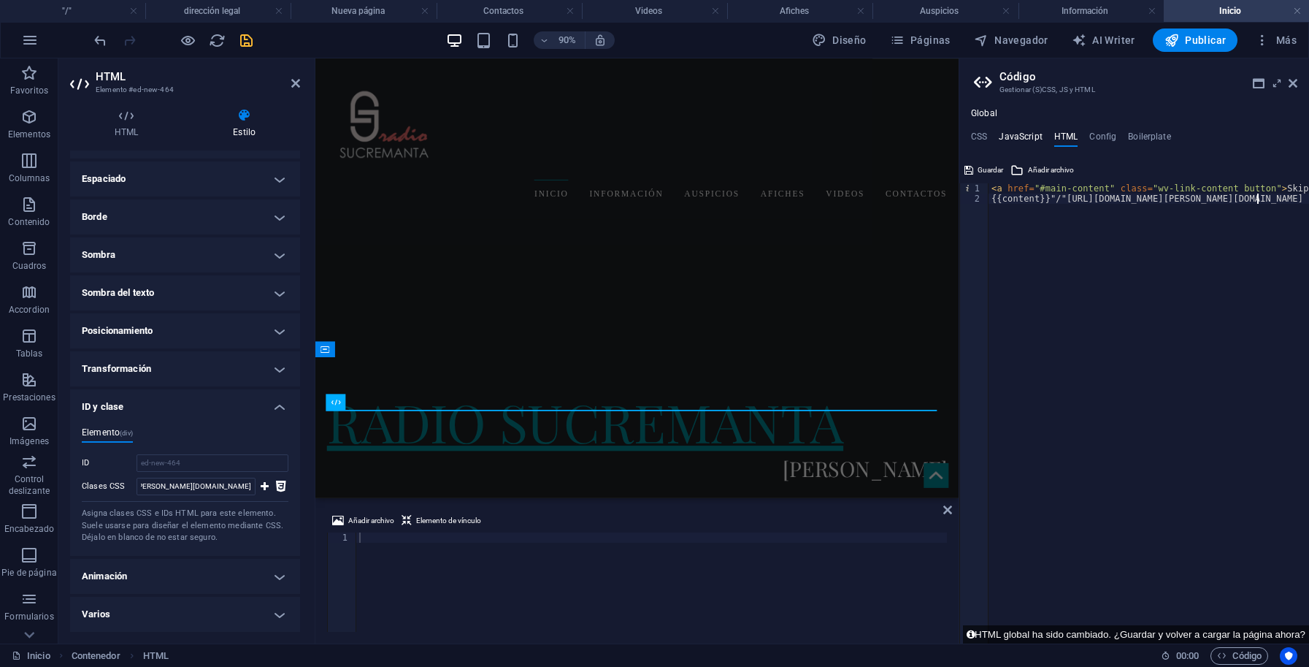
type textarea "/* JS for preset "Back to top button V3" */"
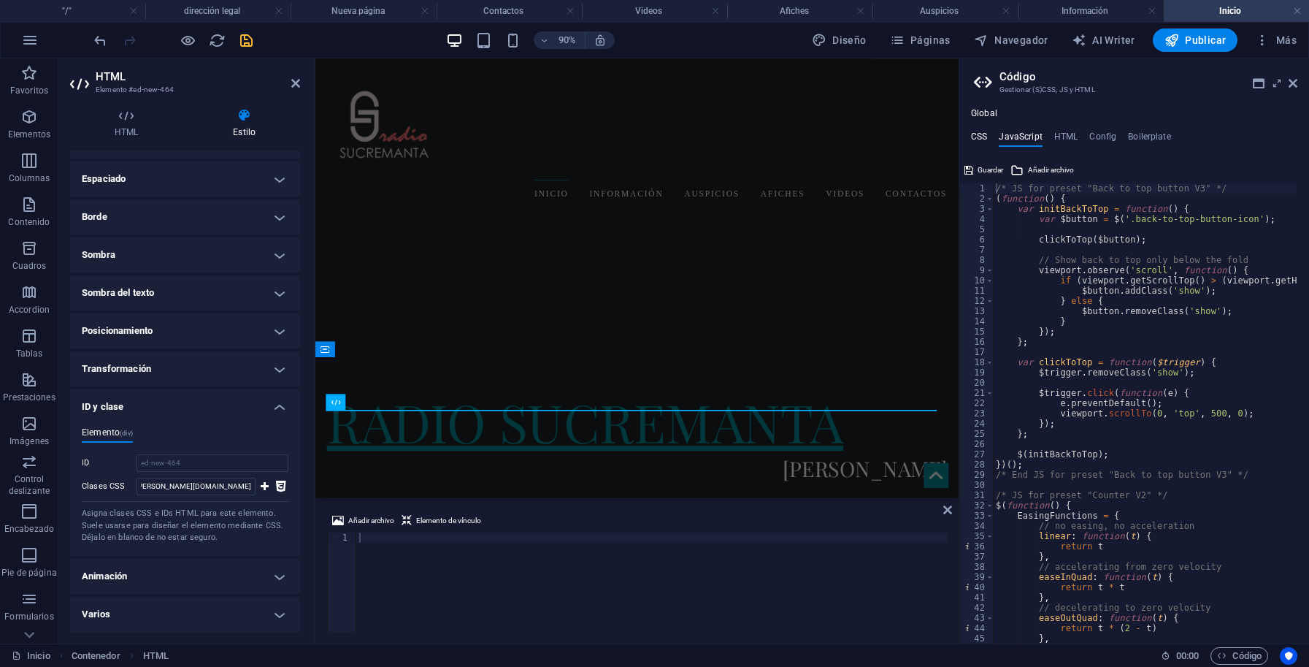
click at [979, 135] on h4 "CSS" at bounding box center [979, 139] width 16 height 16
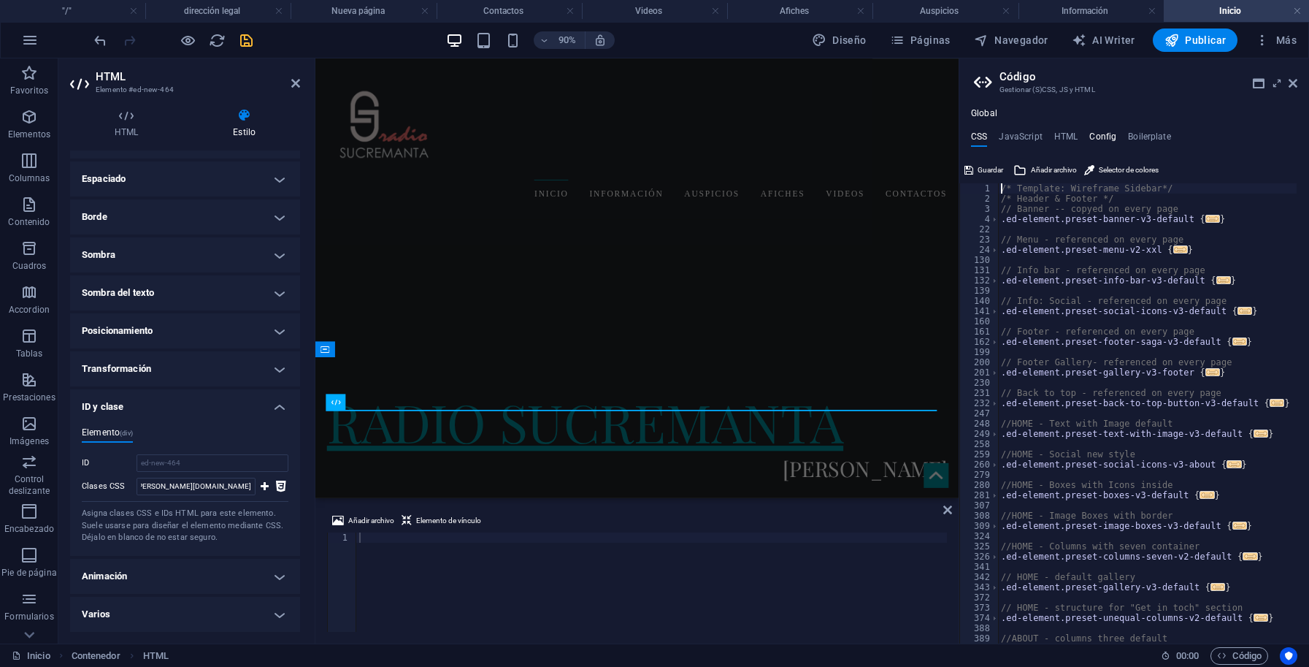
click at [1107, 133] on h4 "Config" at bounding box center [1102, 139] width 27 height 16
type textarea "$color-background: #1f2125;"
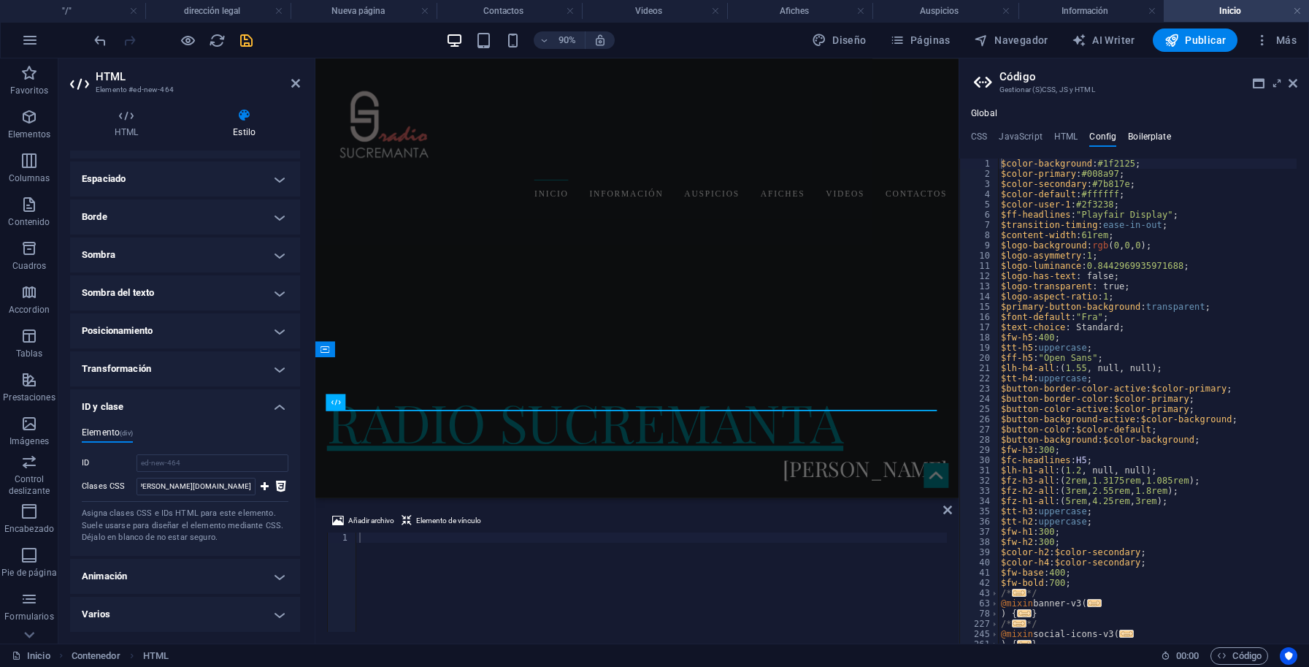
click at [1154, 131] on h4 "Boilerplate" at bounding box center [1149, 139] width 43 height 16
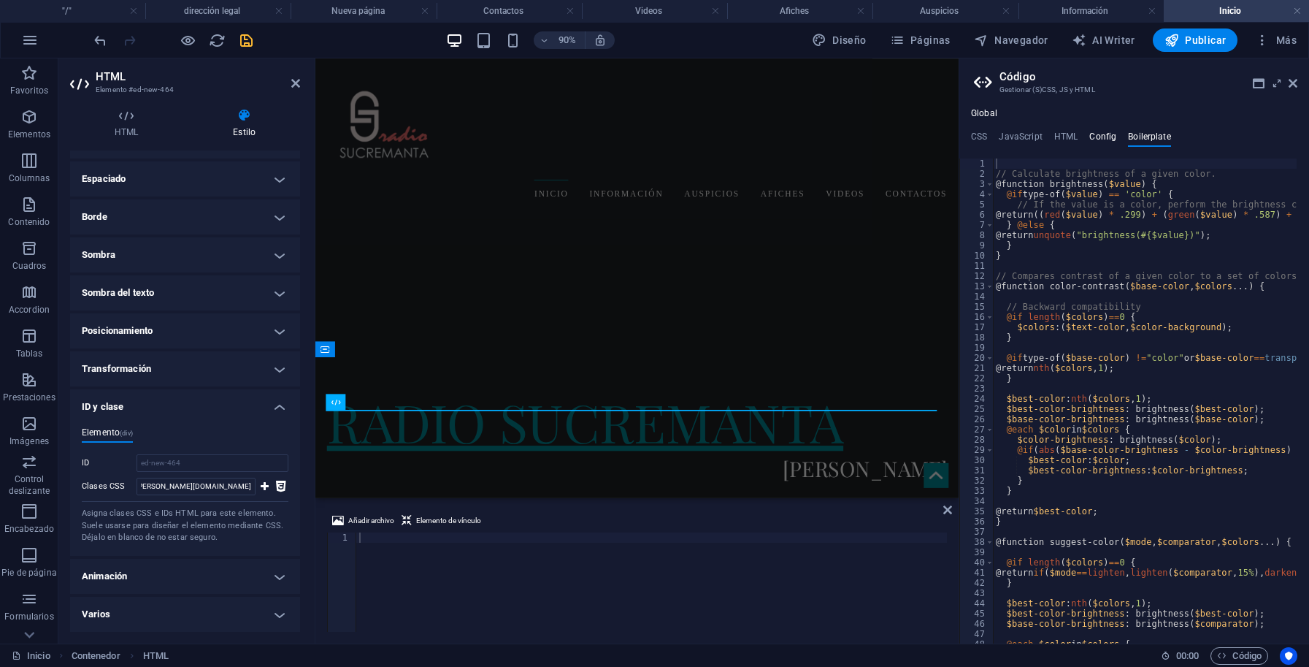
click at [1101, 134] on h4 "Config" at bounding box center [1102, 139] width 27 height 16
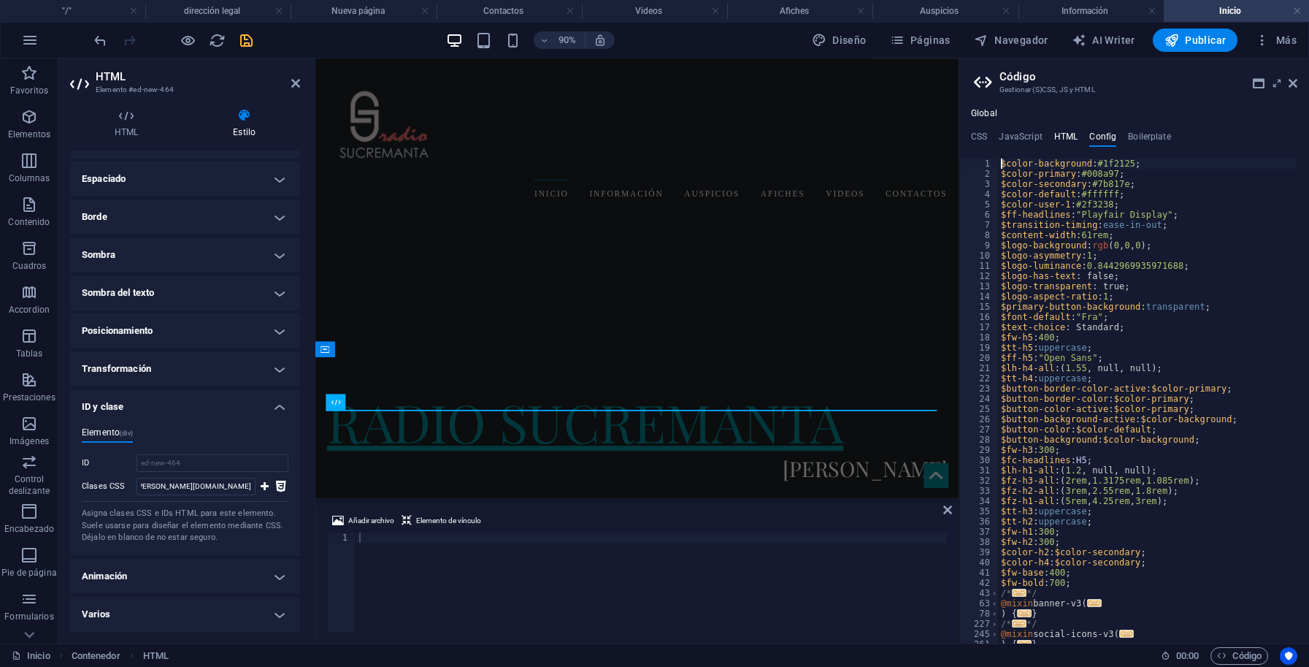
click at [1069, 136] on h4 "HTML" at bounding box center [1066, 139] width 24 height 16
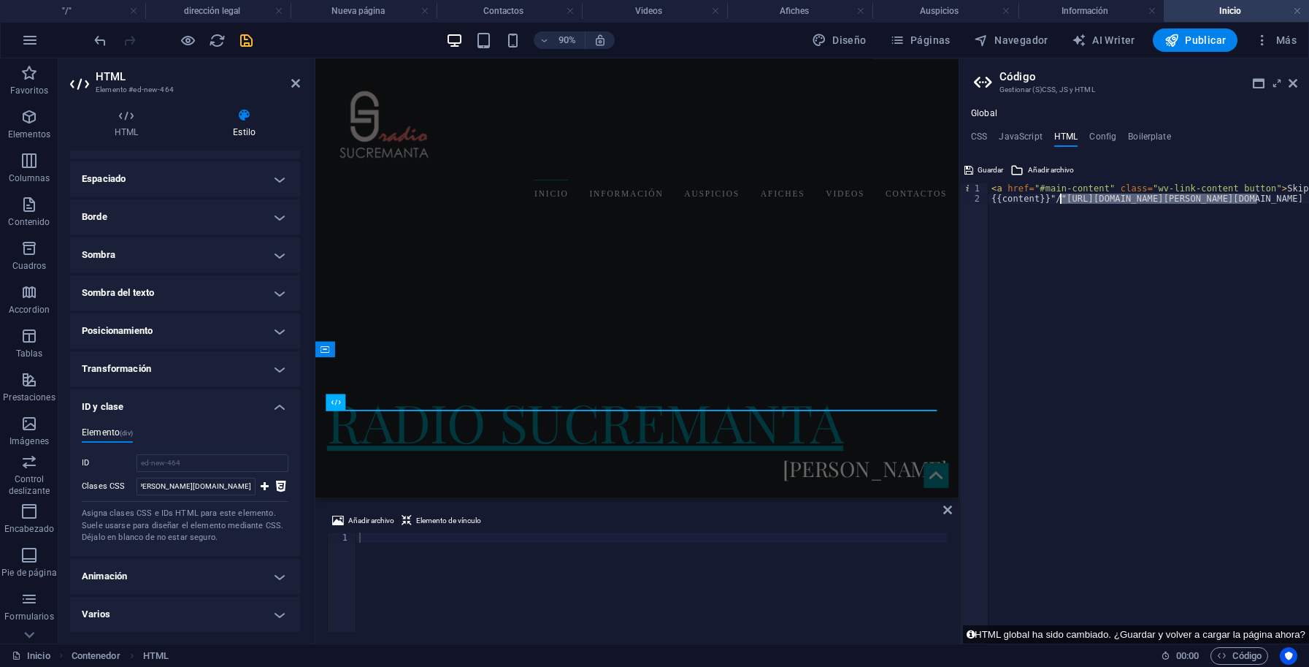
drag, startPoint x: 1273, startPoint y: 199, endPoint x: 1062, endPoint y: 203, distance: 211.8
click at [1062, 203] on div "< a href = "#main-content" class = "wv-link-content button" > Skip to main cont…" at bounding box center [1186, 423] width 394 height 480
type textarea "{{content}}"/""
click at [1103, 276] on div "< a href = "#main-content" class = "wv-link-content button" > Skip to main cont…" at bounding box center [1186, 417] width 394 height 468
click at [1021, 136] on h4 "JavaScript" at bounding box center [1020, 139] width 43 height 16
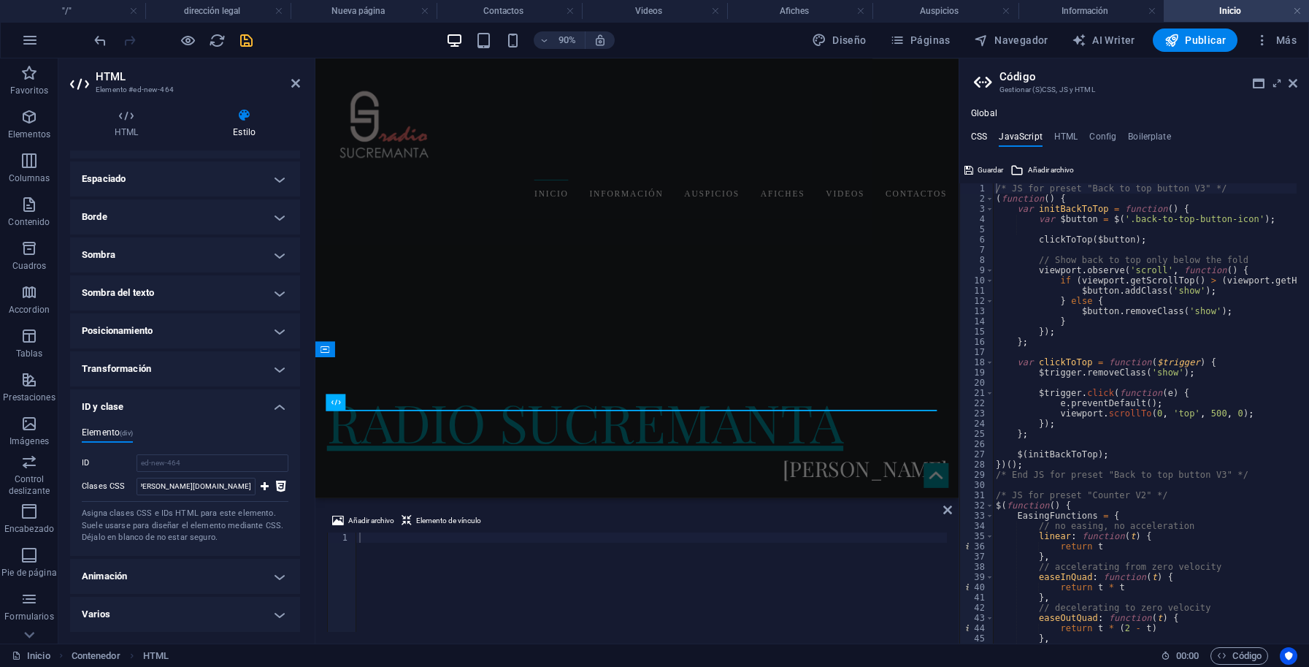
click at [973, 137] on h4 "CSS" at bounding box center [979, 139] width 16 height 16
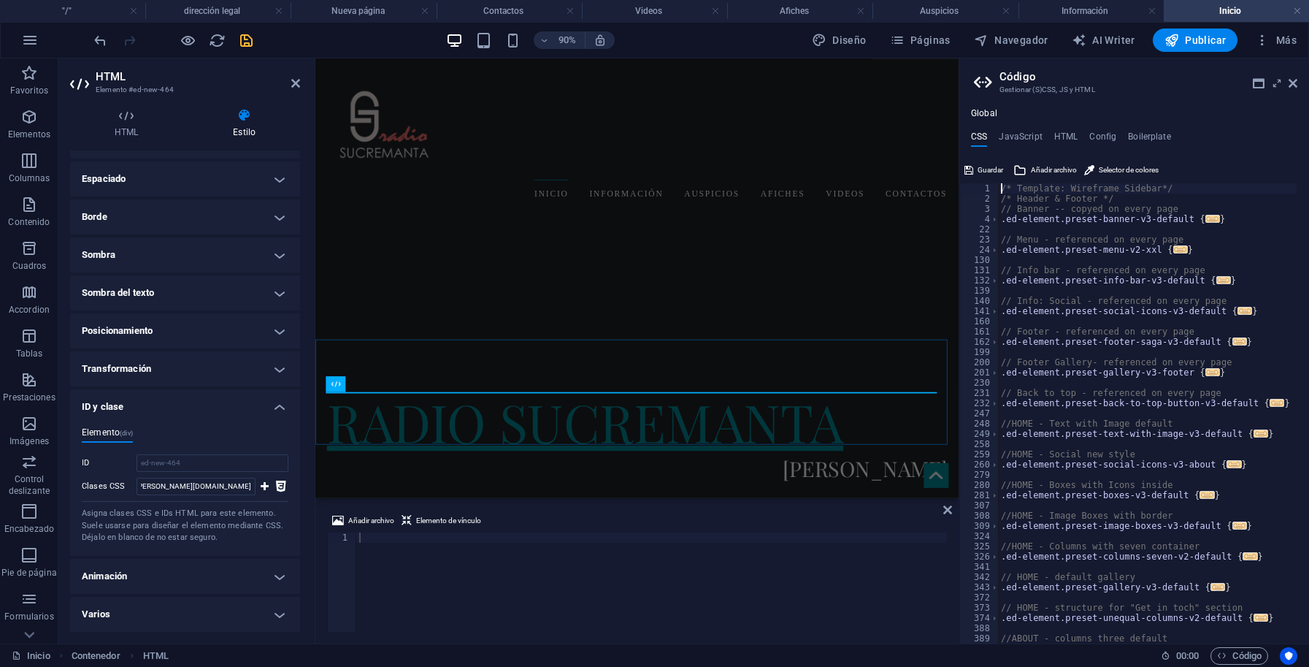
scroll to position [507, 0]
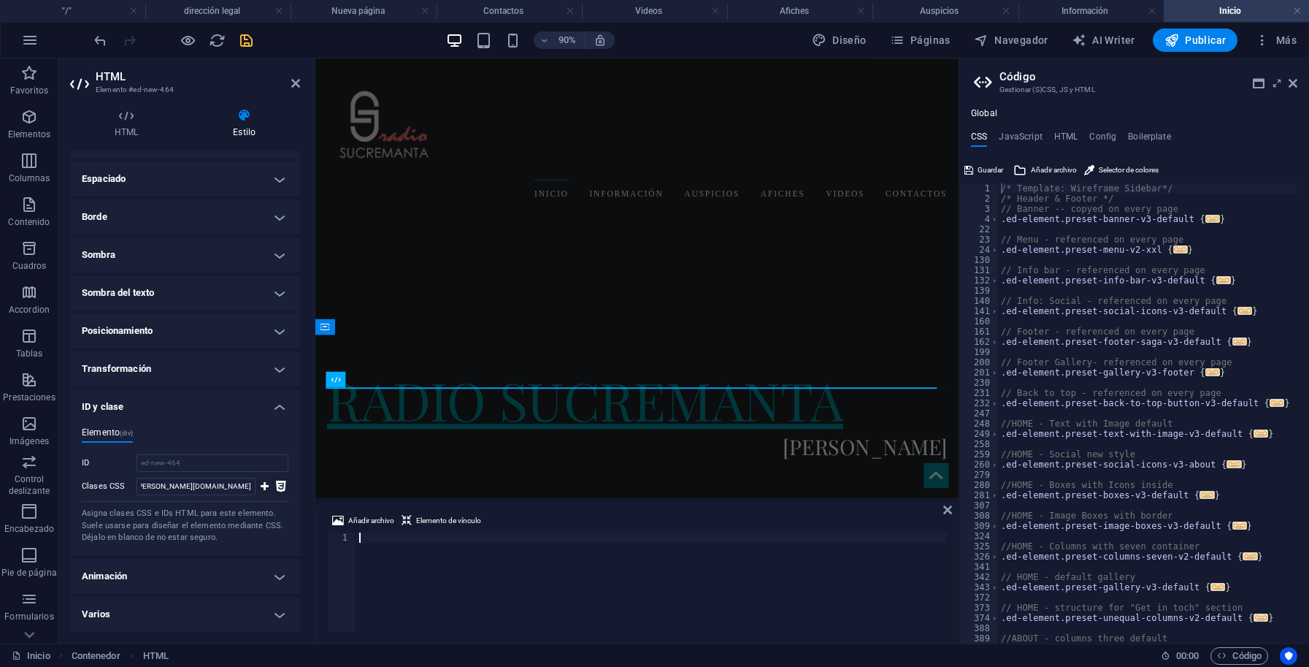
paste textarea "[URL][PERSON_NAME][DOMAIN_NAME]"
type textarea "[URL][PERSON_NAME][DOMAIN_NAME]"
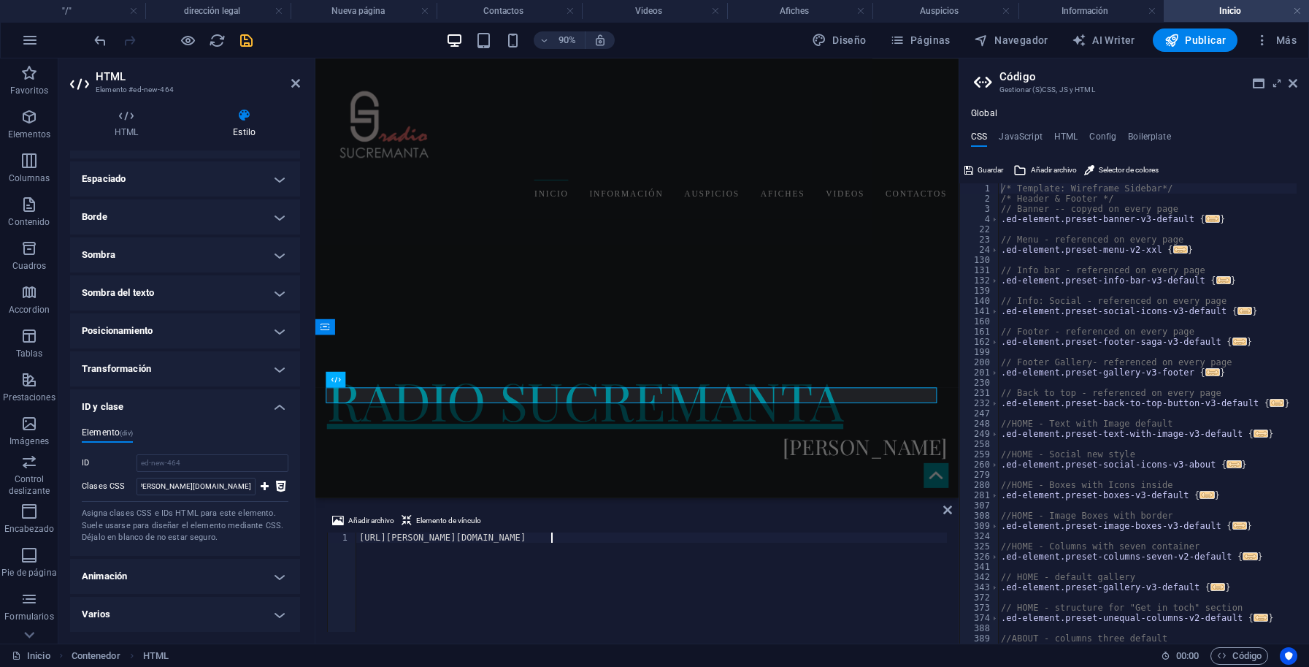
click at [633, 568] on div "[URL][PERSON_NAME][DOMAIN_NAME]" at bounding box center [651, 592] width 591 height 120
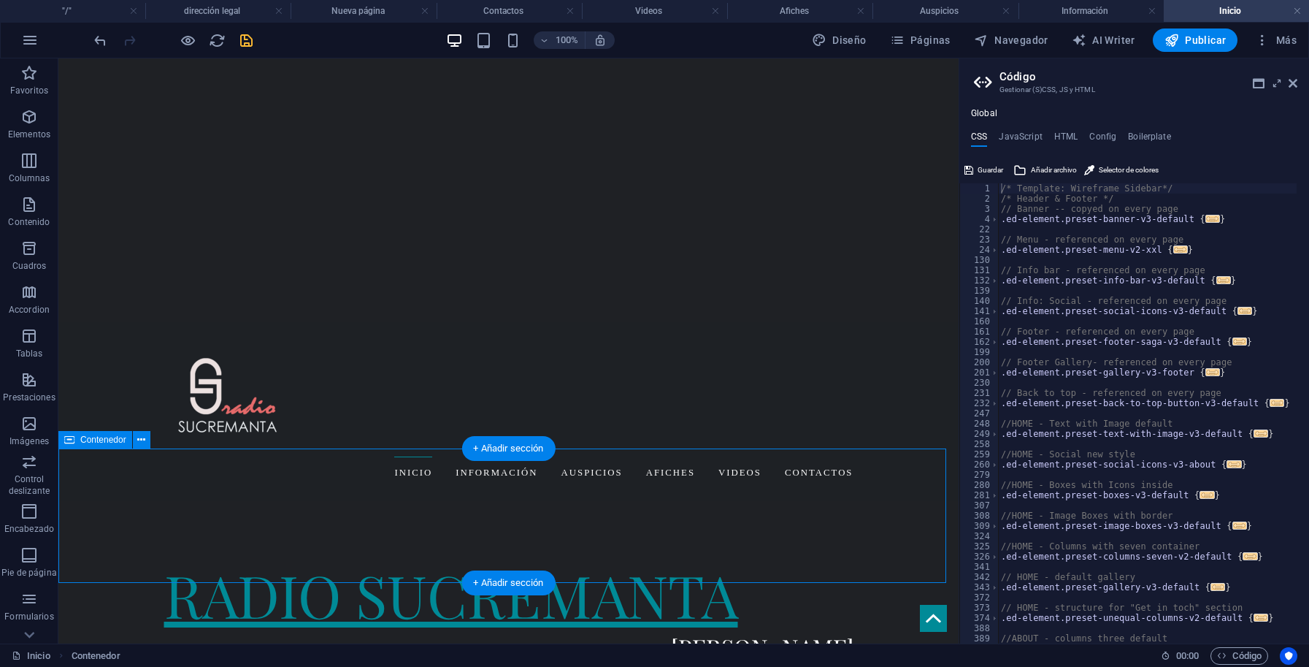
scroll to position [431, 0]
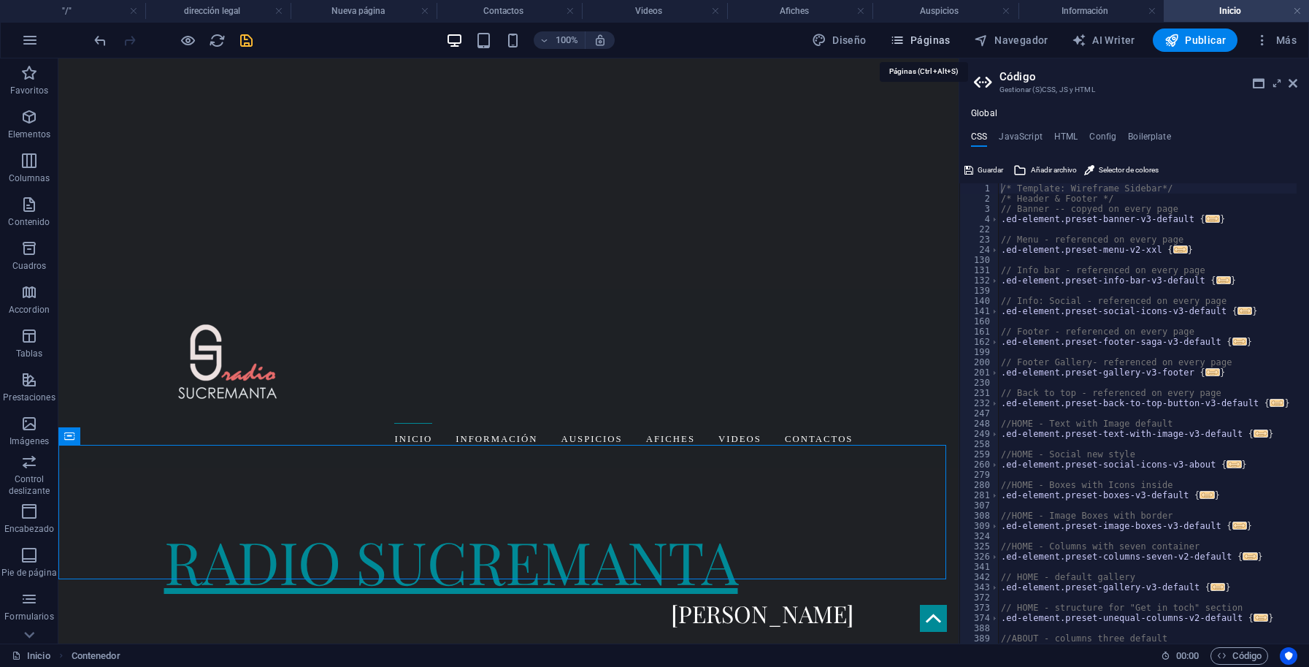
click at [940, 34] on span "Páginas" at bounding box center [920, 40] width 61 height 15
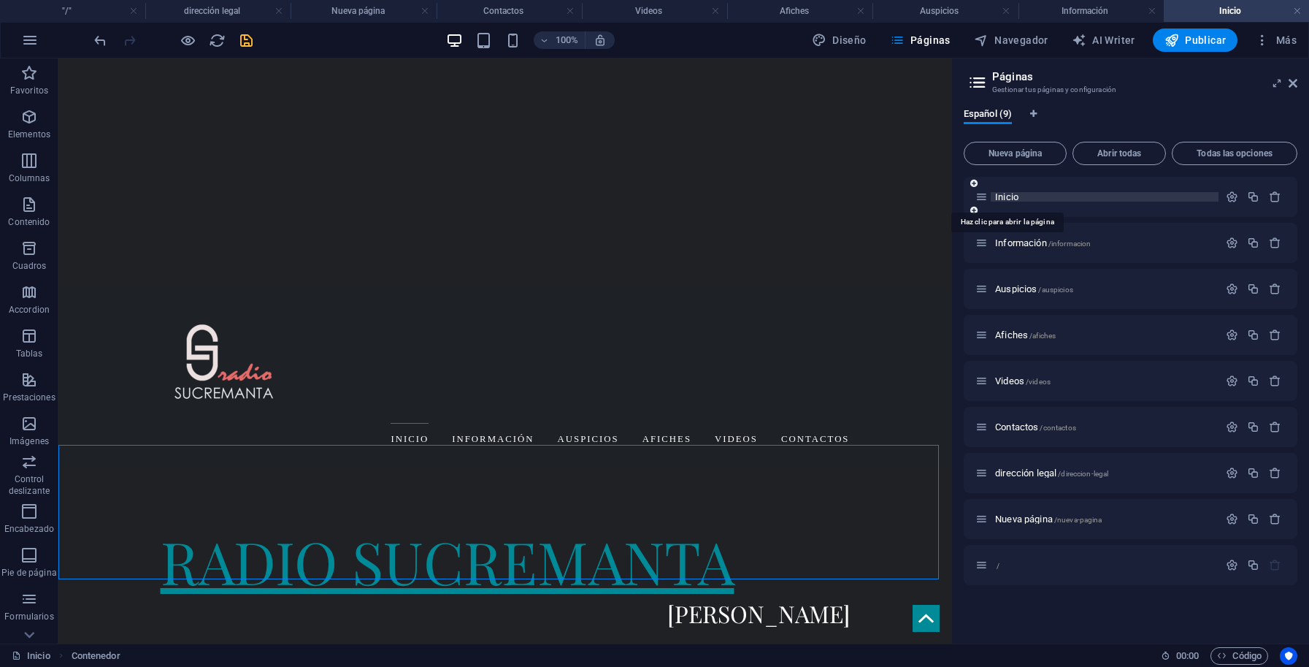
click at [1011, 200] on span "Inicio" at bounding box center [1007, 196] width 25 height 11
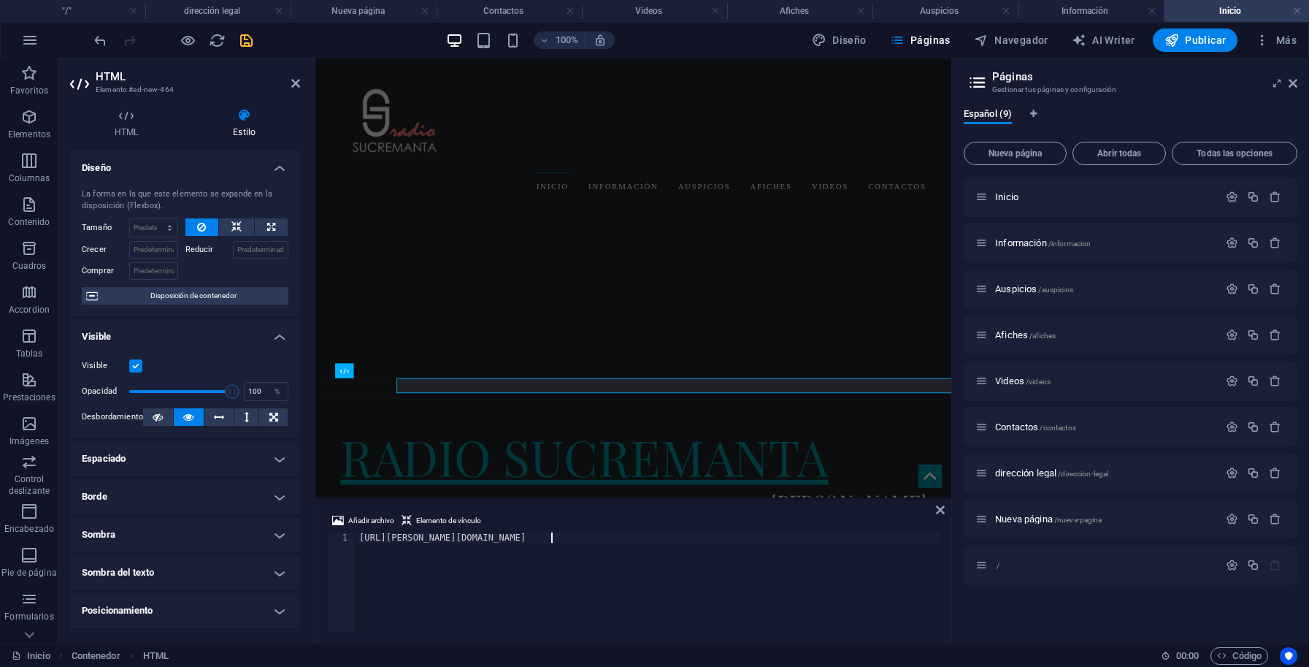
scroll to position [499, 0]
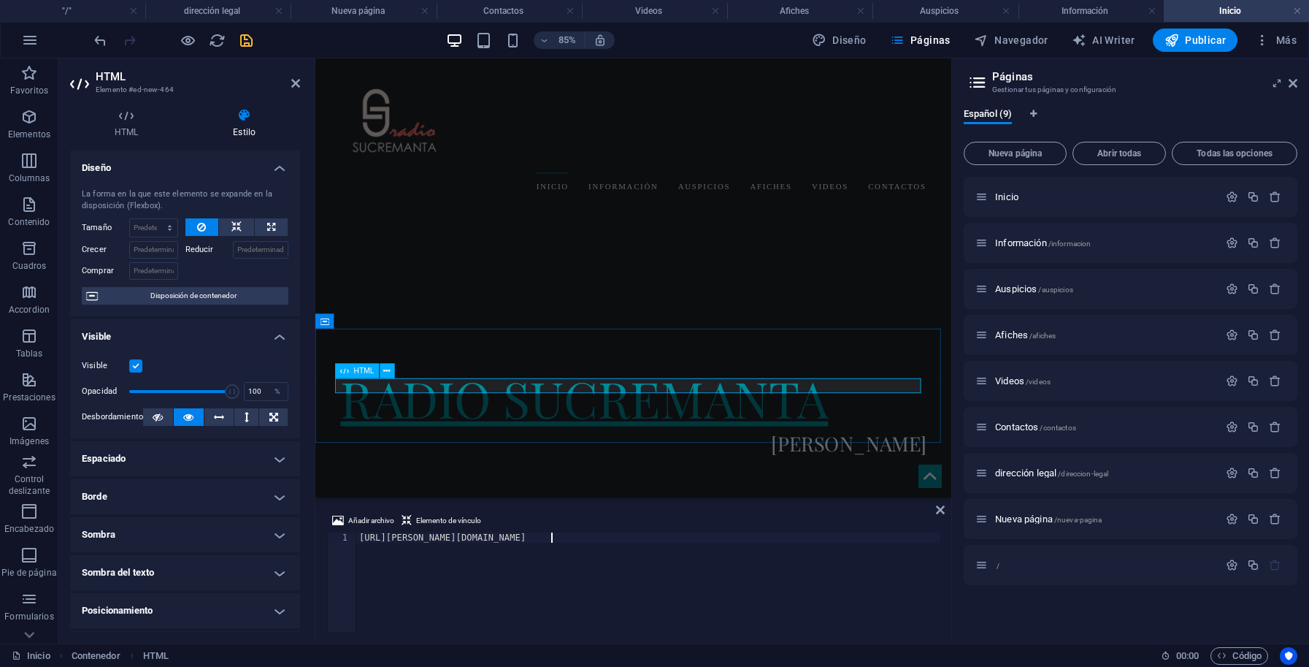
click at [390, 370] on icon at bounding box center [387, 370] width 7 height 13
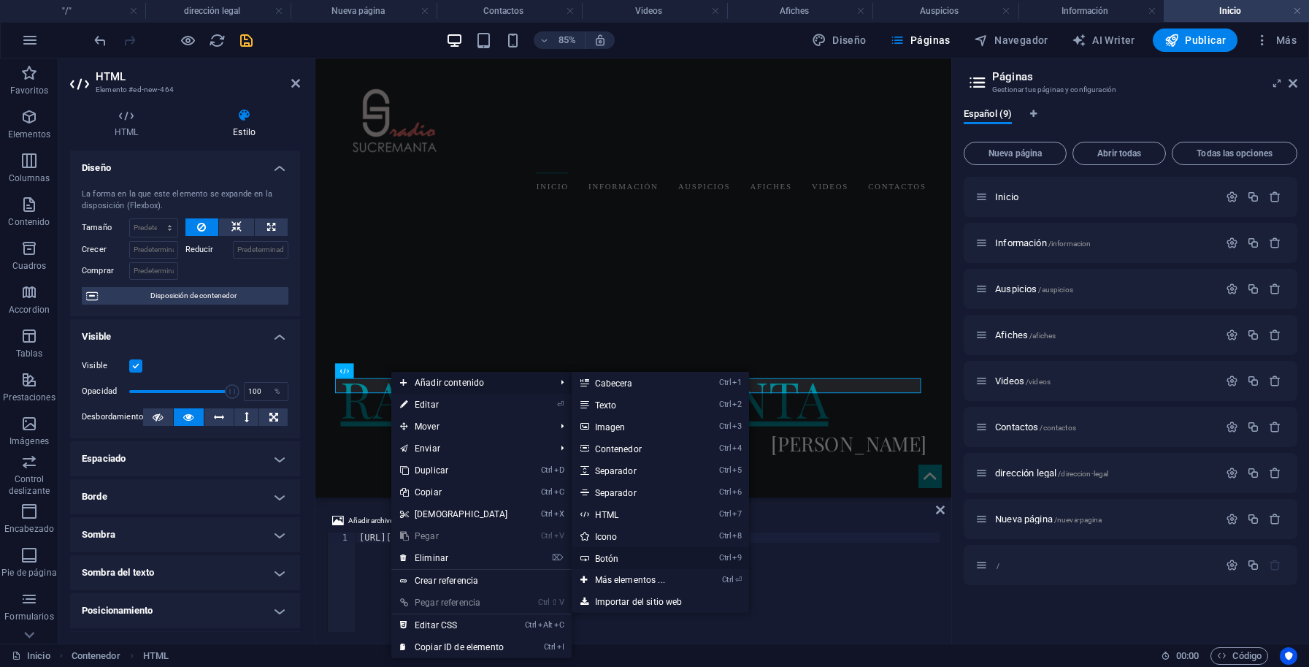
click at [607, 559] on link "Ctrl 9 Botón" at bounding box center [633, 558] width 123 height 22
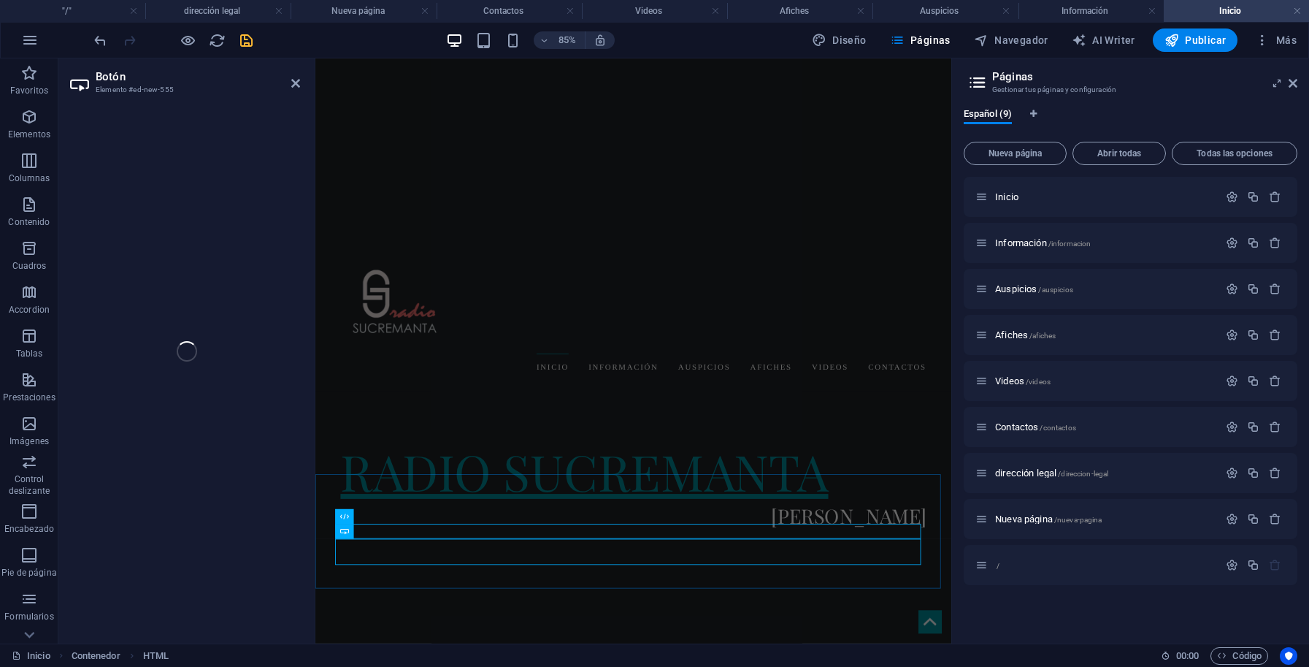
scroll to position [328, 0]
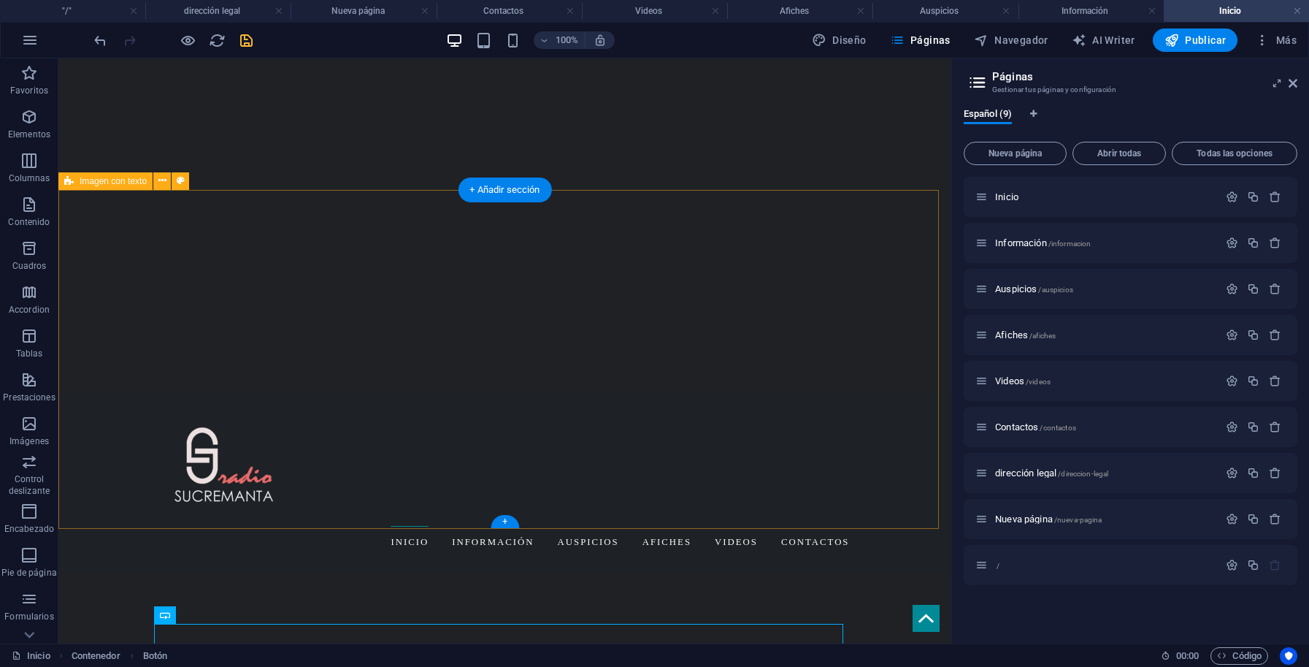
scroll to position [461, 0]
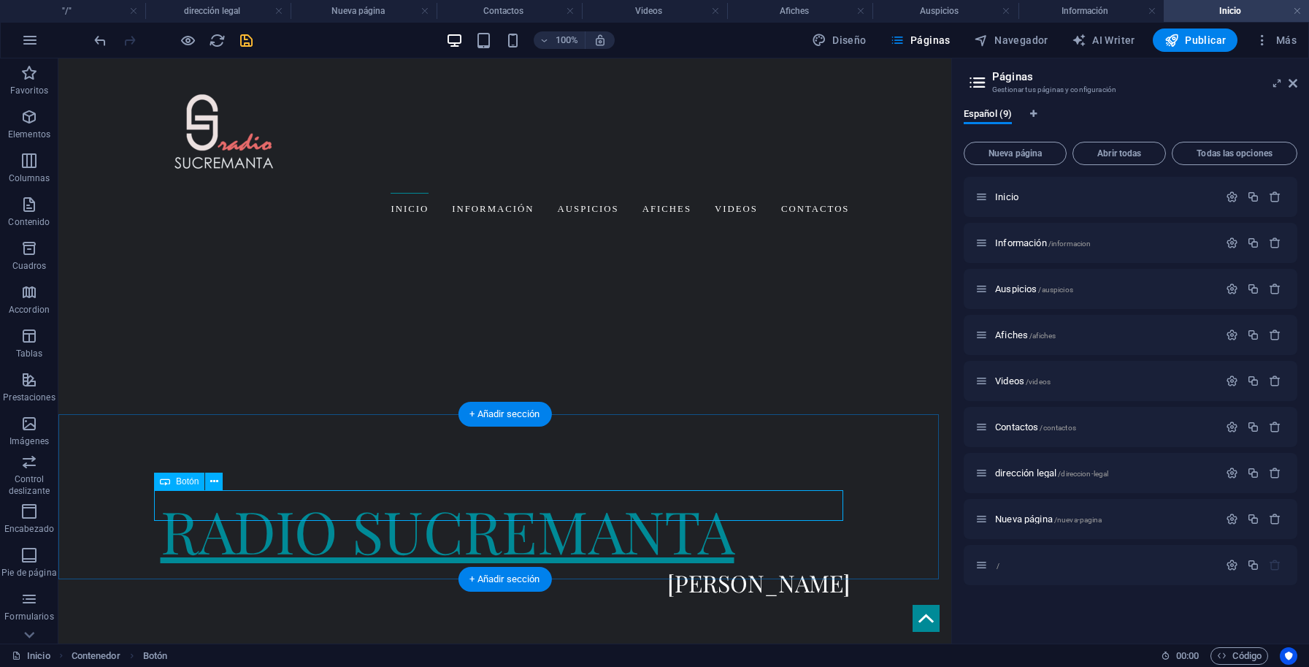
click at [216, 467] on icon at bounding box center [215, 463] width 8 height 15
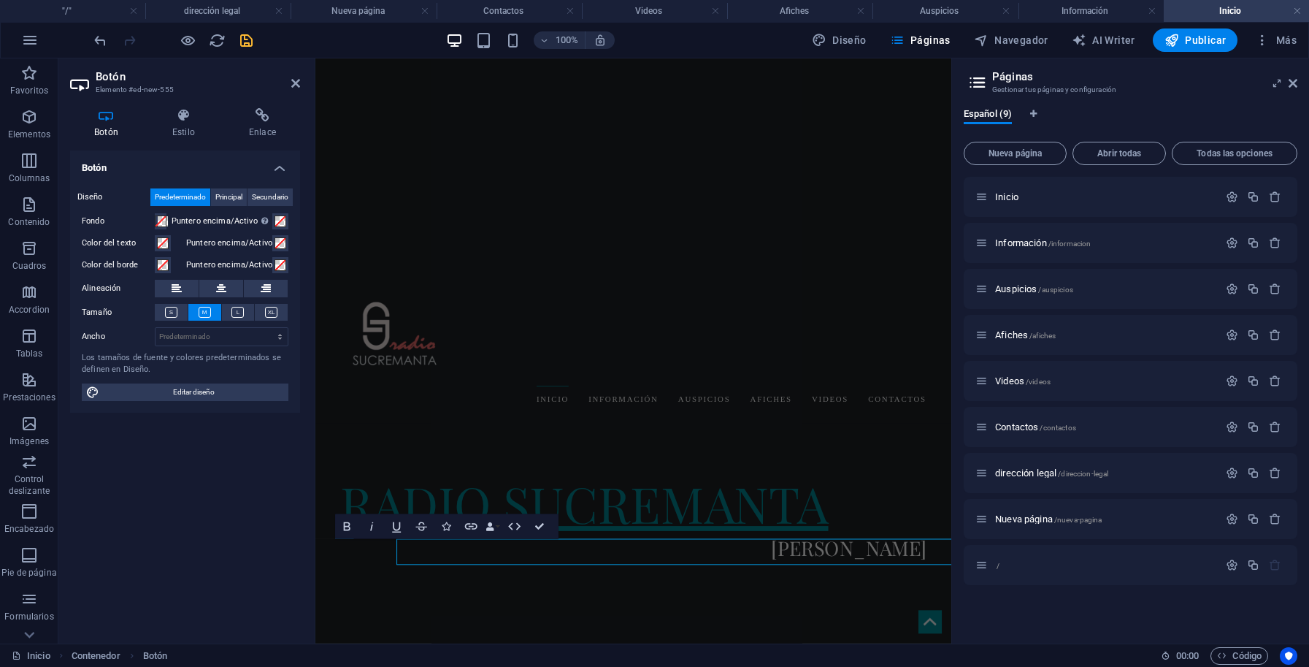
scroll to position [328, 0]
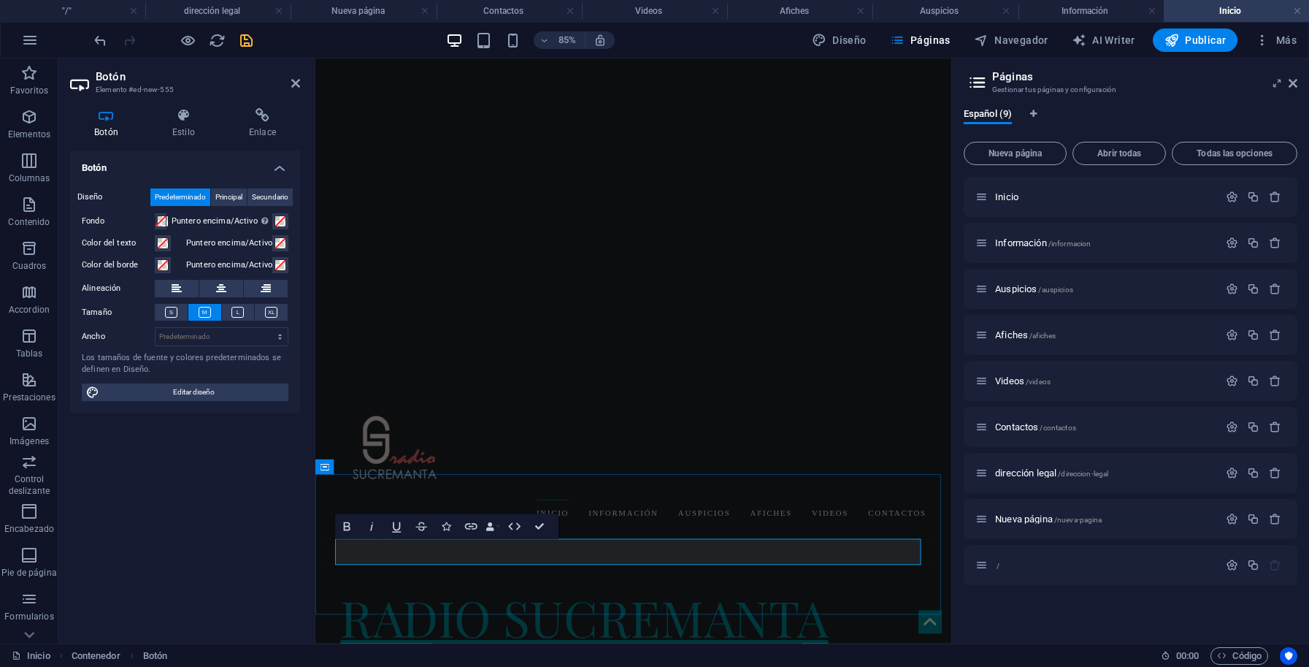
click at [386, 472] on icon at bounding box center [386, 466] width 7 height 13
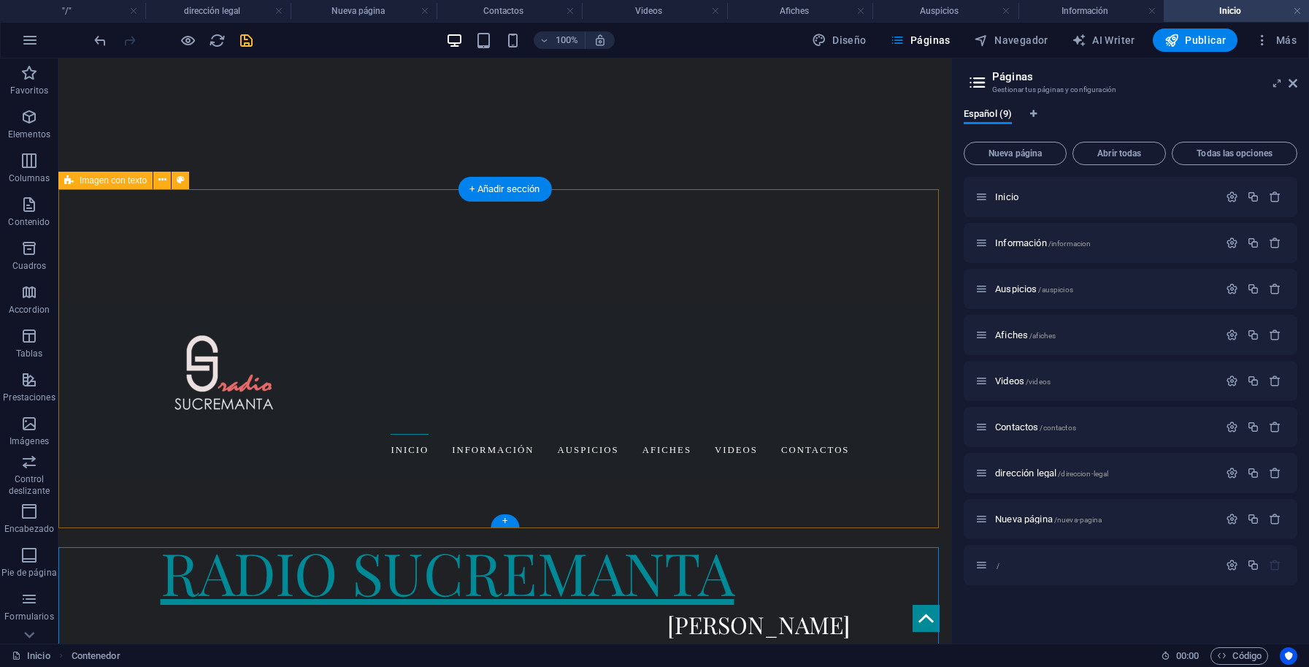
scroll to position [461, 0]
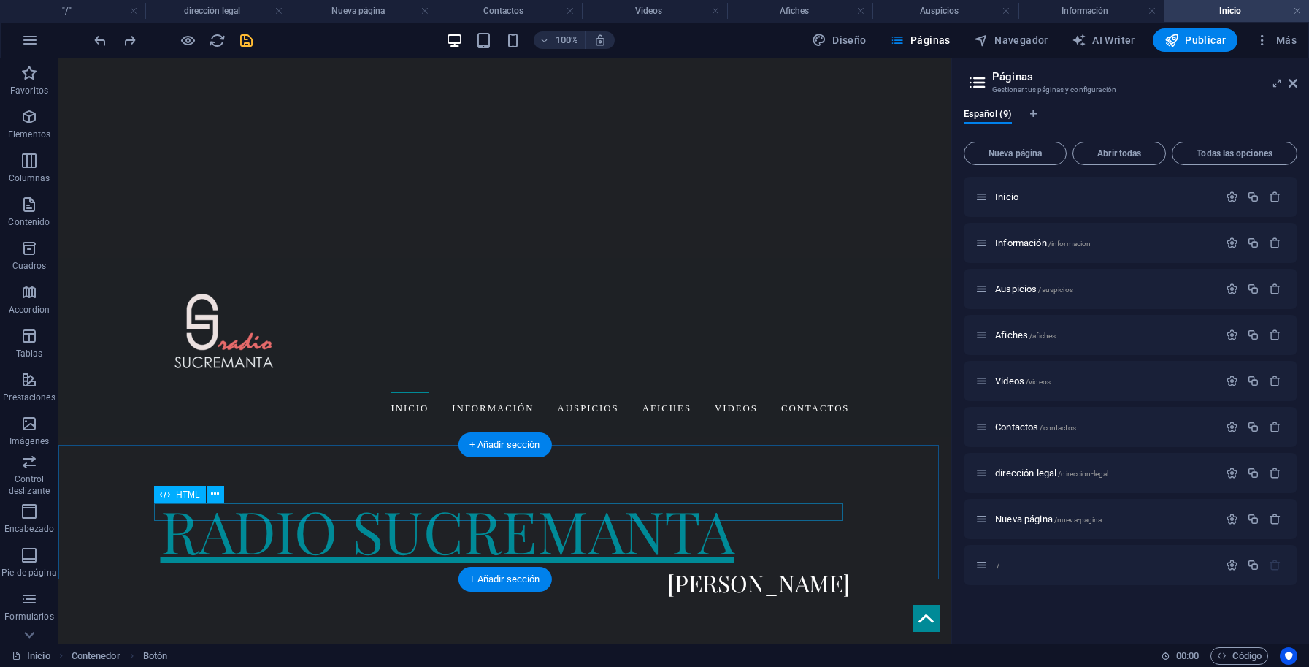
scroll to position [431, 0]
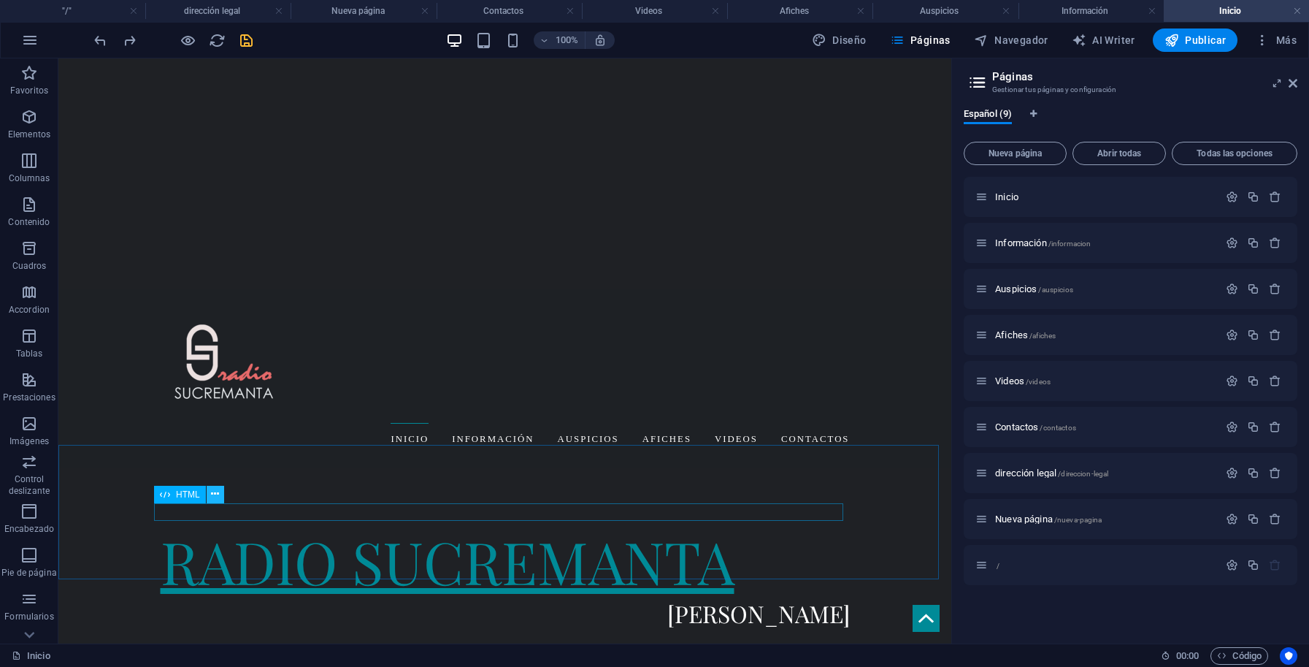
click at [218, 495] on icon at bounding box center [215, 493] width 8 height 15
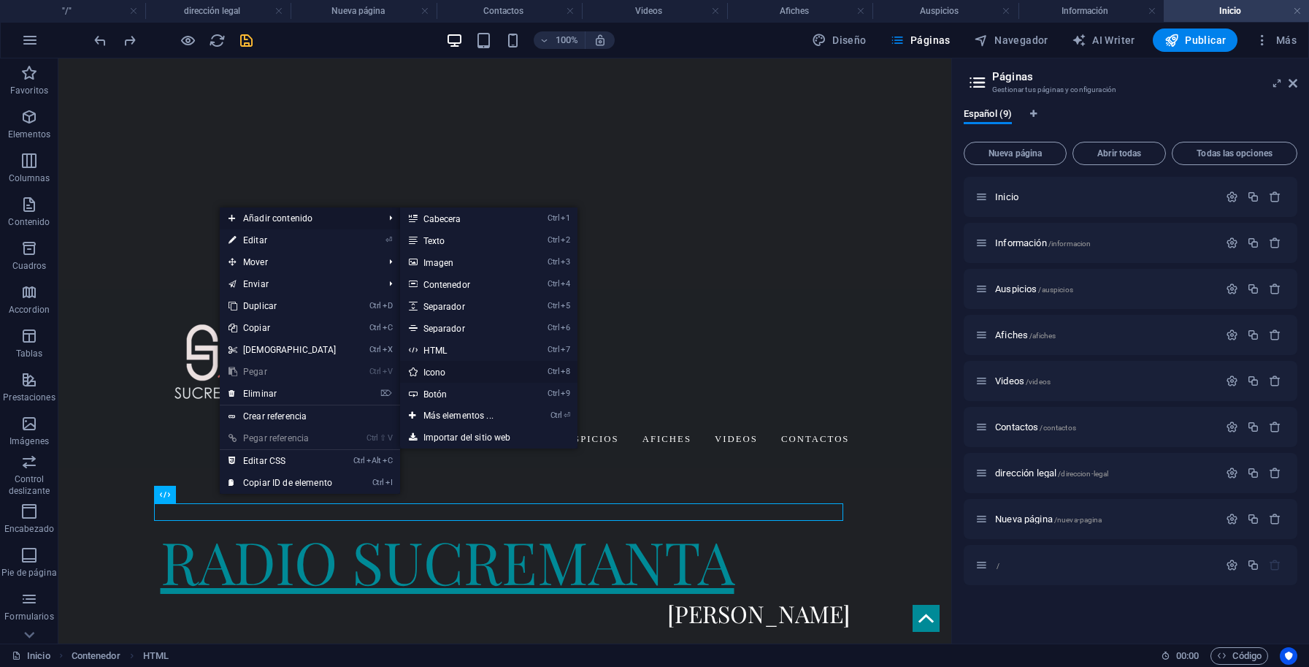
click at [437, 372] on link "Ctrl 8 Icono" at bounding box center [461, 372] width 123 height 22
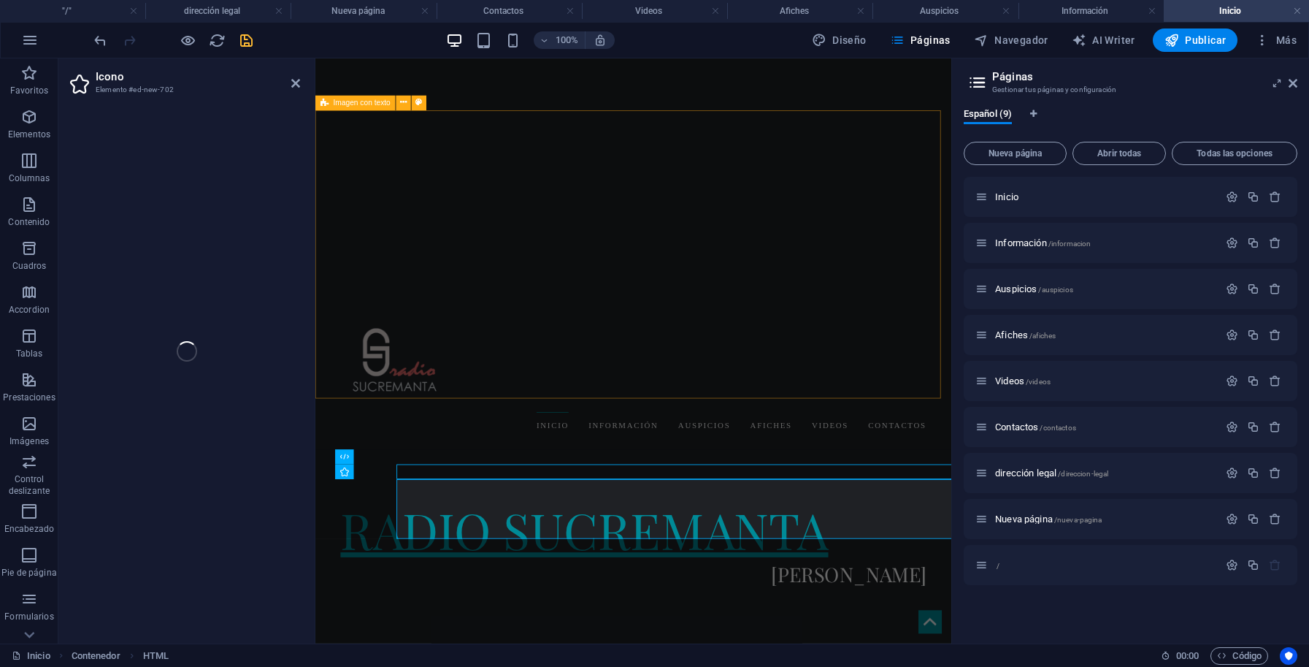
scroll to position [398, 0]
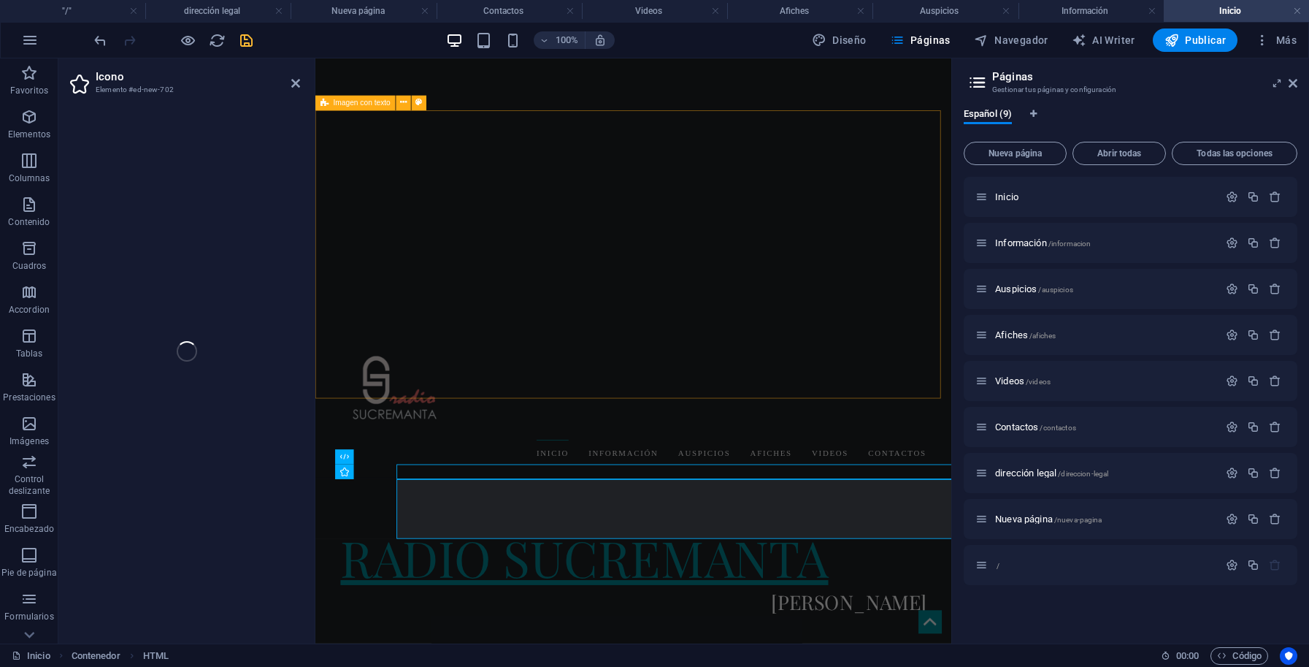
select select "xMidYMid"
select select "px"
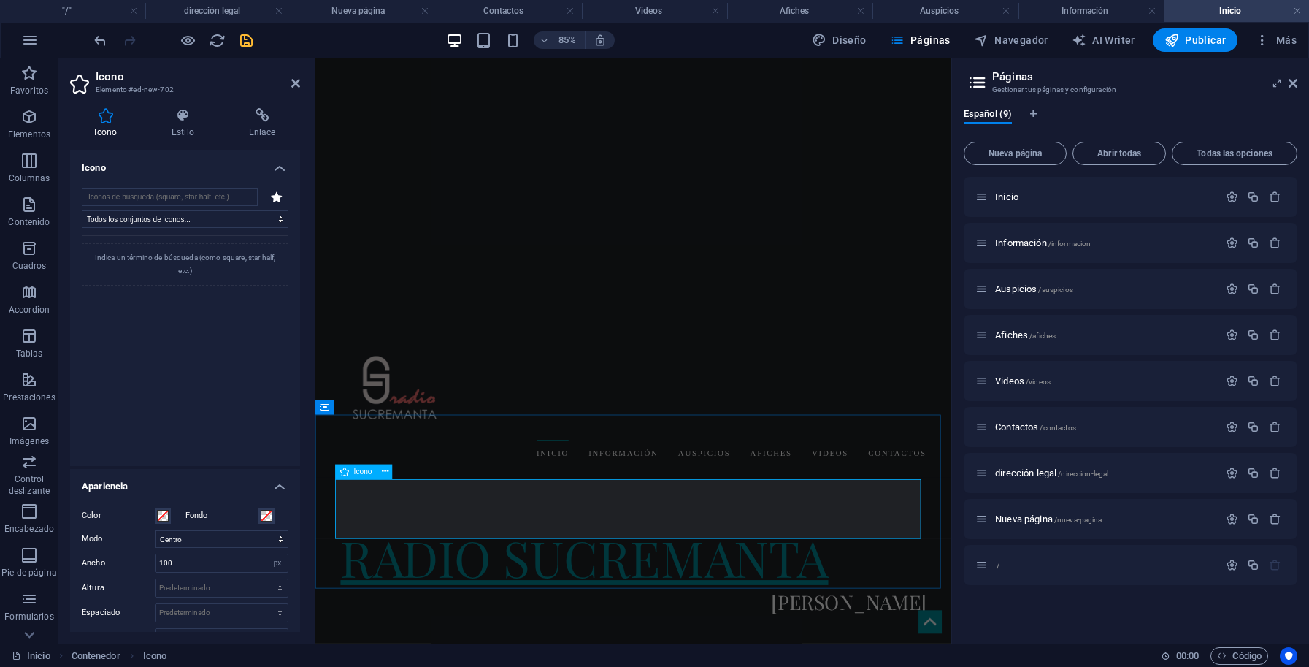
click at [388, 475] on icon at bounding box center [385, 471] width 7 height 13
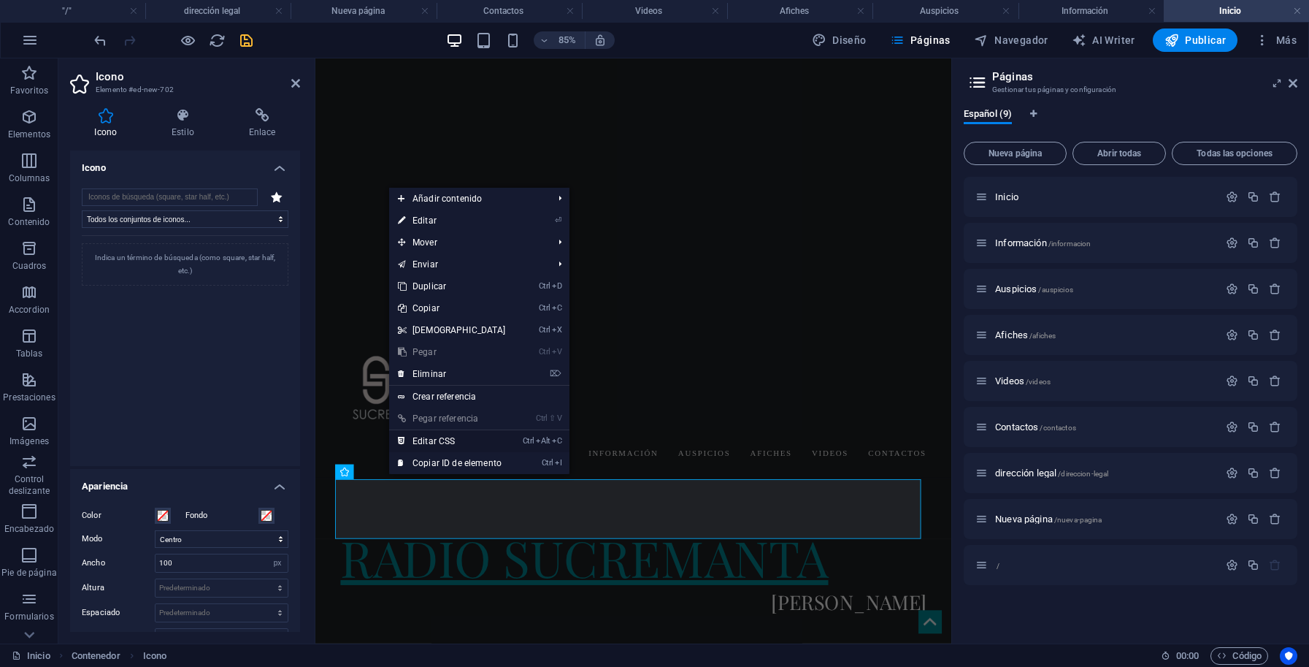
click at [453, 441] on link "Ctrl Alt C Editar CSS" at bounding box center [452, 441] width 126 height 22
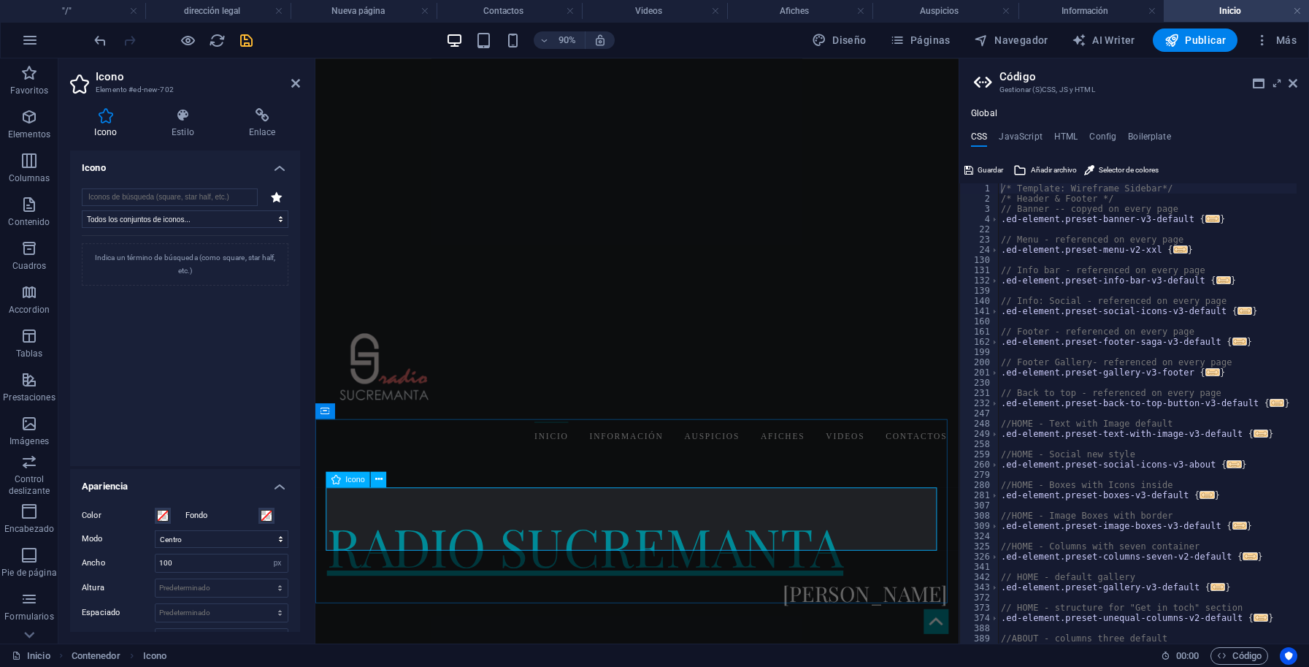
scroll to position [433, 0]
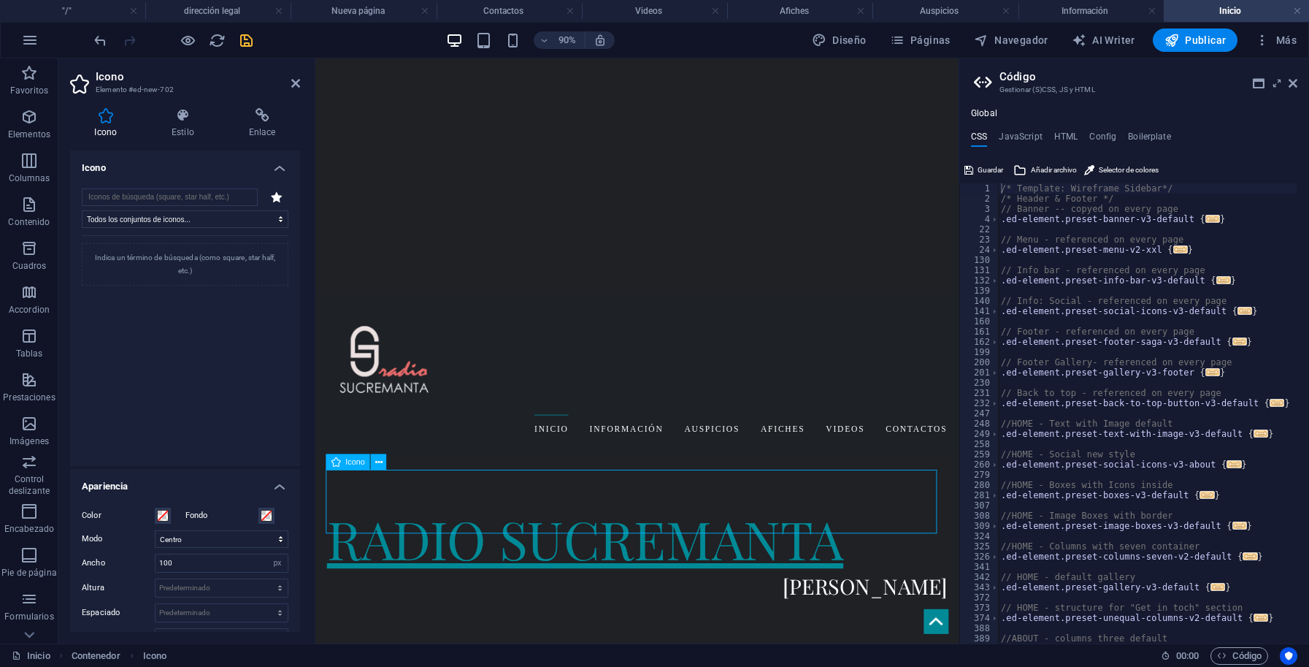
click at [167, 515] on span at bounding box center [163, 516] width 12 height 12
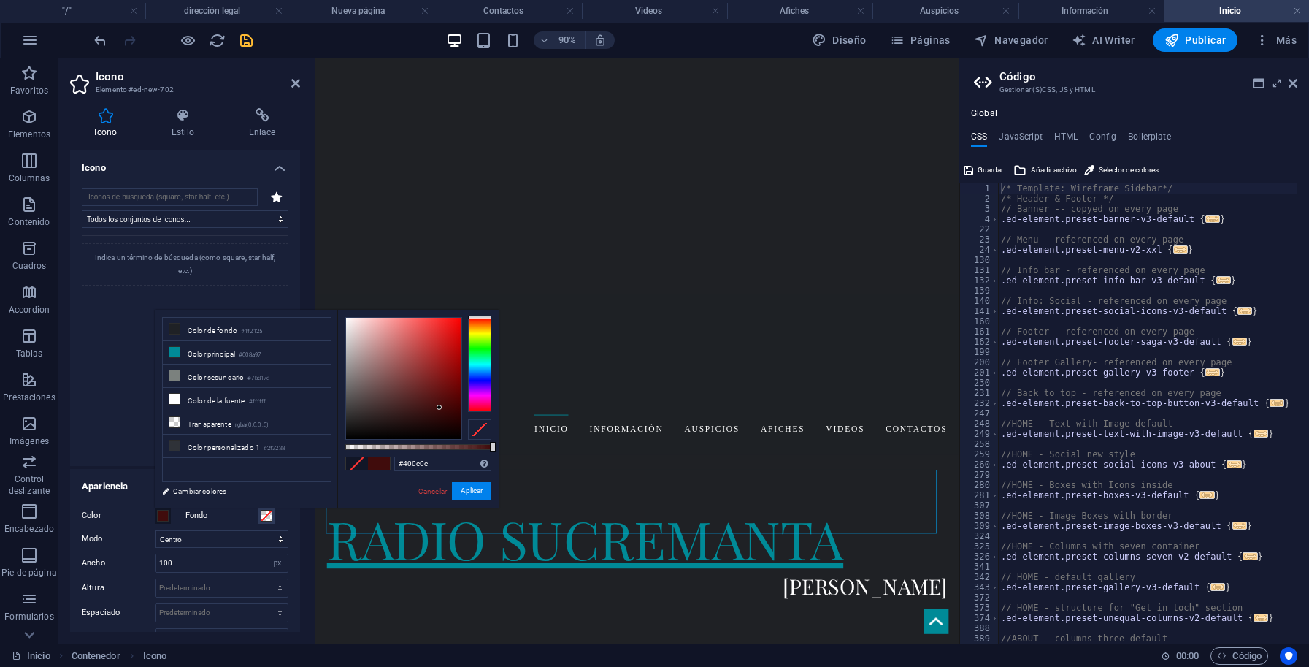
click at [440, 407] on div at bounding box center [403, 378] width 115 height 121
click at [478, 384] on div at bounding box center [479, 364] width 23 height 95
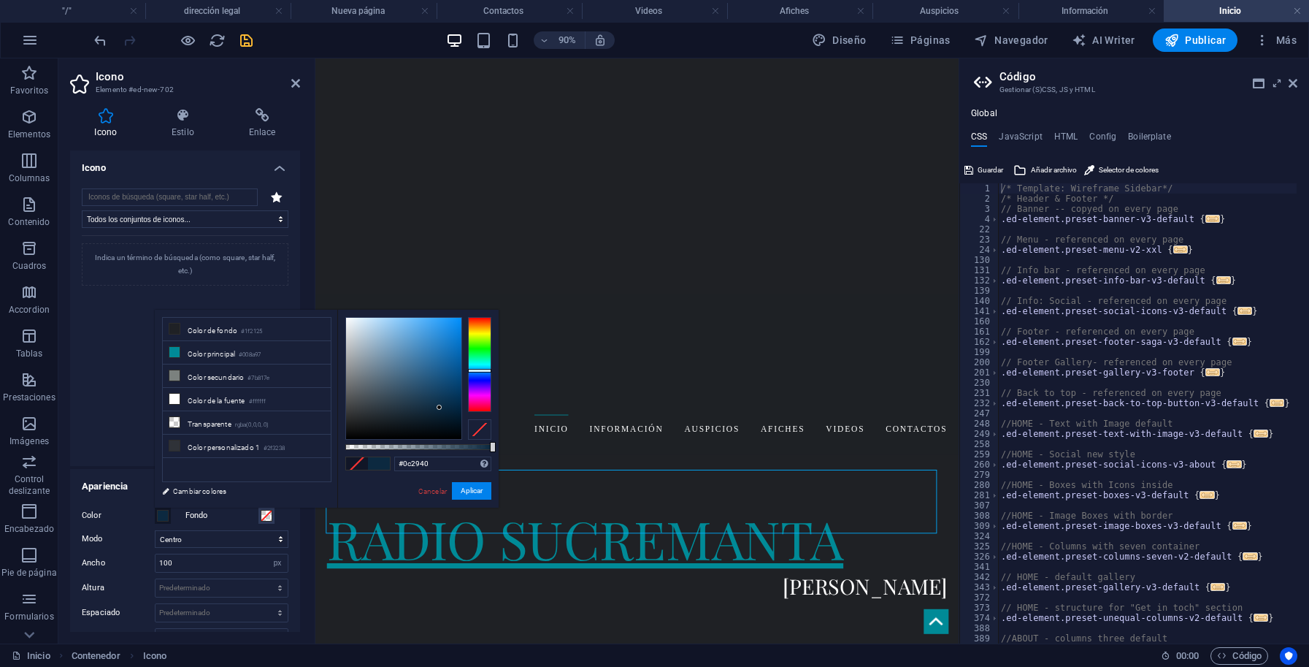
click at [481, 370] on div at bounding box center [479, 364] width 23 height 95
click at [456, 356] on div at bounding box center [403, 378] width 115 height 121
type input "#0c436c"
click at [448, 386] on div at bounding box center [403, 378] width 115 height 121
click at [261, 511] on span at bounding box center [267, 516] width 12 height 12
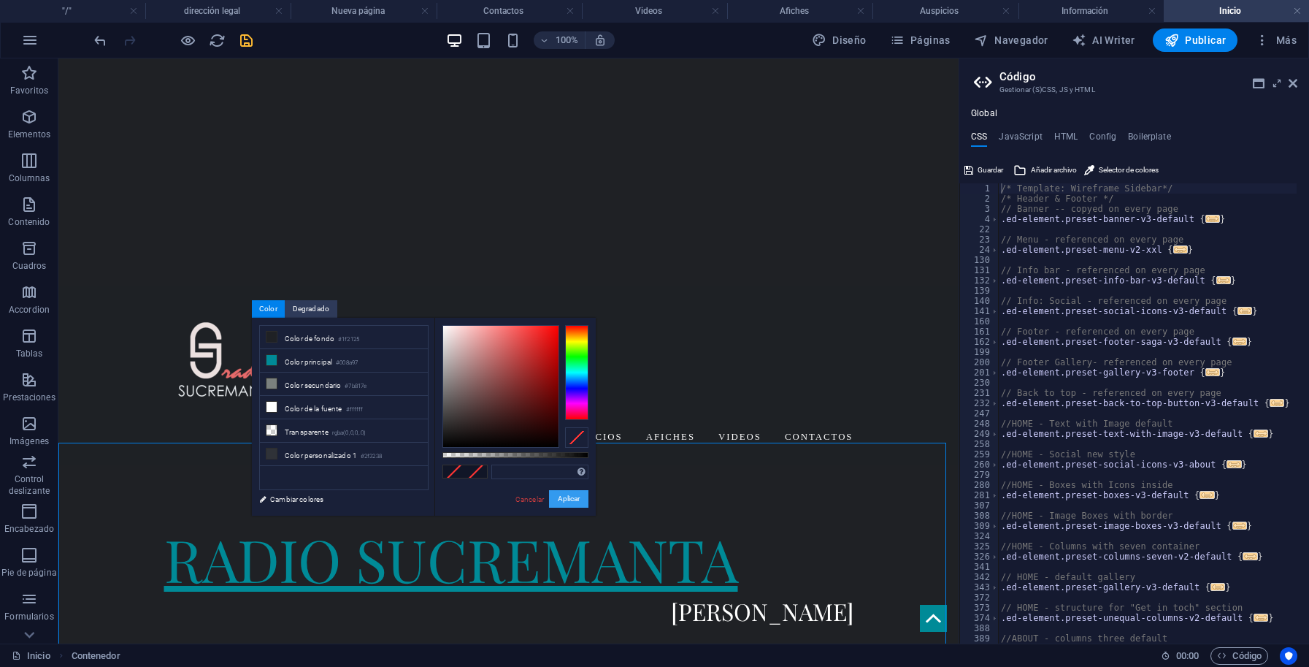
click at [566, 499] on button "Aplicar" at bounding box center [568, 499] width 39 height 18
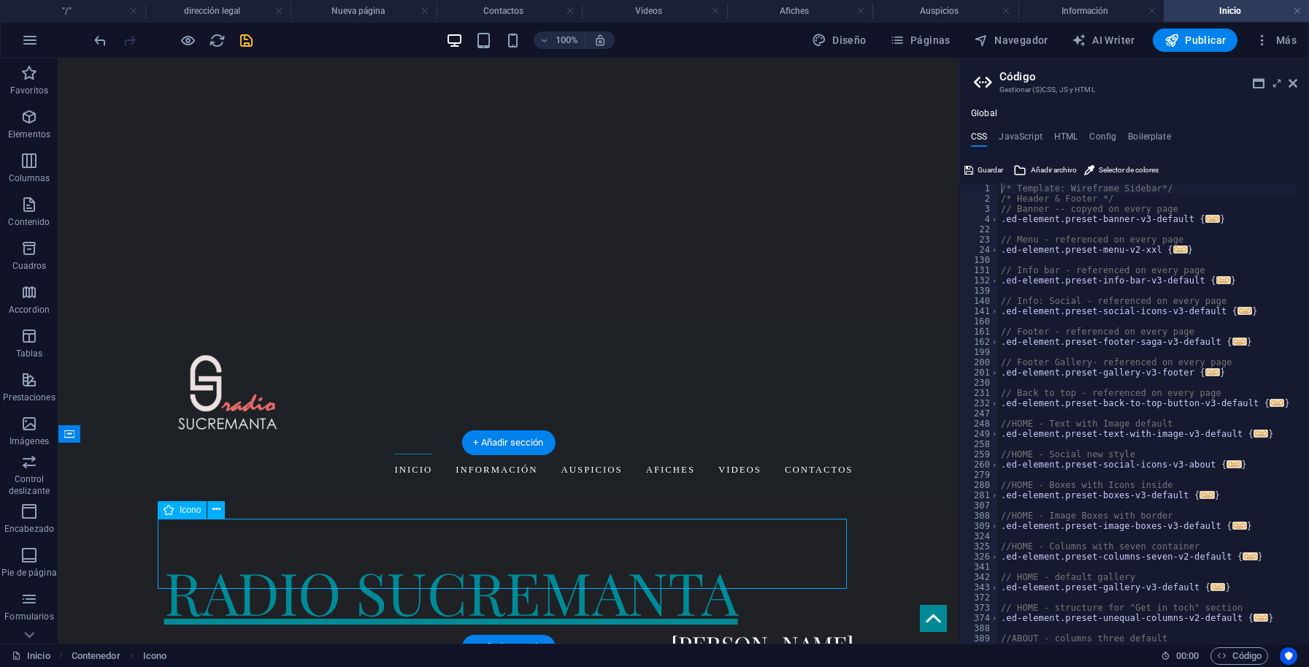
select select "xMidYMid"
select select "px"
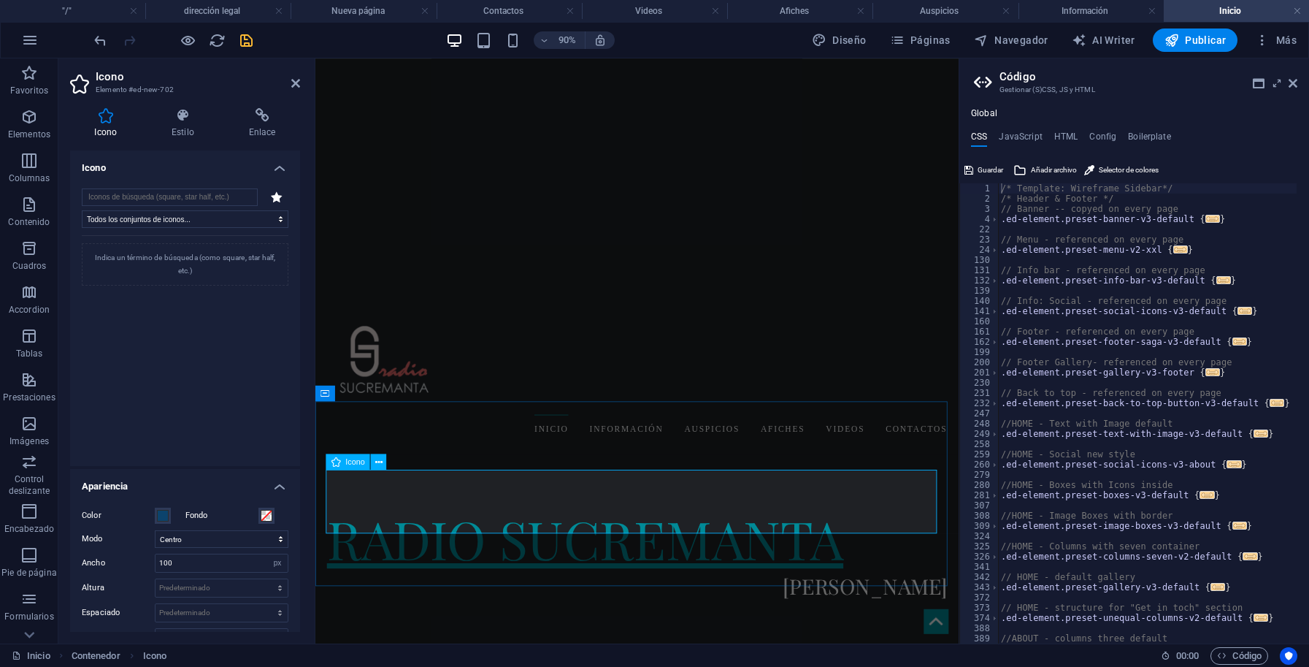
click at [185, 124] on h4 "Estilo" at bounding box center [185, 123] width 77 height 31
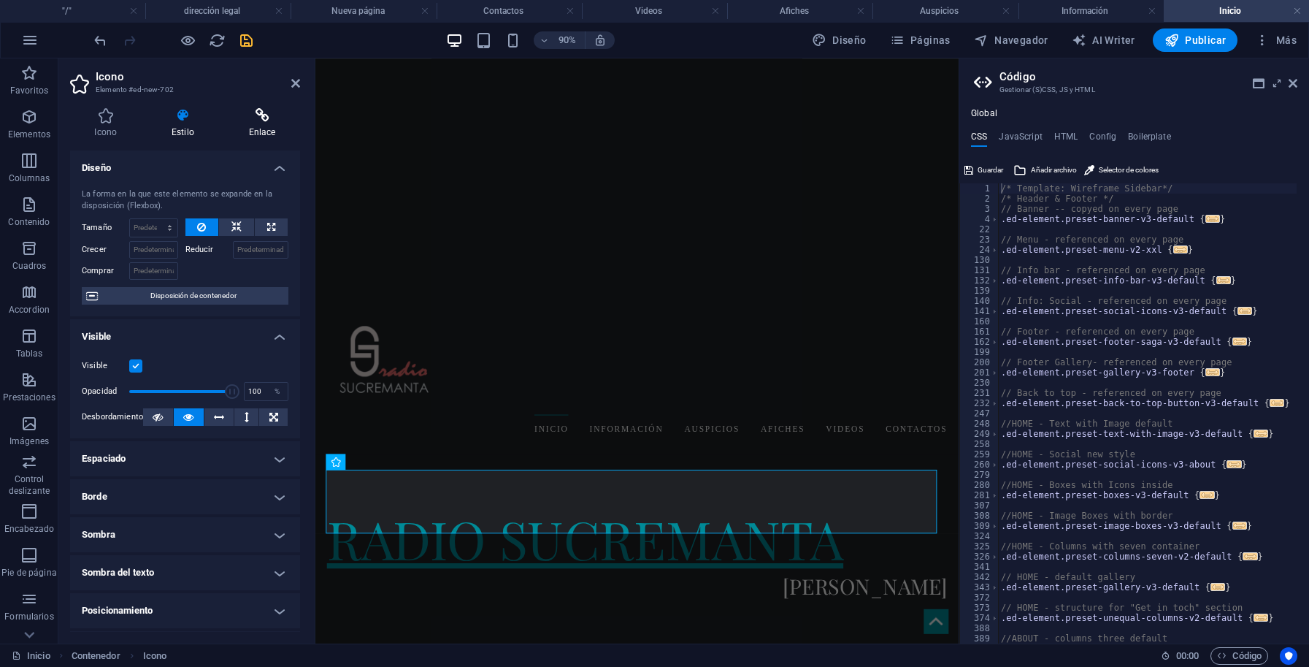
click at [251, 124] on h4 "Enlace" at bounding box center [262, 123] width 76 height 31
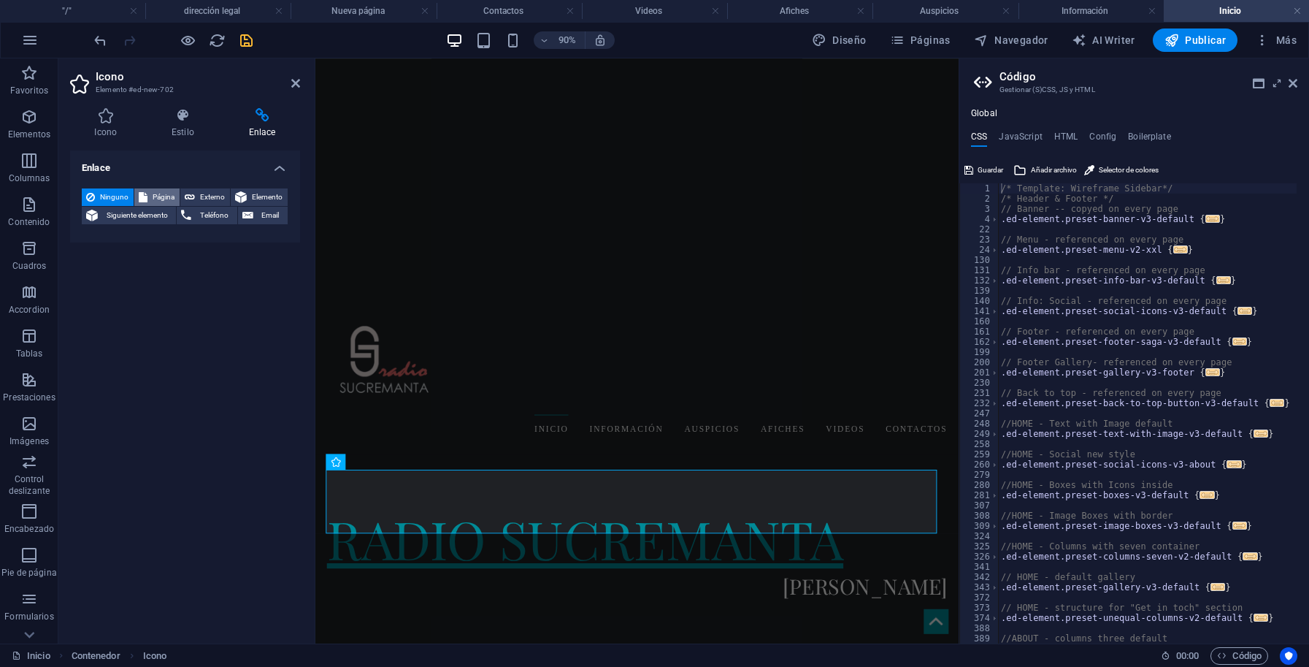
click at [156, 194] on span "Página" at bounding box center [163, 197] width 23 height 18
select select
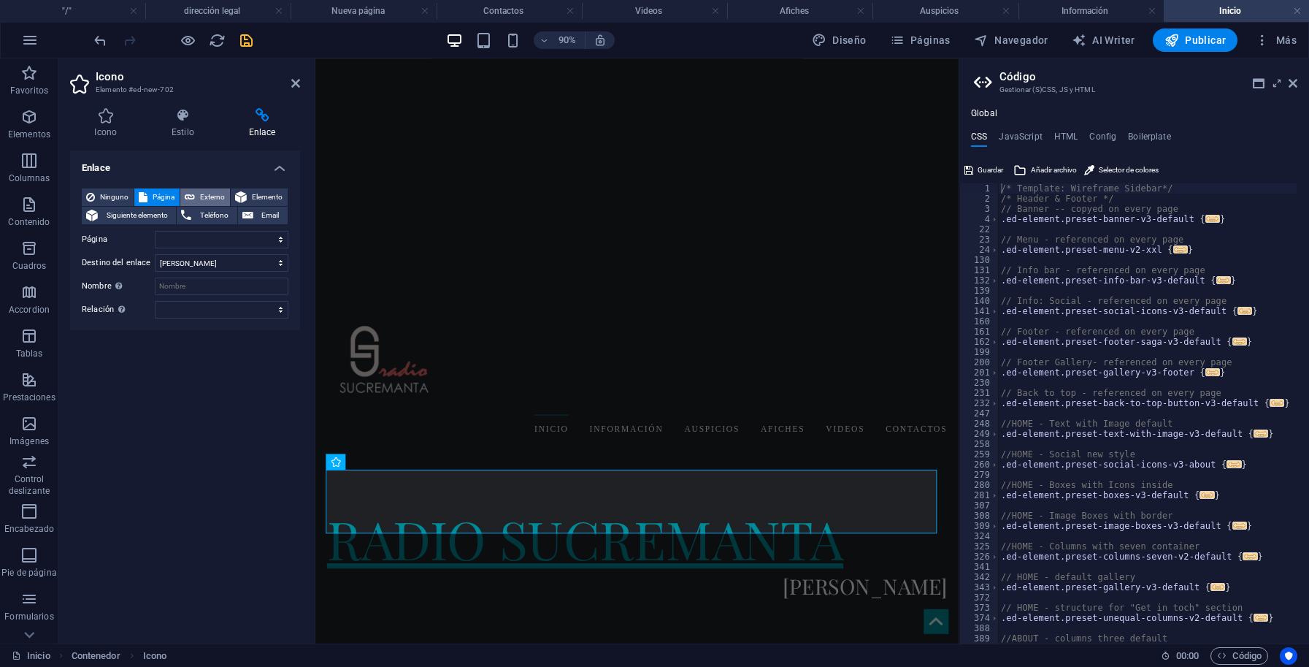
click at [208, 195] on span "Externo" at bounding box center [212, 197] width 26 height 18
select select "blank"
paste input "[URL][PERSON_NAME][DOMAIN_NAME]"
click at [282, 240] on icon at bounding box center [281, 239] width 8 height 16
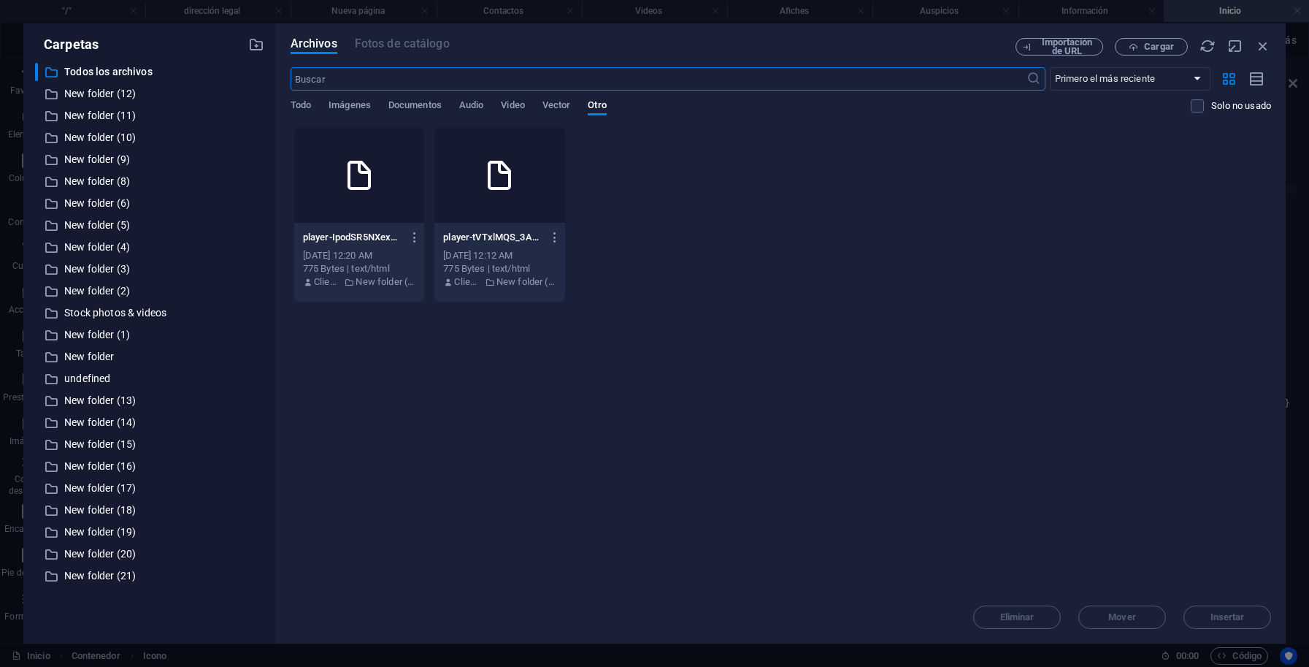
scroll to position [0, 0]
click at [377, 181] on icon at bounding box center [359, 175] width 35 height 35
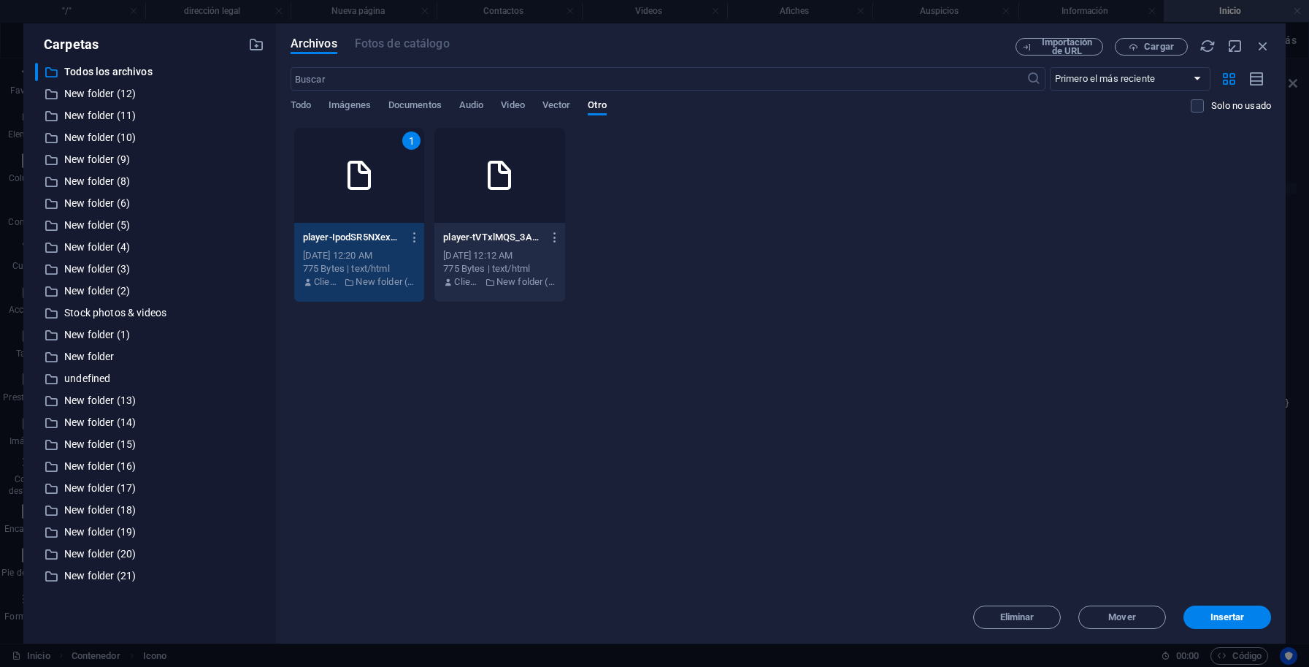
click at [377, 181] on icon at bounding box center [359, 175] width 35 height 35
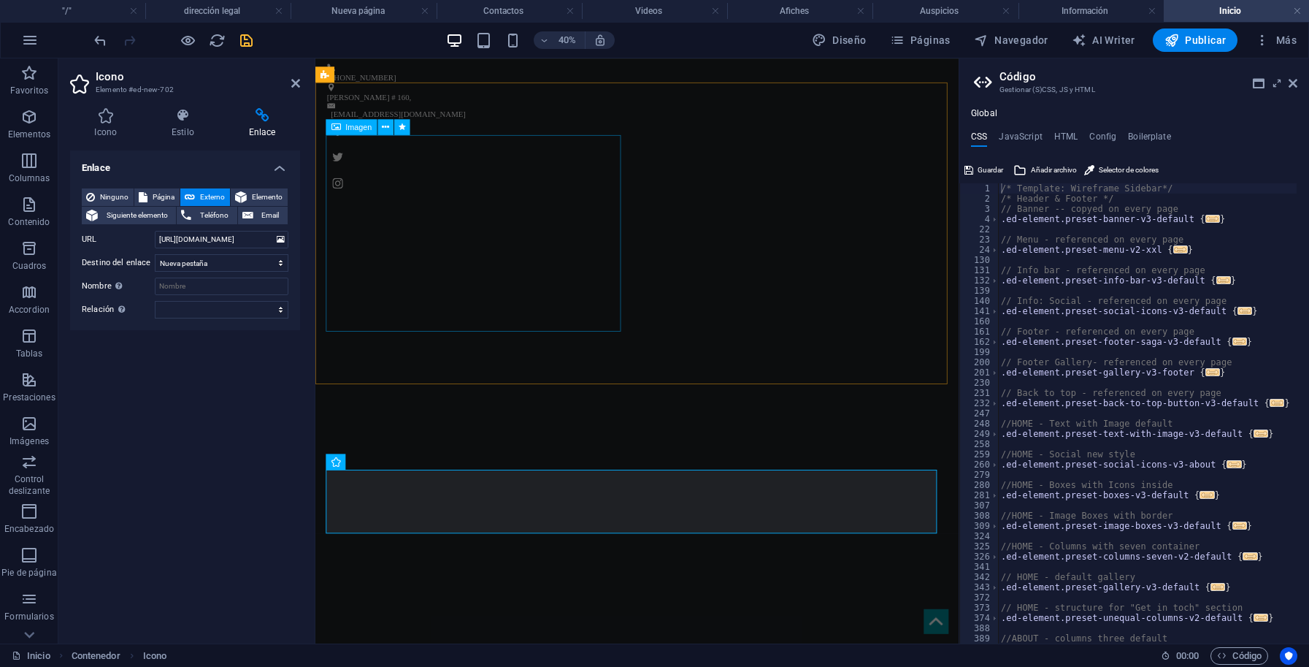
scroll to position [433, 0]
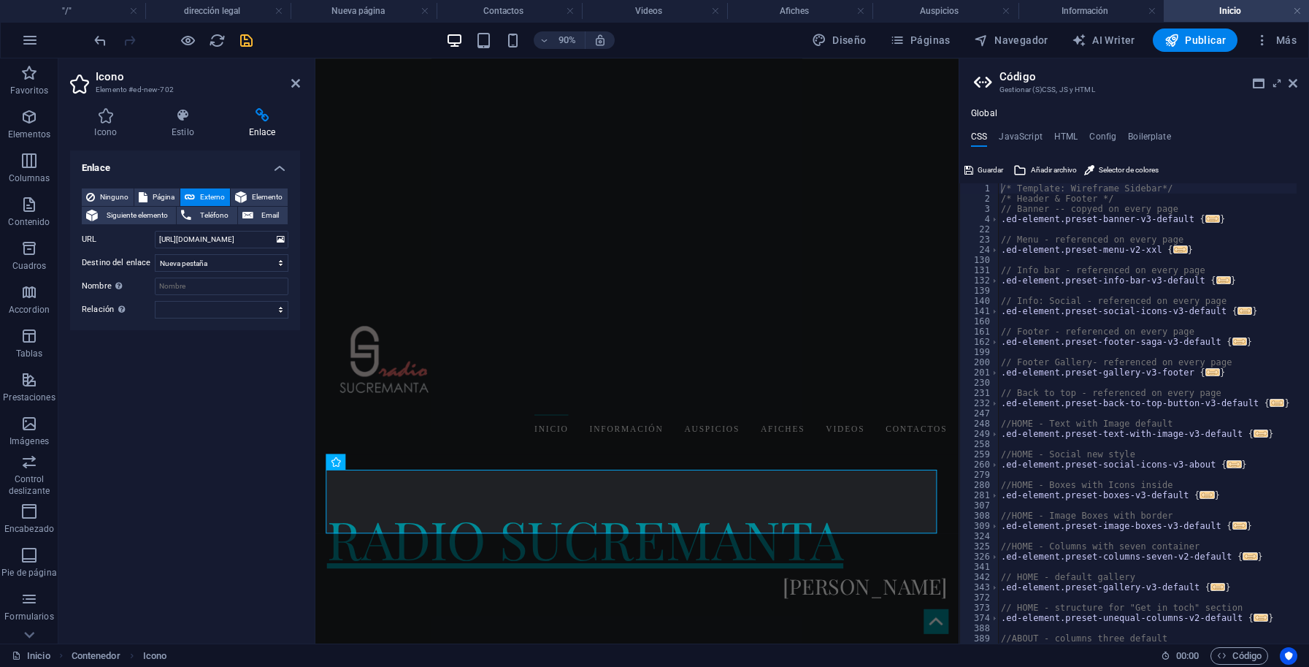
click at [207, 196] on span "Externo" at bounding box center [212, 197] width 26 height 18
click at [207, 239] on input "[URL][DOMAIN_NAME]" at bounding box center [222, 240] width 134 height 18
type input "[URL]"
drag, startPoint x: 236, startPoint y: 237, endPoint x: 153, endPoint y: 237, distance: 82.5
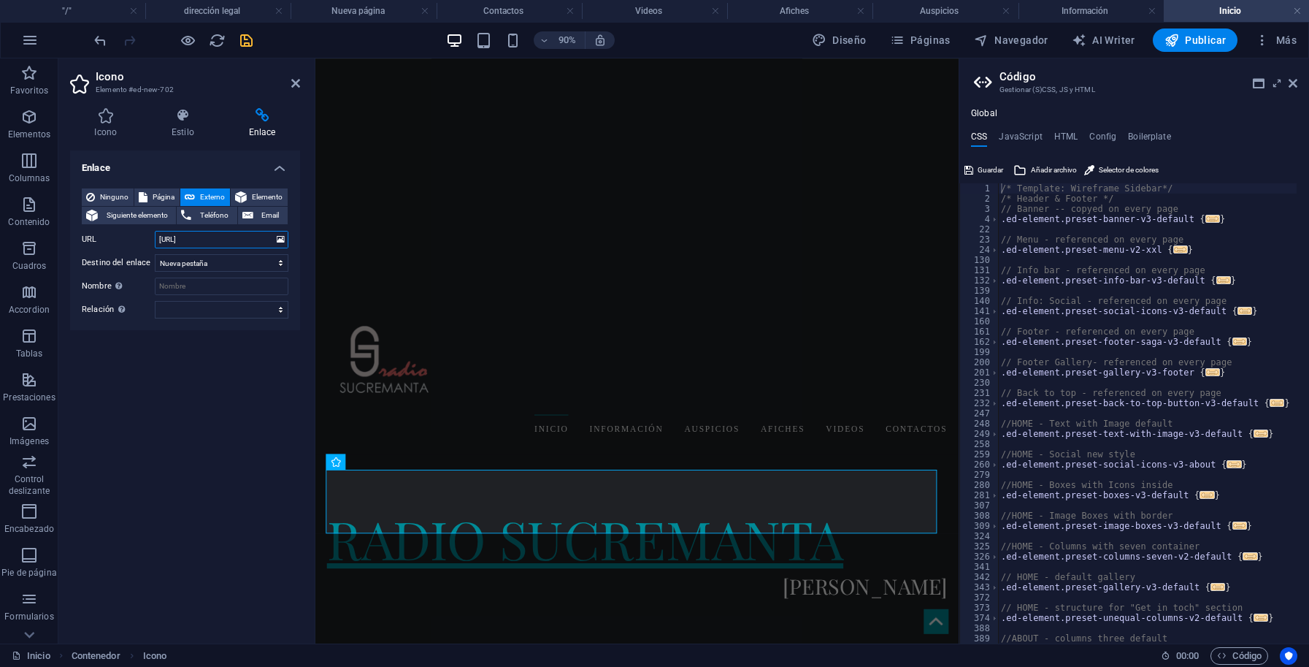
click at [155, 237] on input "[URL]" at bounding box center [222, 240] width 134 height 18
click at [283, 241] on icon at bounding box center [281, 239] width 8 height 16
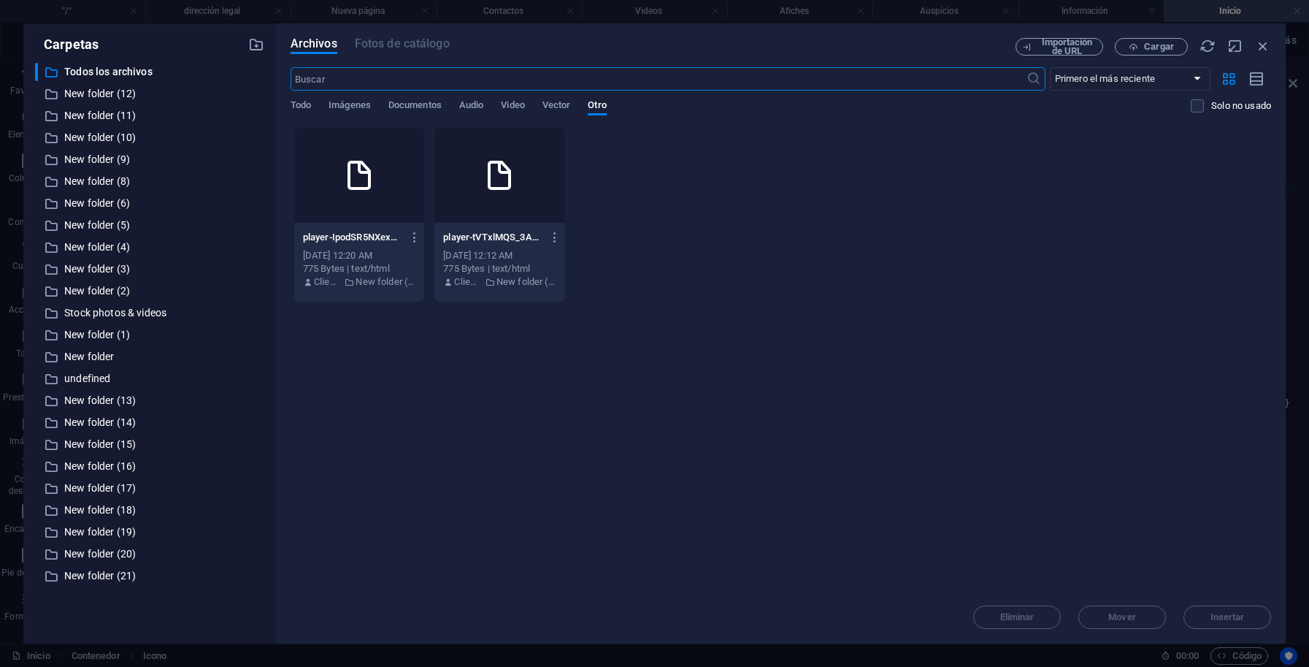
click at [395, 257] on div "[DATE] 12:20 AM" at bounding box center [359, 255] width 112 height 13
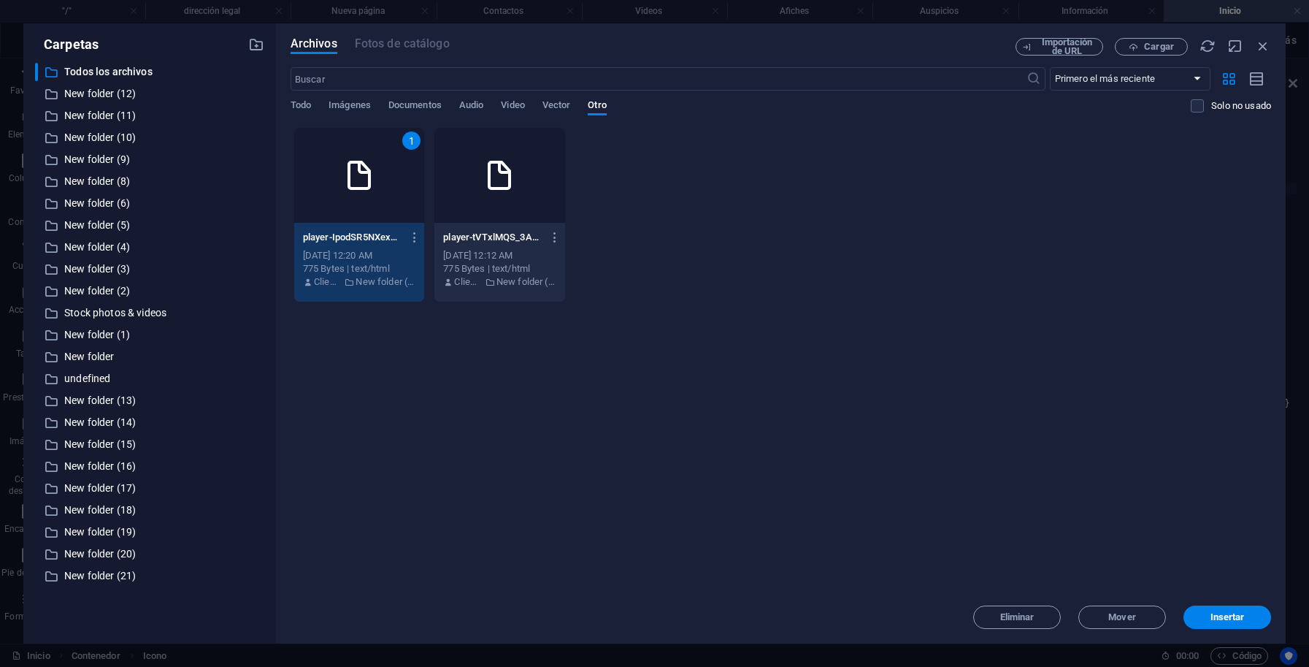
click at [367, 181] on icon at bounding box center [359, 175] width 35 height 35
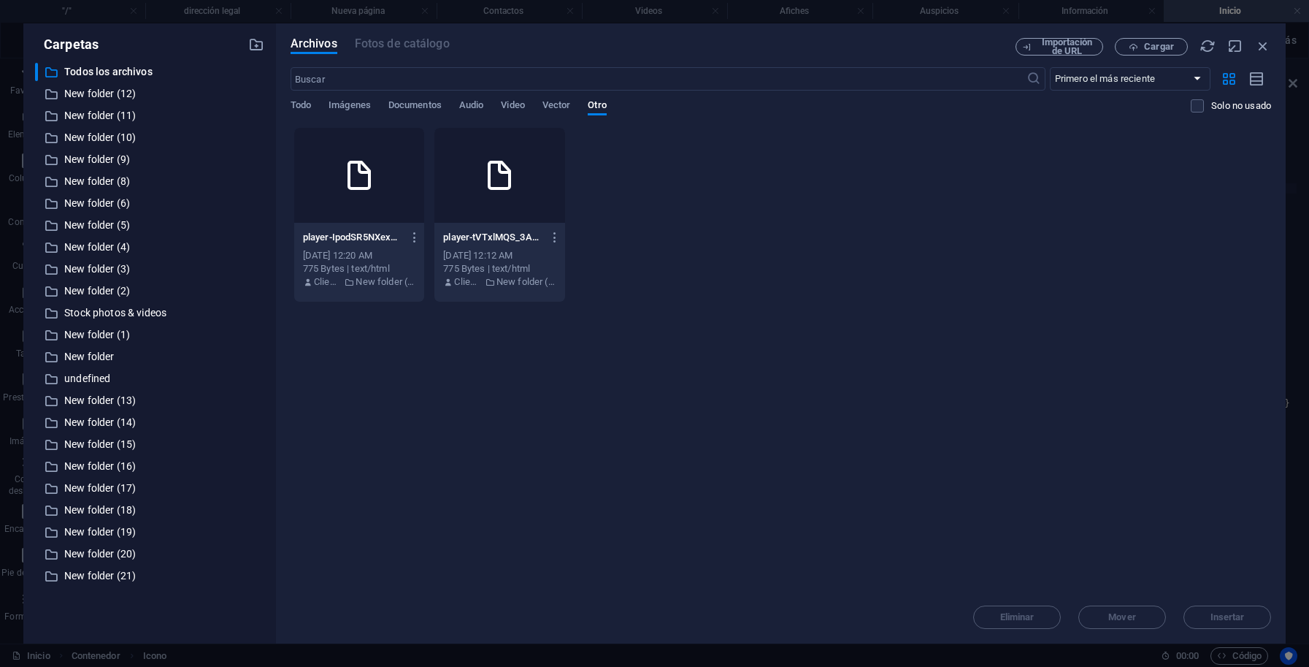
drag, startPoint x: 367, startPoint y: 181, endPoint x: 65, endPoint y: 327, distance: 335.1
click at [367, 181] on icon at bounding box center [359, 175] width 35 height 35
type input "[URL][DOMAIN_NAME]"
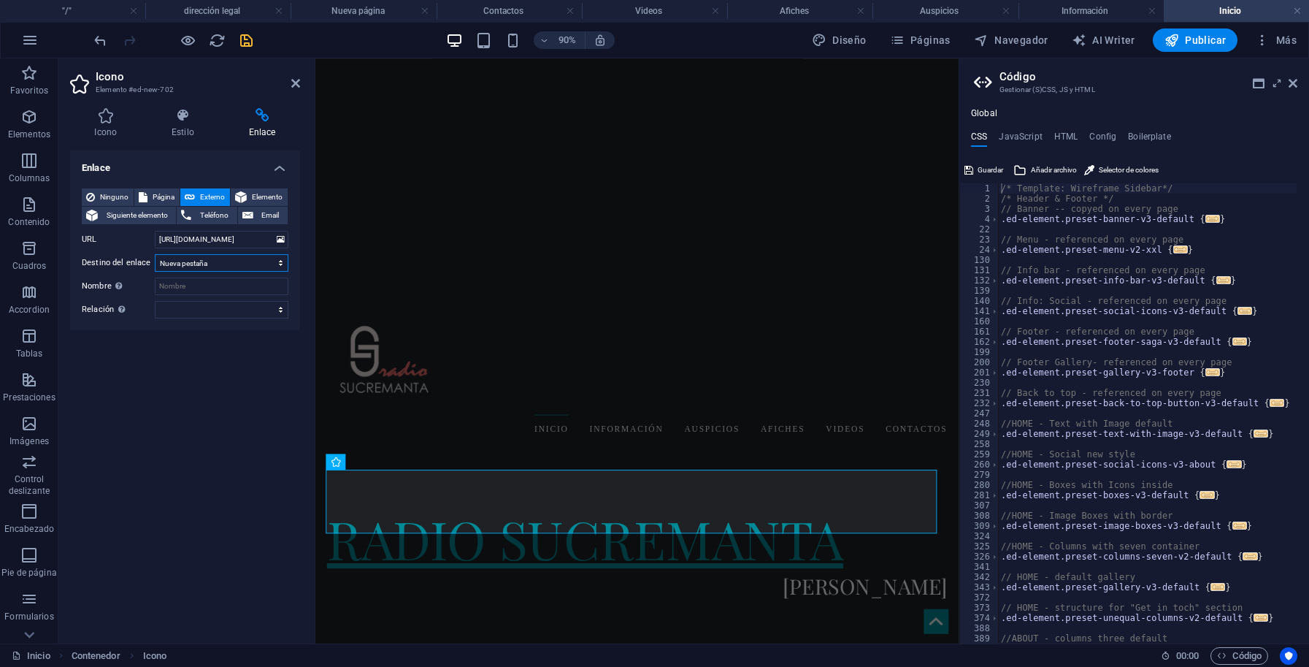
click at [155, 254] on select "Nueva pestaña Misma pestaña Superposición" at bounding box center [222, 263] width 134 height 18
click at [217, 355] on div "Enlace Ninguno Página Externo Elemento Siguiente elemento Teléfono Email Página…" at bounding box center [185, 390] width 230 height 481
click at [207, 286] on input "Nombre Una descripción adicional del enlace no debería ser igual al texto del e…" at bounding box center [222, 286] width 134 height 18
click at [155, 301] on select "alternativo autor marcador externo ayuda licencia siguiente nofollow noreferrer…" at bounding box center [222, 310] width 134 height 18
click at [122, 364] on div "Enlace Ninguno Página Externo Elemento Siguiente elemento Teléfono Email Página…" at bounding box center [185, 390] width 230 height 481
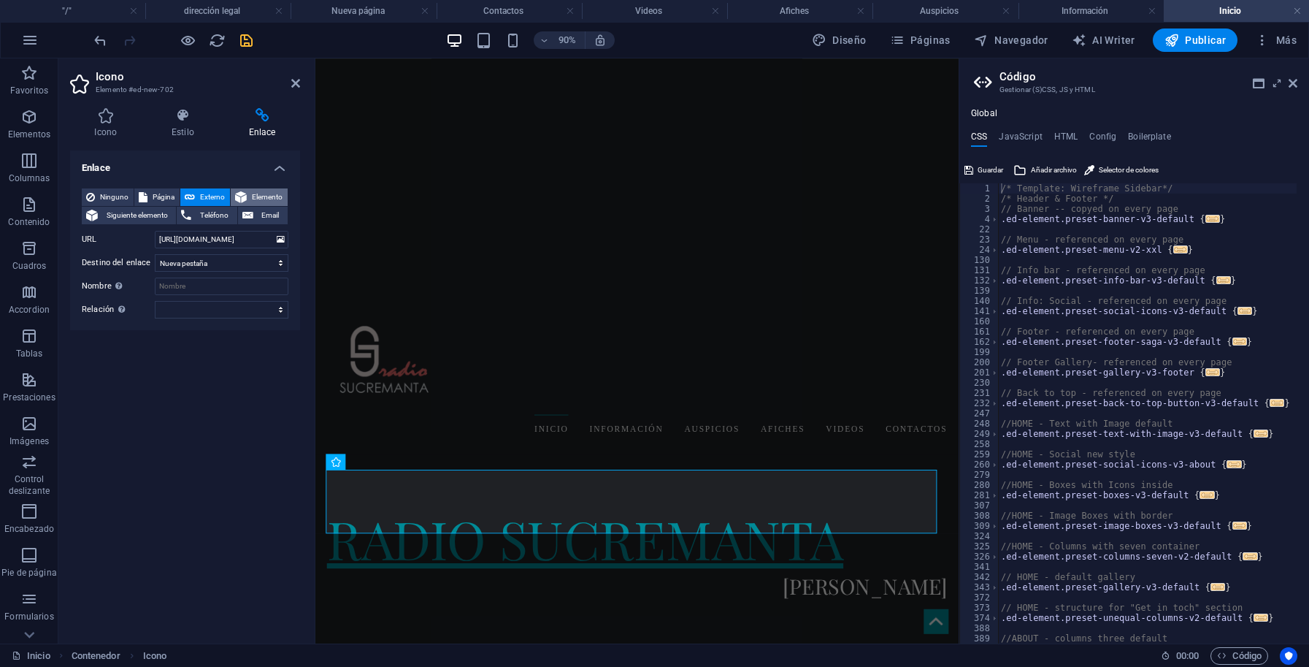
click at [262, 196] on span "Elemento" at bounding box center [267, 197] width 32 height 18
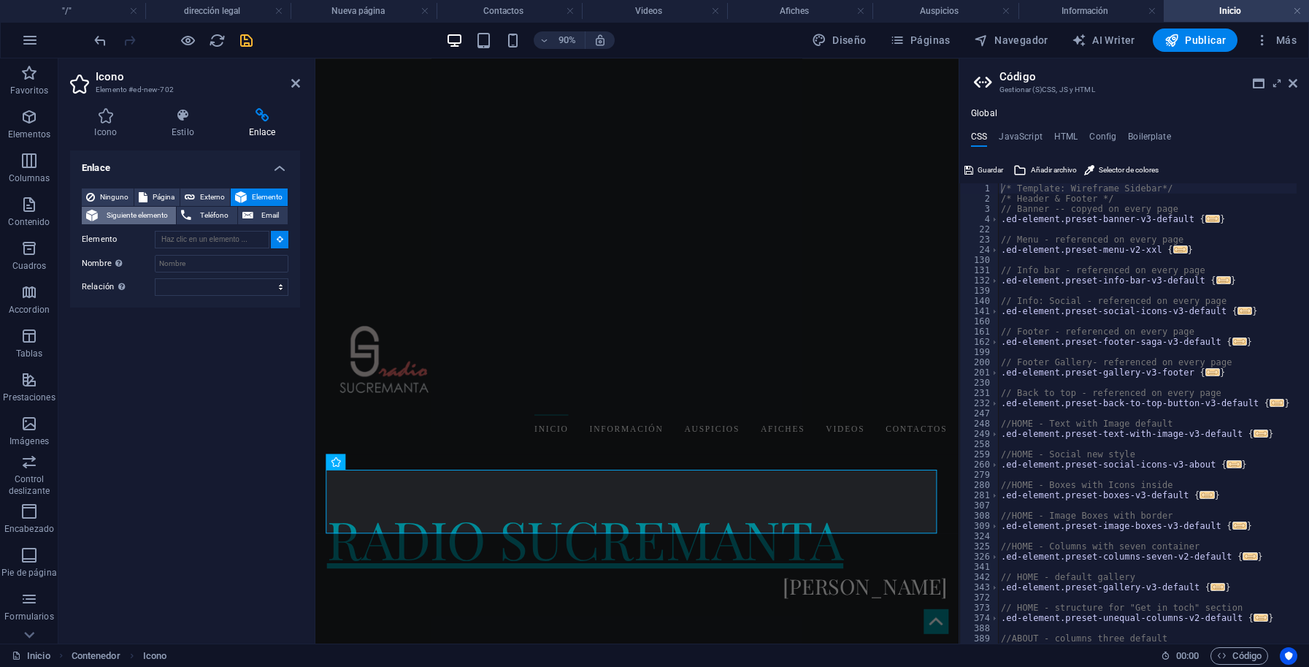
click at [137, 209] on span "Siguiente elemento" at bounding box center [136, 216] width 69 height 18
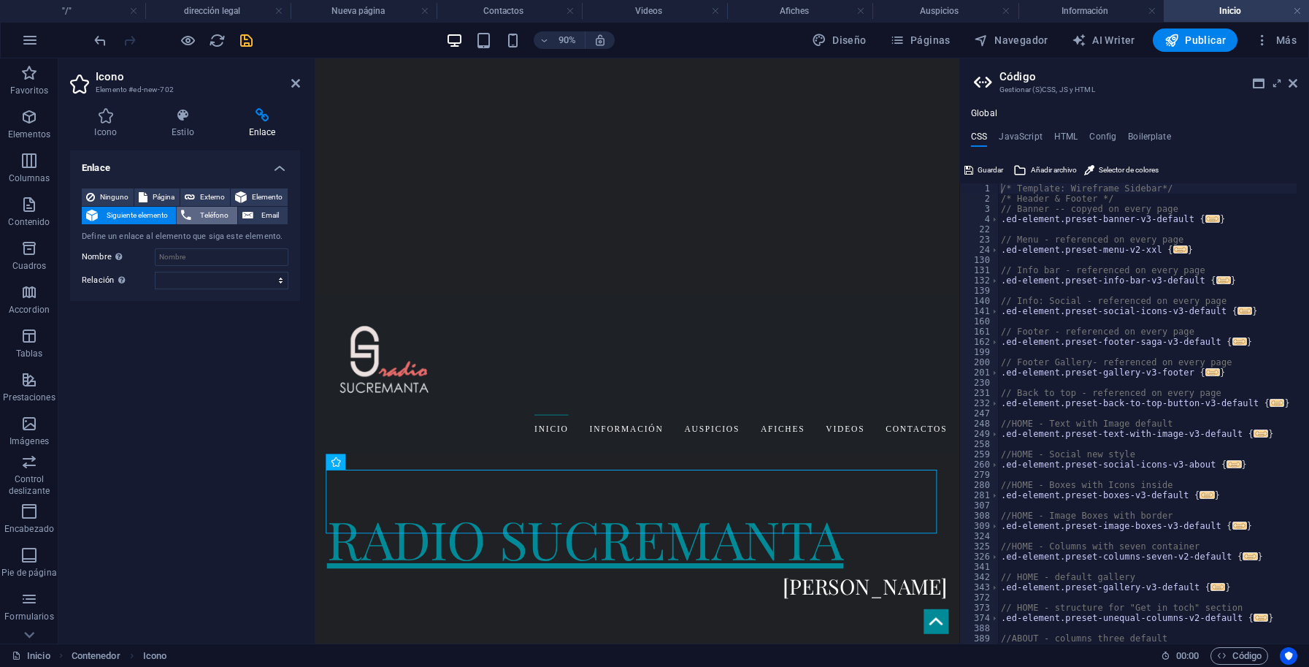
click at [199, 212] on span "Teléfono" at bounding box center [214, 216] width 37 height 18
click at [263, 213] on span "Email" at bounding box center [271, 216] width 26 height 18
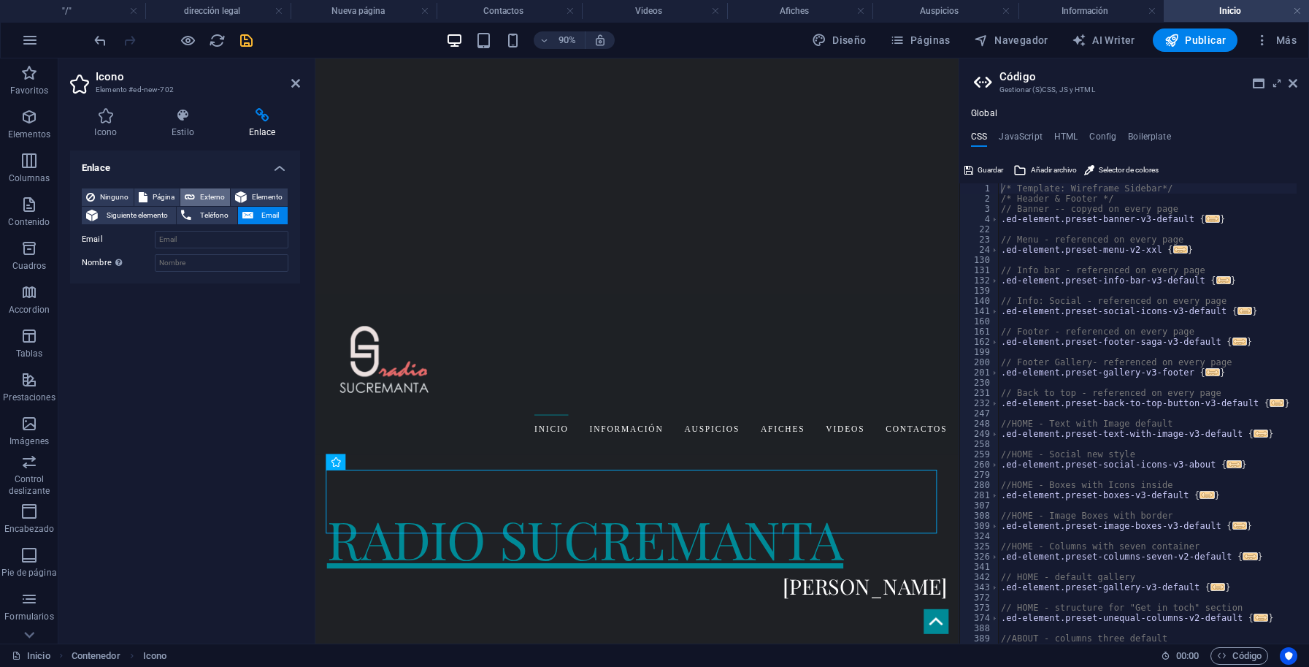
click at [210, 196] on span "Externo" at bounding box center [212, 197] width 26 height 18
select select "blank"
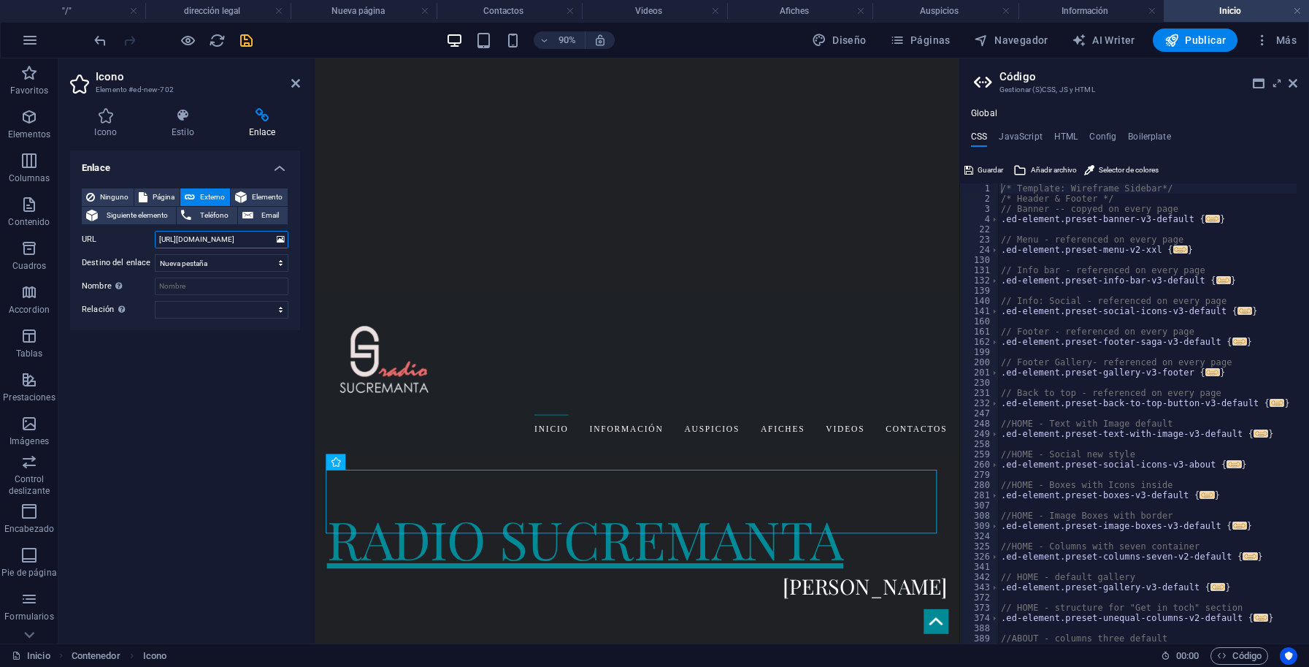
drag, startPoint x: 272, startPoint y: 237, endPoint x: 143, endPoint y: 237, distance: 128.5
click at [143, 237] on div "URL [URL][DOMAIN_NAME]" at bounding box center [185, 240] width 207 height 18
click at [157, 199] on span "Página" at bounding box center [163, 197] width 23 height 18
select select
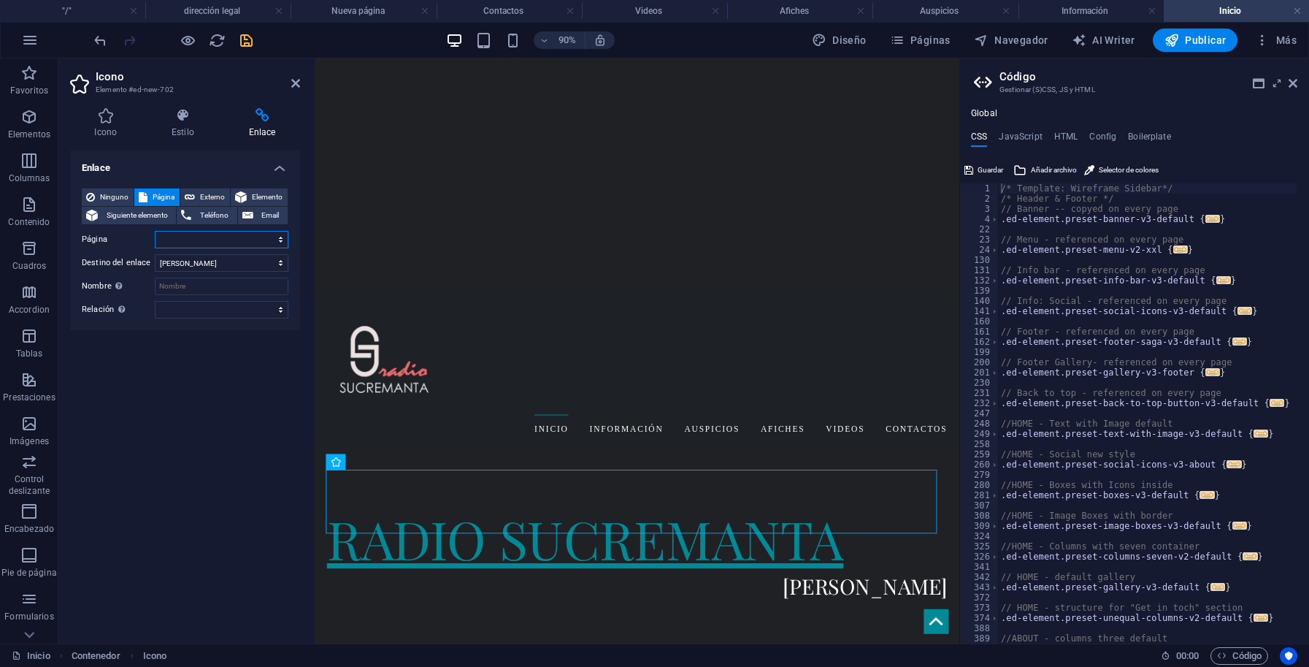
click at [155, 231] on select "Inicio Información Auspicios Afiches Videos Contactos dirección legal Nueva pág…" at bounding box center [222, 240] width 134 height 18
click at [192, 405] on div "Enlace Ninguno Página Externo Elemento Siguiente elemento Teléfono Email Página…" at bounding box center [185, 390] width 230 height 481
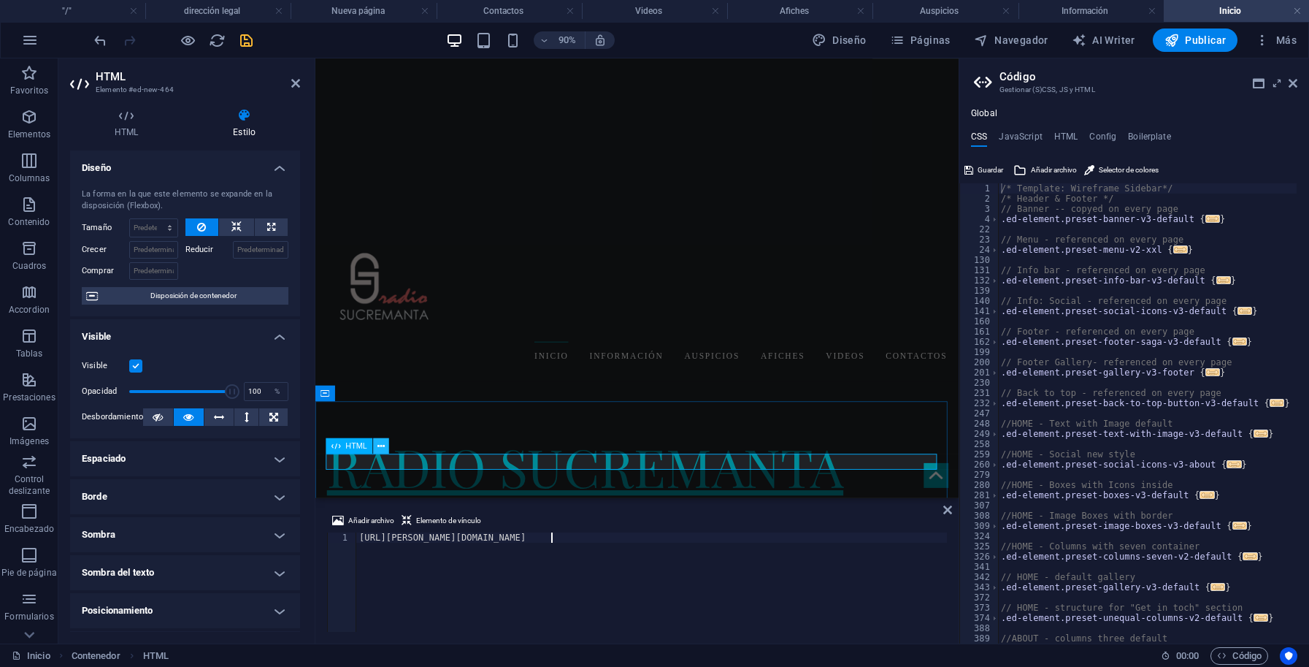
click at [385, 449] on button at bounding box center [381, 446] width 16 height 16
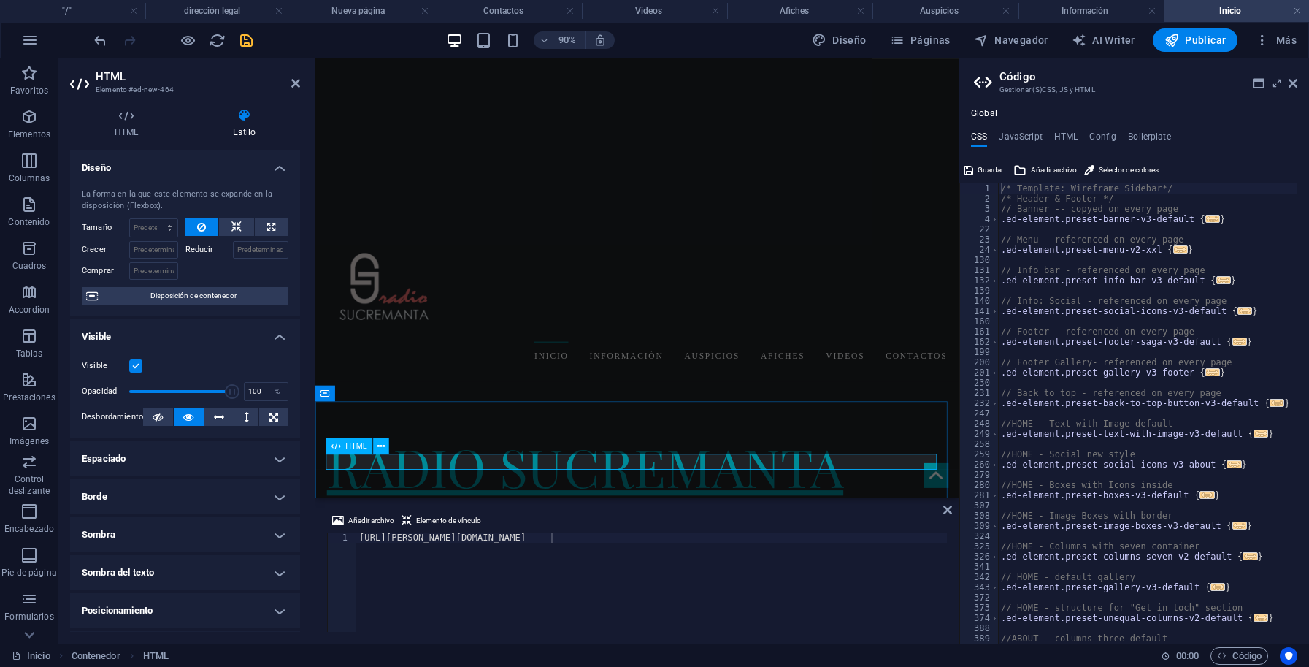
drag, startPoint x: 568, startPoint y: 540, endPoint x: 356, endPoint y: 535, distance: 212.5
click at [356, 535] on div "[URL][PERSON_NAME][DOMAIN_NAME]" at bounding box center [651, 581] width 591 height 99
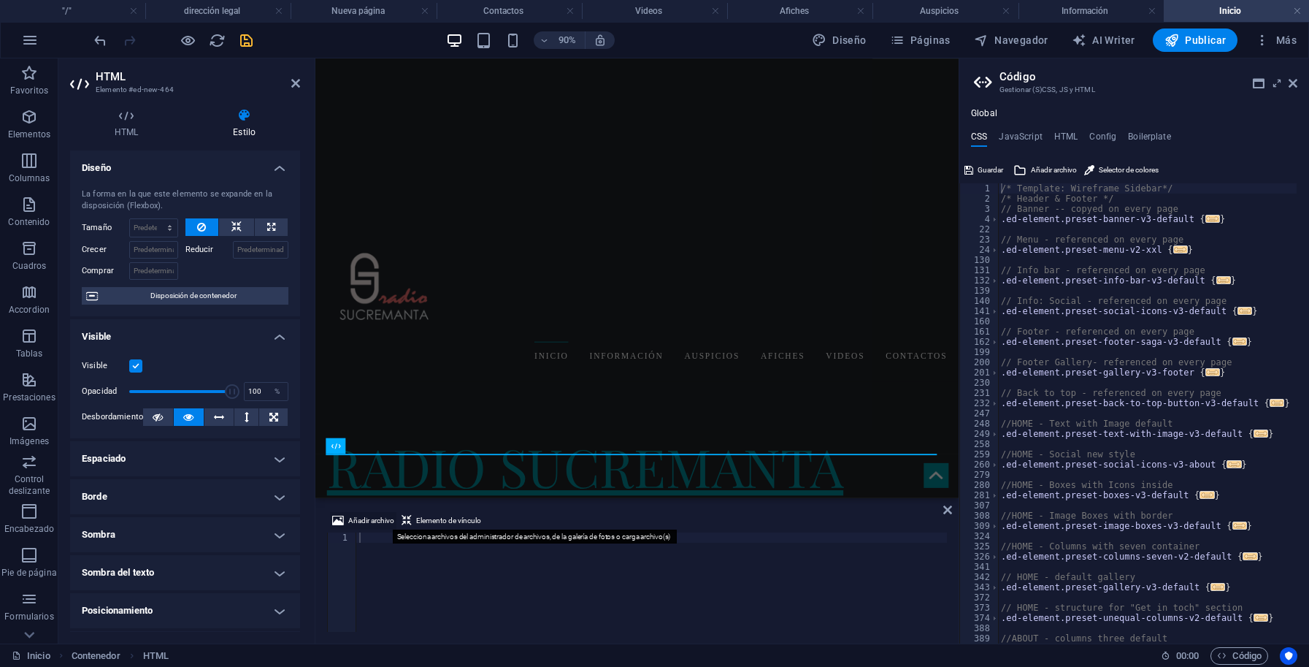
click at [366, 521] on span "Añadir archivo" at bounding box center [371, 521] width 46 height 18
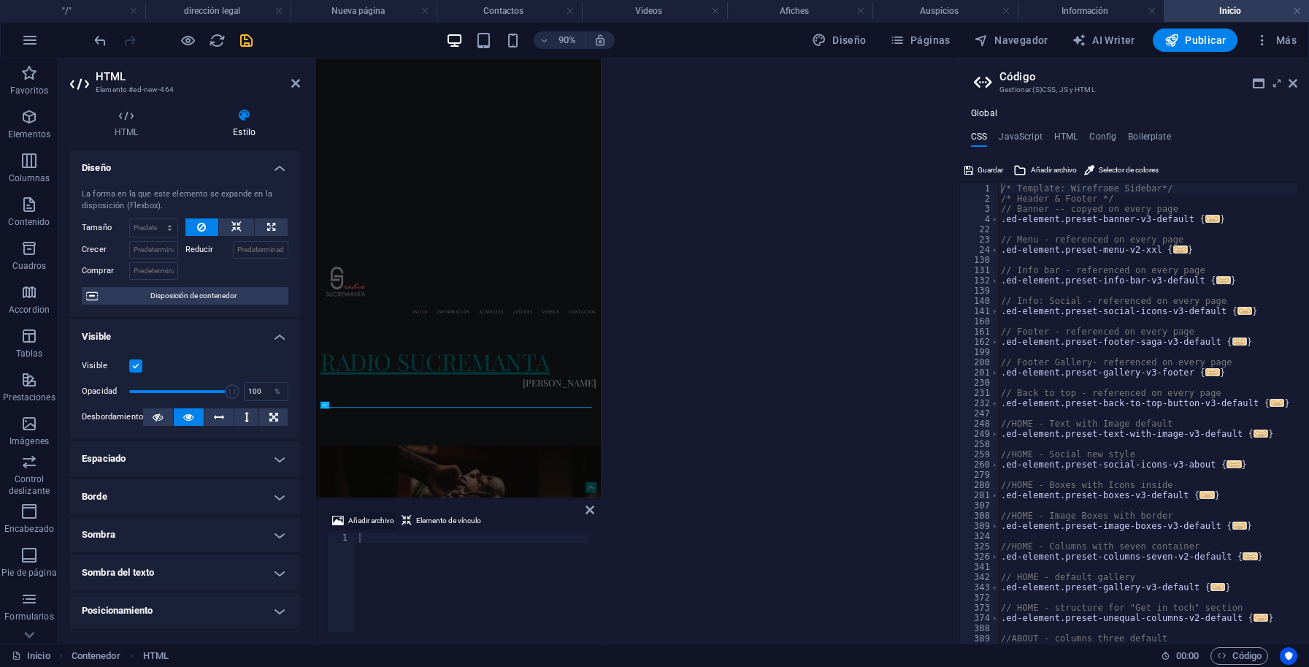
scroll to position [0, 0]
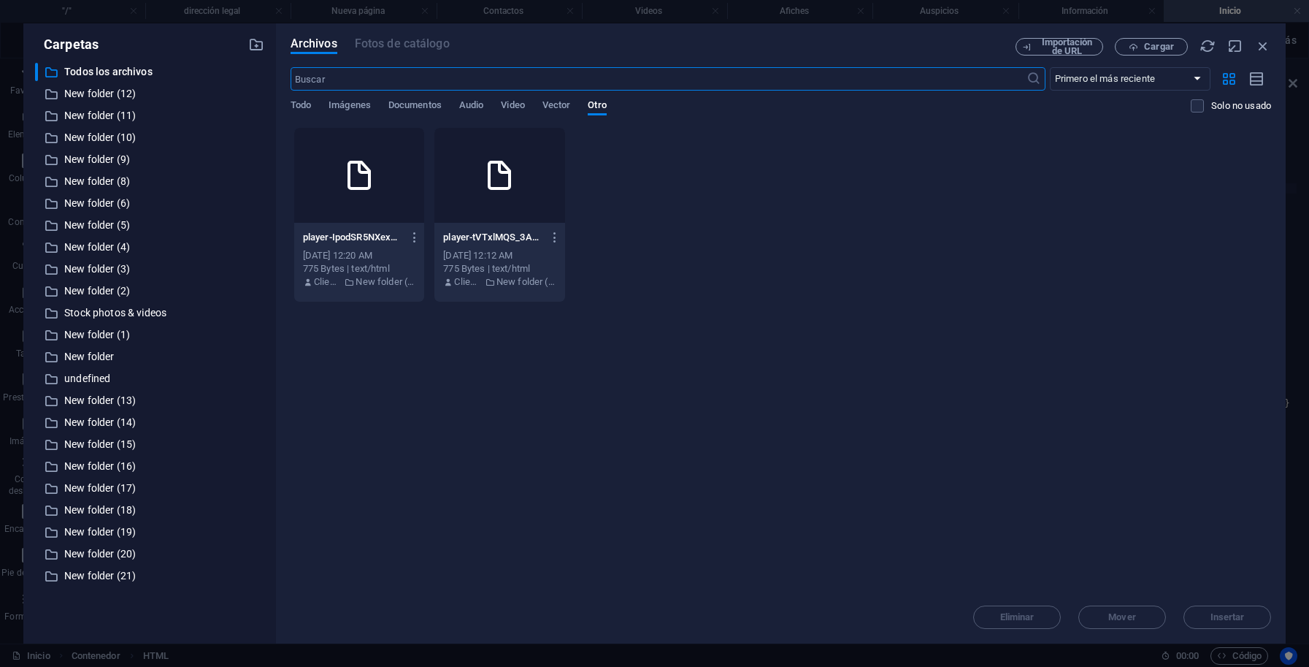
click at [377, 185] on icon at bounding box center [359, 175] width 35 height 35
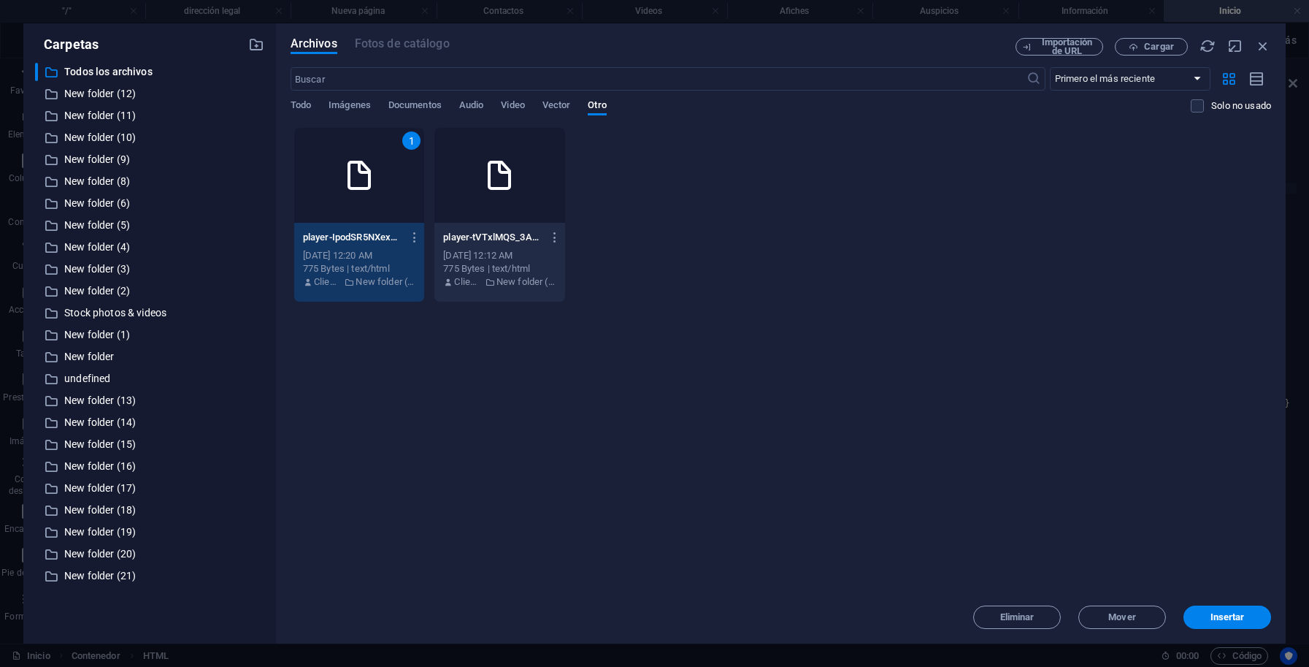
click at [377, 185] on icon at bounding box center [359, 175] width 35 height 35
type textarea "[URL][DOMAIN_NAME]"
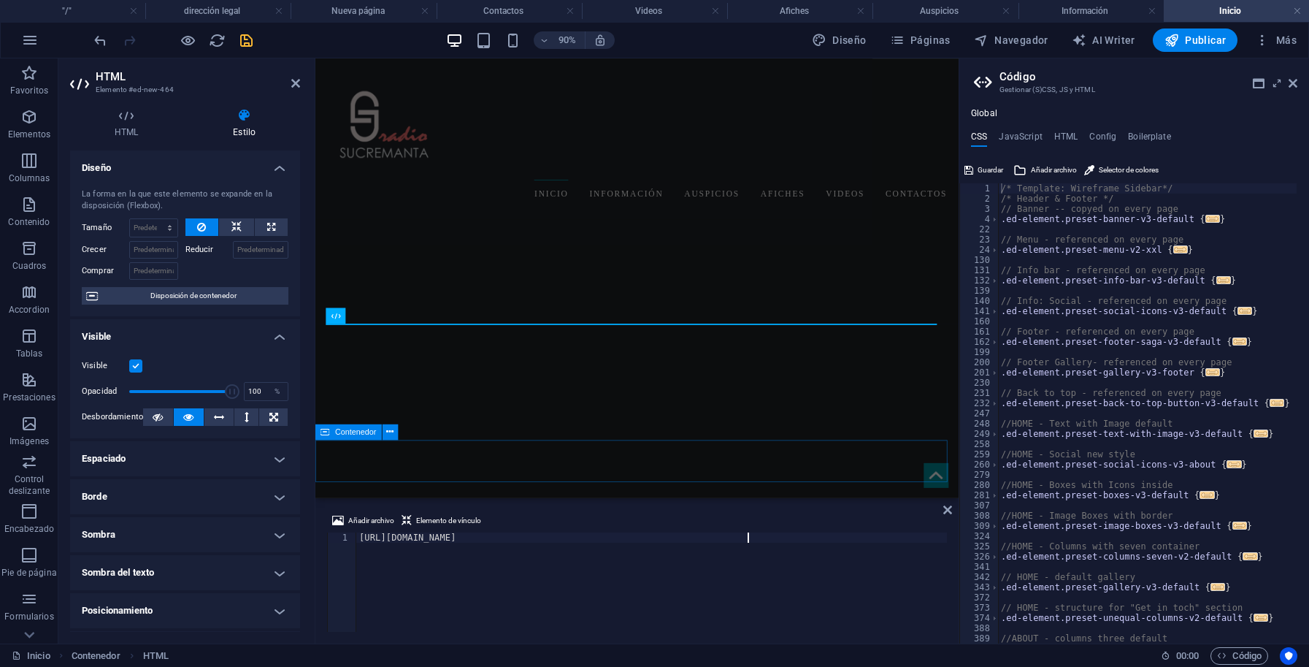
scroll to position [578, 0]
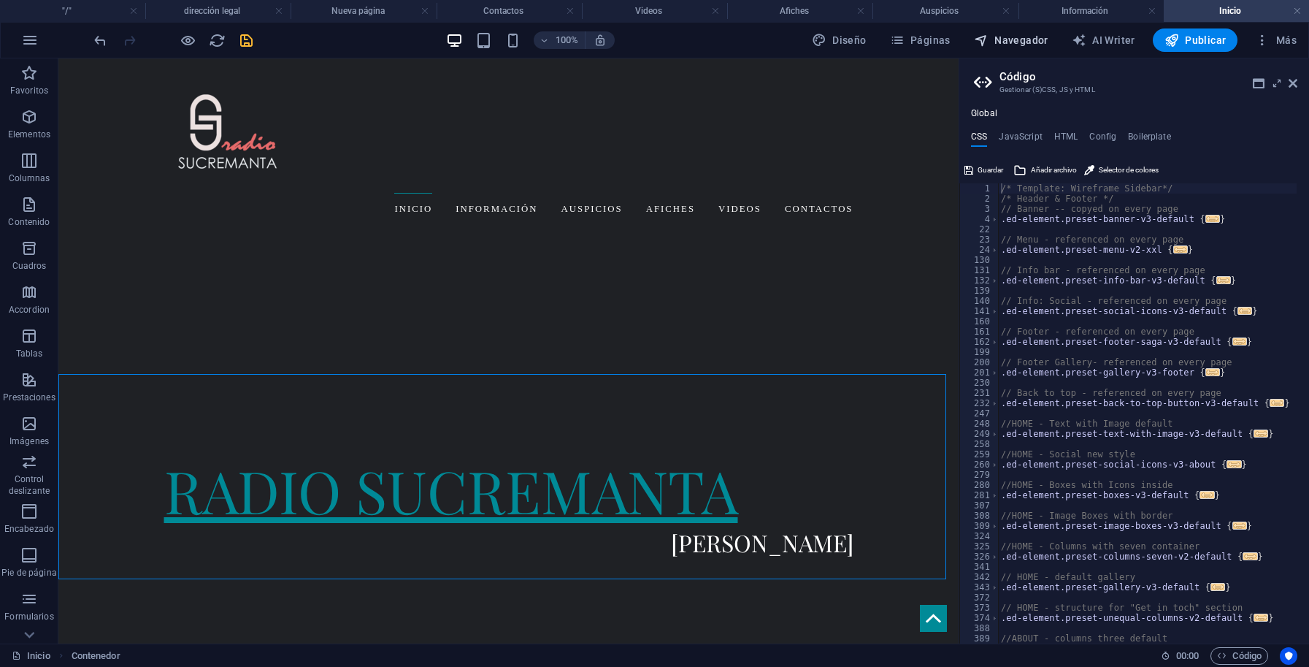
click at [1038, 35] on span "Navegador" at bounding box center [1011, 40] width 74 height 15
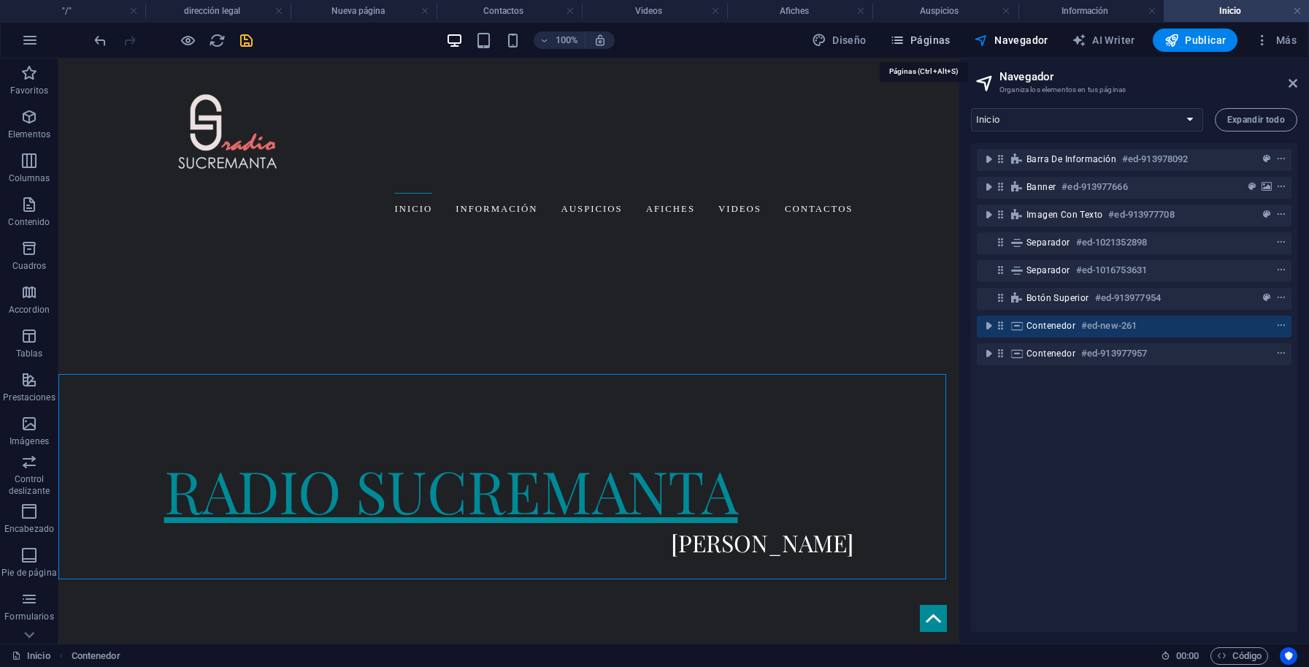
click at [937, 39] on span "Páginas" at bounding box center [920, 40] width 61 height 15
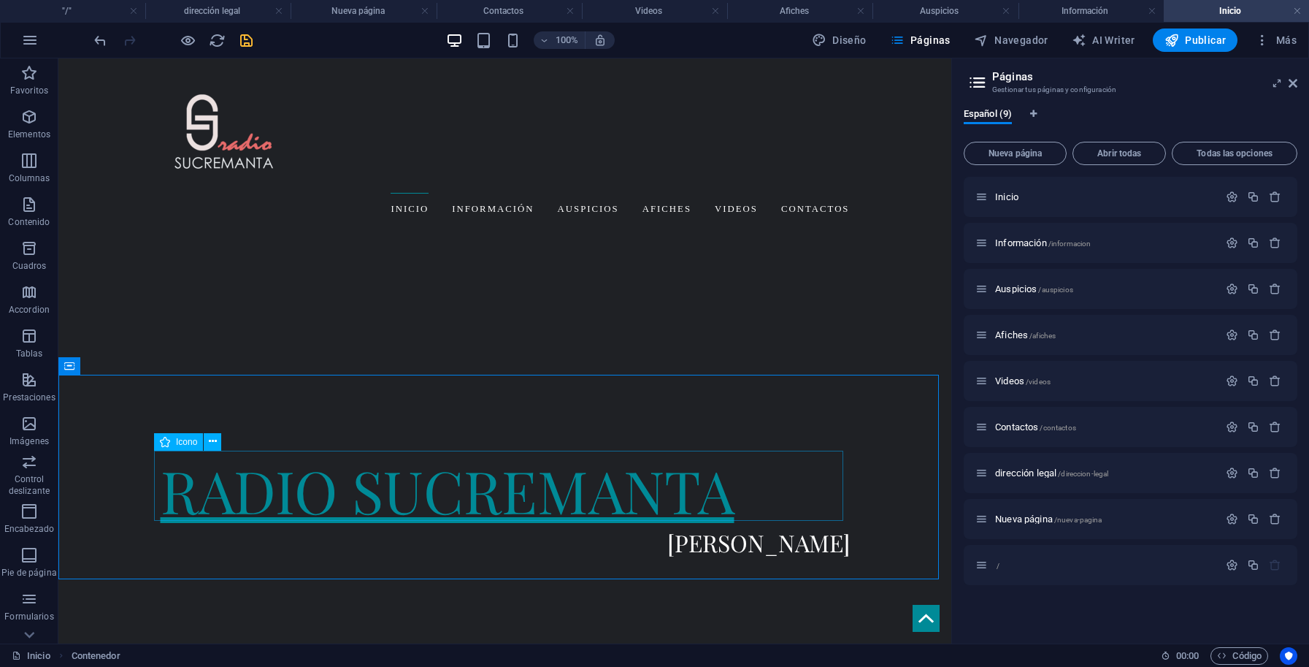
click at [173, 444] on div "Icono" at bounding box center [178, 442] width 49 height 18
select select
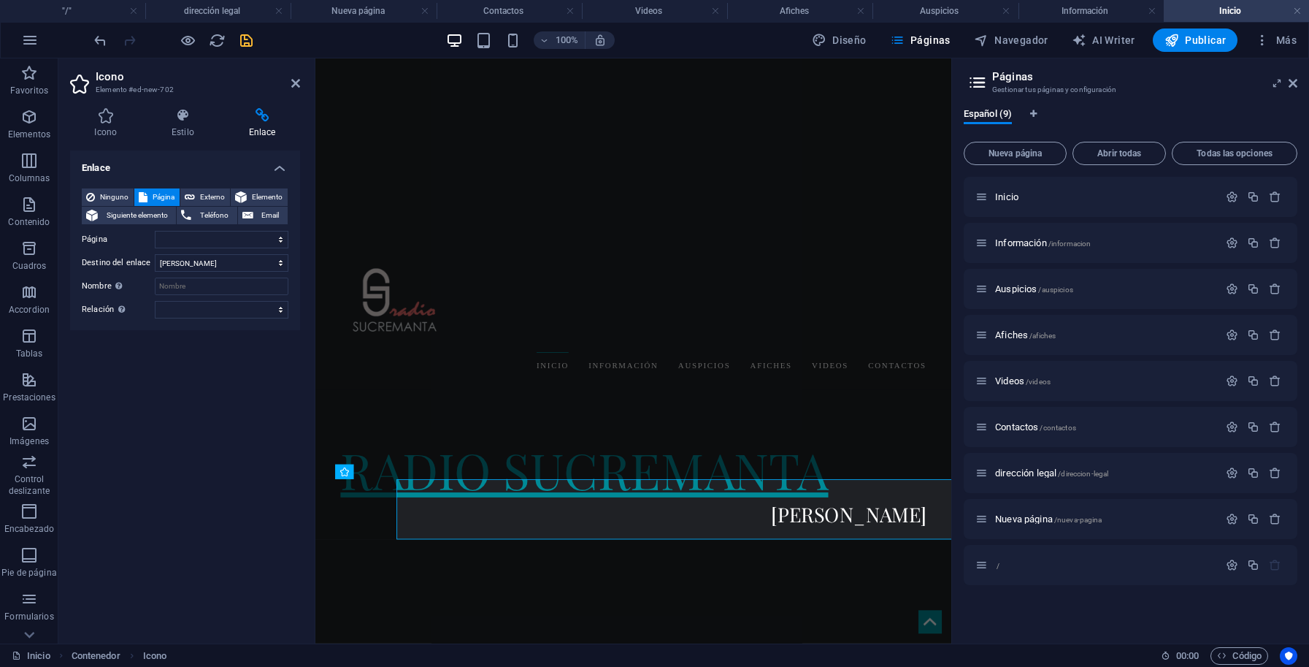
scroll to position [398, 0]
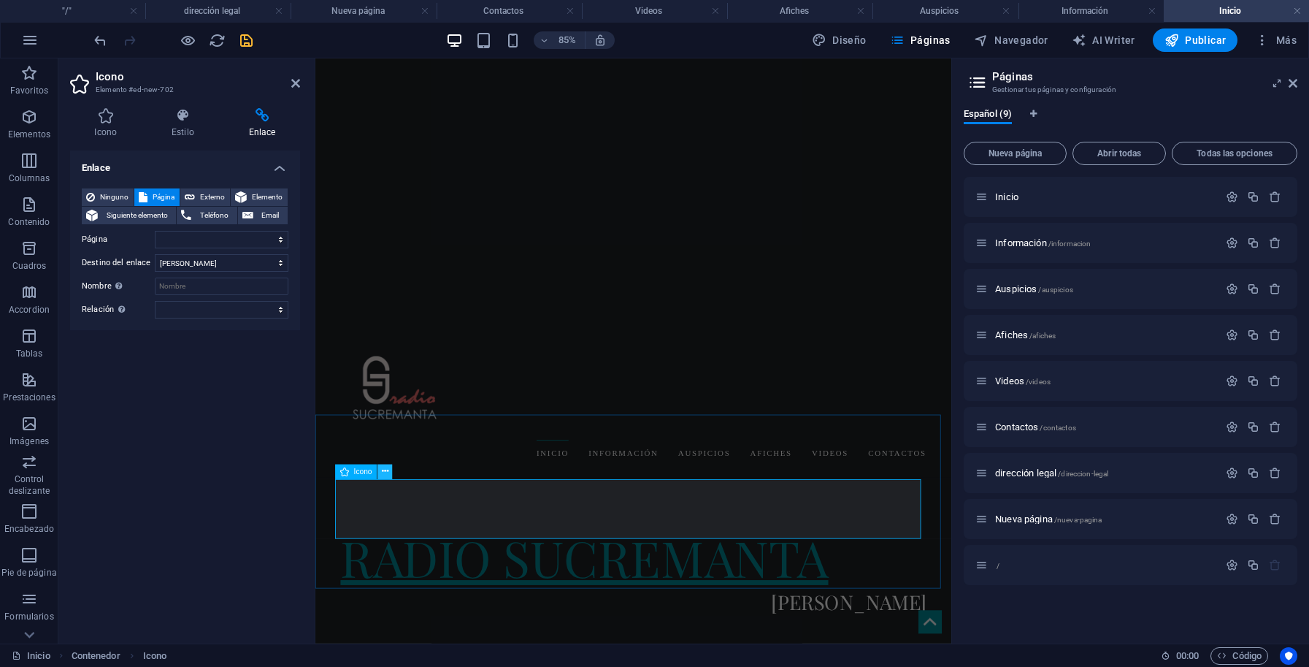
click at [386, 471] on icon at bounding box center [385, 471] width 7 height 13
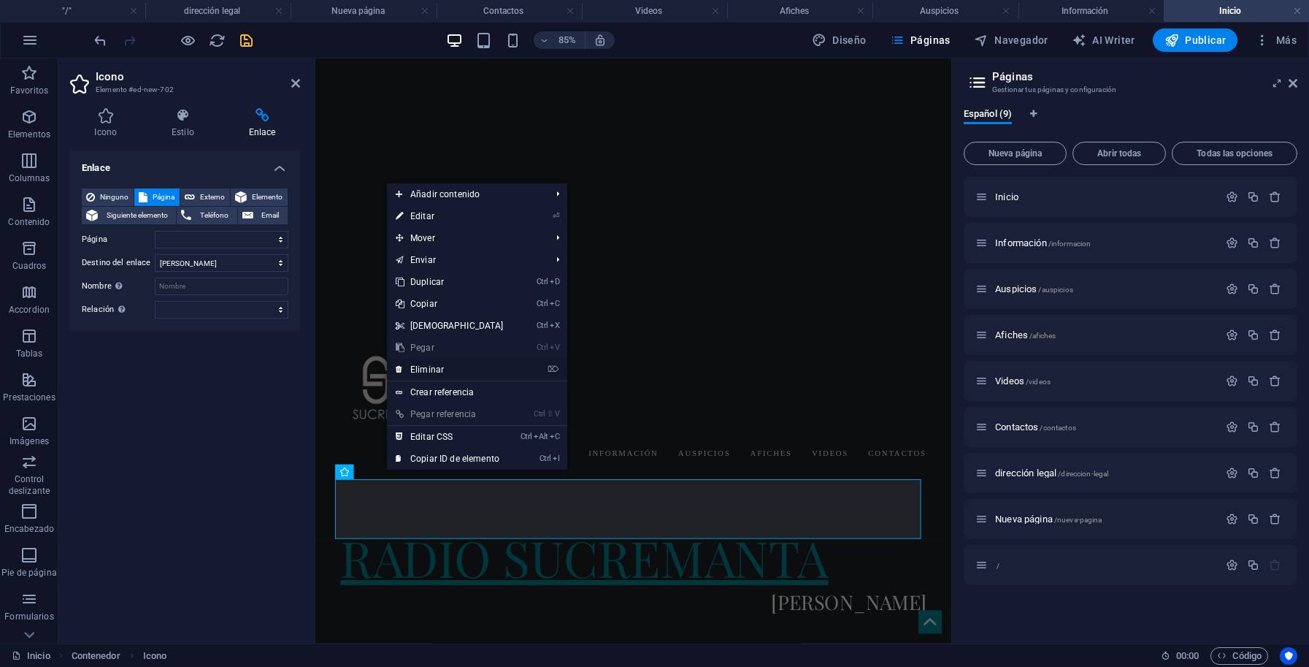
click at [440, 366] on link "⌦ Eliminar" at bounding box center [450, 370] width 126 height 22
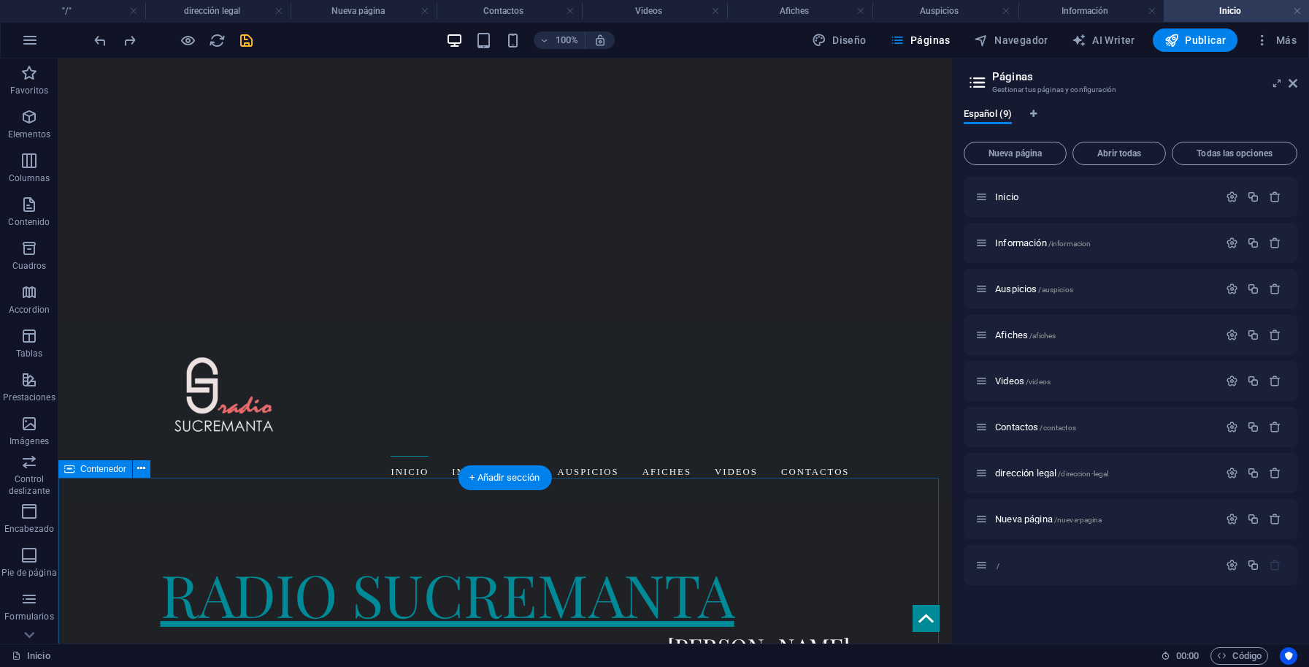
scroll to position [501, 0]
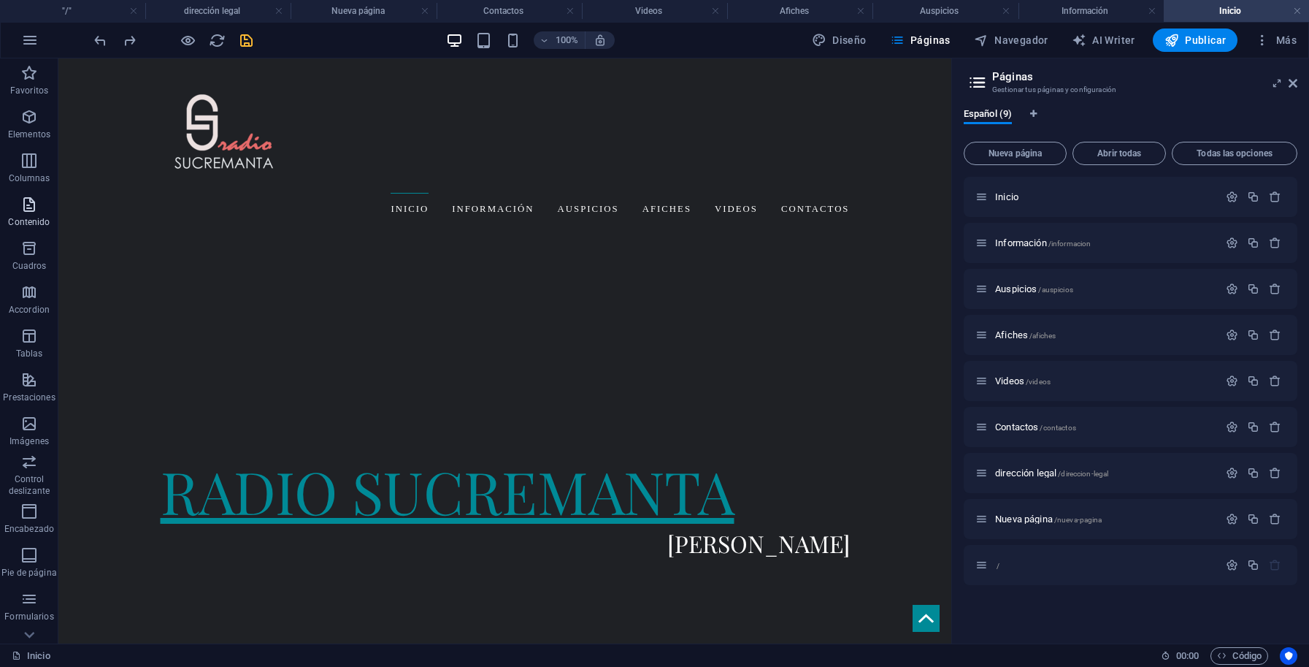
click at [39, 220] on p "Contenido" at bounding box center [29, 222] width 42 height 12
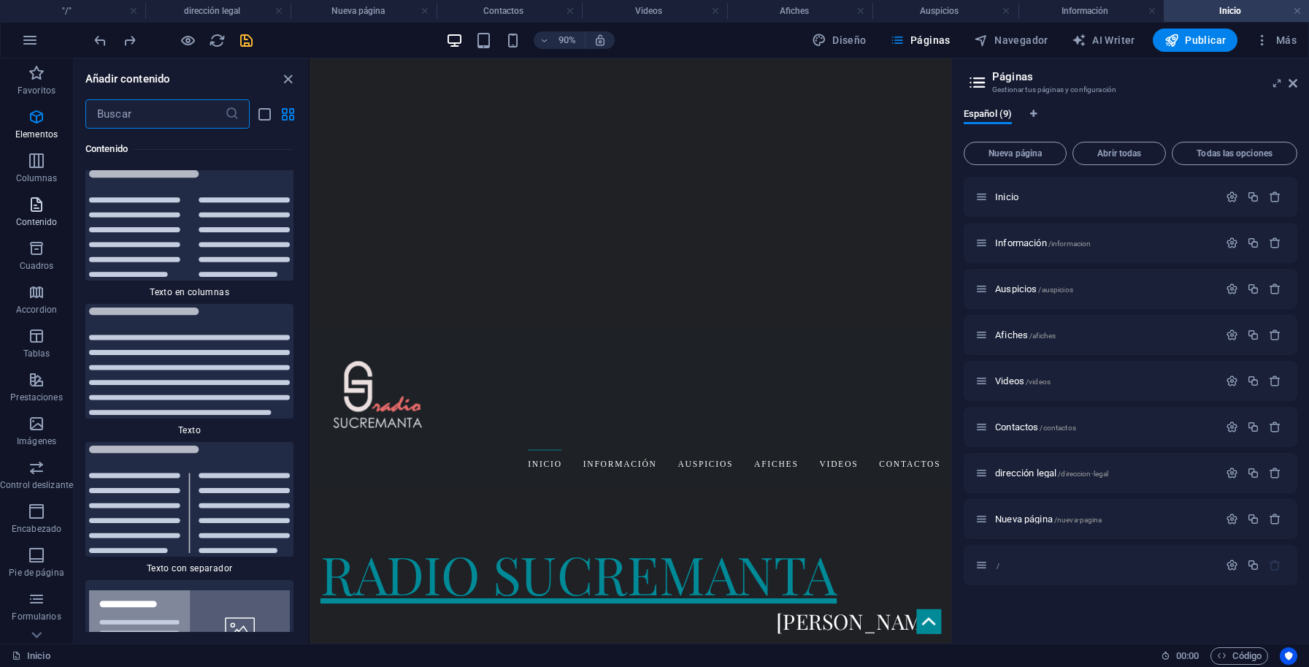
scroll to position [5041, 0]
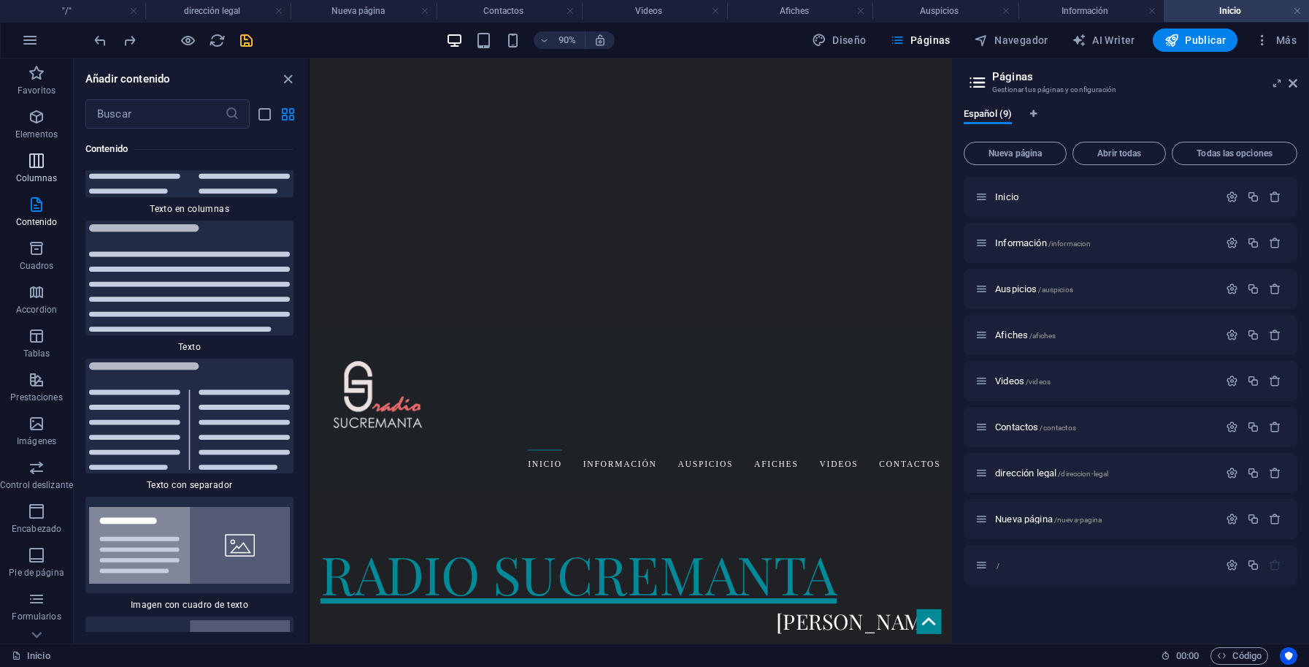
click at [31, 166] on icon "button" at bounding box center [37, 161] width 18 height 18
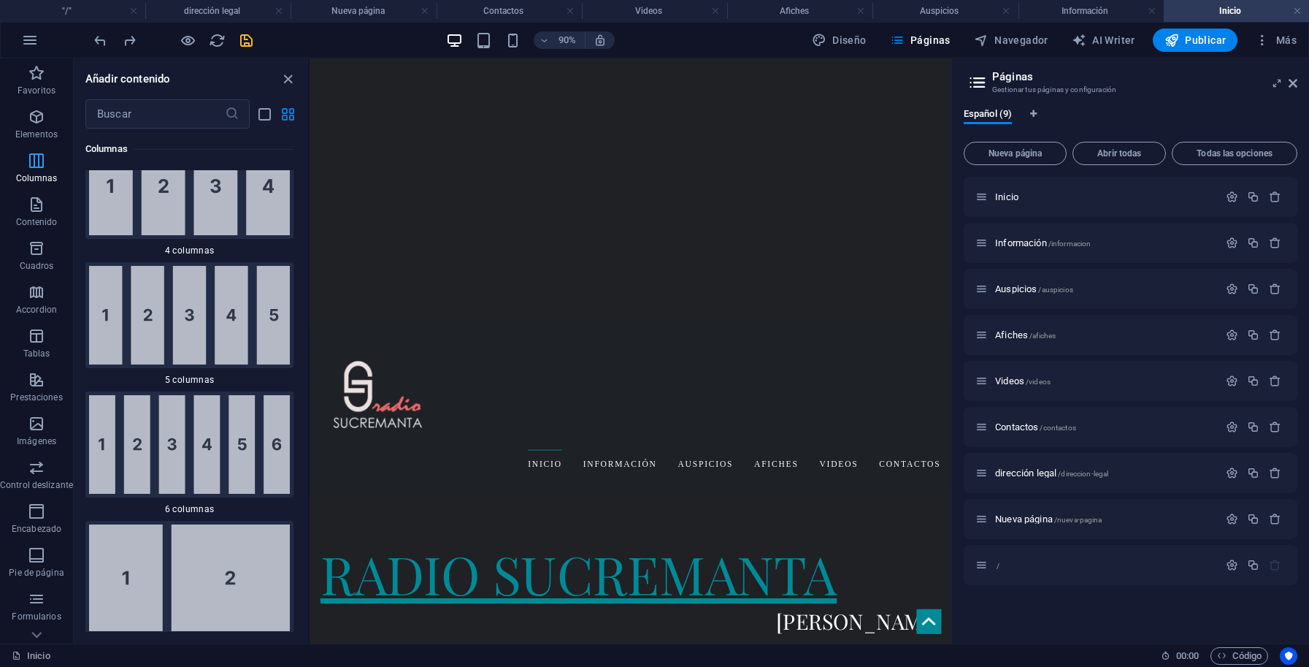
scroll to position [995, 0]
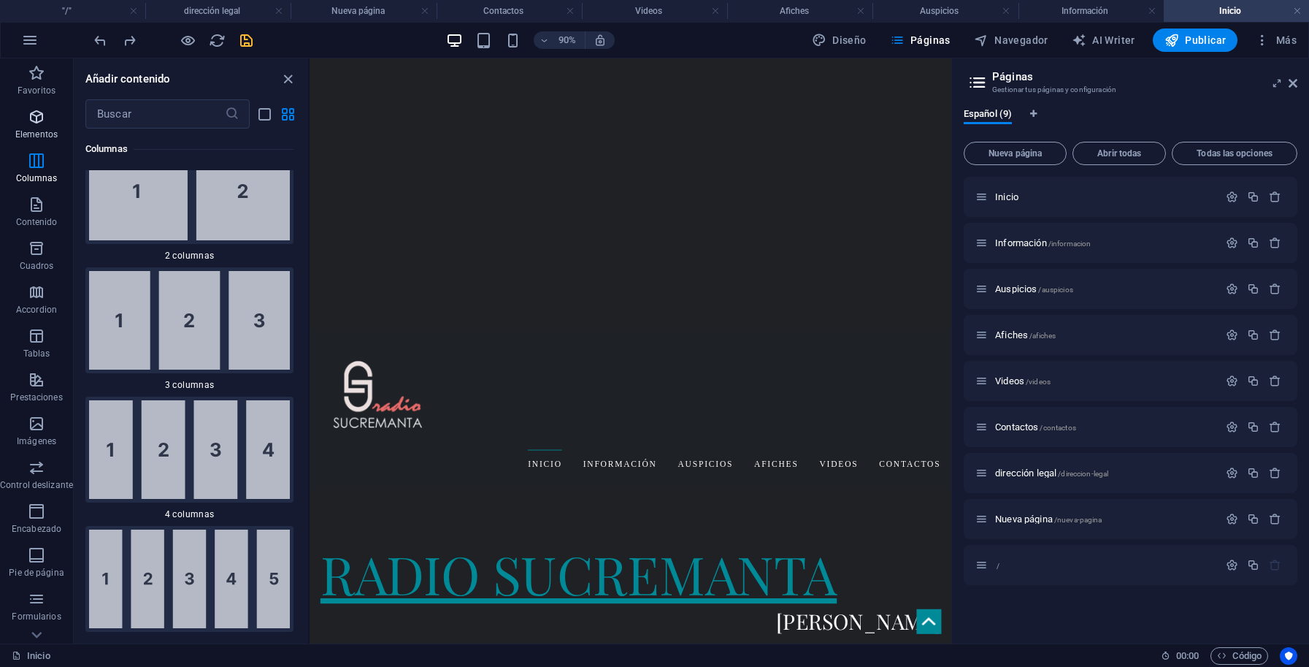
click at [47, 125] on span "Elementos" at bounding box center [36, 125] width 73 height 35
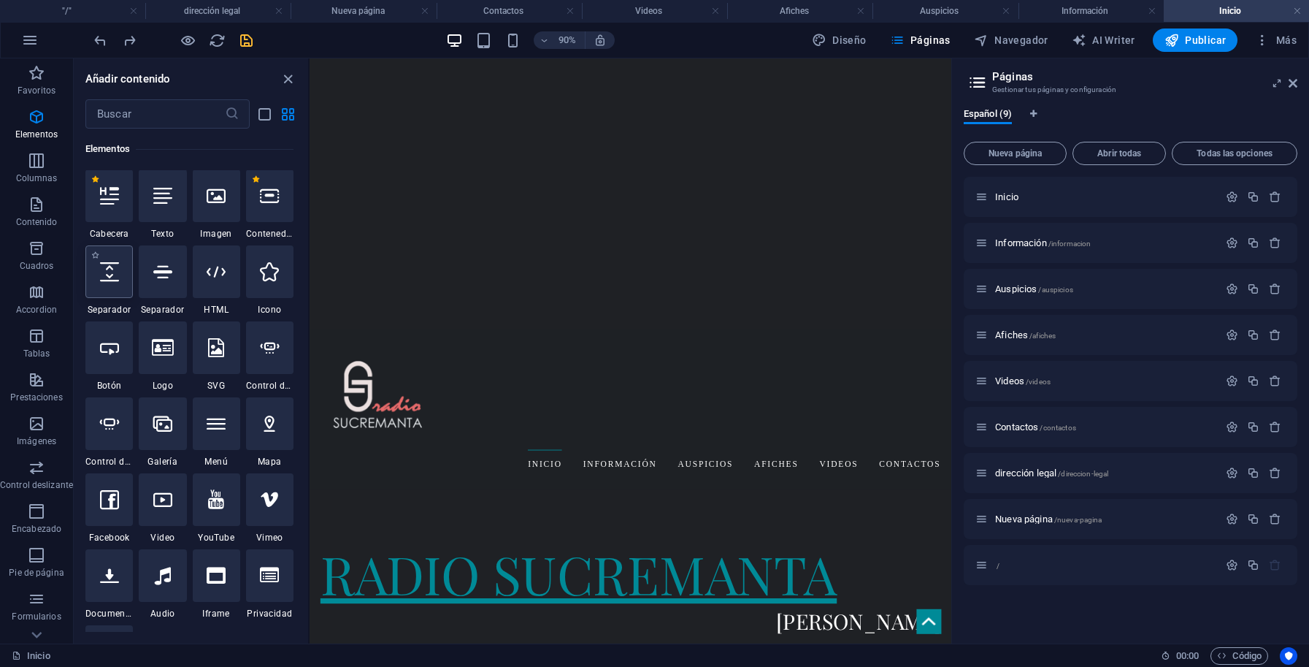
scroll to position [275, 0]
click at [133, 361] on div at bounding box center [108, 348] width 47 height 53
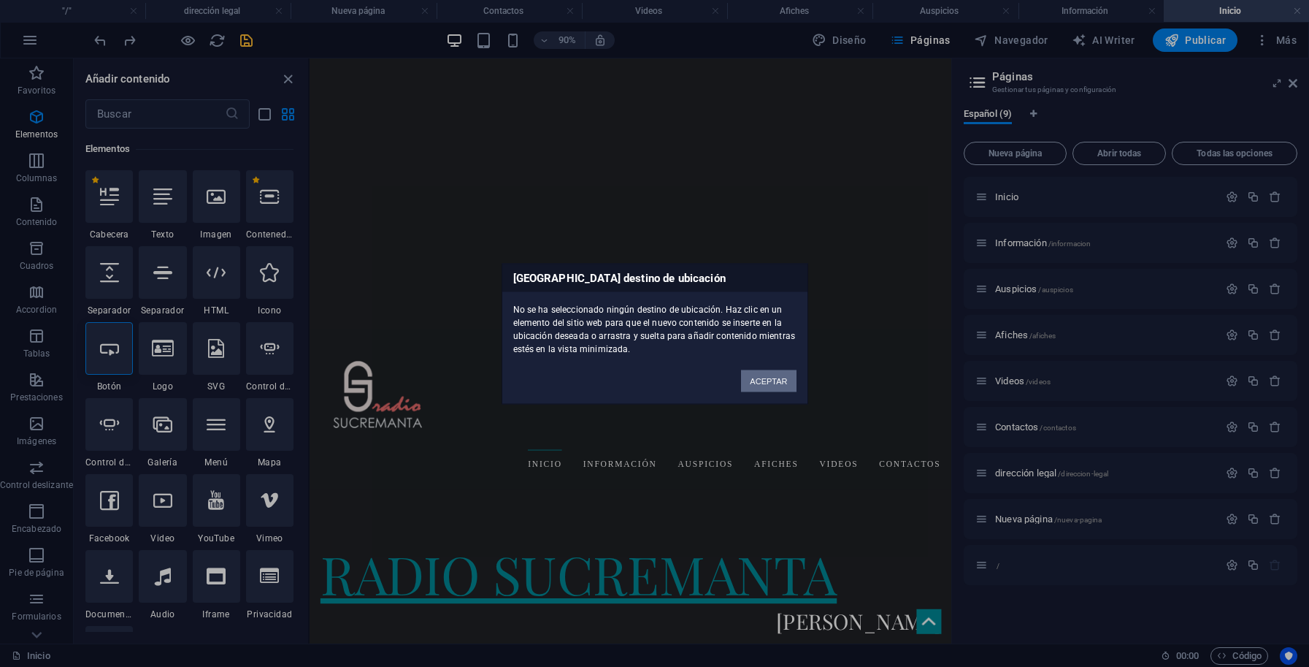
click at [767, 385] on button "ACEPTAR" at bounding box center [768, 380] width 55 height 22
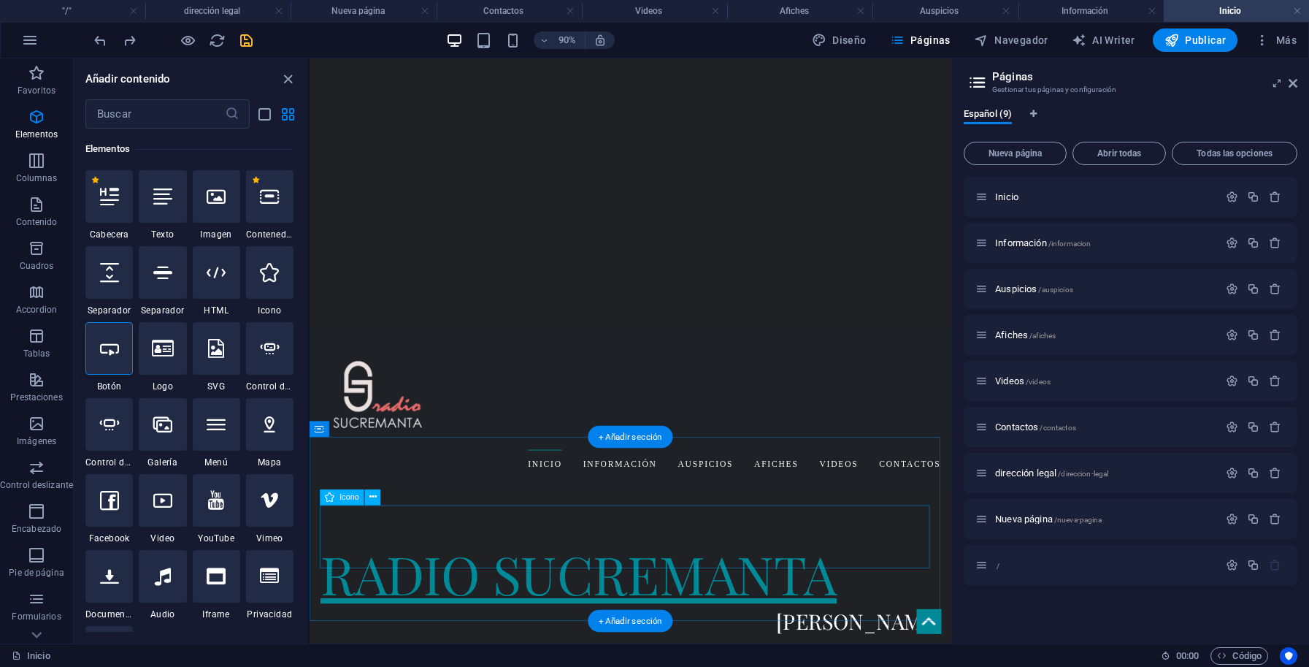
click at [119, 343] on icon at bounding box center [109, 348] width 19 height 19
click at [310, 343] on div "H1 Banner Banner Contenedor Imagen con texto Imagen Separador Contenedor Conten…" at bounding box center [631, 350] width 642 height 585
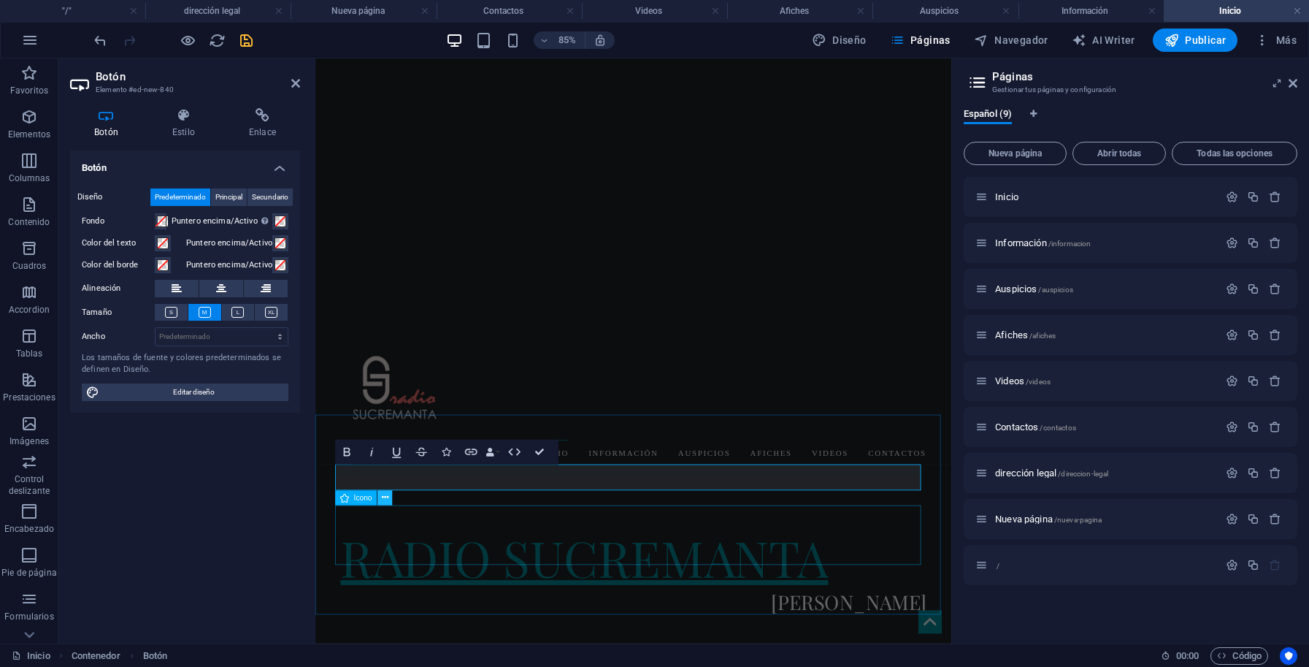
click at [391, 502] on button at bounding box center [385, 498] width 15 height 15
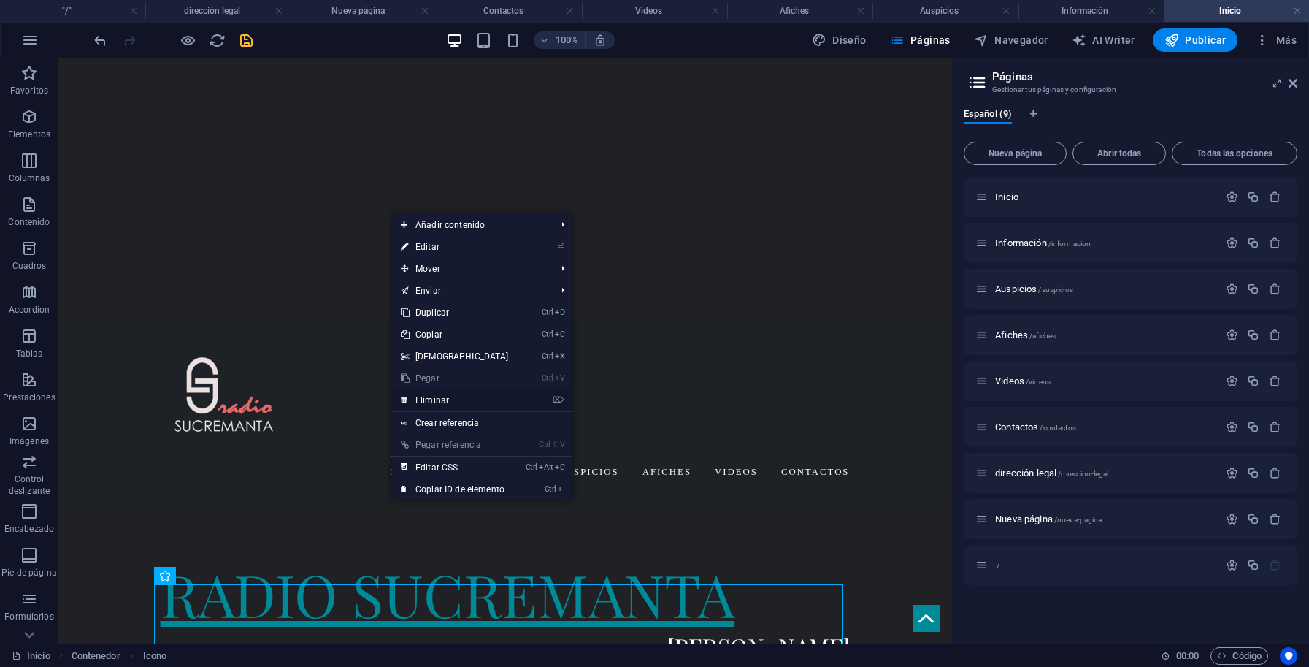
click at [448, 405] on link "⌦ Eliminar" at bounding box center [455, 400] width 126 height 22
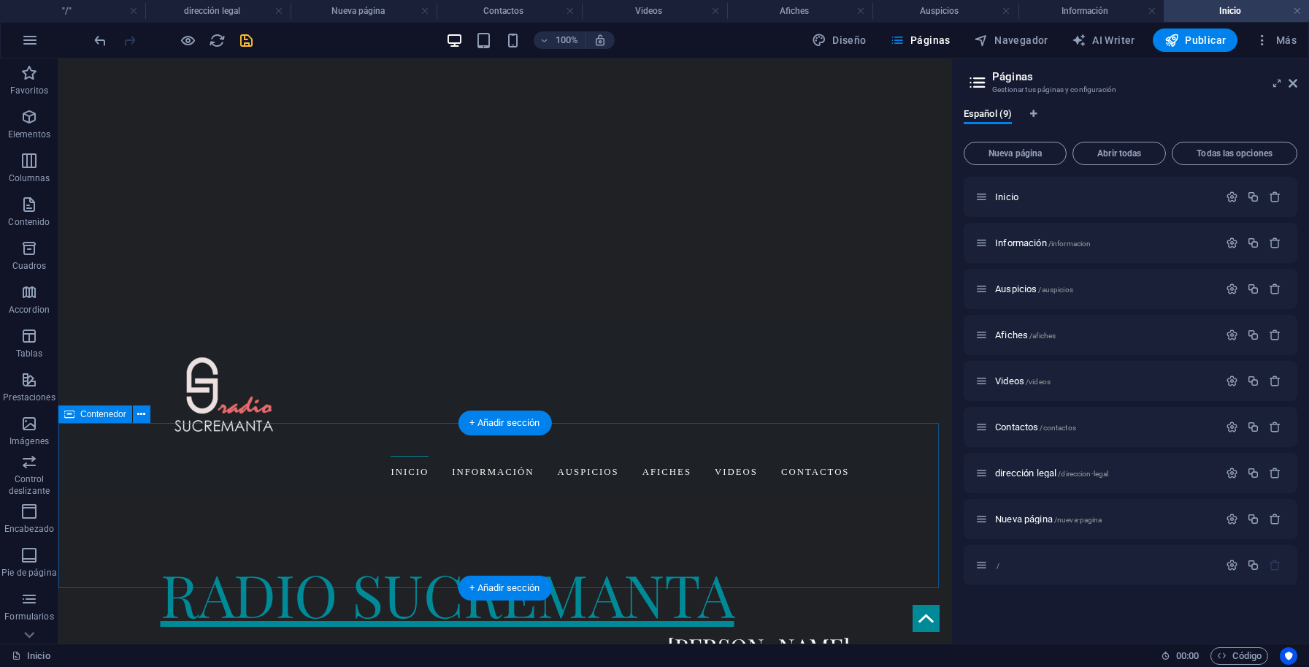
scroll to position [461, 0]
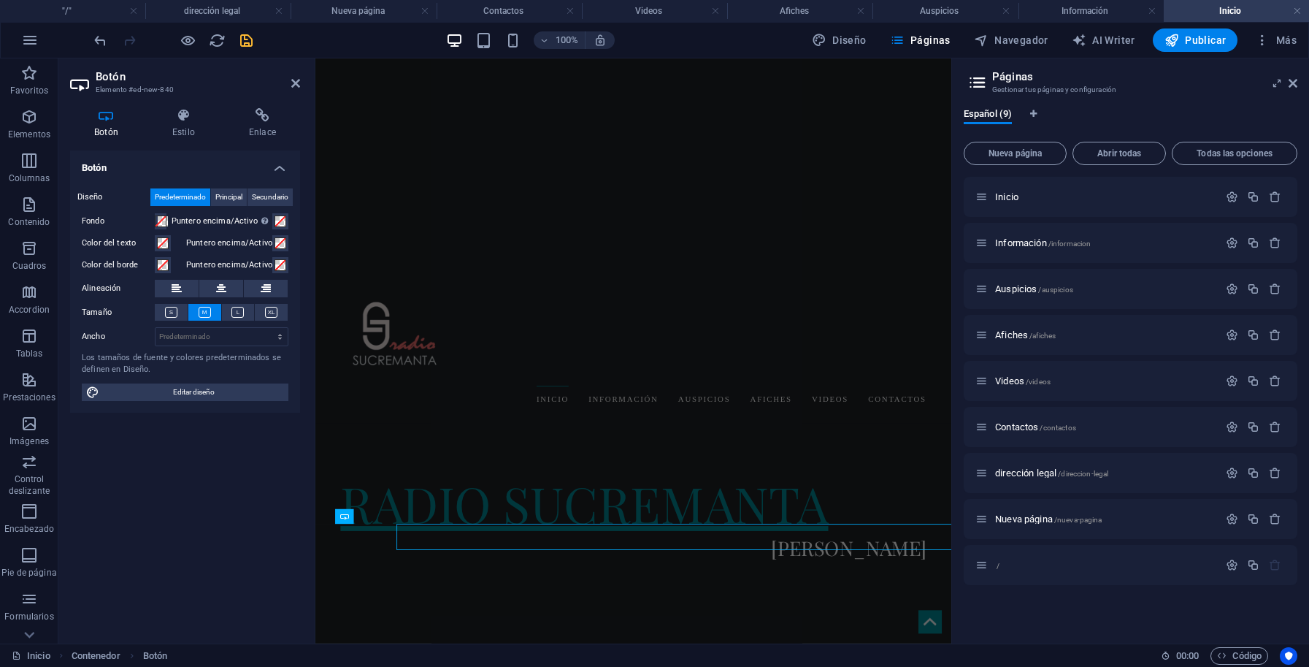
scroll to position [328, 0]
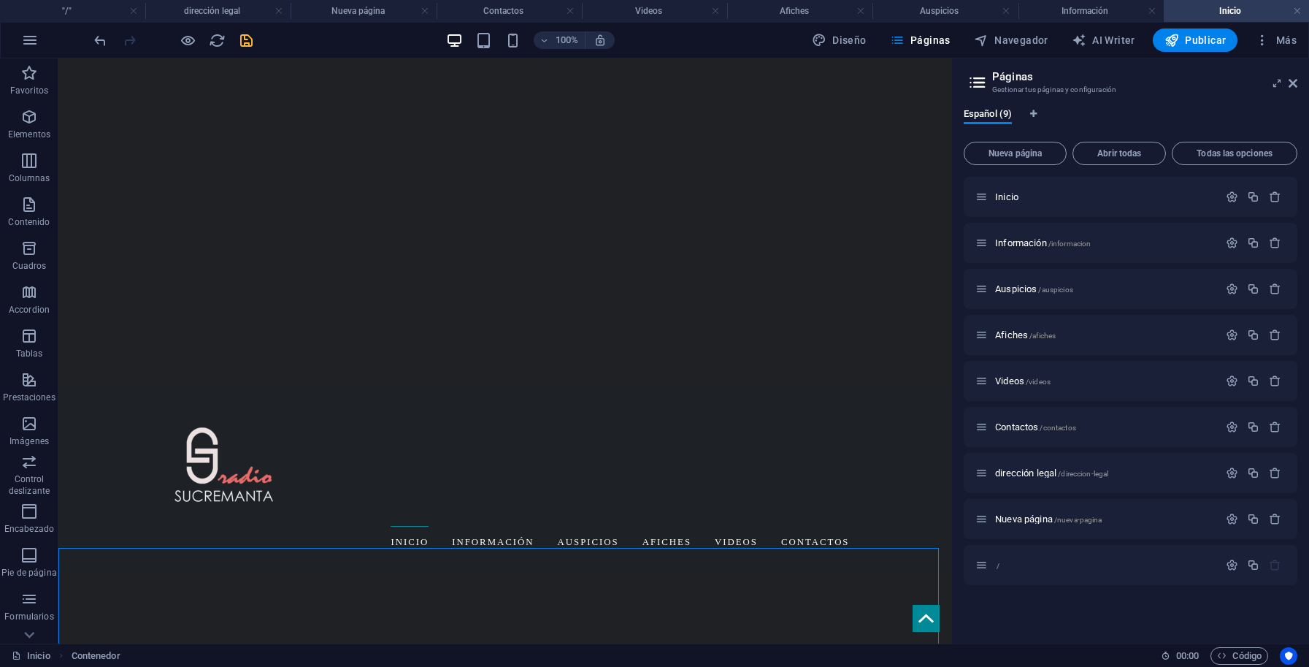
scroll to position [461, 0]
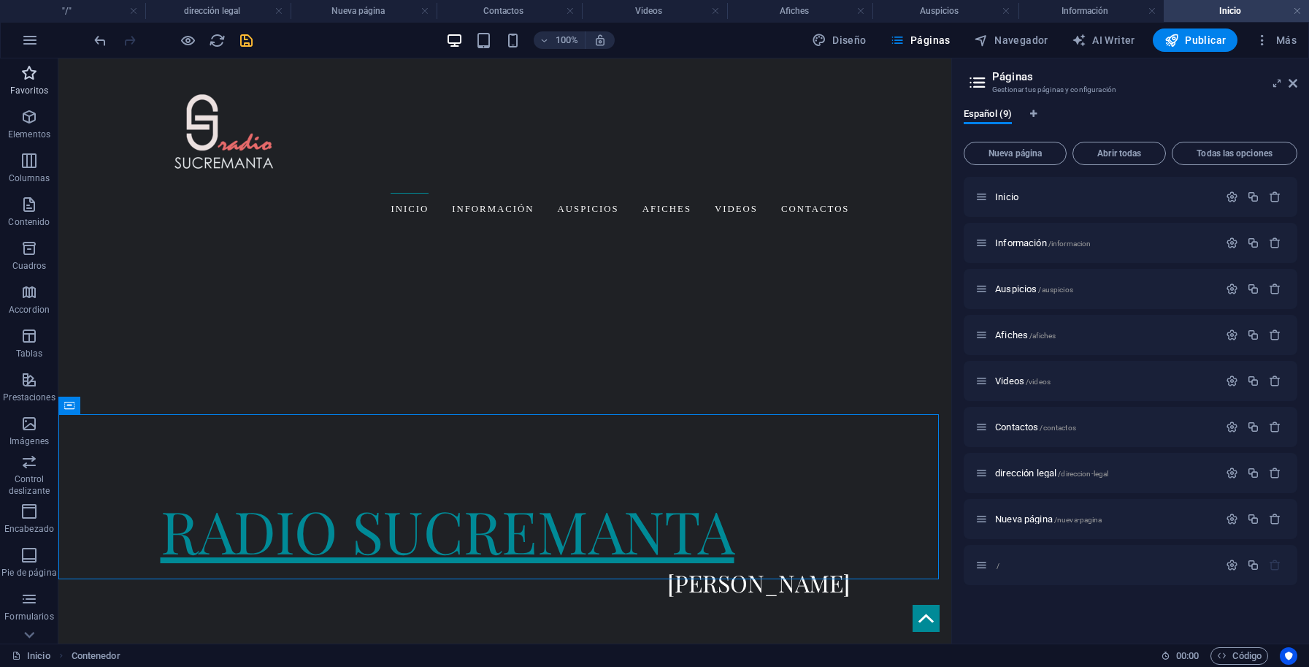
click at [29, 77] on icon "button" at bounding box center [29, 73] width 18 height 18
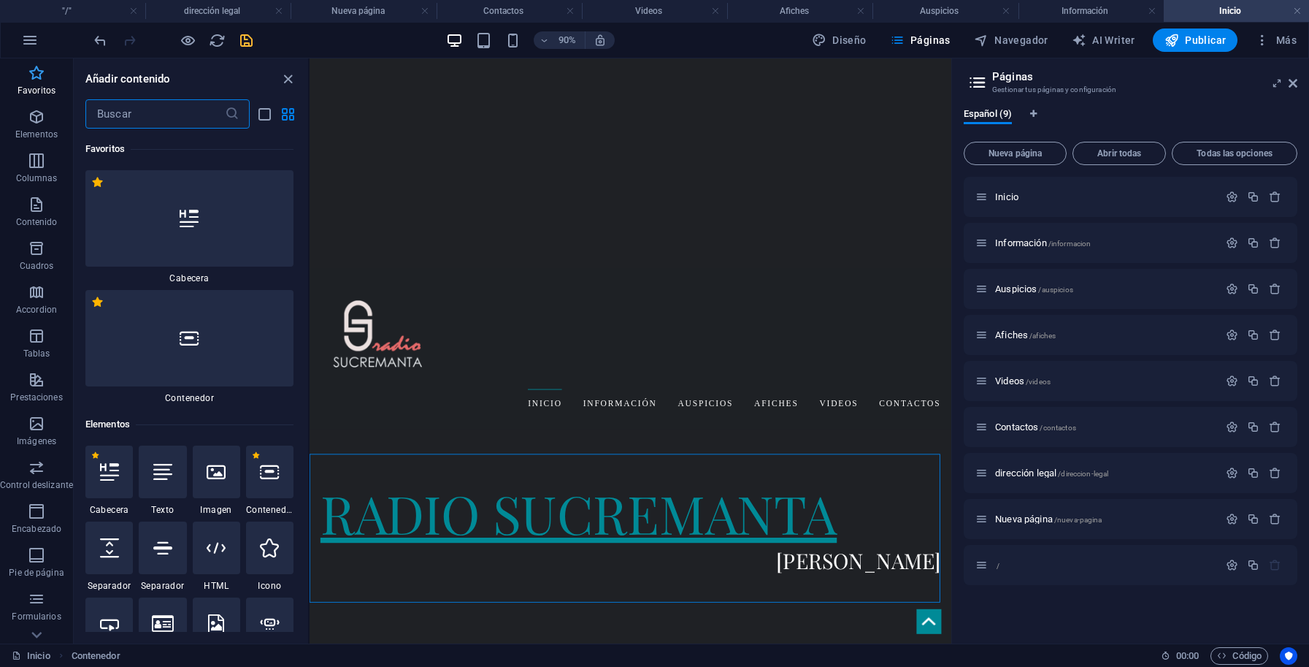
scroll to position [375, 0]
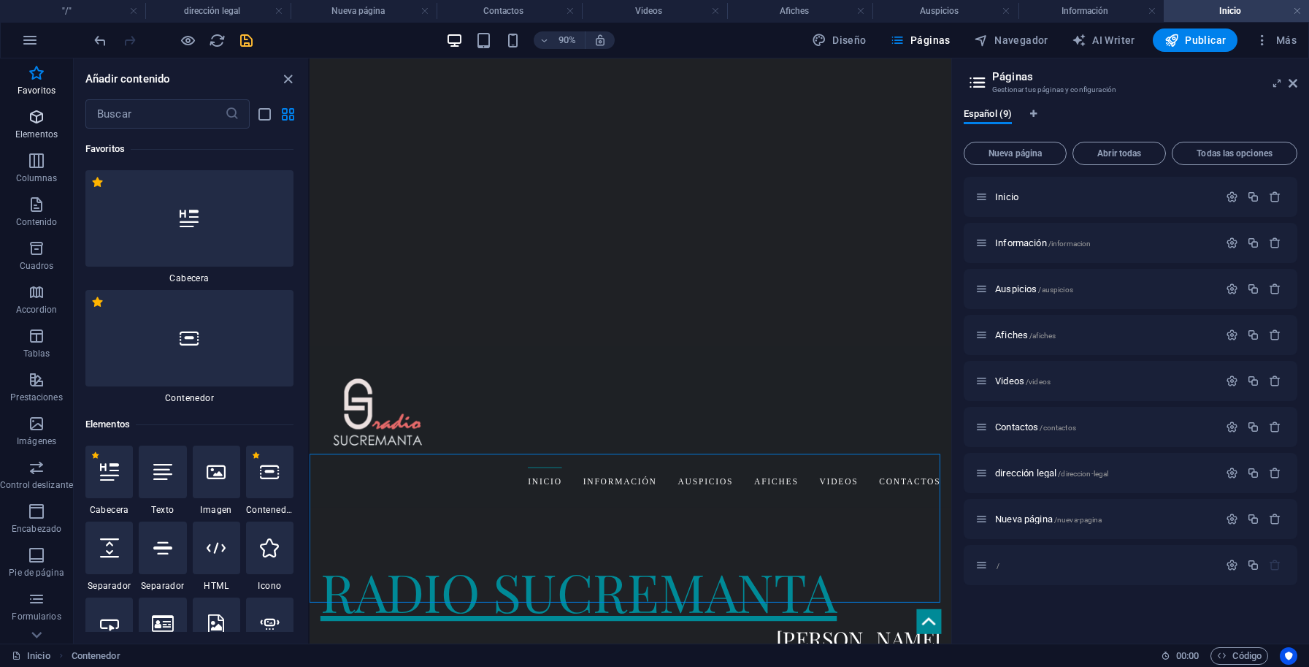
click at [42, 123] on icon "button" at bounding box center [37, 117] width 18 height 18
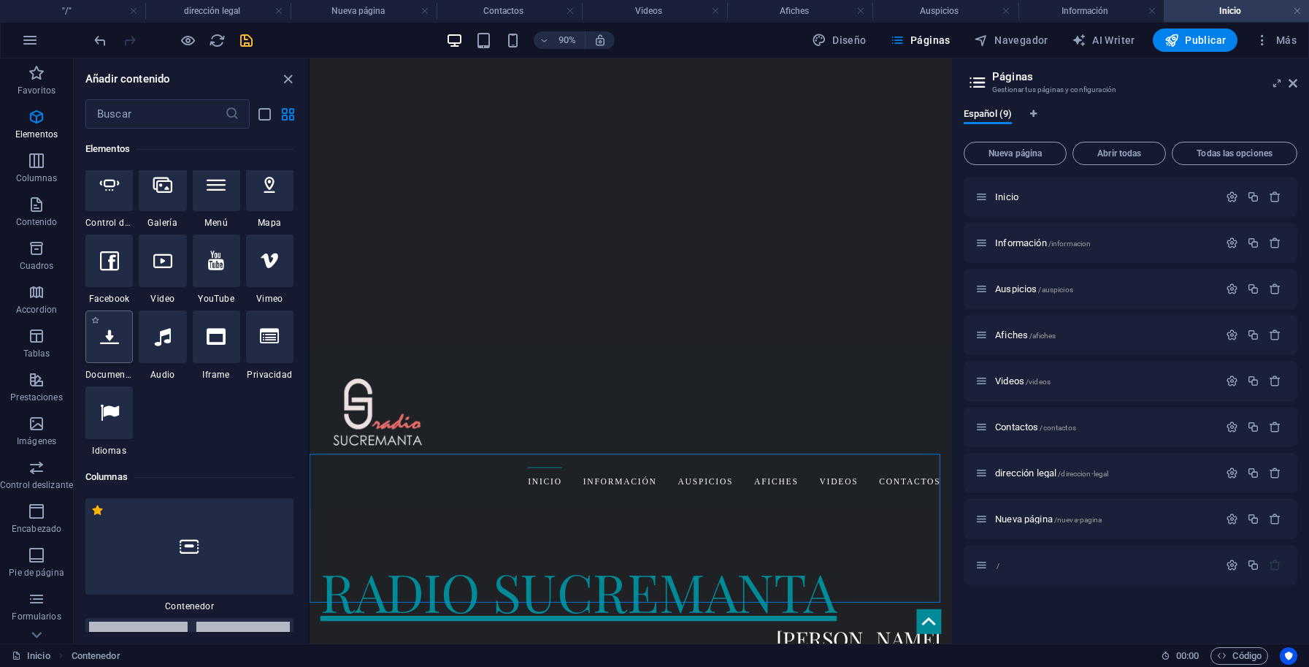
scroll to position [538, 0]
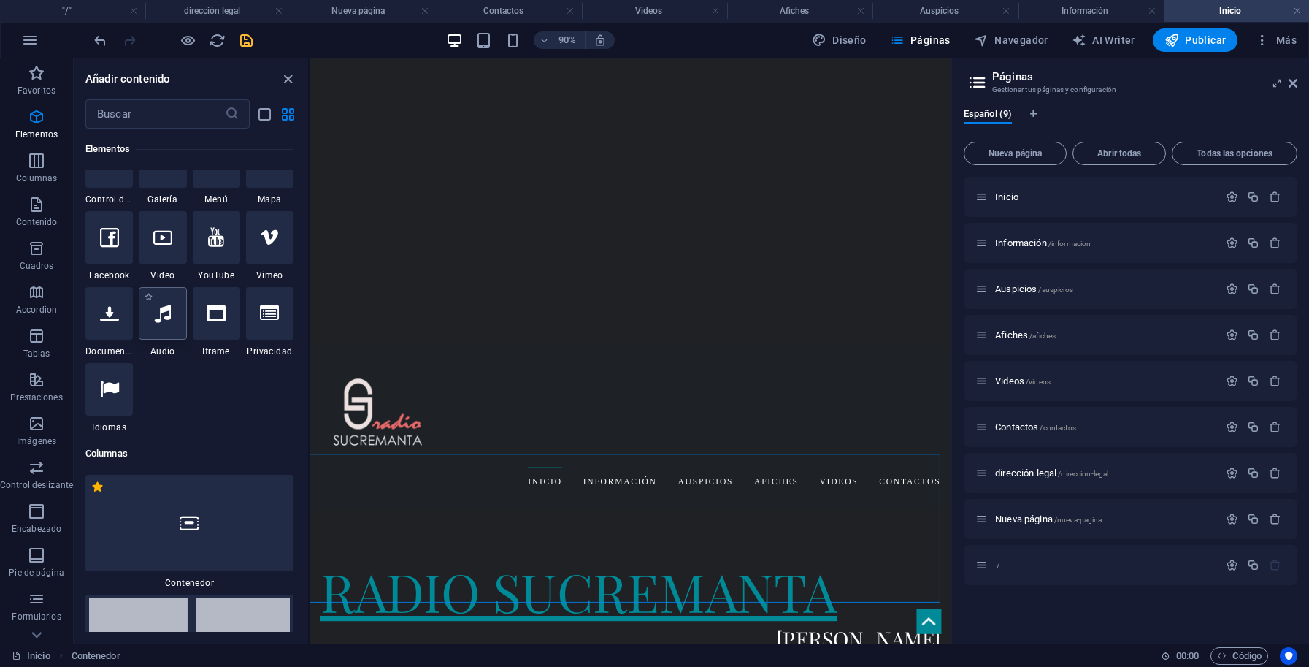
click at [139, 340] on div at bounding box center [162, 313] width 47 height 53
click at [310, 467] on div "H1 Banner Banner Contenedor Imagen con texto Imagen Separador Contenedor Conten…" at bounding box center [631, 350] width 642 height 585
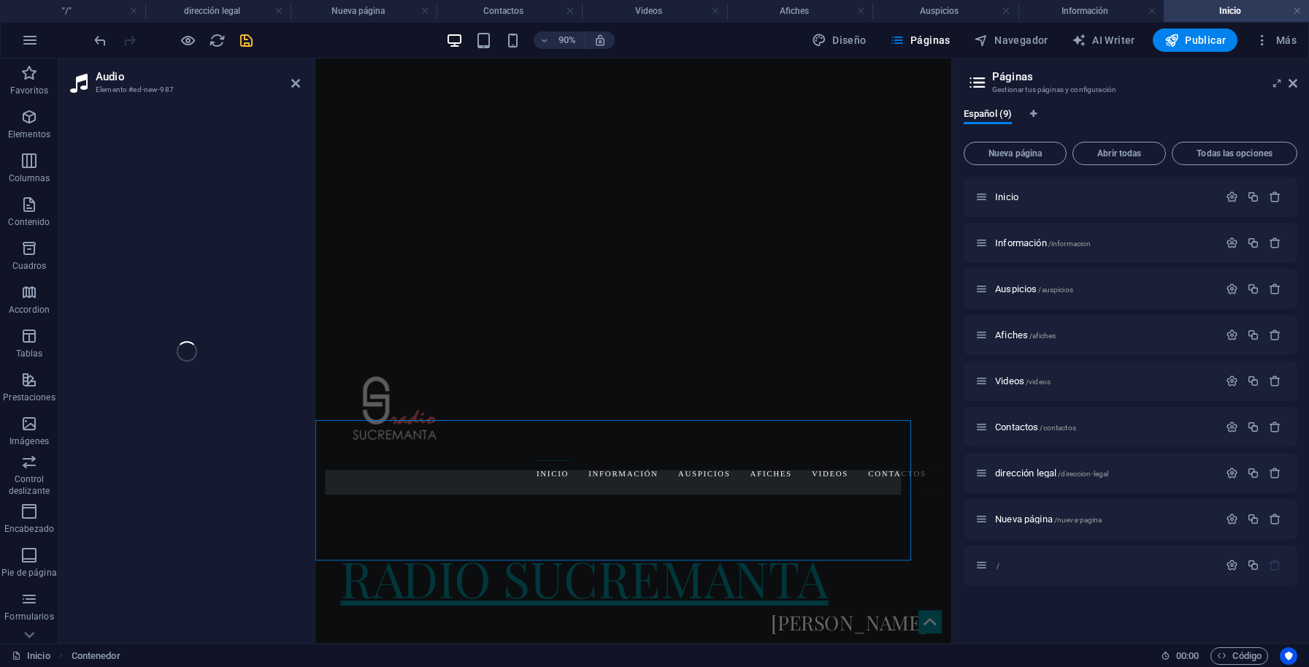
scroll to position [388, 0]
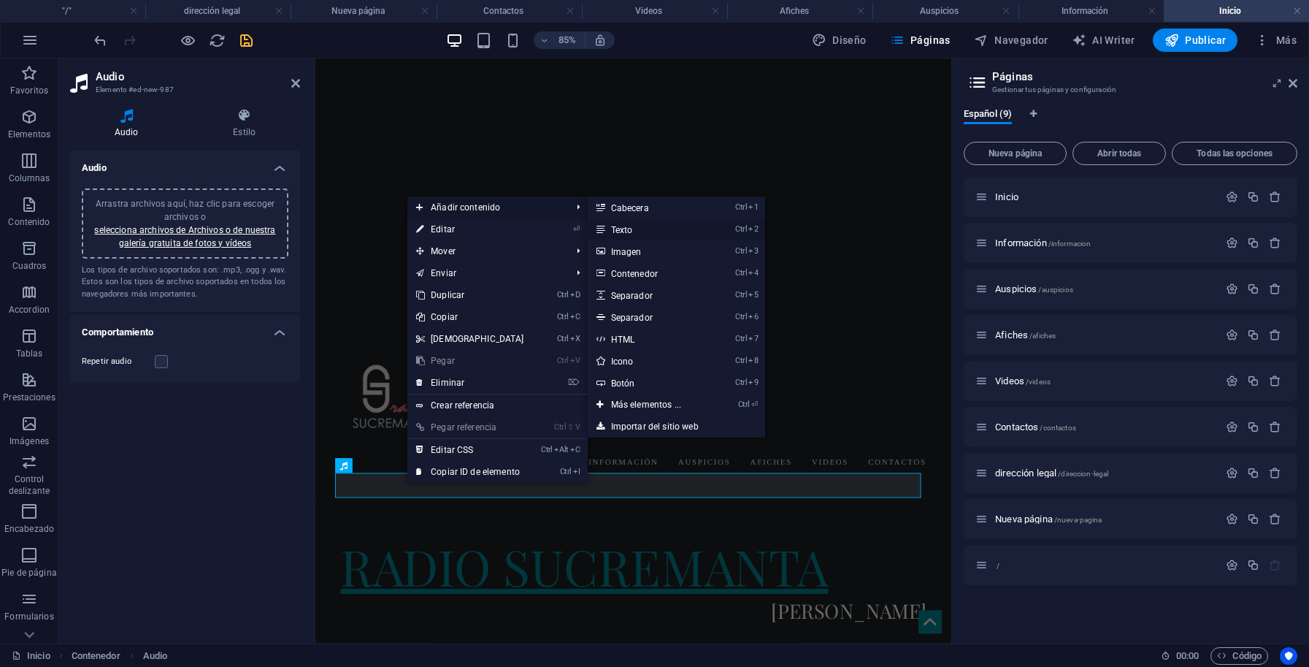
click at [628, 234] on link "Ctrl 2 Texto" at bounding box center [649, 229] width 123 height 22
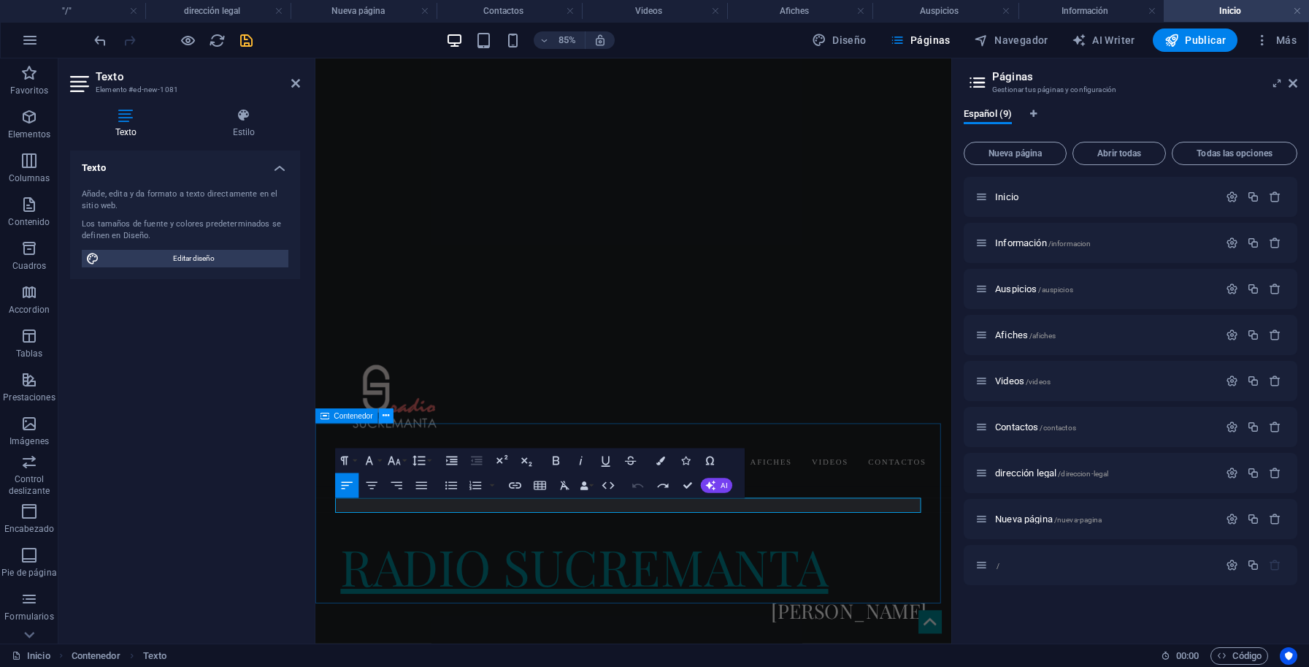
click at [386, 415] on icon at bounding box center [386, 416] width 7 height 13
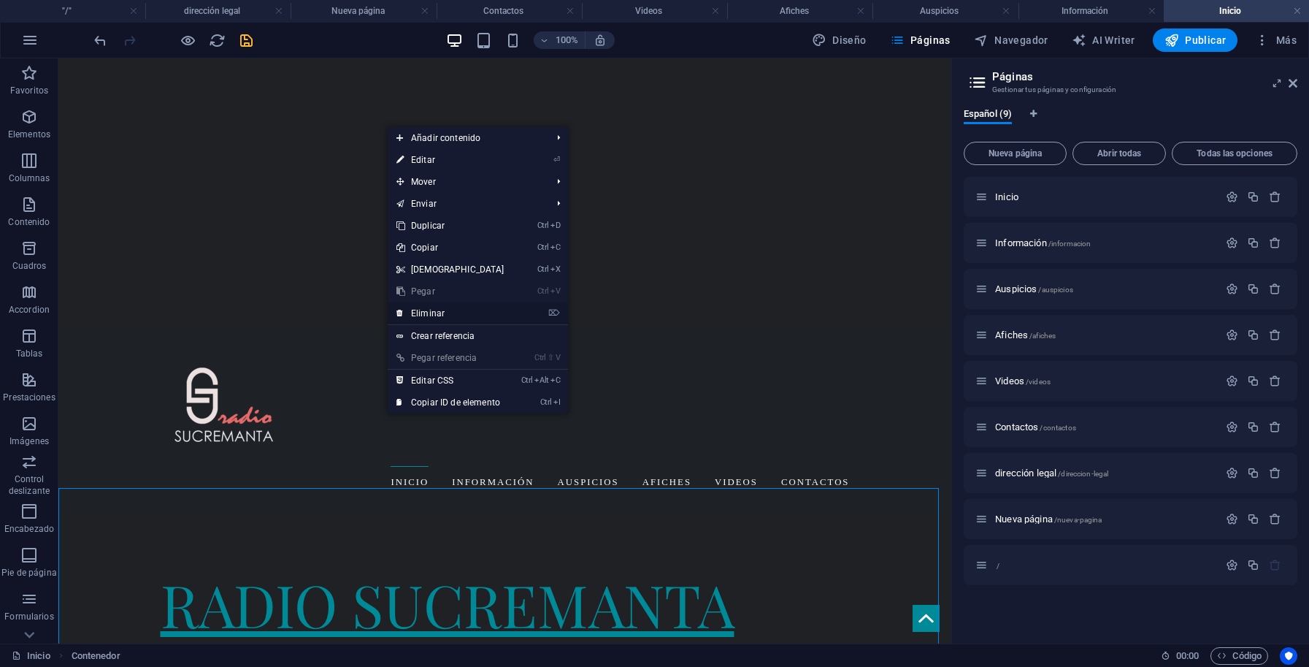
click at [429, 314] on link "⌦ Eliminar" at bounding box center [451, 313] width 126 height 22
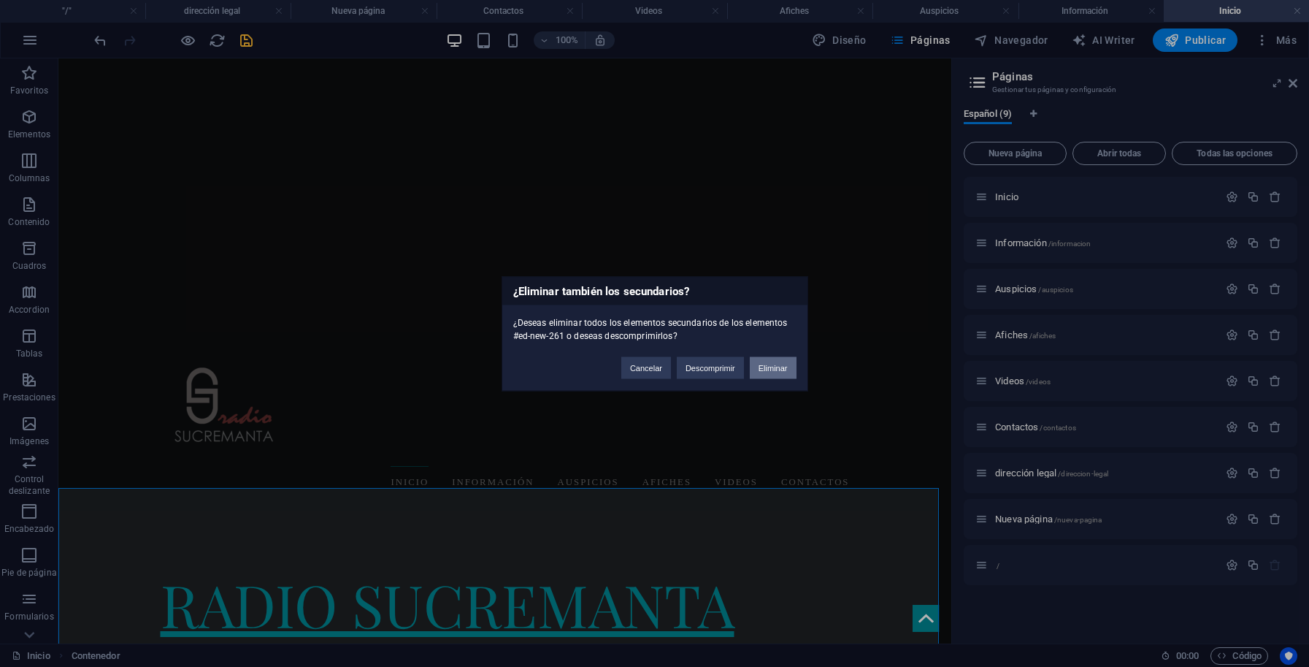
drag, startPoint x: 778, startPoint y: 367, endPoint x: 459, endPoint y: 518, distance: 352.4
click at [778, 367] on button "Eliminar" at bounding box center [773, 367] width 47 height 22
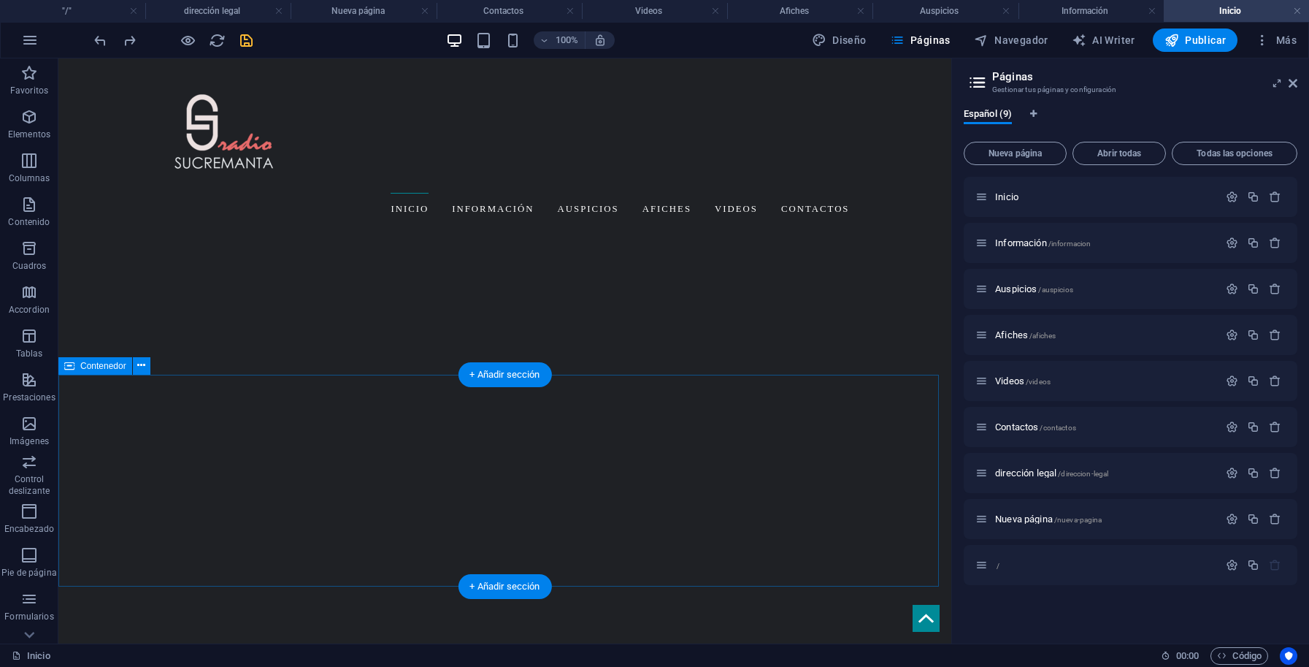
scroll to position [508, 0]
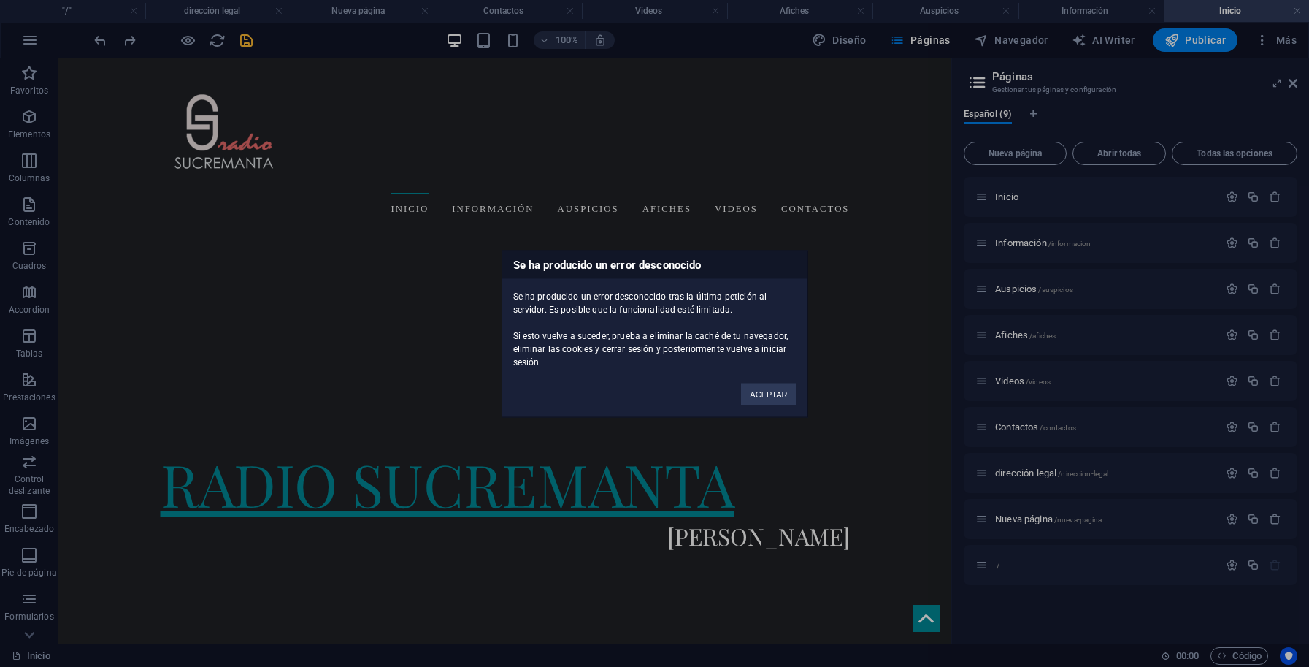
click at [217, 444] on div "Se ha producido un error desconocido Se ha producido un error desconocido tras …" at bounding box center [654, 333] width 1309 height 667
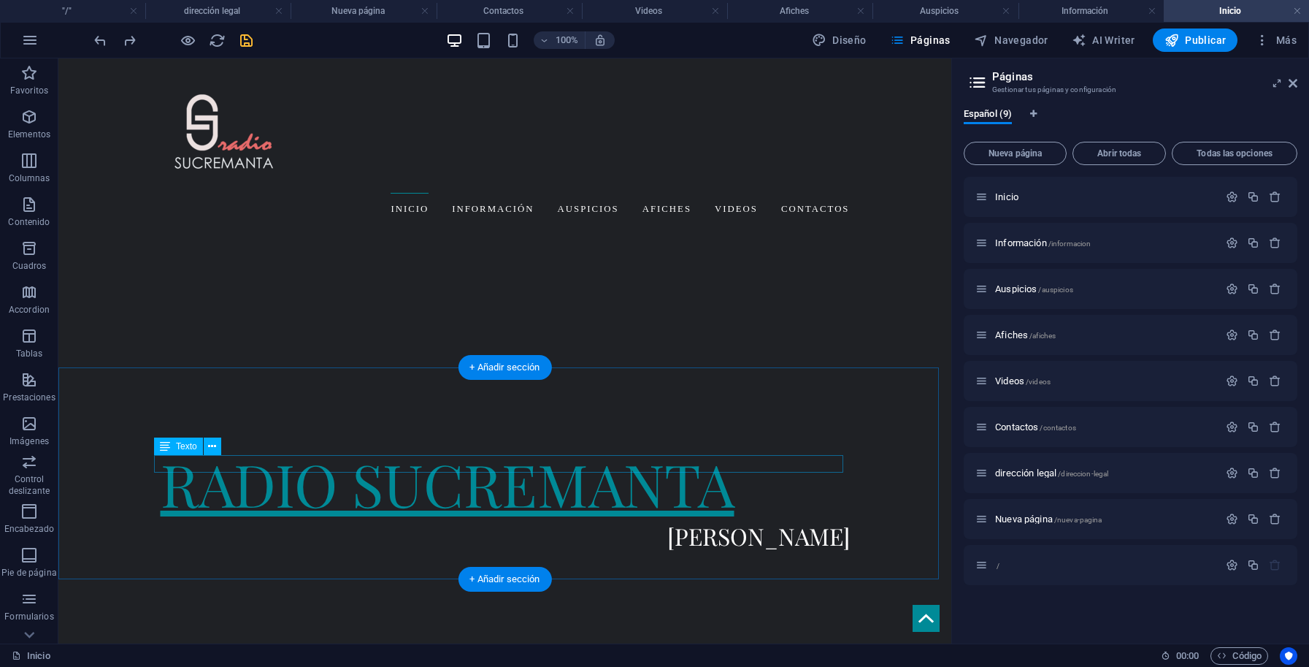
click at [214, 450] on icon at bounding box center [212, 446] width 8 height 15
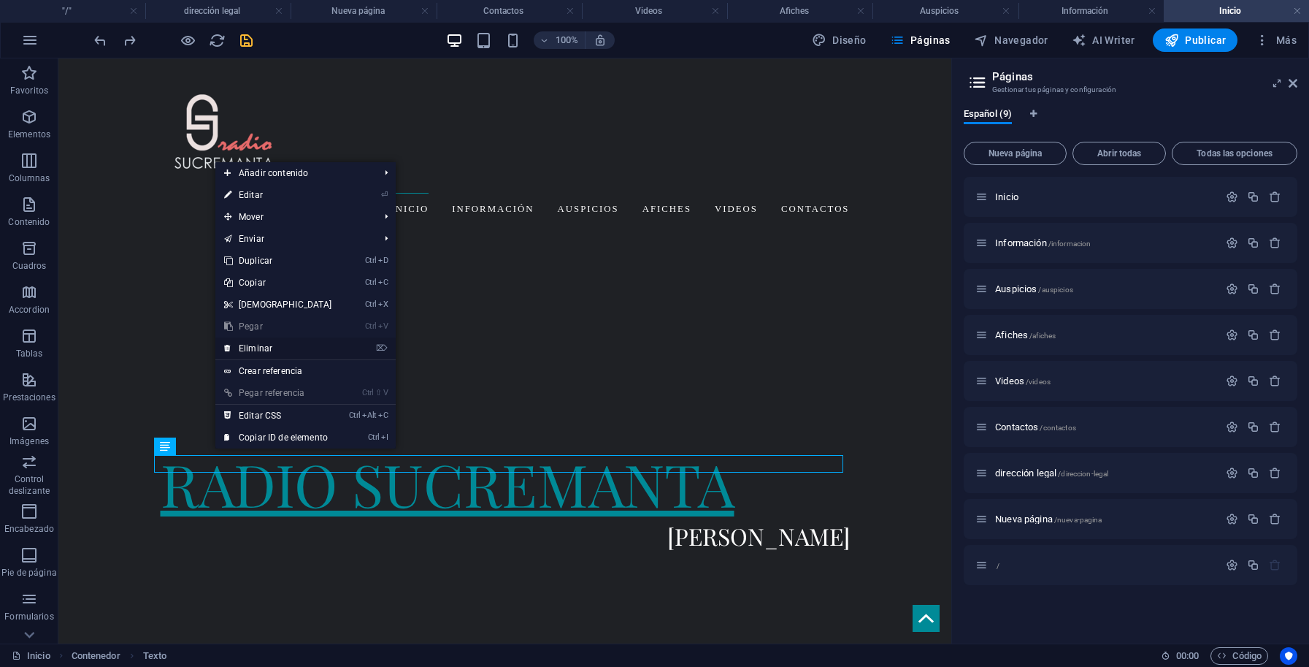
click at [272, 345] on link "⌦ Eliminar" at bounding box center [278, 348] width 126 height 22
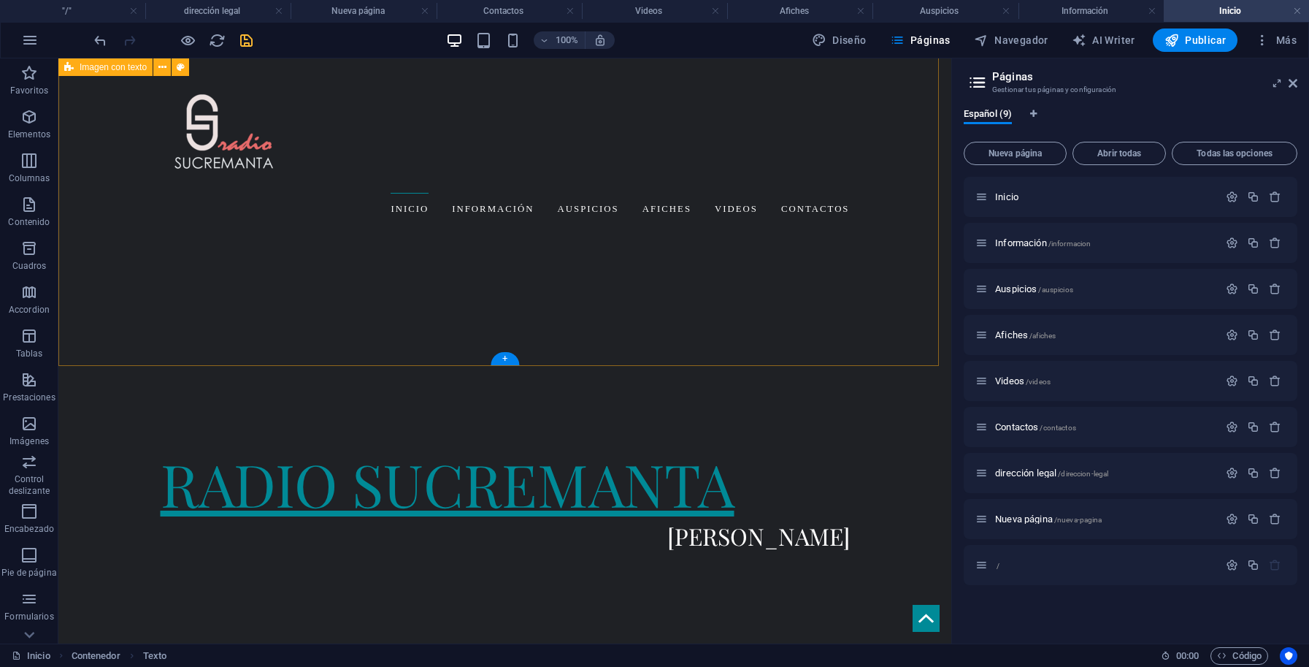
scroll to position [491, 0]
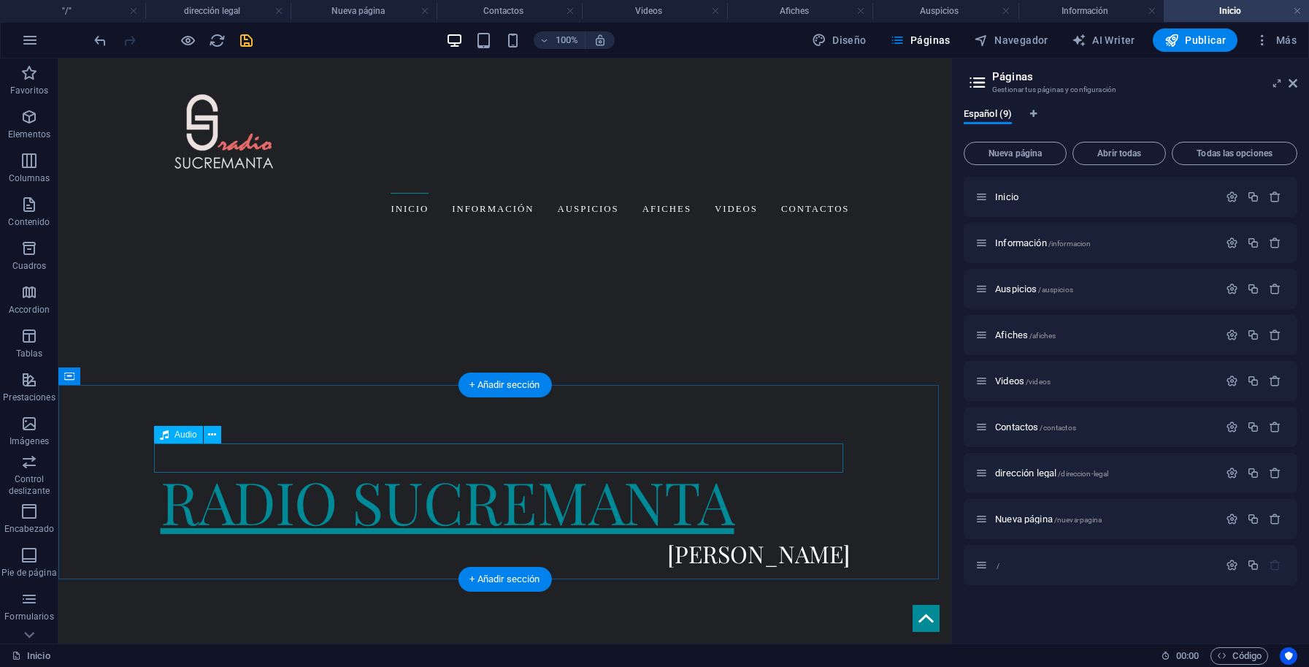
click at [211, 434] on icon at bounding box center [212, 434] width 8 height 15
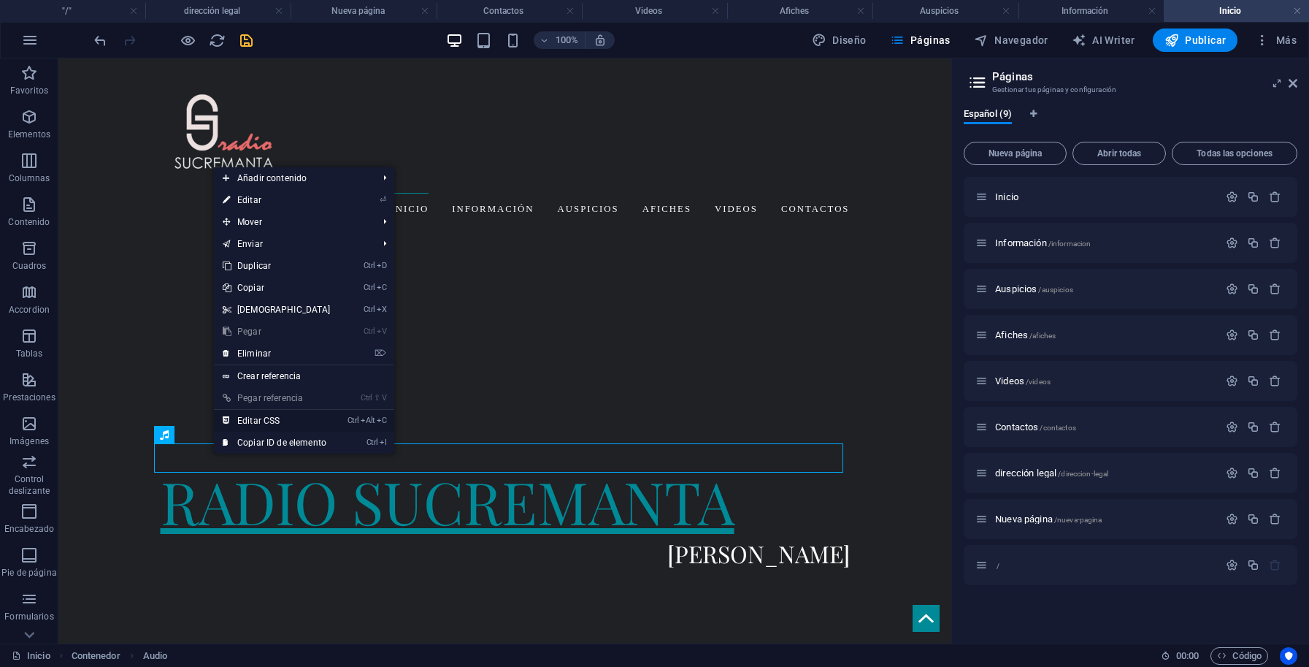
click at [261, 424] on link "Ctrl Alt C Editar CSS" at bounding box center [277, 421] width 126 height 22
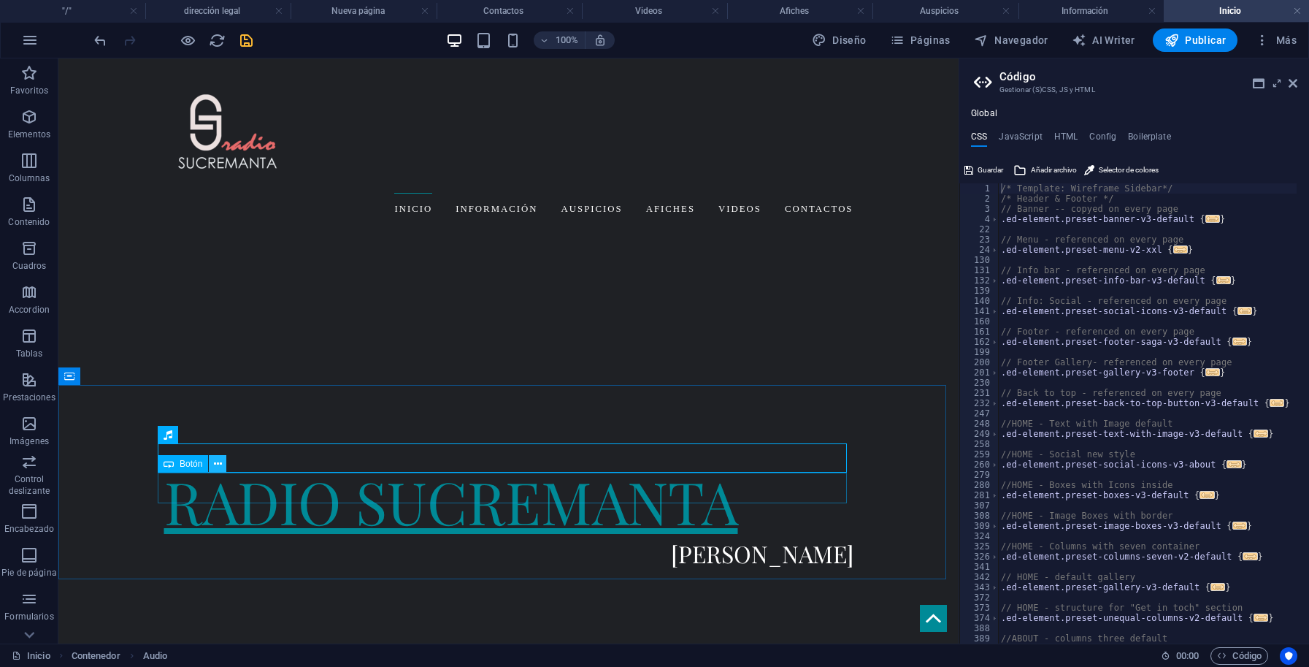
click at [221, 464] on icon at bounding box center [218, 463] width 8 height 15
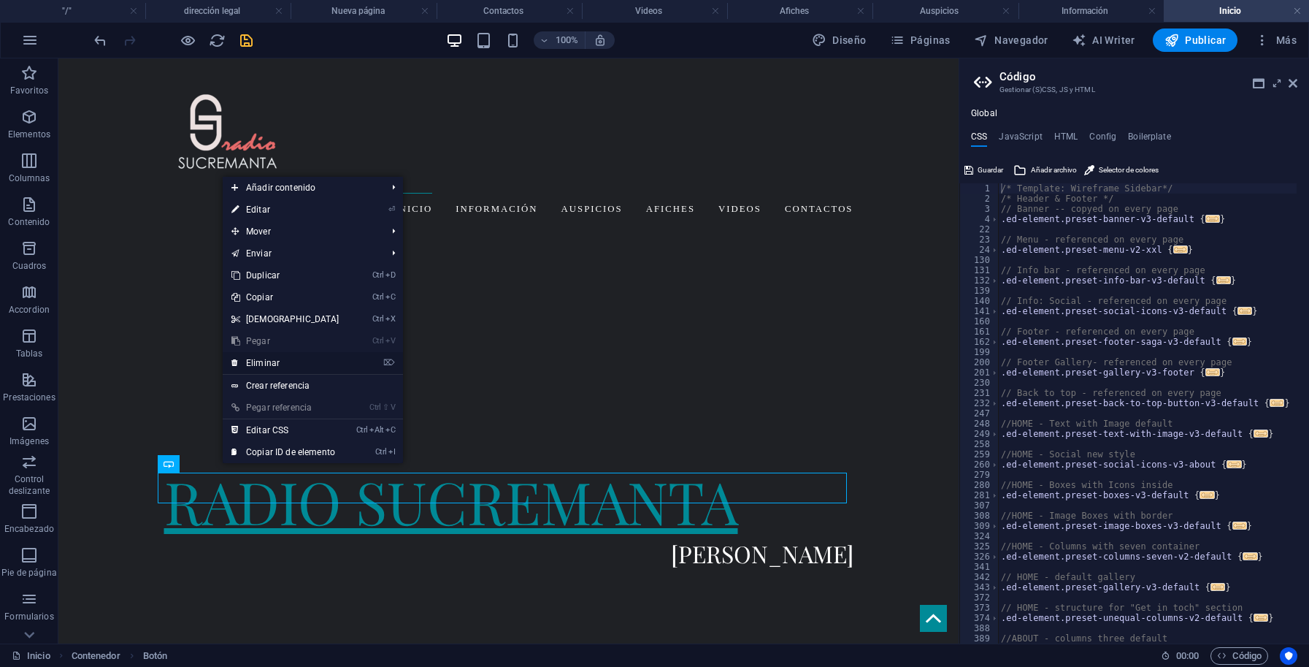
click at [280, 364] on link "⌦ Eliminar" at bounding box center [286, 363] width 126 height 22
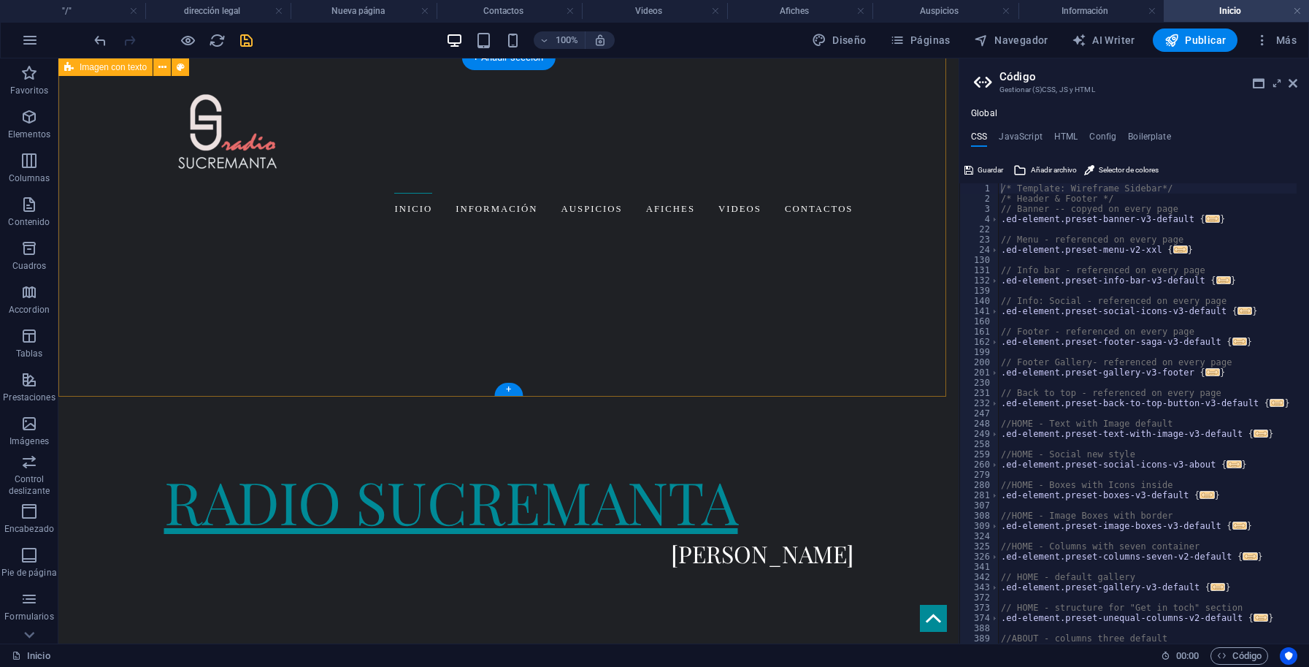
scroll to position [460, 0]
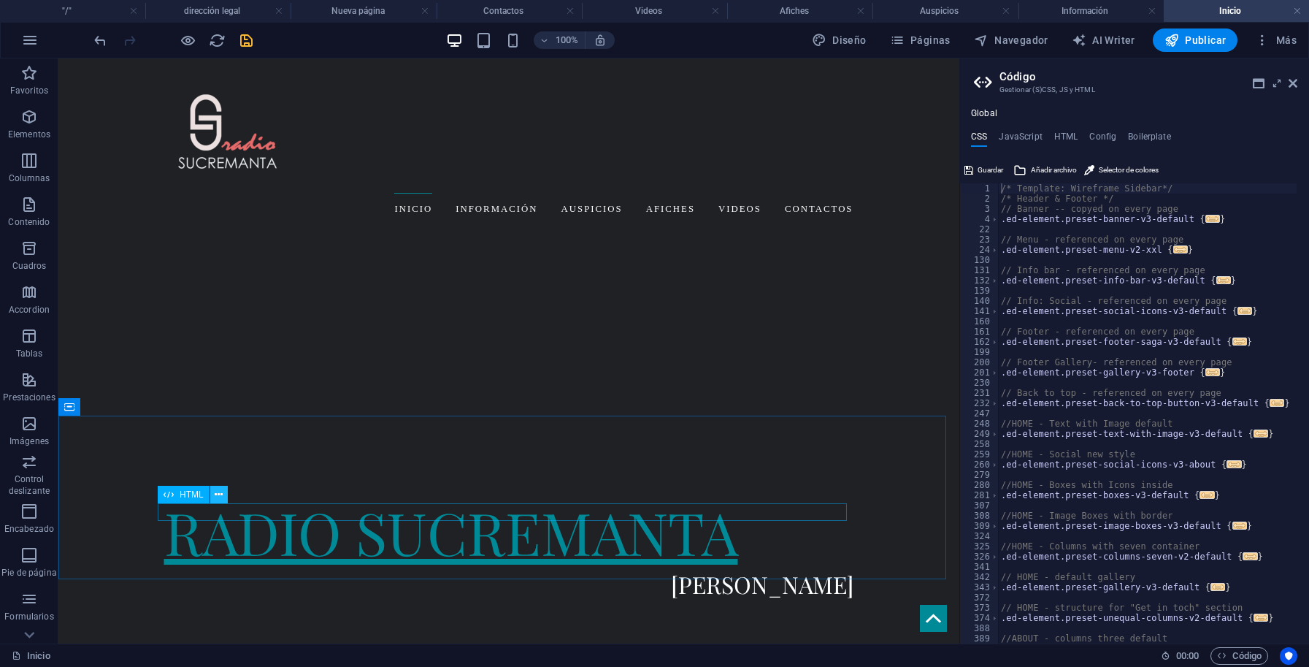
click at [221, 494] on icon at bounding box center [219, 494] width 8 height 15
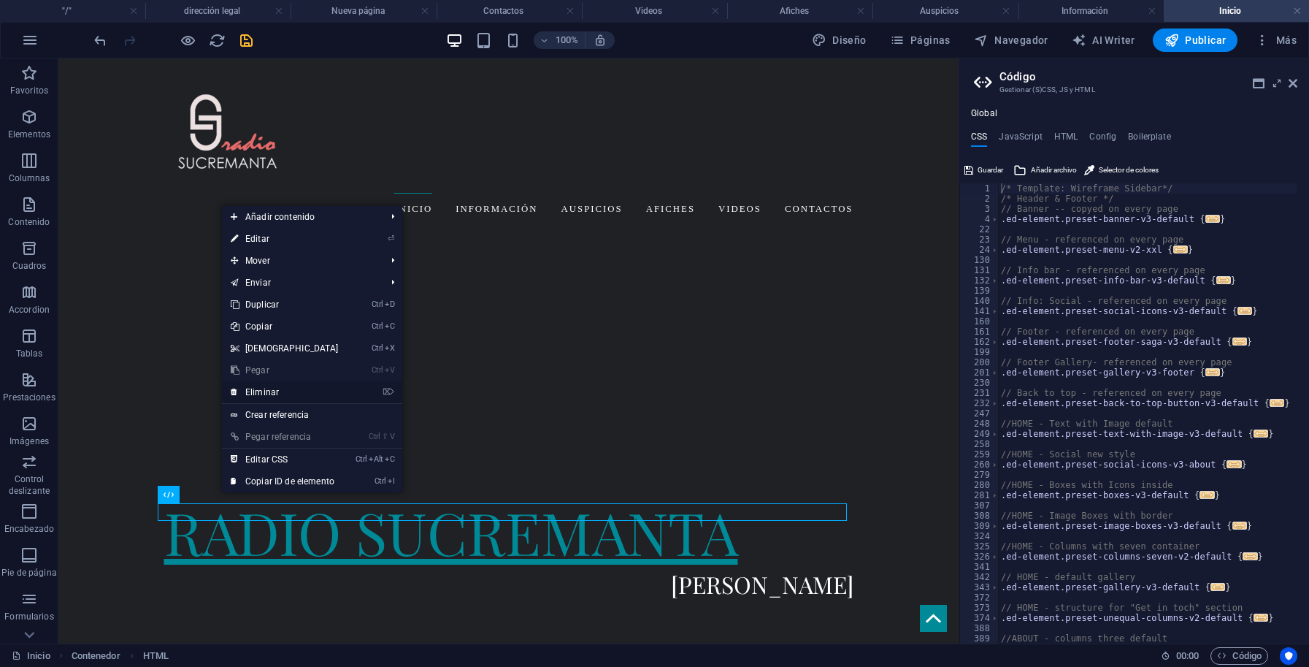
drag, startPoint x: 255, startPoint y: 388, endPoint x: 232, endPoint y: 431, distance: 48.0
click at [255, 388] on link "⌦ Eliminar" at bounding box center [285, 392] width 126 height 22
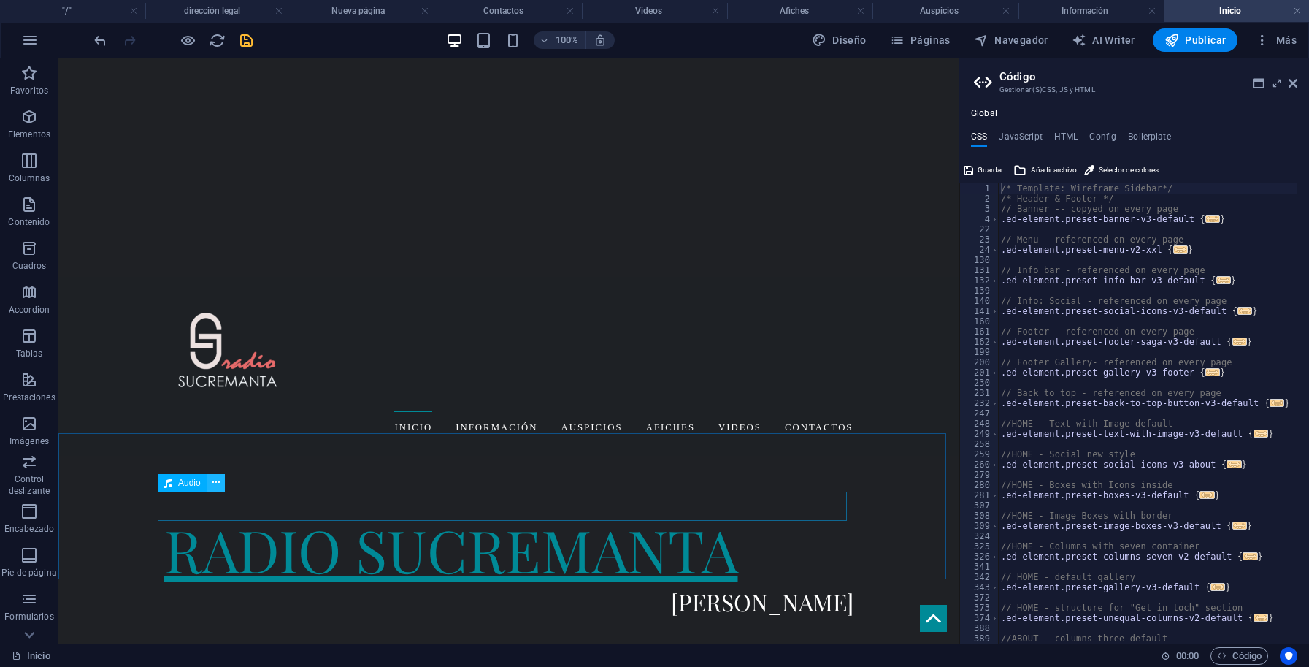
click at [215, 483] on icon at bounding box center [216, 482] width 8 height 15
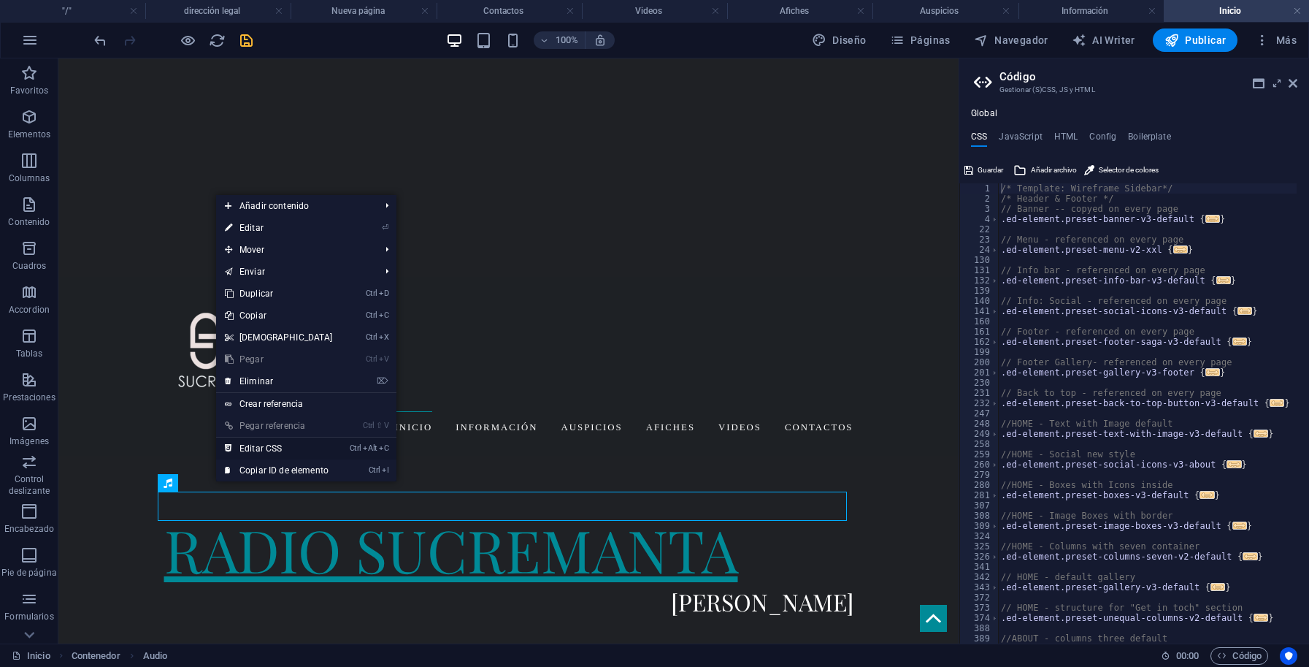
click at [283, 449] on link "Ctrl Alt C Editar CSS" at bounding box center [279, 448] width 126 height 22
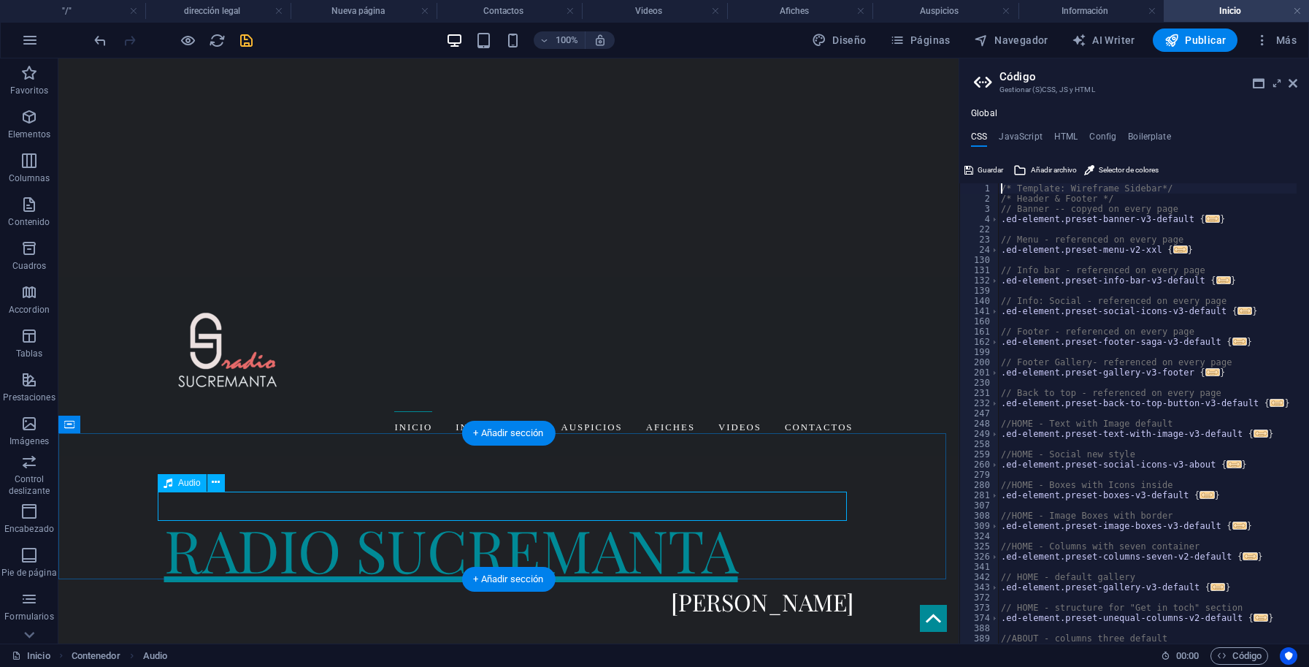
click at [180, 487] on span "Audio" at bounding box center [189, 482] width 23 height 9
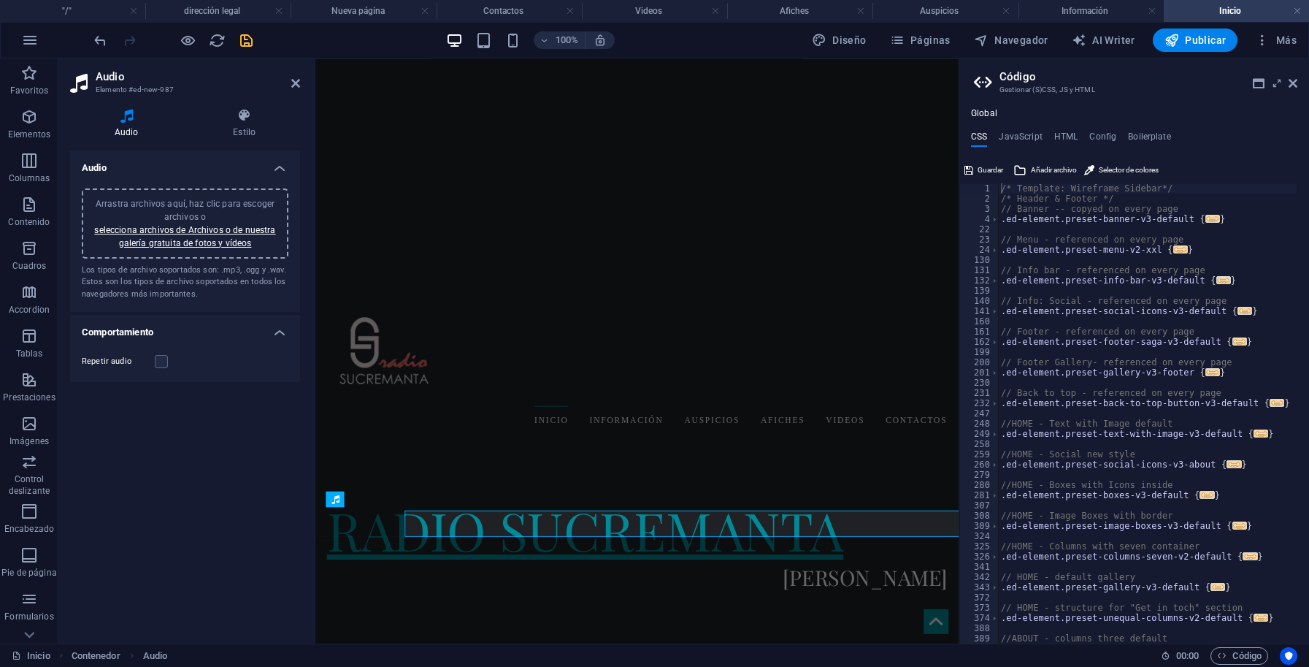
scroll to position [374, 0]
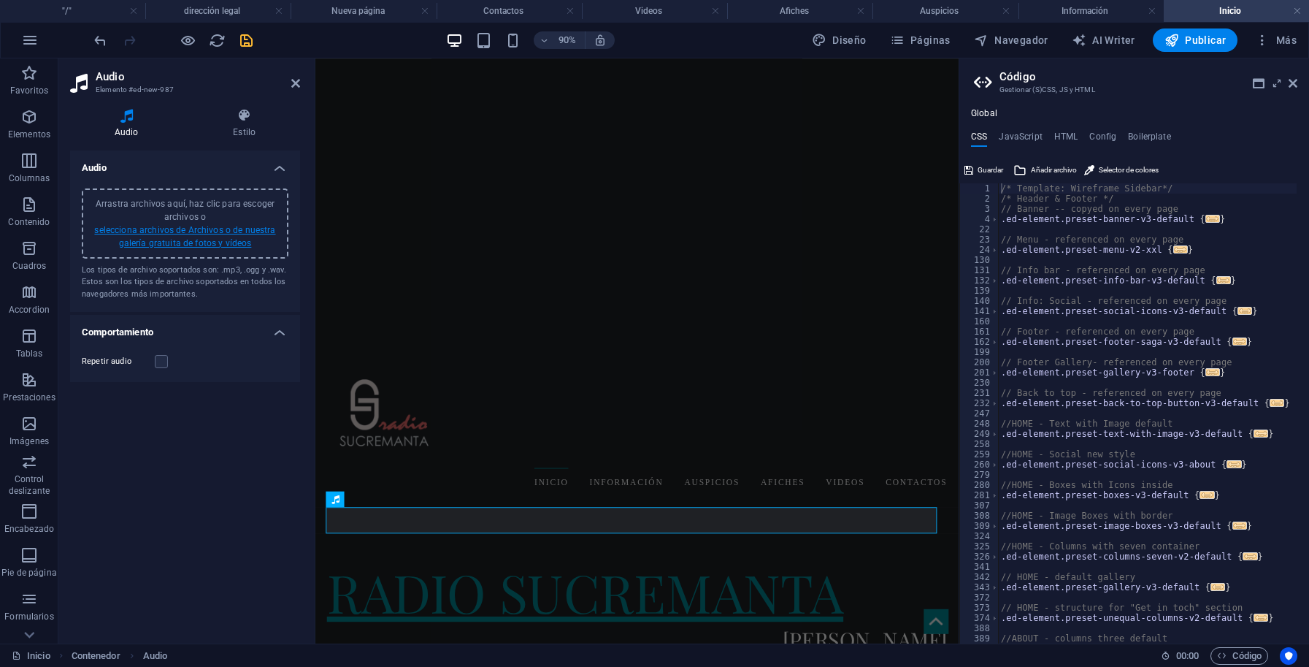
click at [234, 226] on link "selecciona archivos de Archivos o de nuestra galería gratuita de fotos y vídeos" at bounding box center [184, 236] width 181 height 23
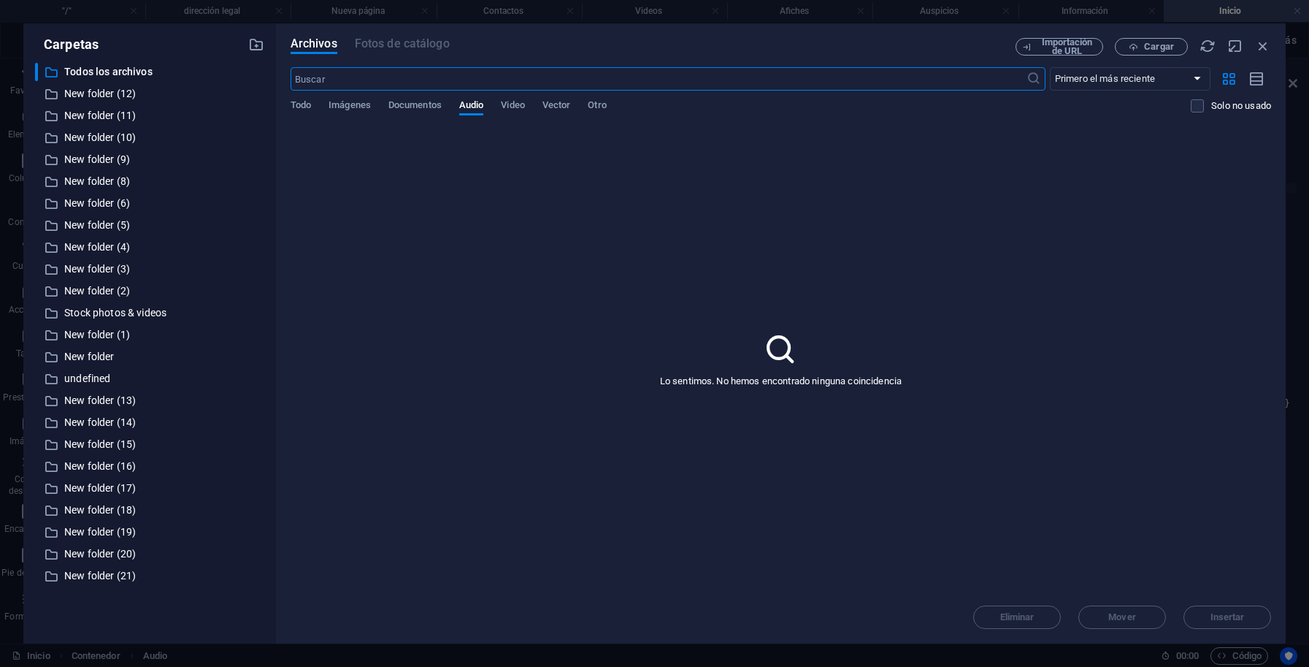
scroll to position [0, 0]
click at [124, 570] on p "New folder (21)" at bounding box center [150, 575] width 173 height 17
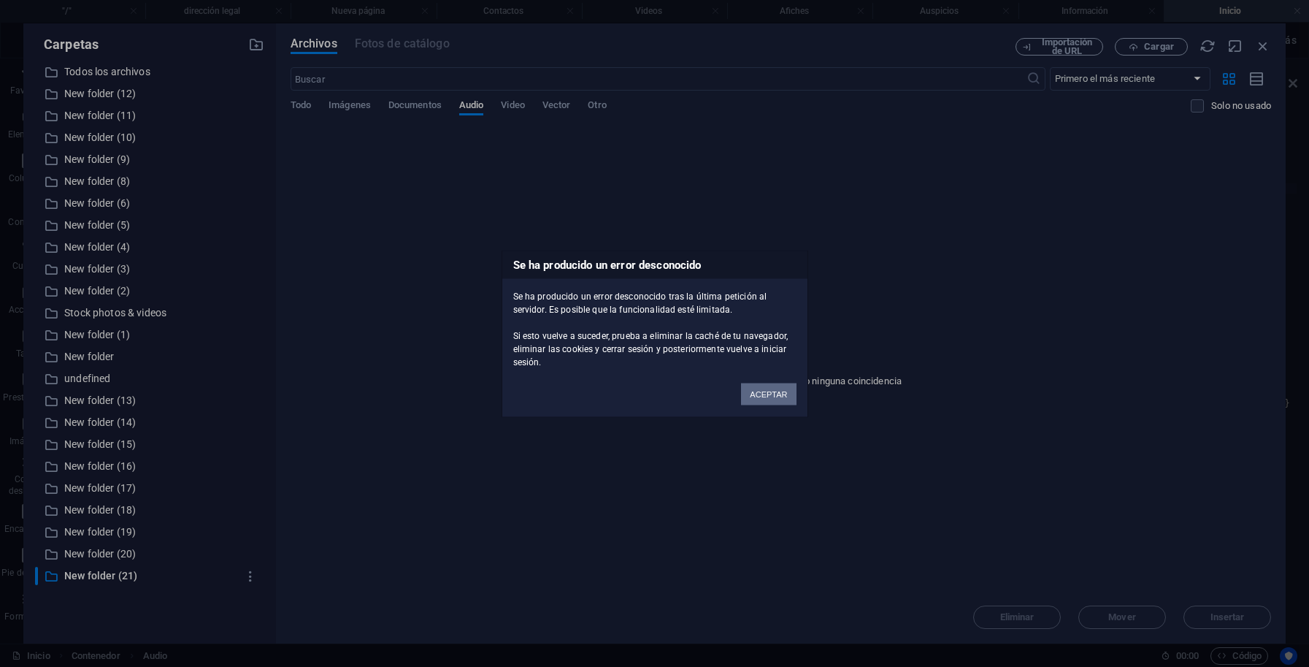
click at [773, 396] on button "ACEPTAR" at bounding box center [768, 394] width 55 height 22
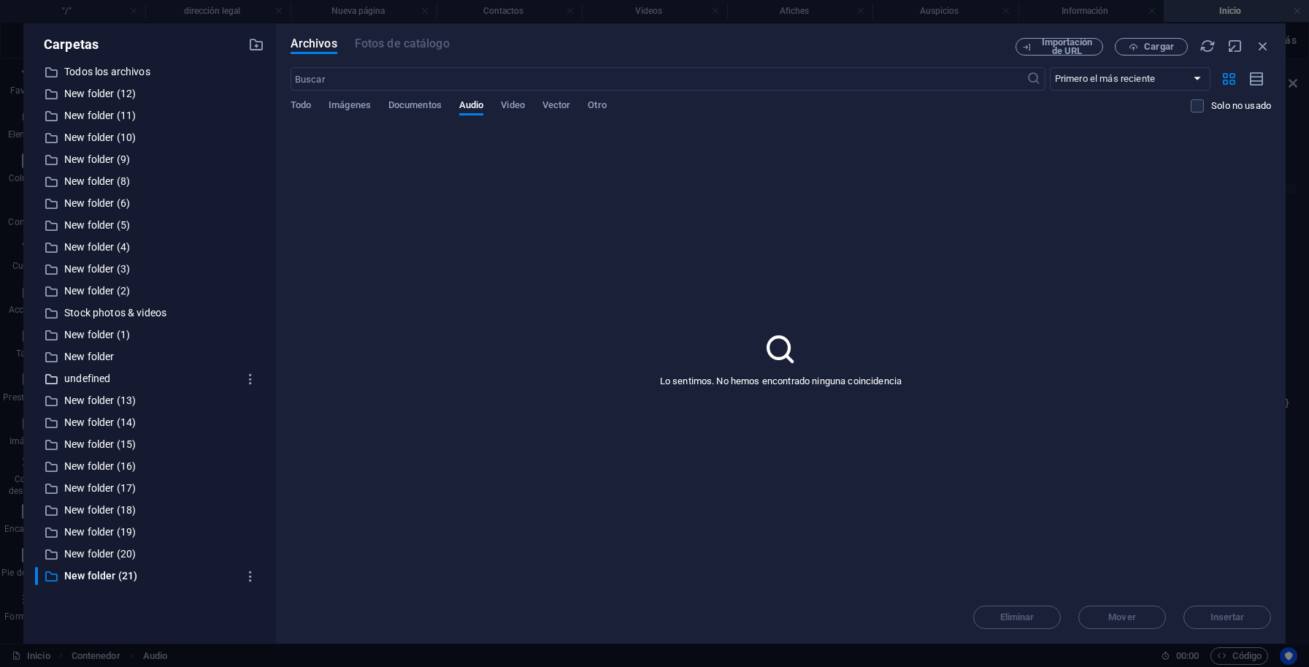
click at [100, 377] on p "undefined" at bounding box center [150, 378] width 173 height 17
click at [256, 46] on icon "button" at bounding box center [256, 45] width 16 height 16
click at [258, 46] on icon "button" at bounding box center [256, 45] width 16 height 16
click at [259, 46] on icon "button" at bounding box center [256, 45] width 16 height 16
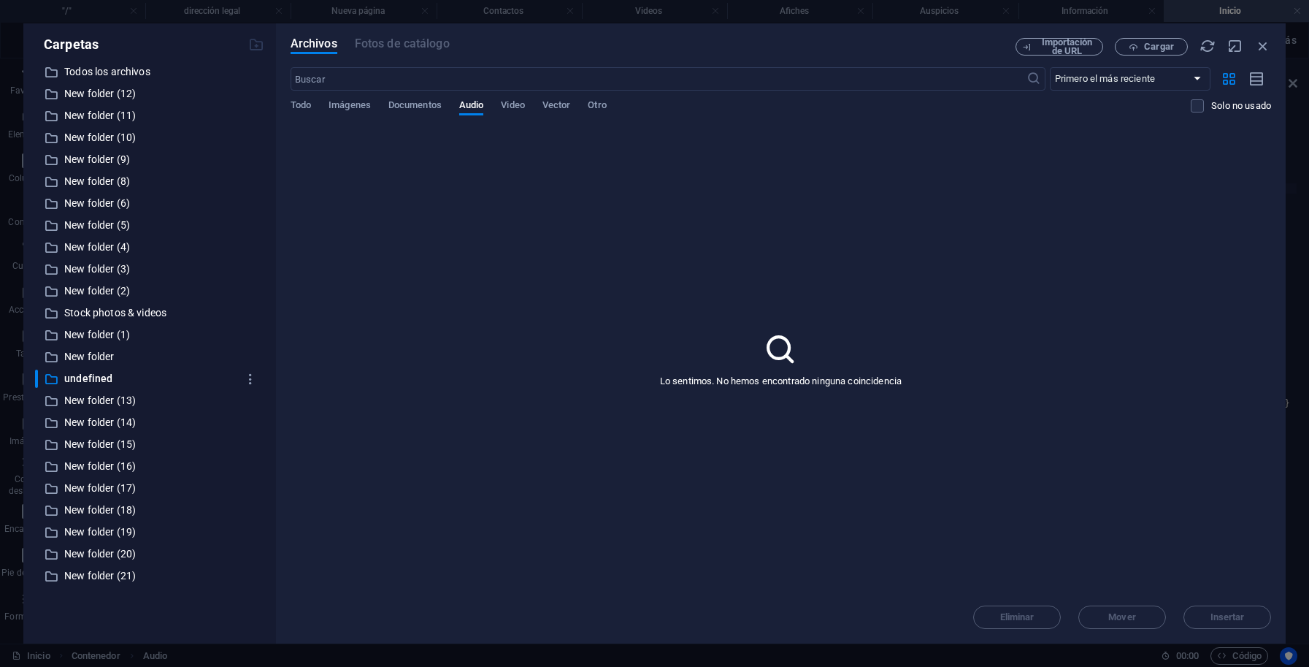
click at [259, 46] on div at bounding box center [256, 45] width 16 height 16
click at [567, 108] on span "Vector" at bounding box center [557, 106] width 28 height 20
click at [564, 108] on span "Vector" at bounding box center [557, 106] width 28 height 20
click at [107, 487] on p "New folder (17)" at bounding box center [150, 488] width 173 height 17
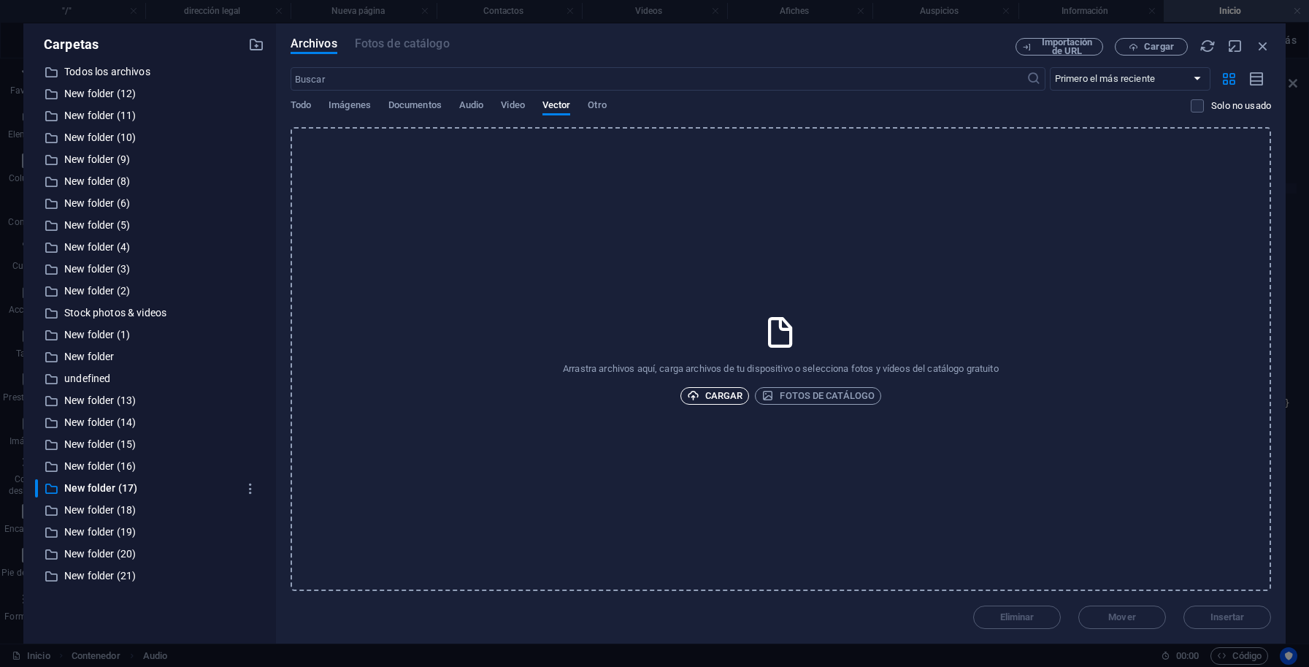
click at [722, 396] on span "Cargar" at bounding box center [715, 396] width 56 height 18
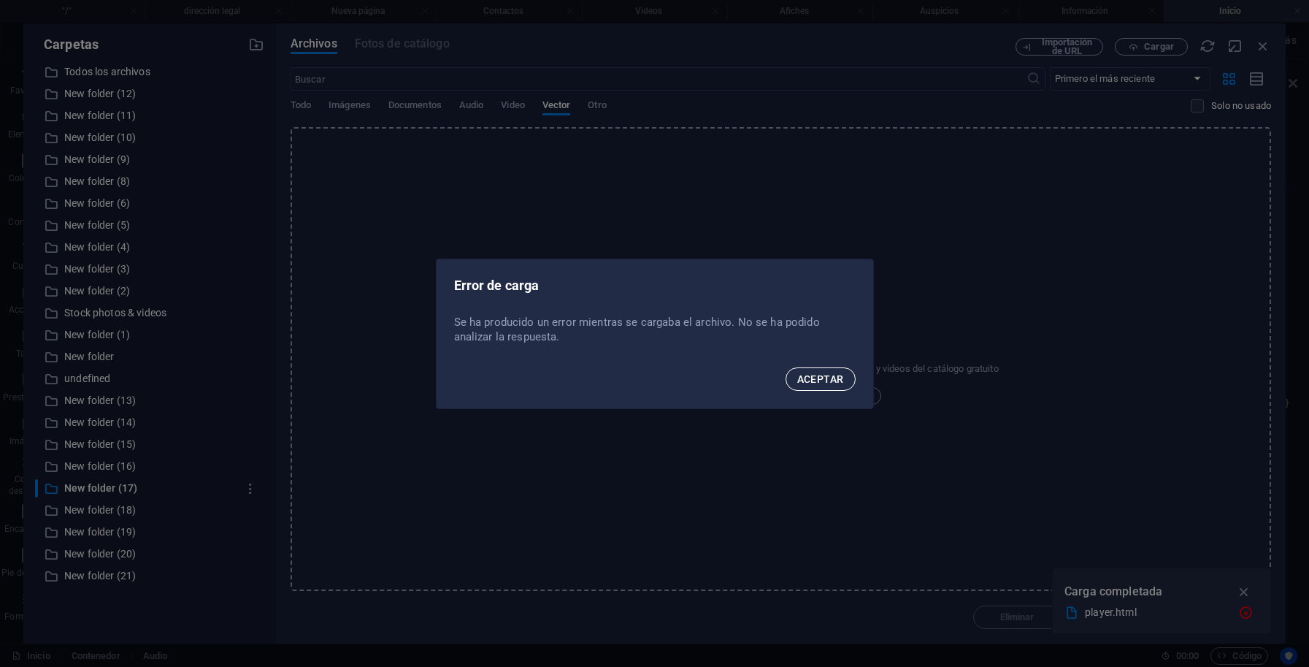
click at [824, 379] on span "ACEPTAR" at bounding box center [820, 379] width 47 height 12
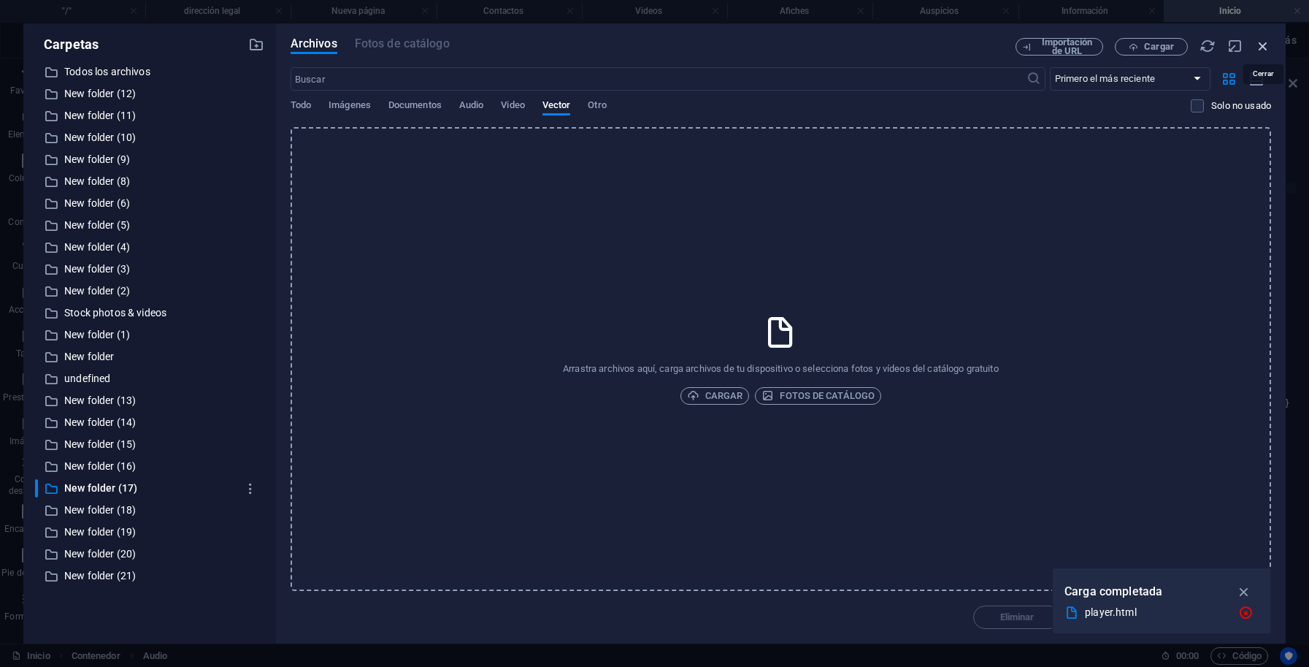
click at [1265, 46] on icon "button" at bounding box center [1263, 46] width 16 height 16
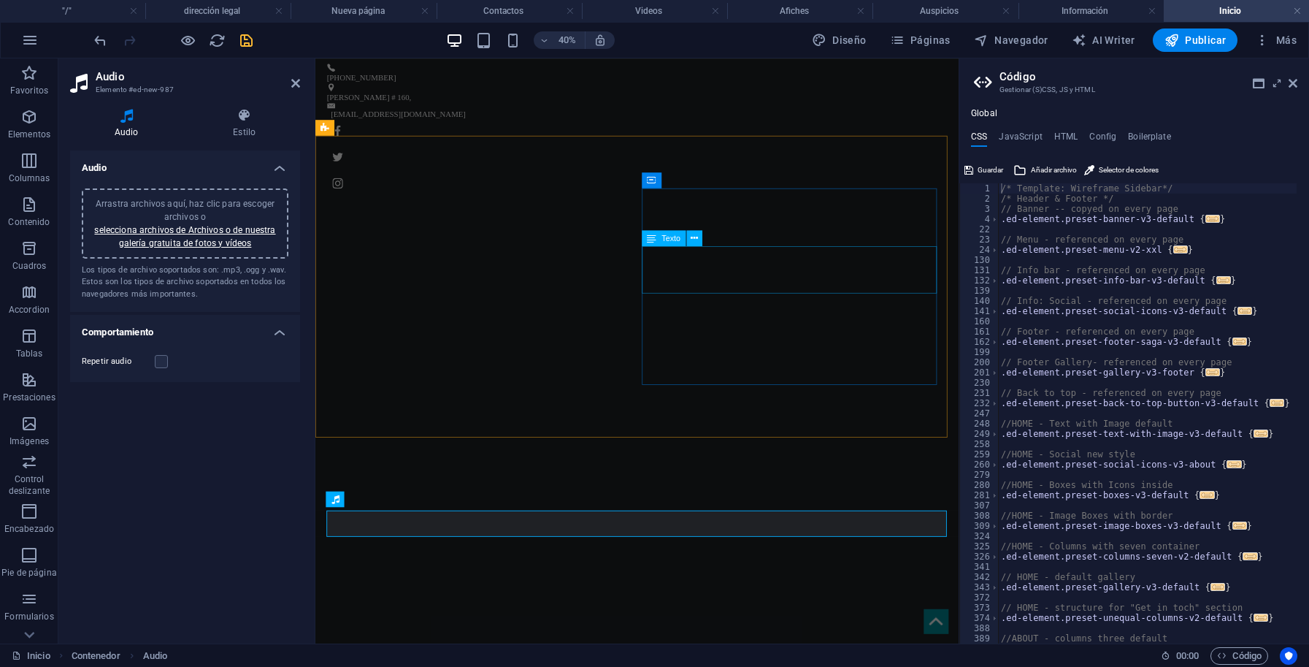
scroll to position [374, 0]
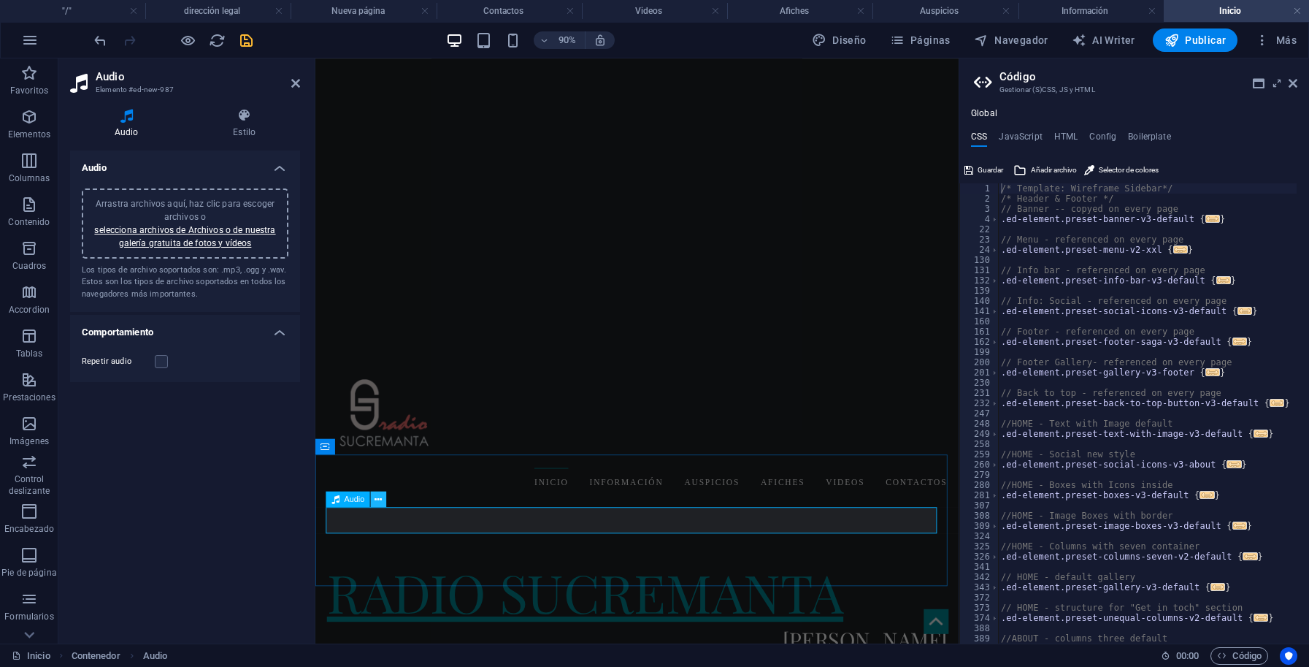
click at [381, 503] on icon at bounding box center [378, 499] width 7 height 14
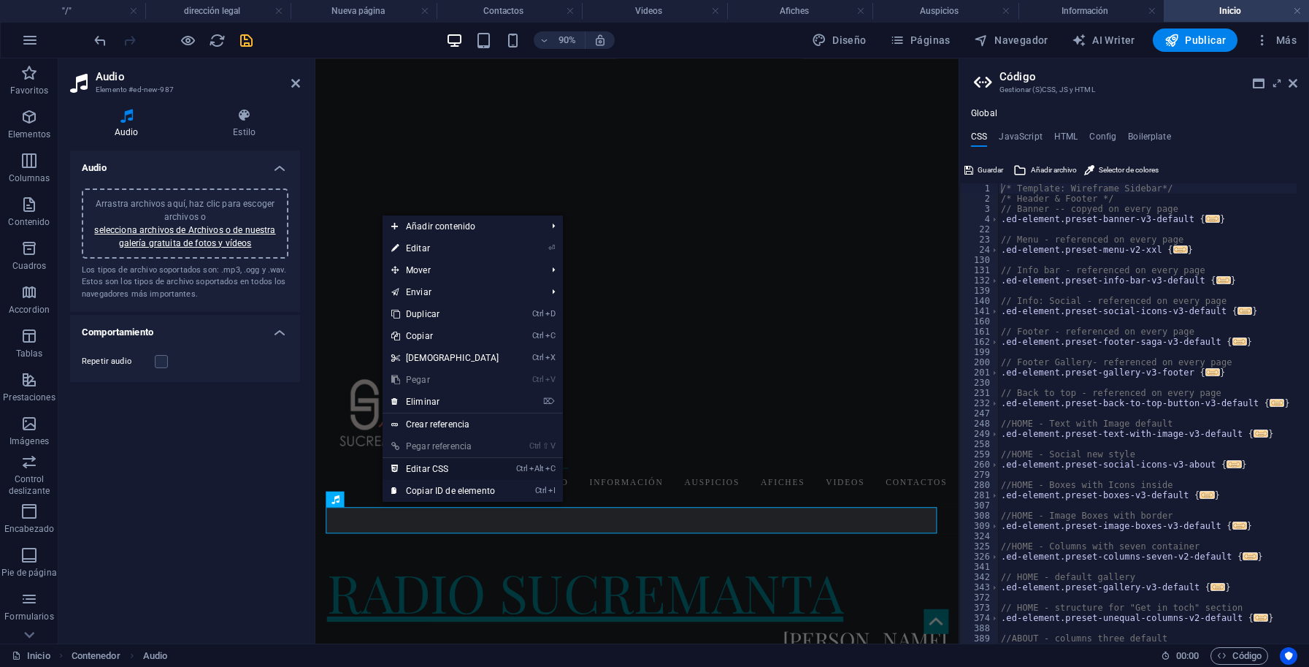
click at [440, 467] on link "Ctrl Alt C Editar CSS" at bounding box center [446, 469] width 126 height 22
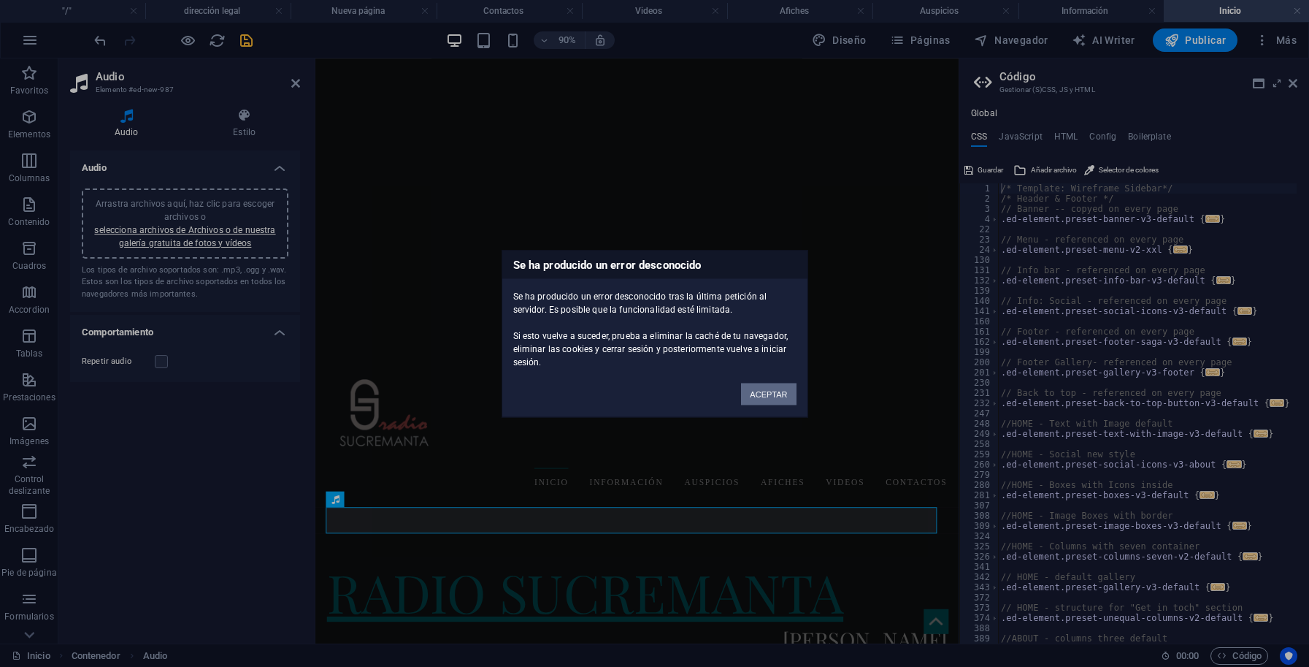
click at [778, 394] on button "ACEPTAR" at bounding box center [768, 394] width 55 height 22
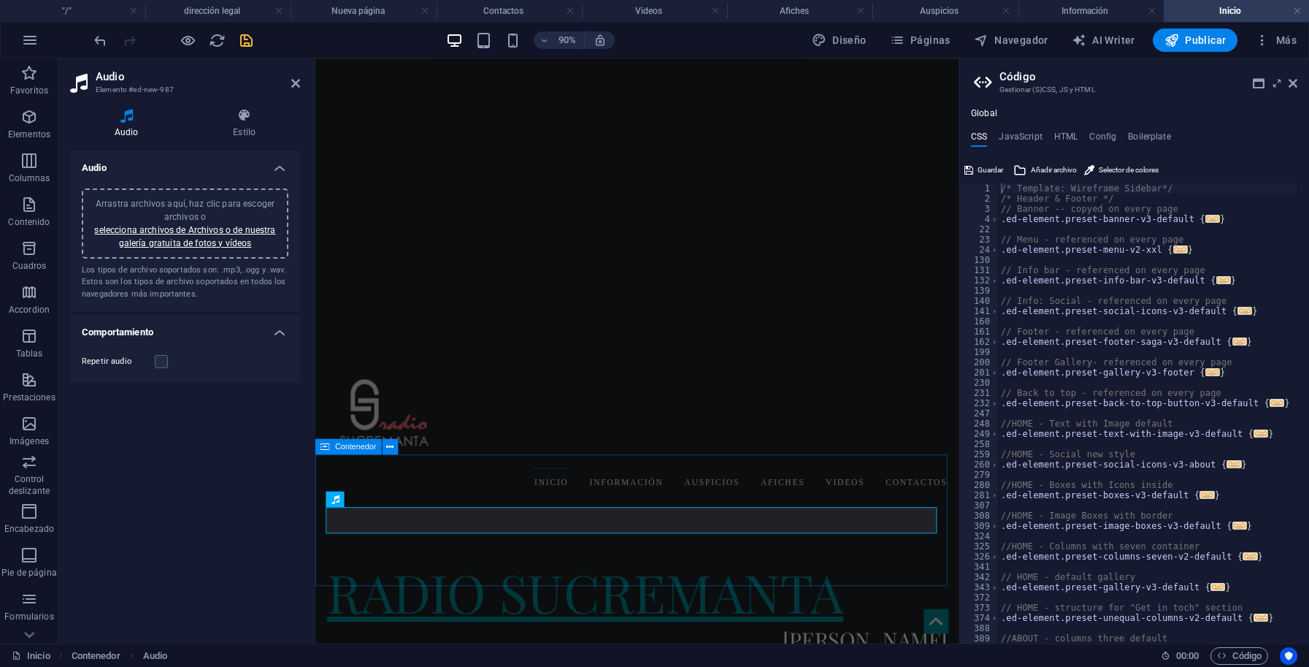
drag, startPoint x: 427, startPoint y: 598, endPoint x: 675, endPoint y: 559, distance: 251.4
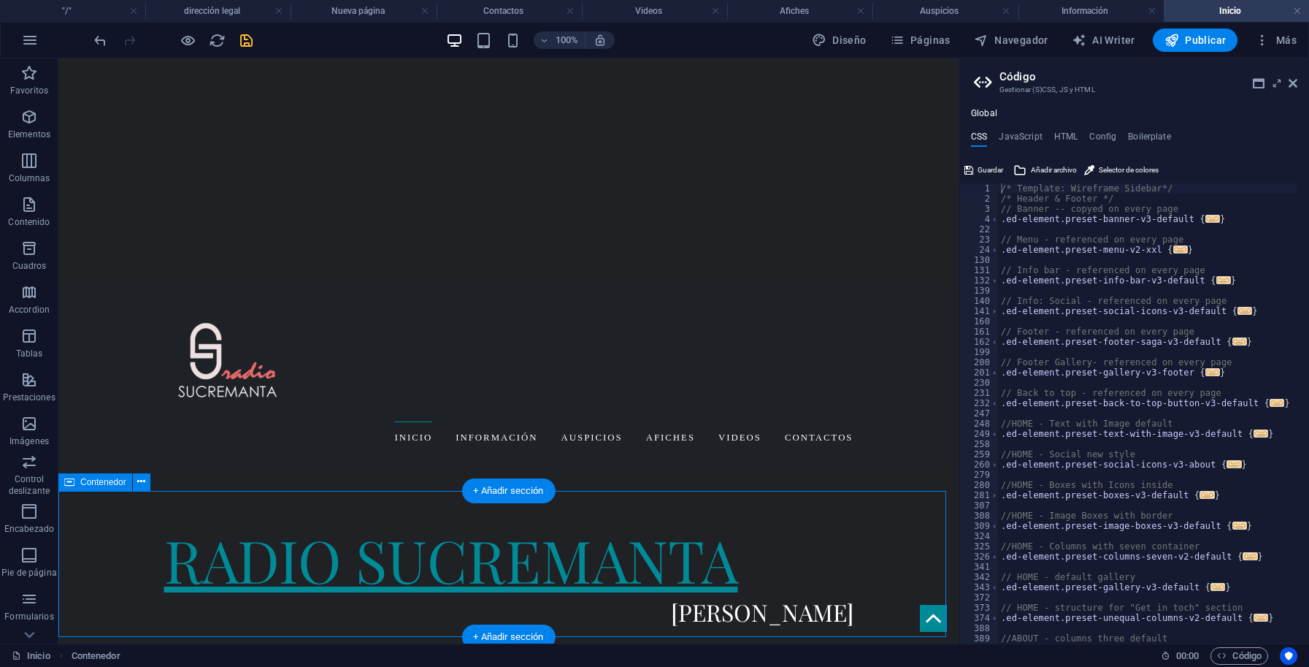
scroll to position [442, 0]
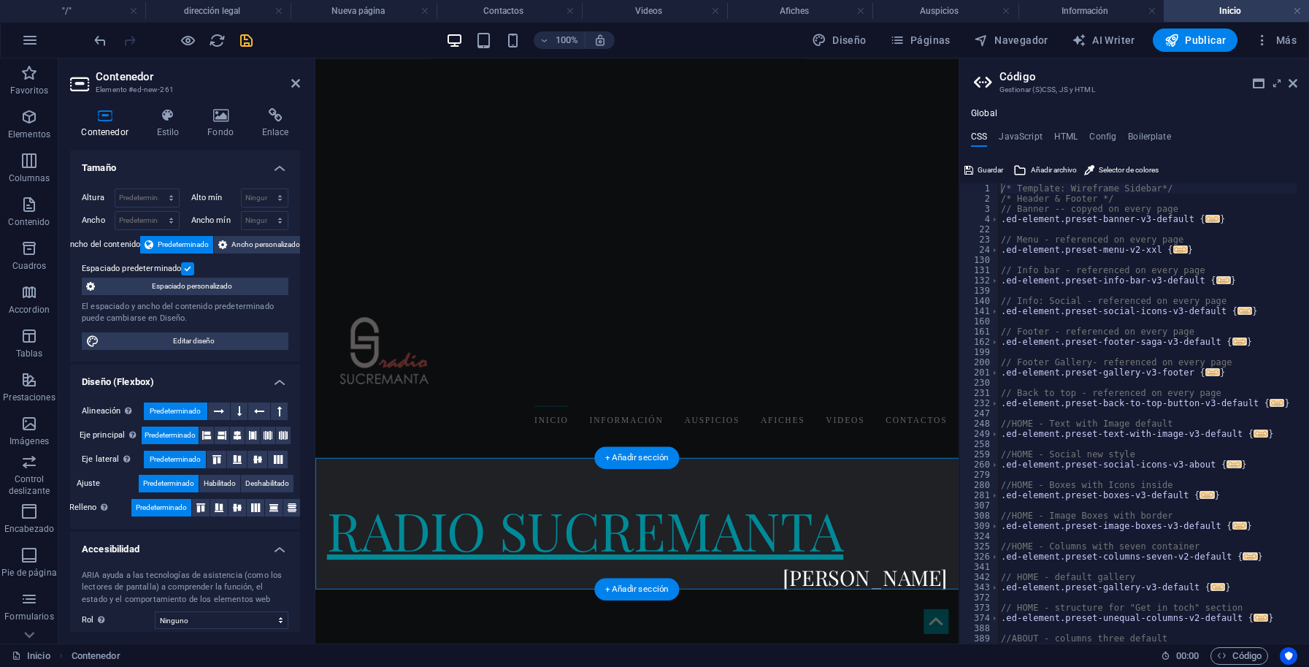
scroll to position [374, 0]
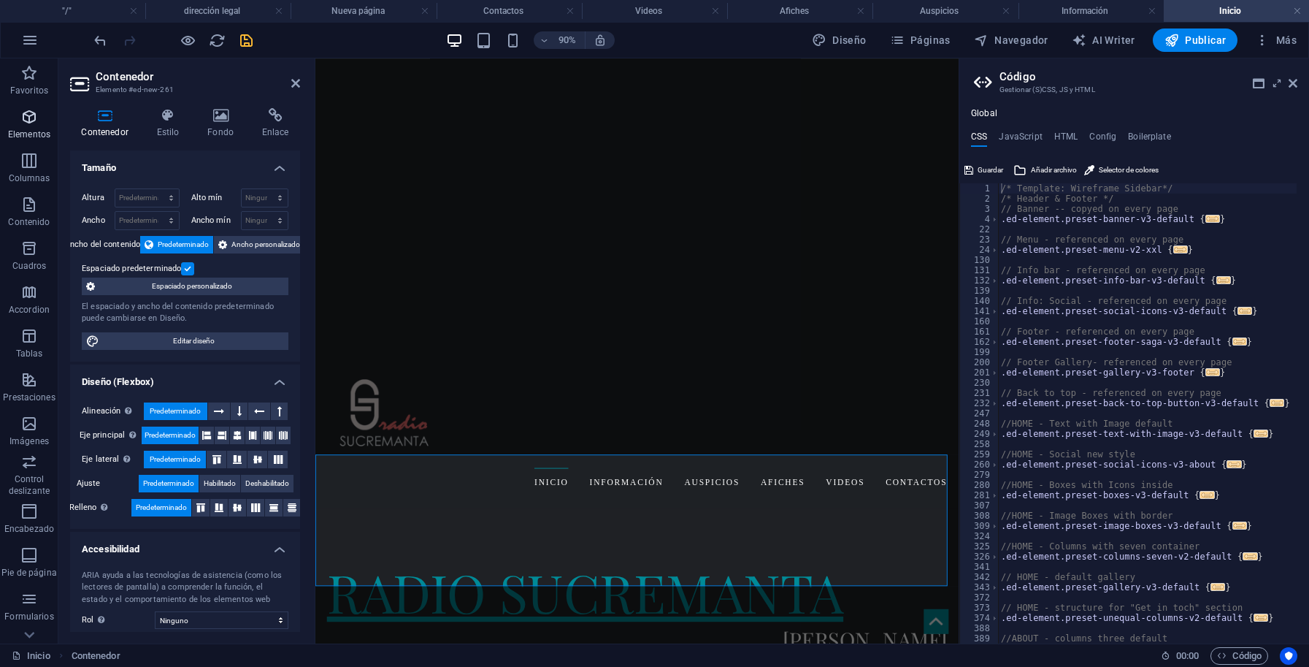
click at [31, 120] on icon "button" at bounding box center [29, 117] width 18 height 18
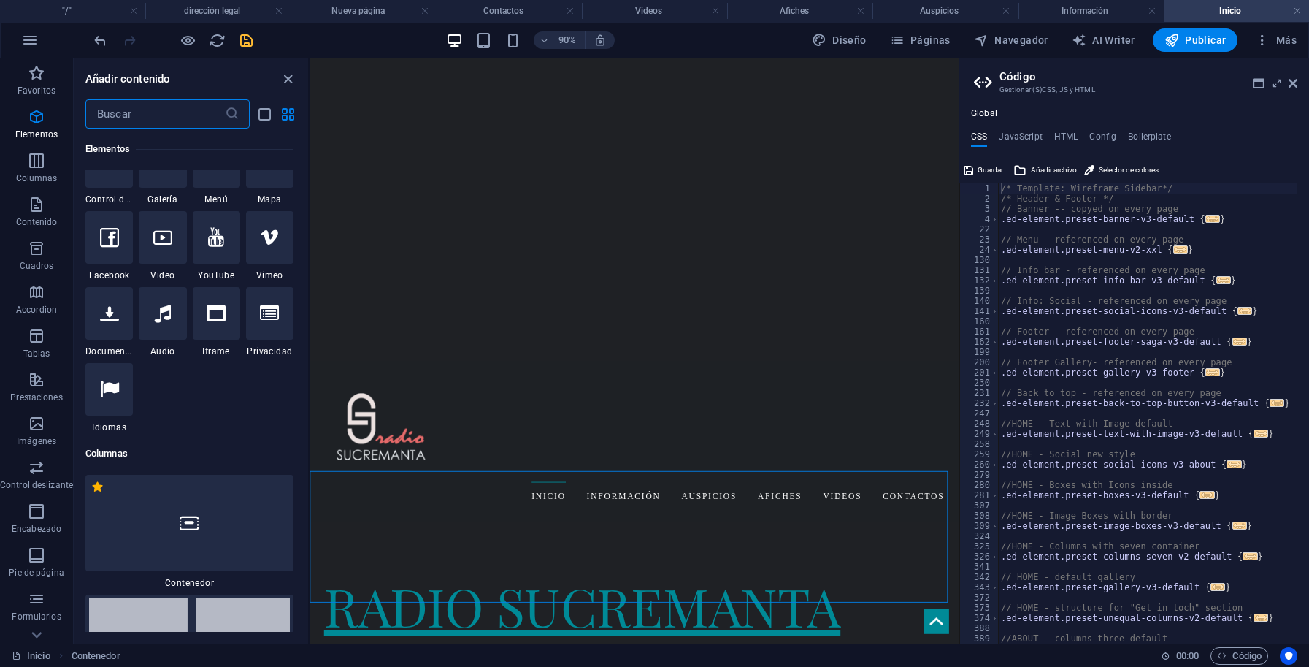
scroll to position [604, 0]
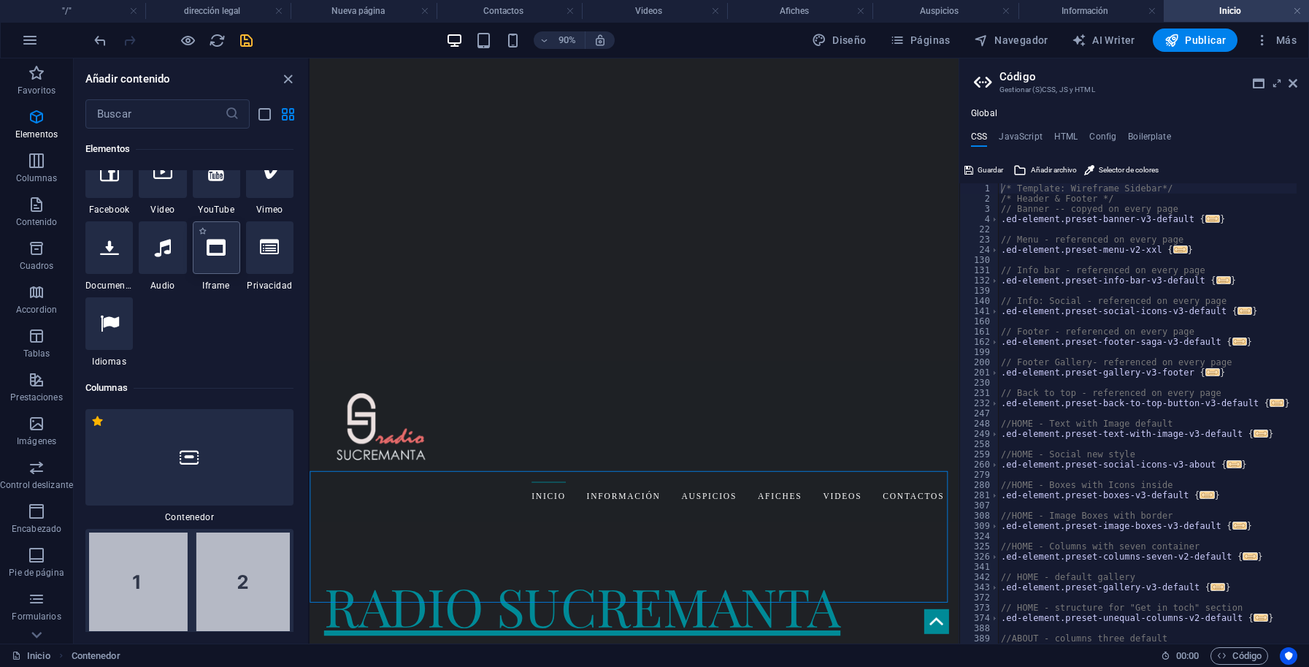
click at [207, 257] on icon at bounding box center [216, 247] width 19 height 19
click at [310, 398] on div "Arrastra aquí para reemplazar el contenido existente. Si quieres crear un eleme…" at bounding box center [634, 350] width 649 height 585
select select "%"
select select "px"
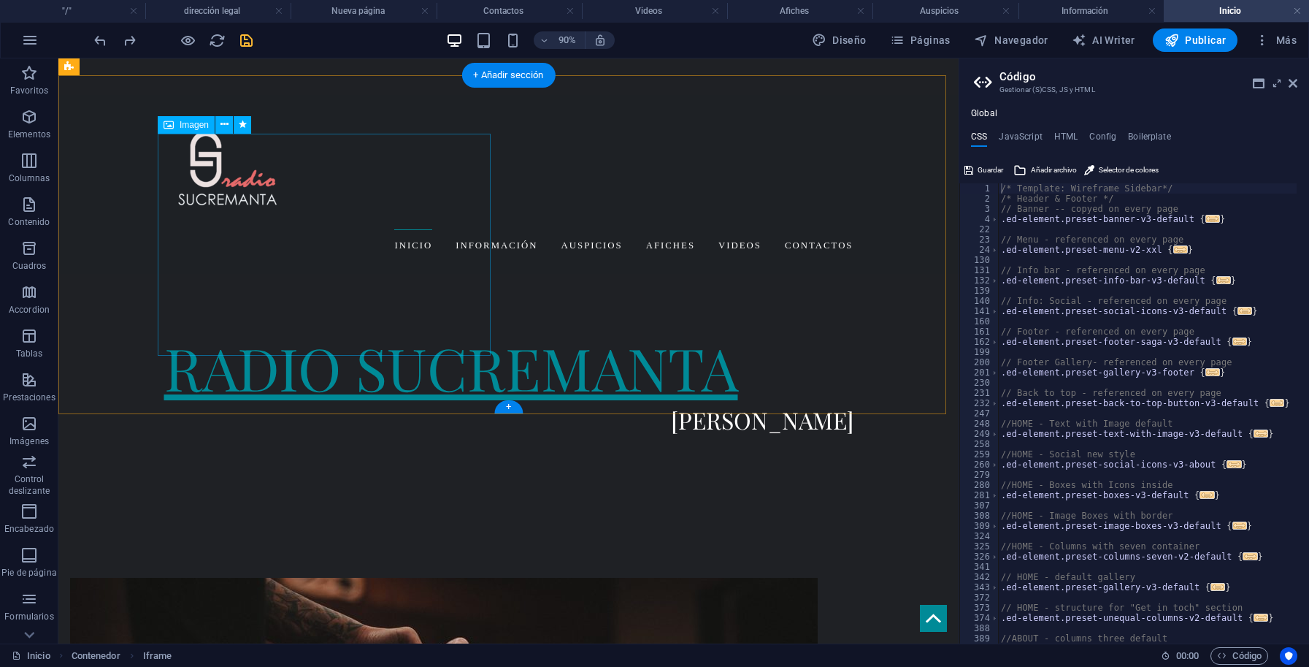
scroll to position [442, 0]
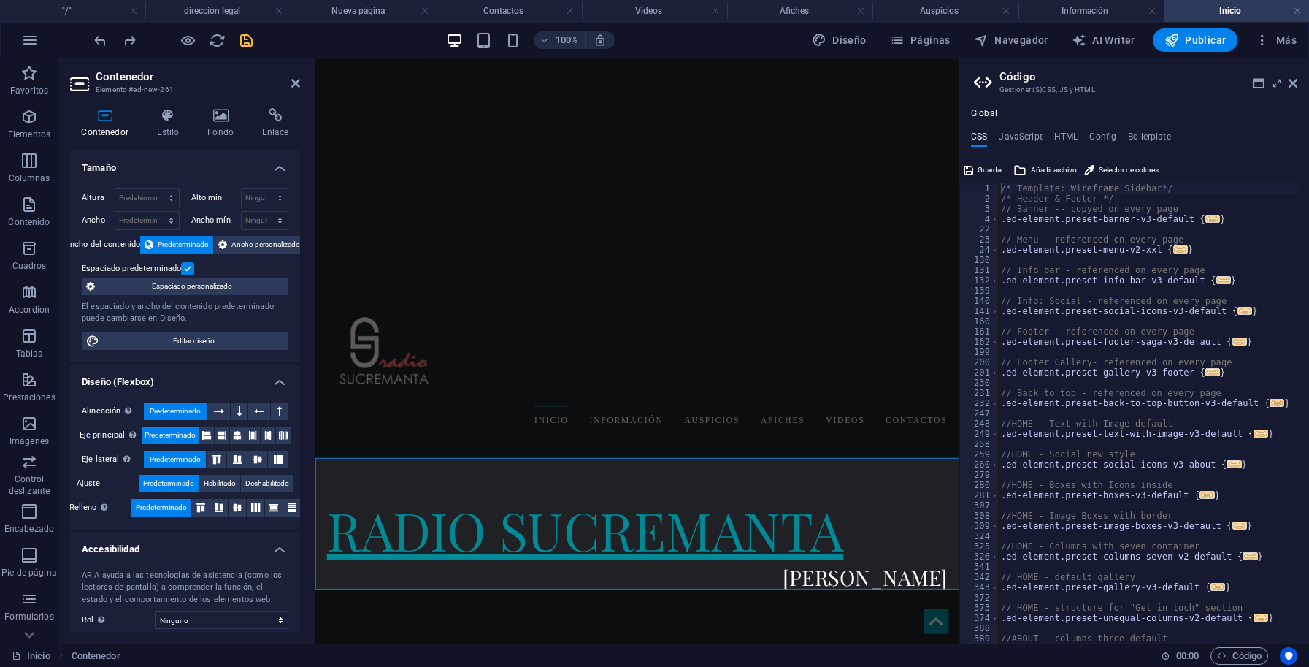
scroll to position [374, 0]
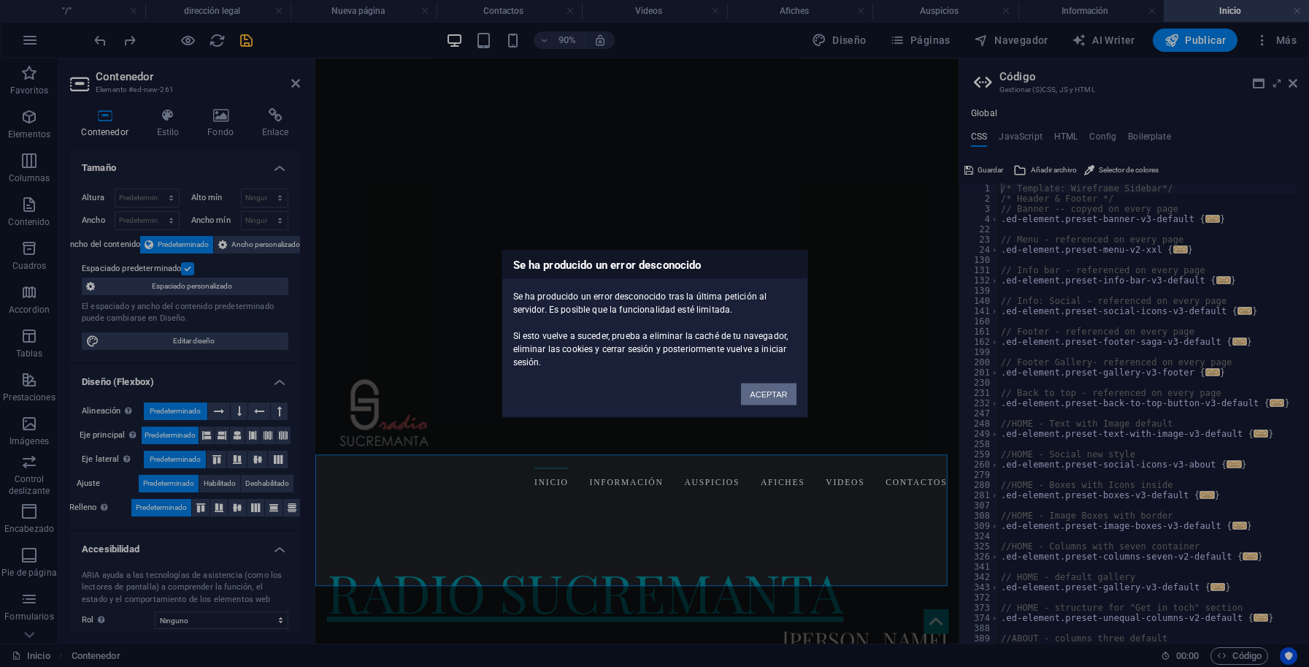
click at [766, 398] on button "ACEPTAR" at bounding box center [768, 394] width 55 height 22
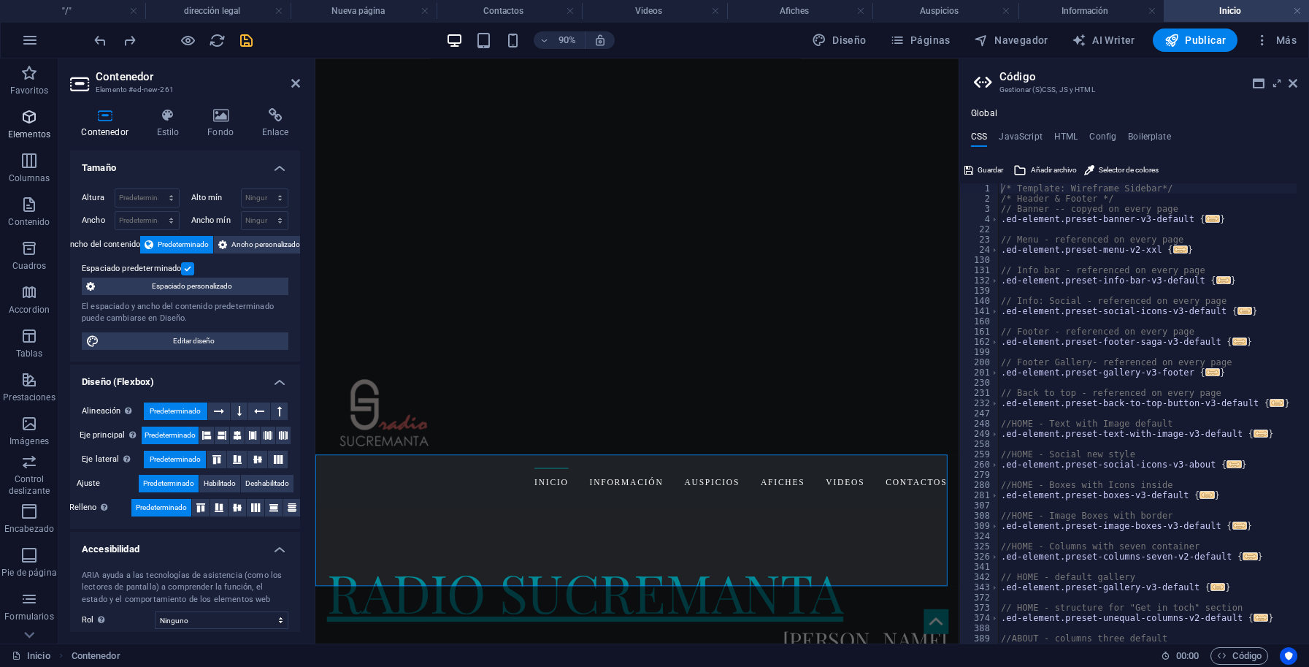
click at [54, 117] on span "Elementos" at bounding box center [29, 125] width 58 height 35
click at [51, 115] on span "Elementos" at bounding box center [29, 125] width 58 height 35
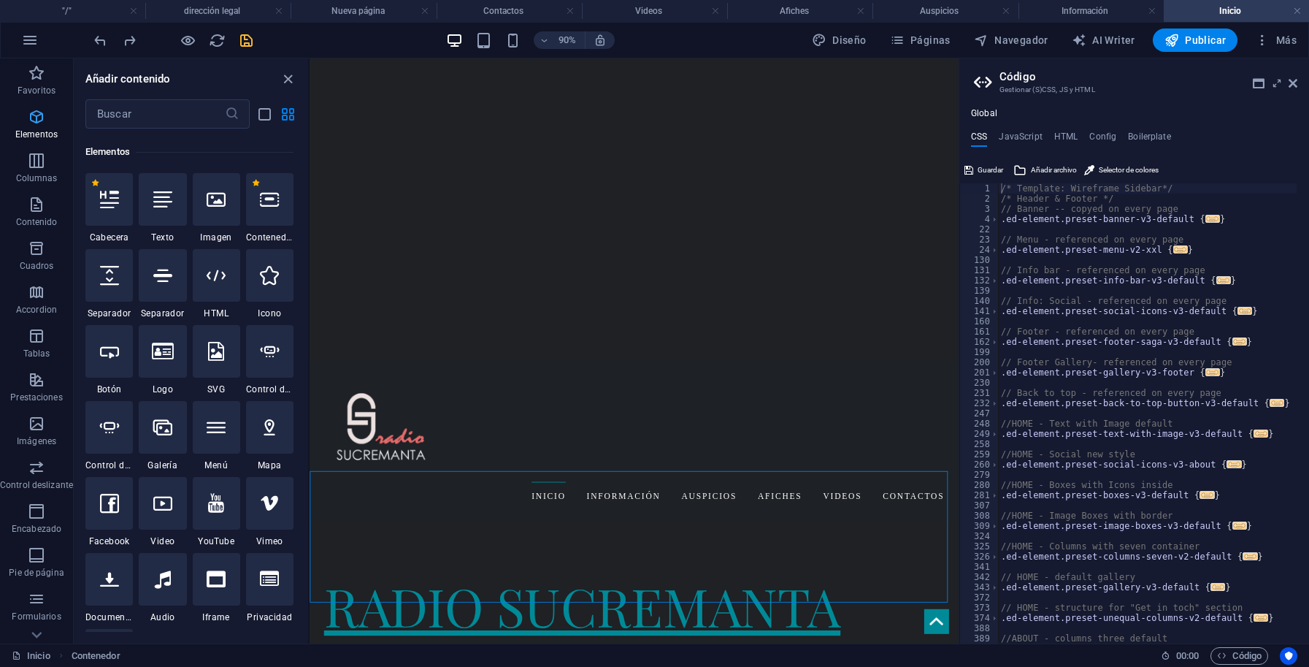
scroll to position [275, 0]
click at [193, 299] on div at bounding box center [216, 272] width 47 height 53
click at [310, 361] on div "Arrastra aquí para reemplazar el contenido existente. Si quieres crear un eleme…" at bounding box center [634, 350] width 649 height 585
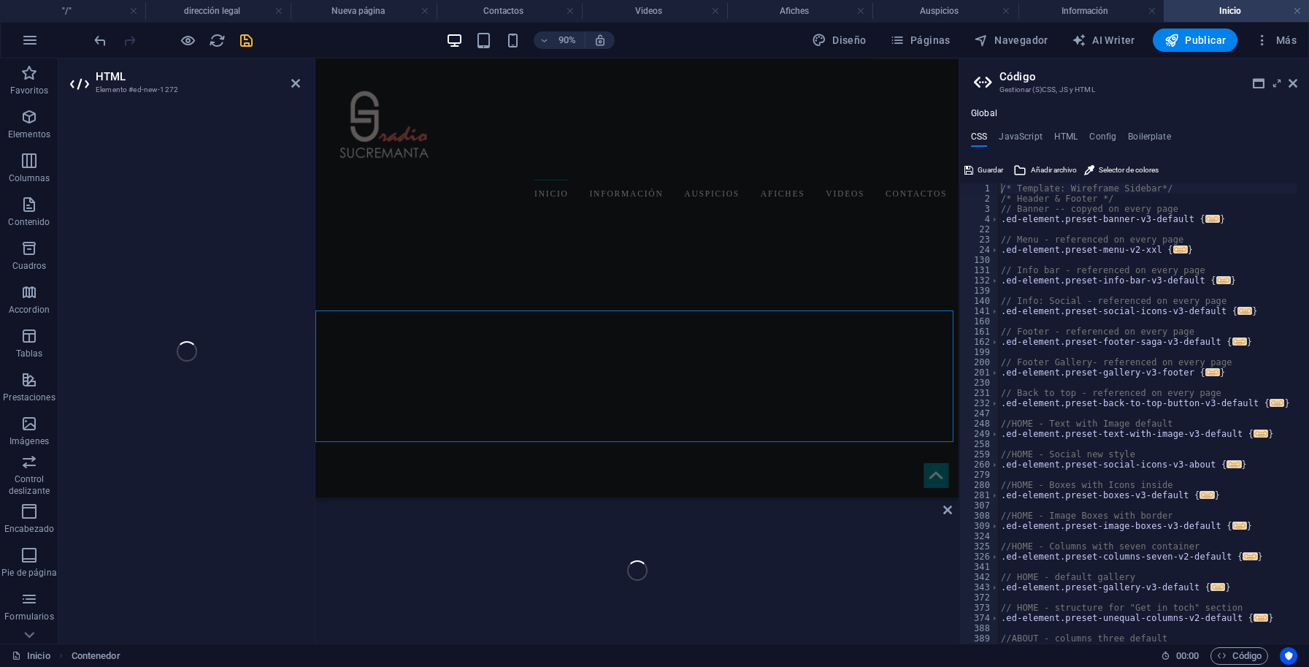
scroll to position [536, 0]
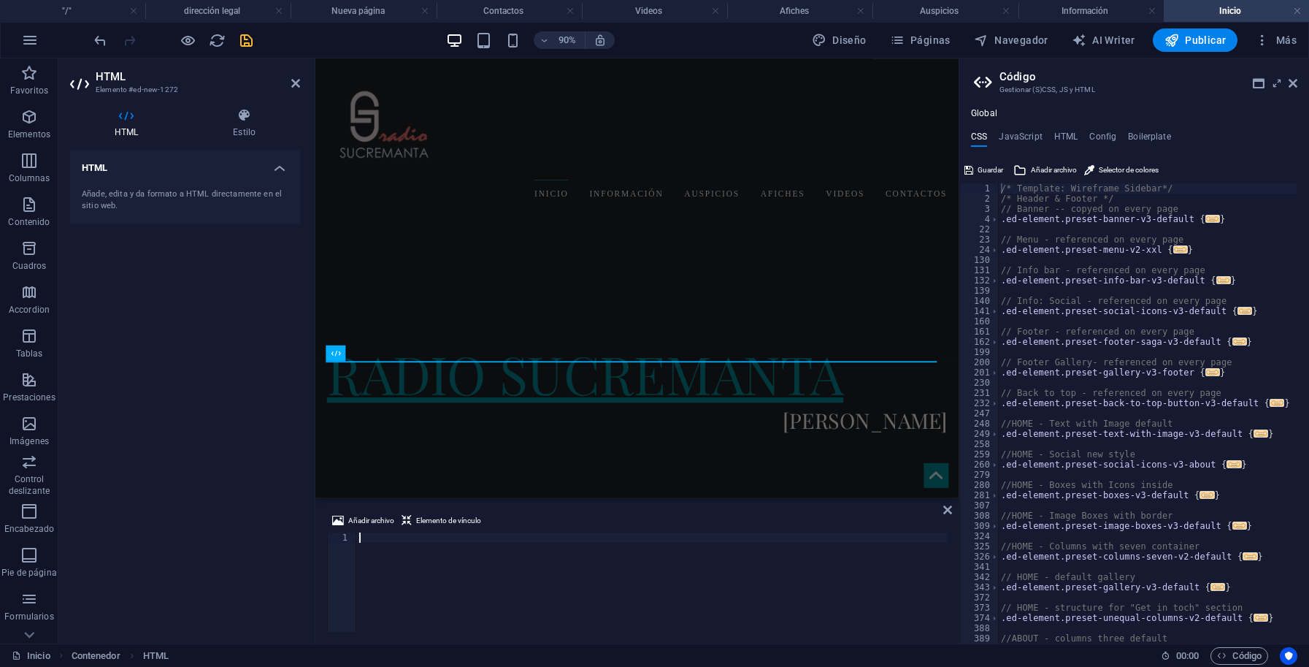
paste textarea "[URL][PERSON_NAME][DOMAIN_NAME]"
type textarea "[URL][PERSON_NAME][DOMAIN_NAME]"
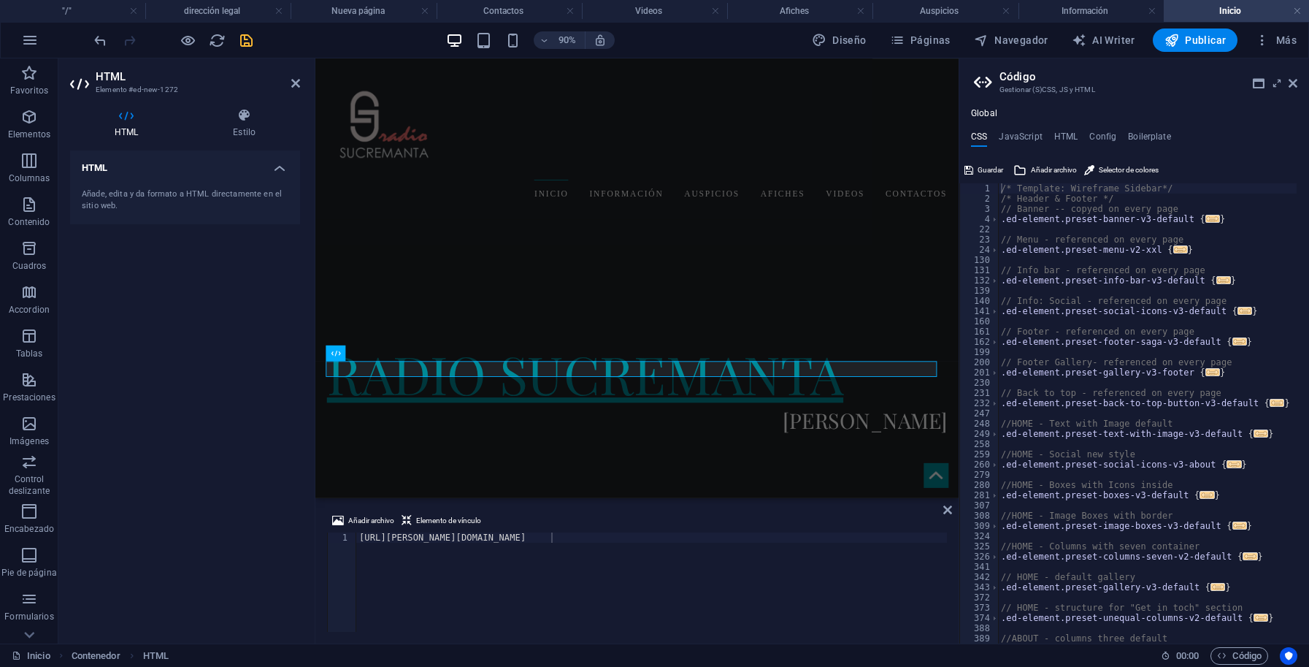
click at [259, 191] on div "Añade, edita y da formato a HTML directamente en el sitio web." at bounding box center [185, 200] width 207 height 24
click at [277, 168] on h4 "HTML" at bounding box center [185, 163] width 230 height 26
click at [277, 169] on h4 "HTML" at bounding box center [185, 167] width 230 height 35
click at [496, 535] on div "[URL][PERSON_NAME][DOMAIN_NAME]" at bounding box center [651, 592] width 591 height 120
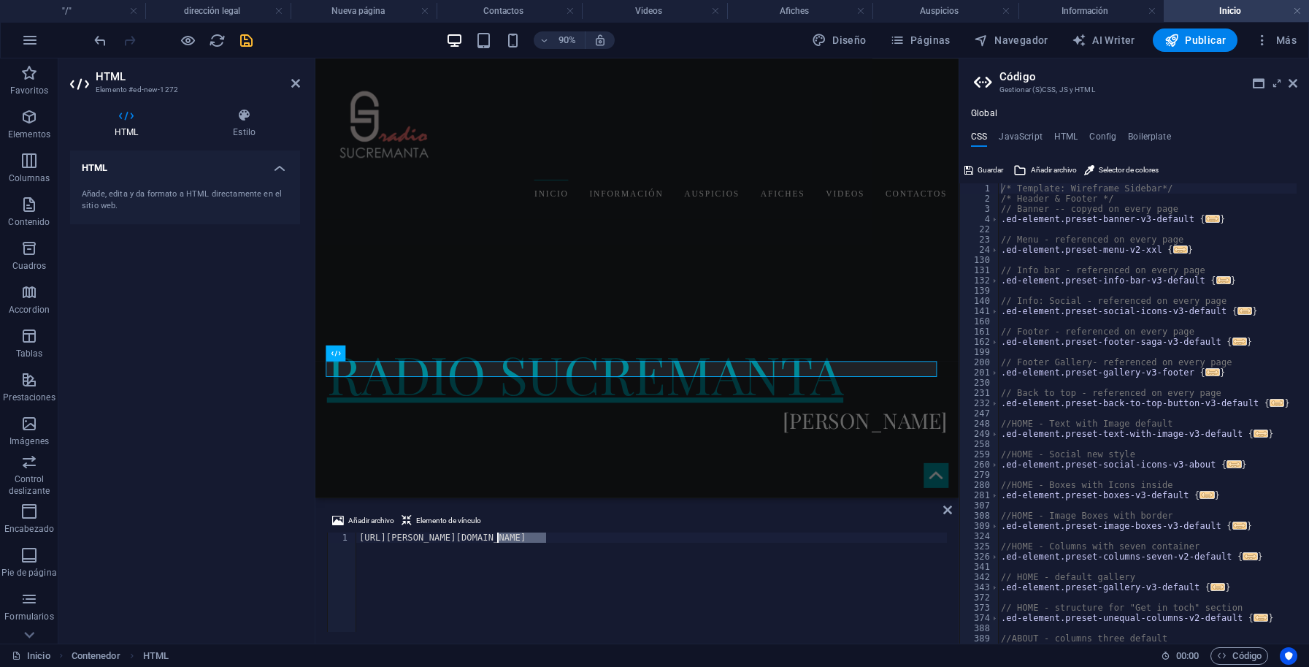
click at [496, 535] on div "[URL][PERSON_NAME][DOMAIN_NAME]" at bounding box center [651, 592] width 591 height 120
click at [463, 535] on div "[URL][PERSON_NAME][DOMAIN_NAME]" at bounding box center [651, 592] width 591 height 120
